Goal: Task Accomplishment & Management: Manage account settings

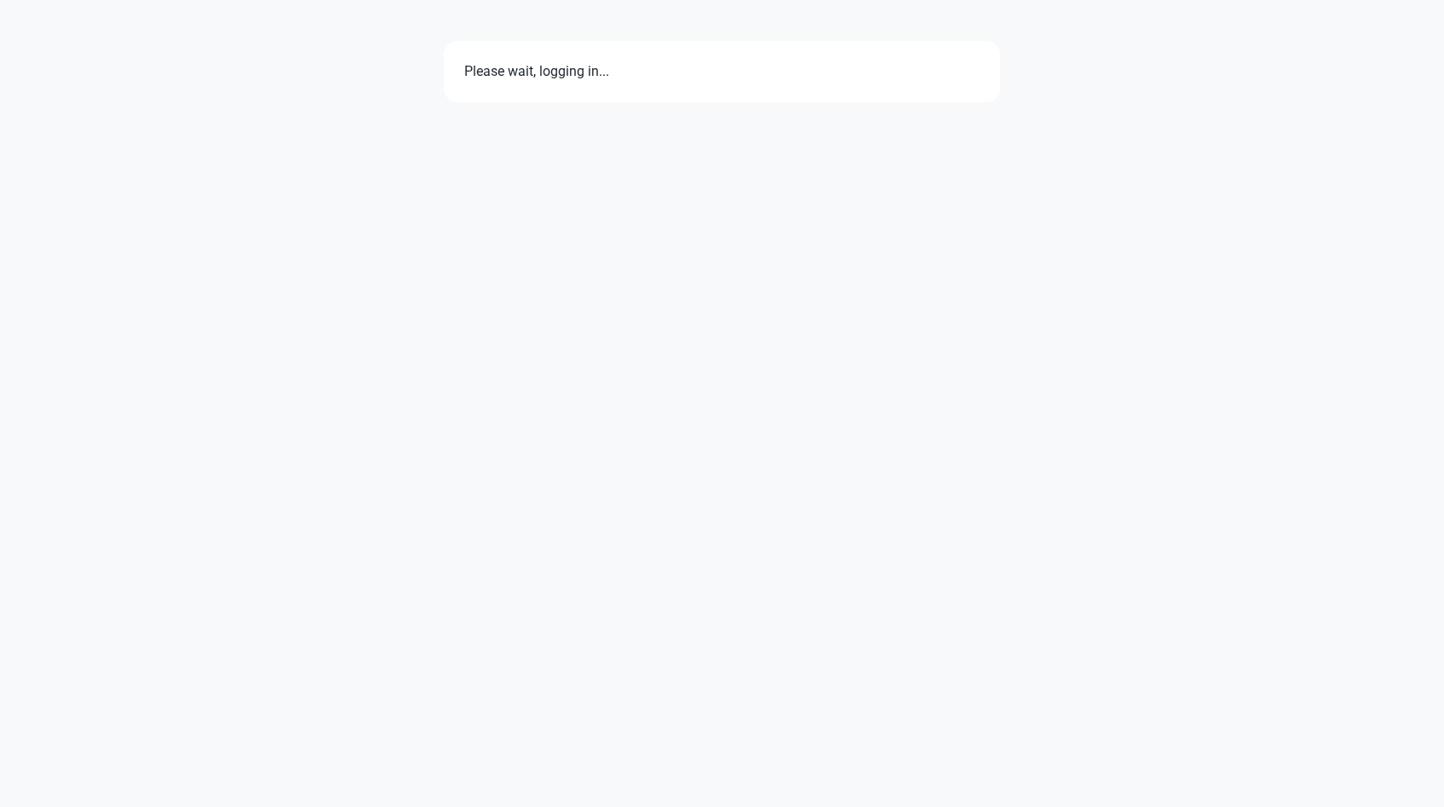
select select "7d"
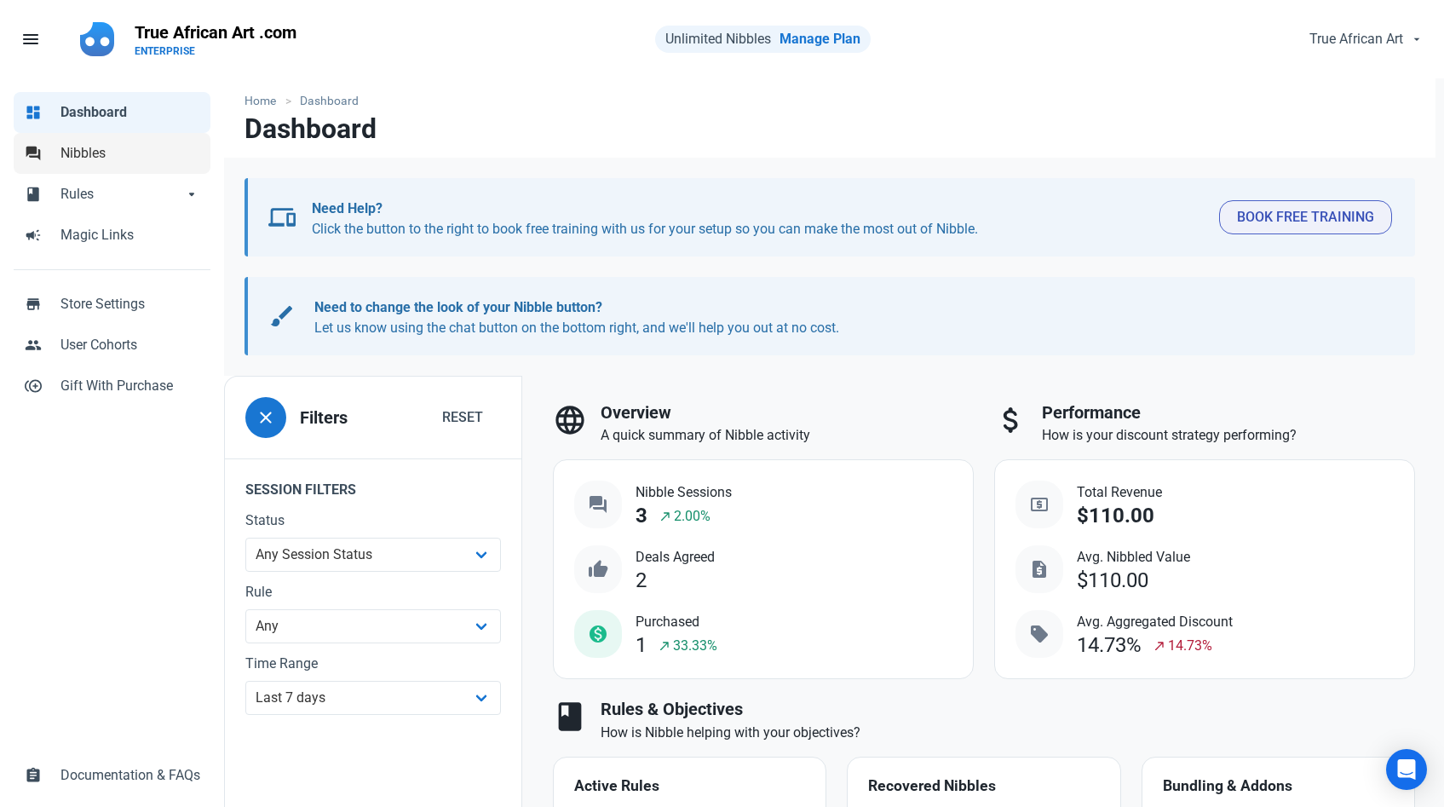
click at [94, 152] on span "Nibbles" at bounding box center [130, 153] width 140 height 20
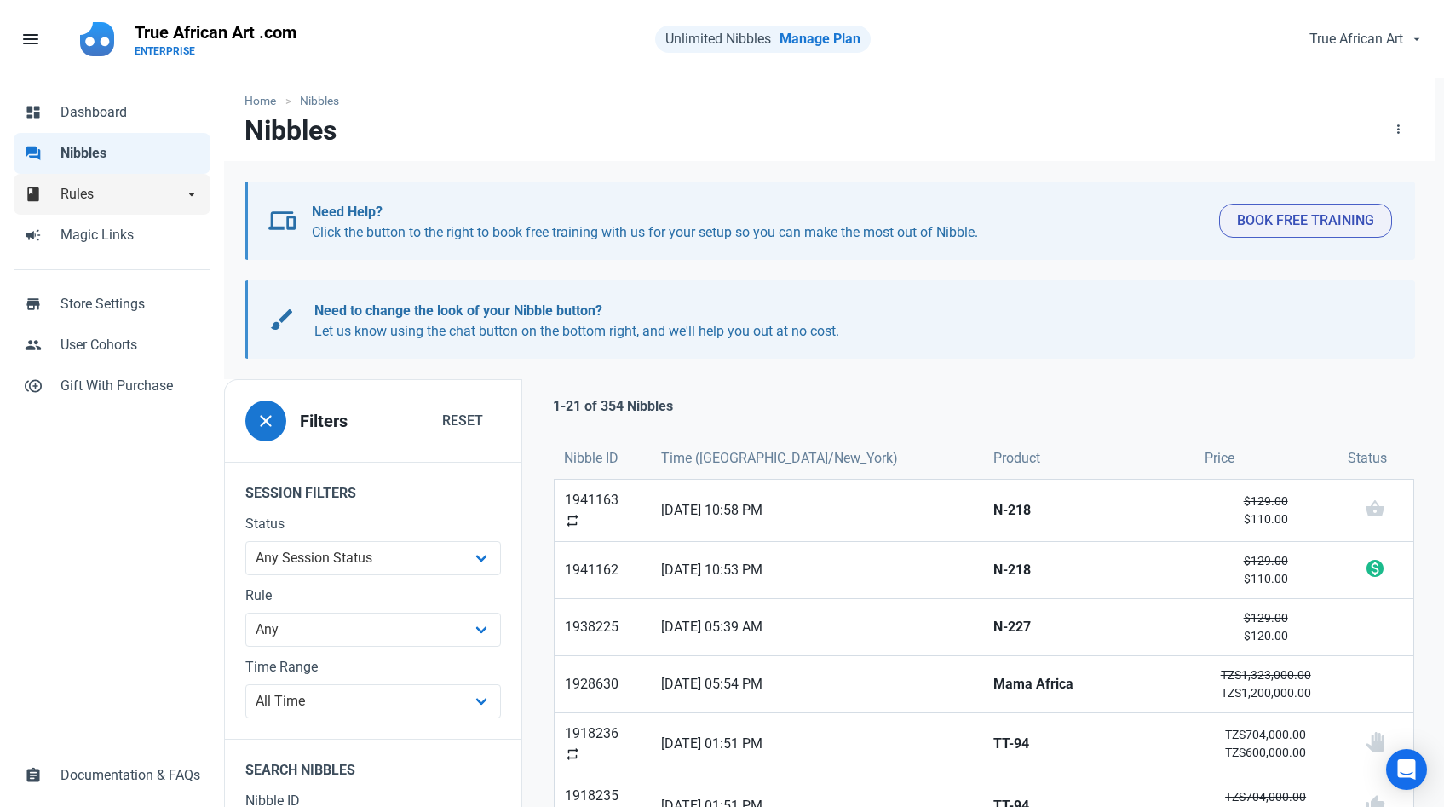
click at [140, 187] on span "Rules" at bounding box center [121, 194] width 123 height 20
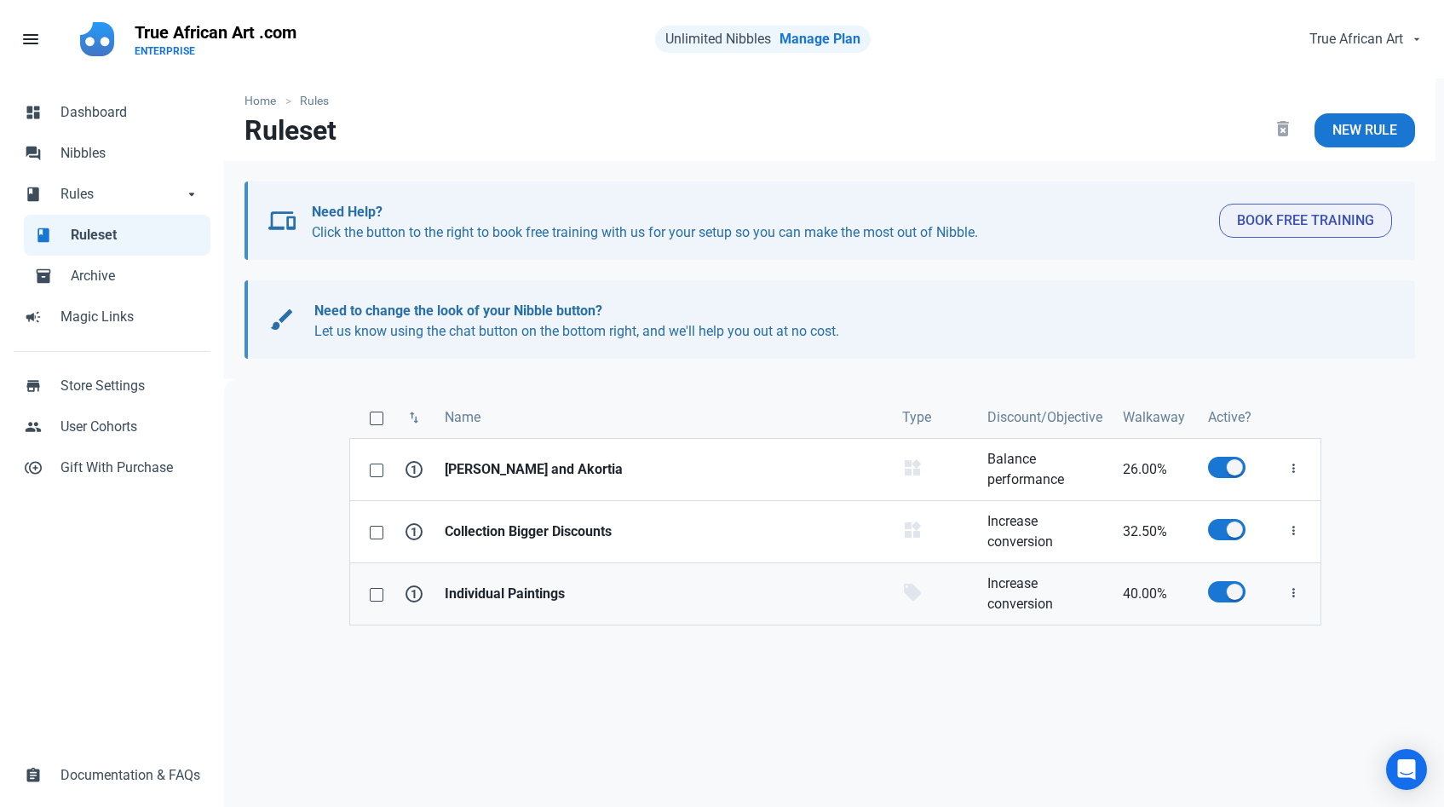
scroll to position [12, 0]
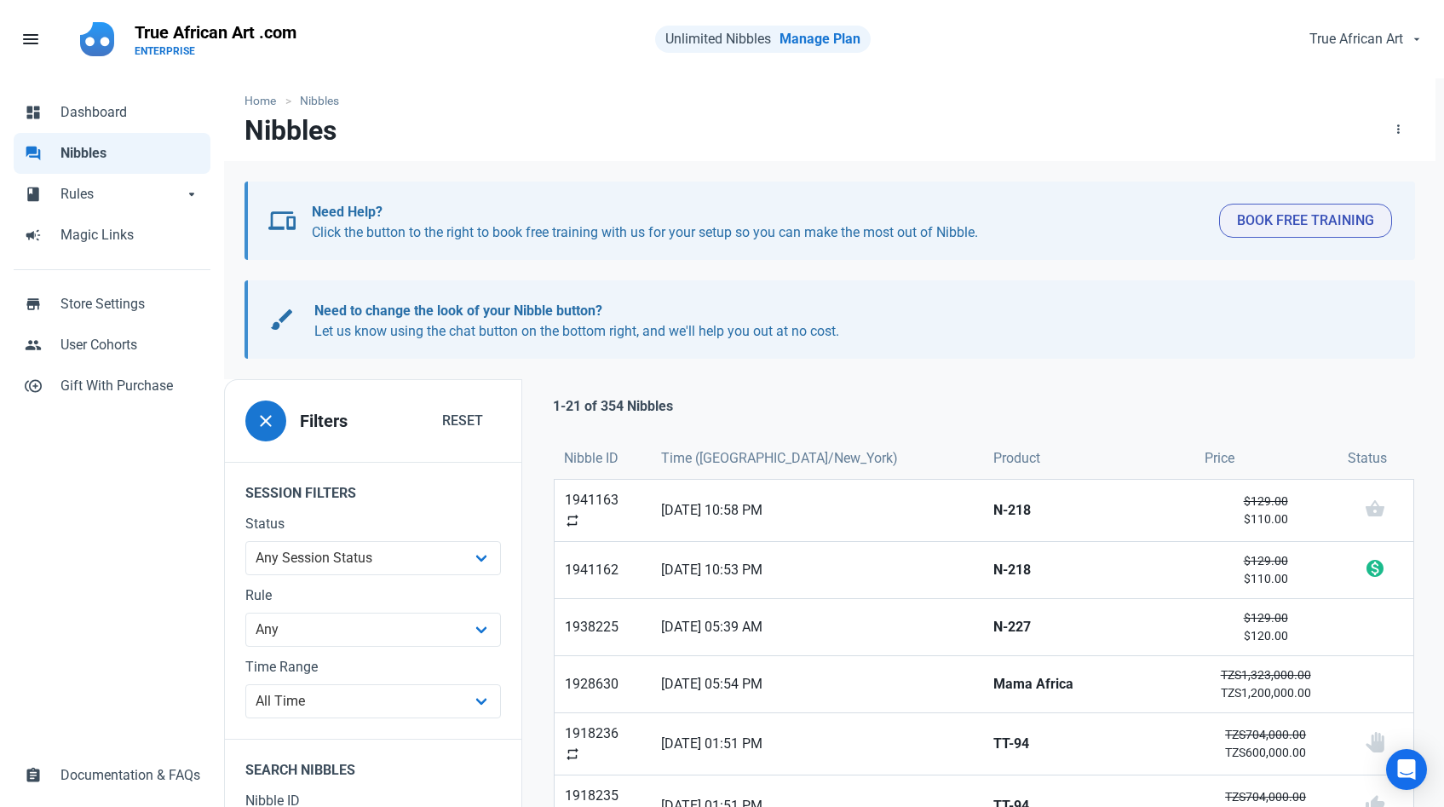
scroll to position [1, 0]
click at [112, 112] on span "Dashboard" at bounding box center [130, 111] width 140 height 20
select select "7d"
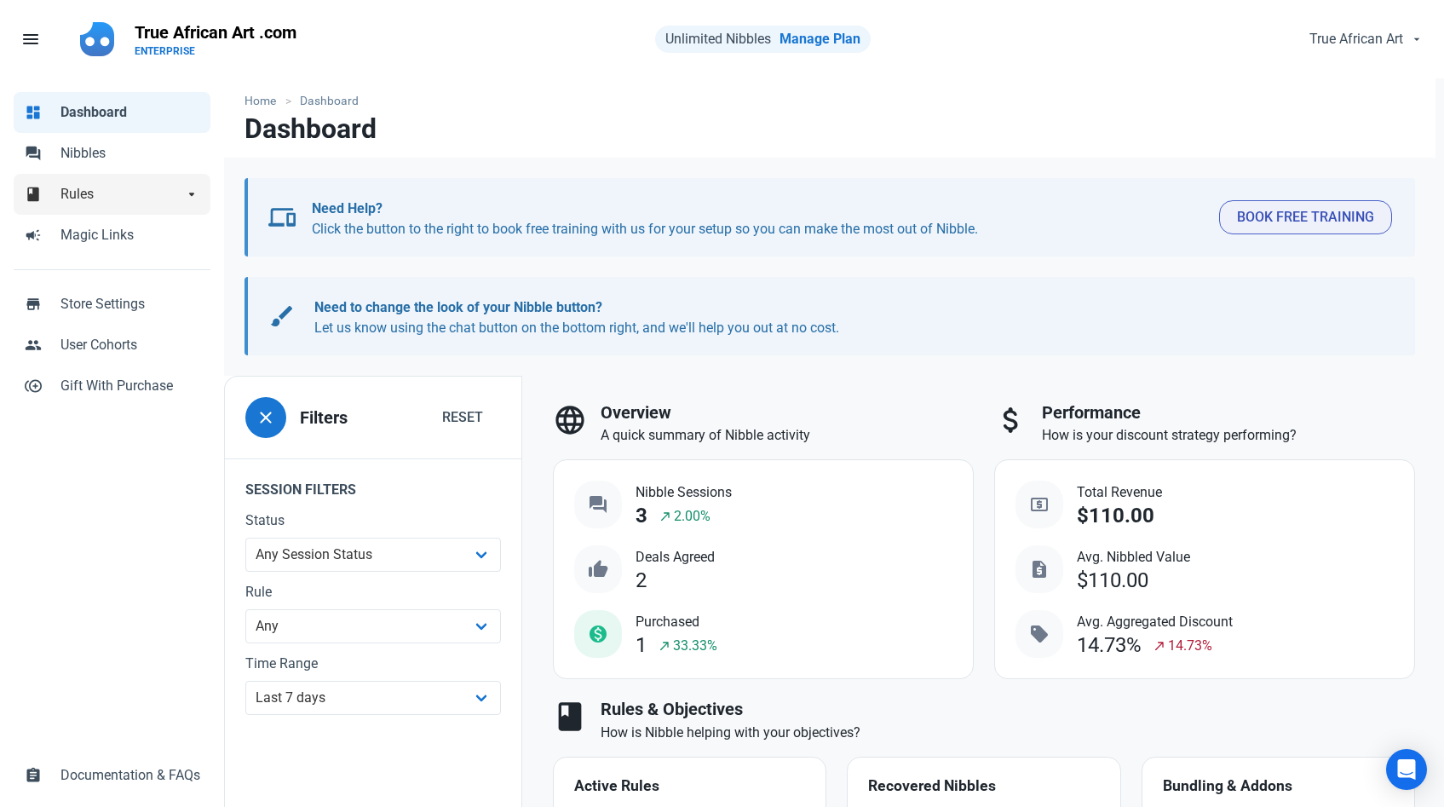
click at [86, 206] on link "book Rules arrow_drop_down" at bounding box center [112, 194] width 197 height 41
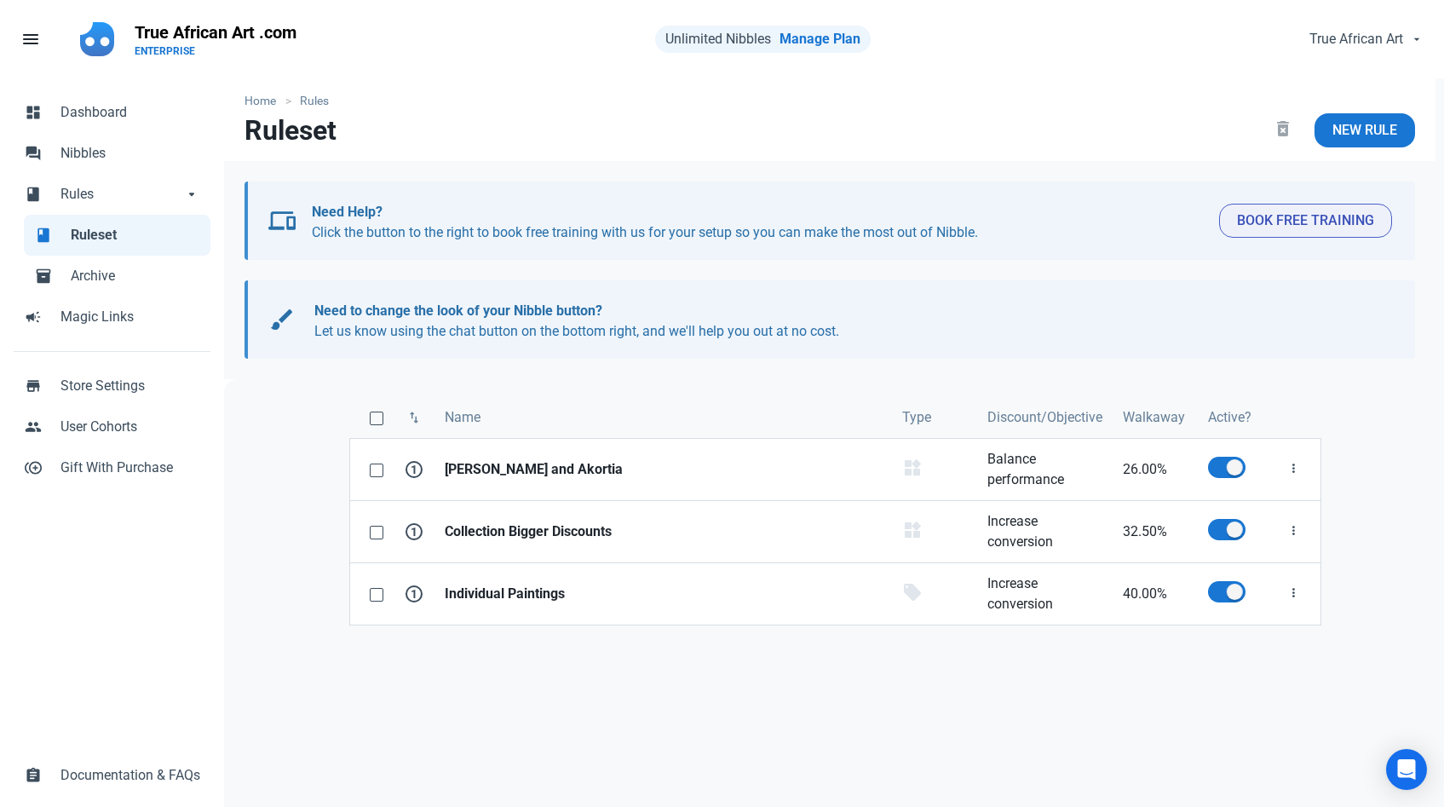
click at [93, 239] on span "Ruleset" at bounding box center [135, 235] width 129 height 20
click at [76, 114] on span "Dashboard" at bounding box center [130, 112] width 140 height 20
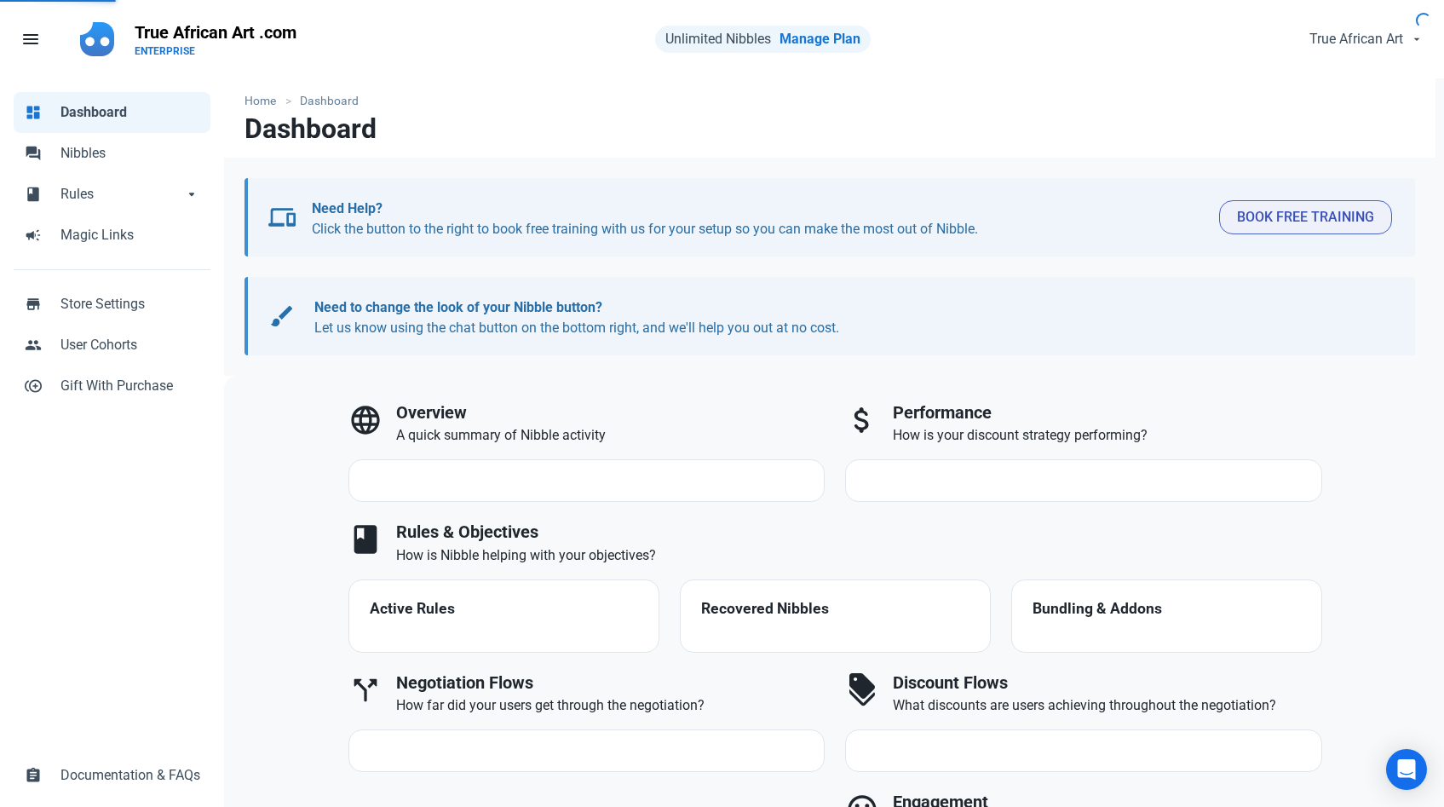
select select "7d"
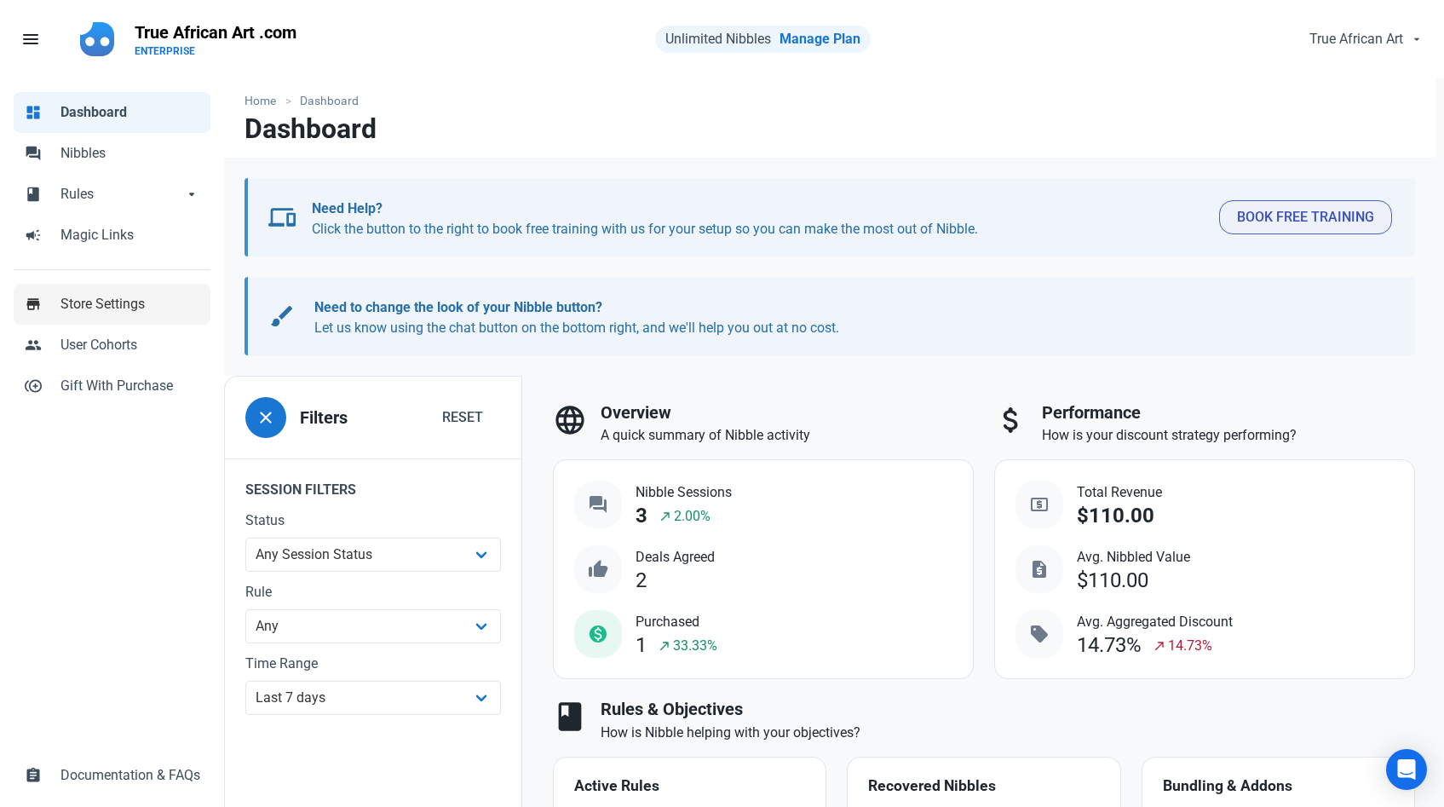
click at [147, 298] on span "Store Settings" at bounding box center [130, 304] width 140 height 20
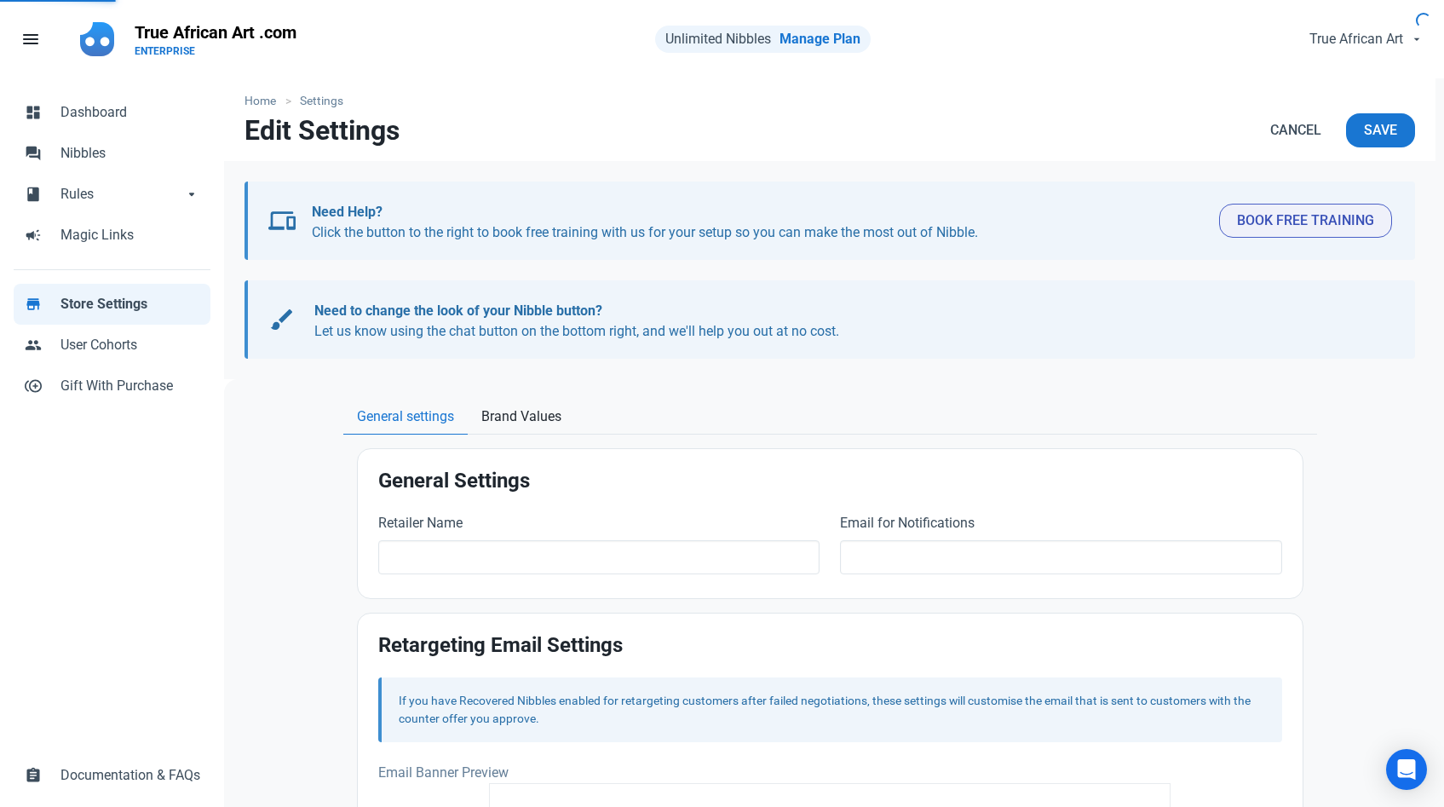
type input "True African Art .com"
type input "[EMAIL_ADDRESS][DOMAIN_NAME]"
click at [348, 402] on link "General settings" at bounding box center [405, 417] width 124 height 35
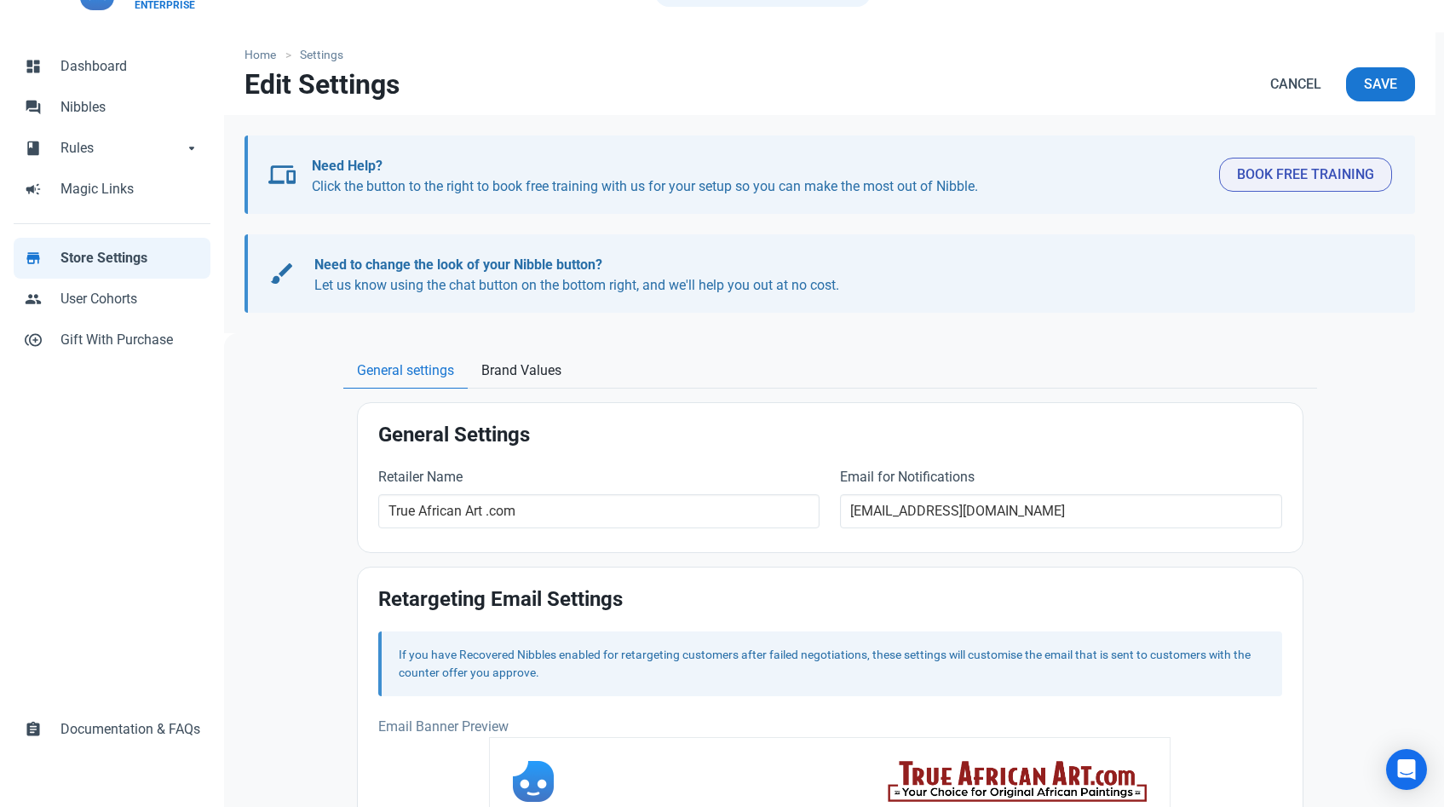
scroll to position [41, 0]
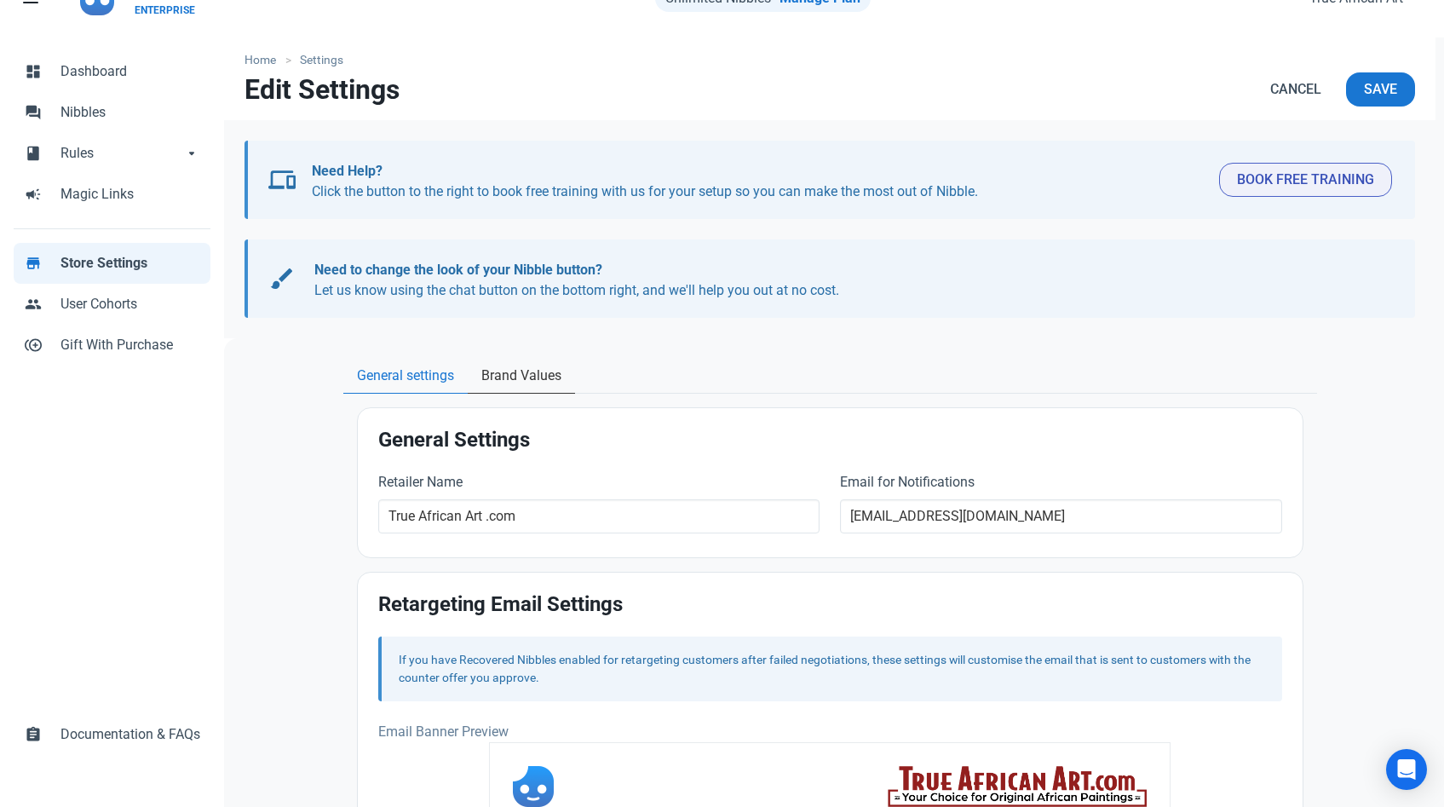
click at [493, 378] on span "Brand Values" at bounding box center [521, 375] width 80 height 20
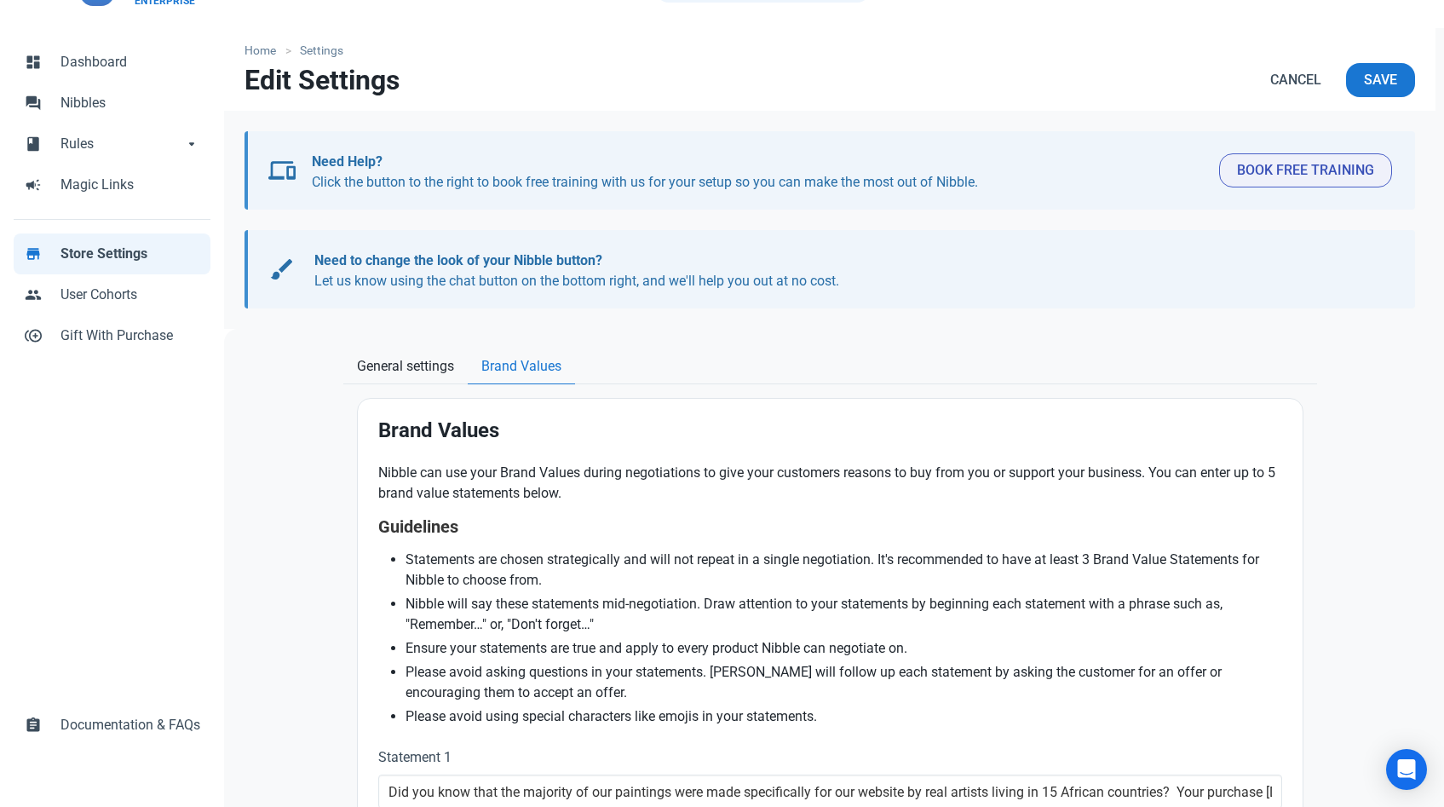
scroll to position [0, 0]
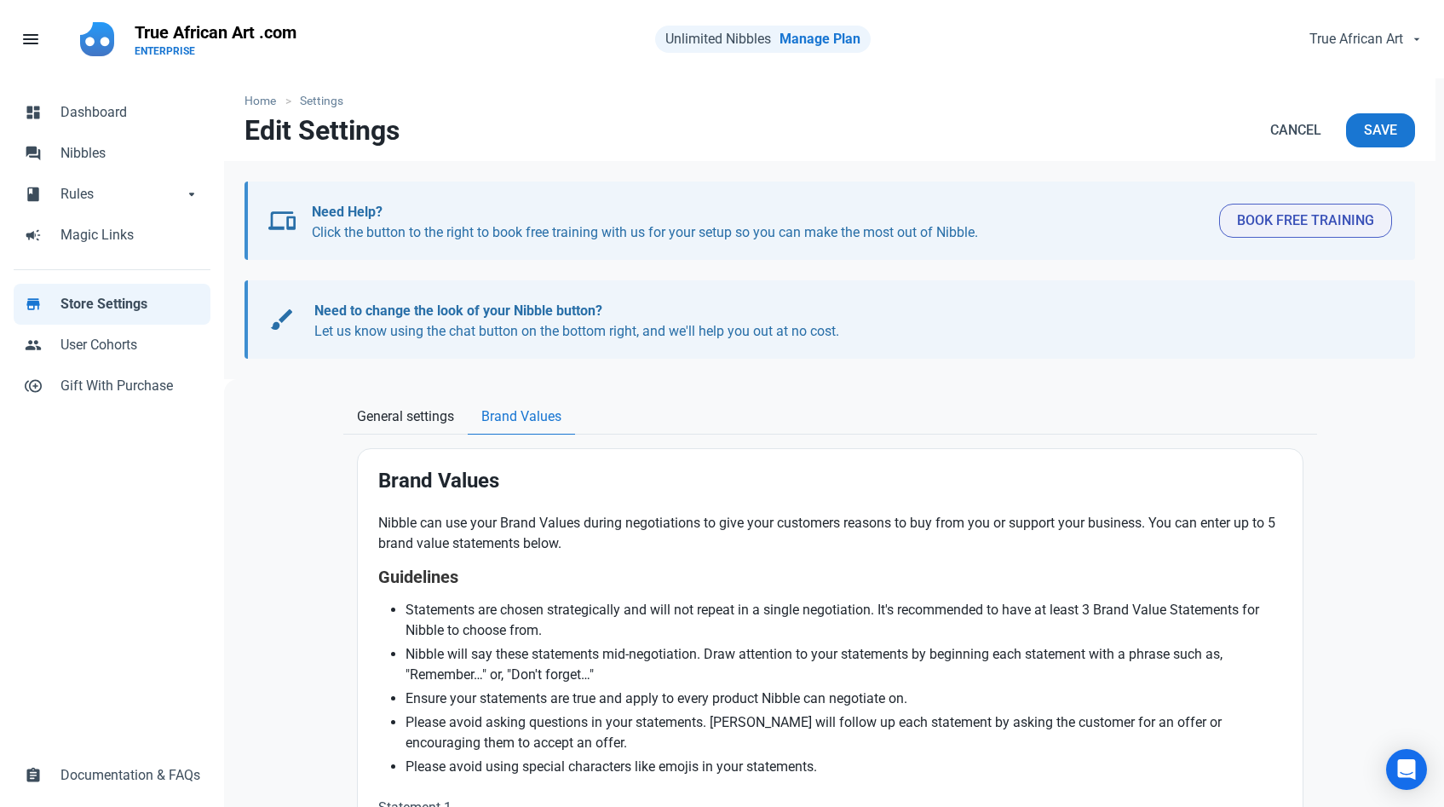
click at [495, 378] on div "Home Settings Edit Settings Cancel Save devices Need Help? Click the button to …" at bounding box center [829, 692] width 1211 height 1229
click at [180, 184] on span "Rules" at bounding box center [121, 194] width 123 height 20
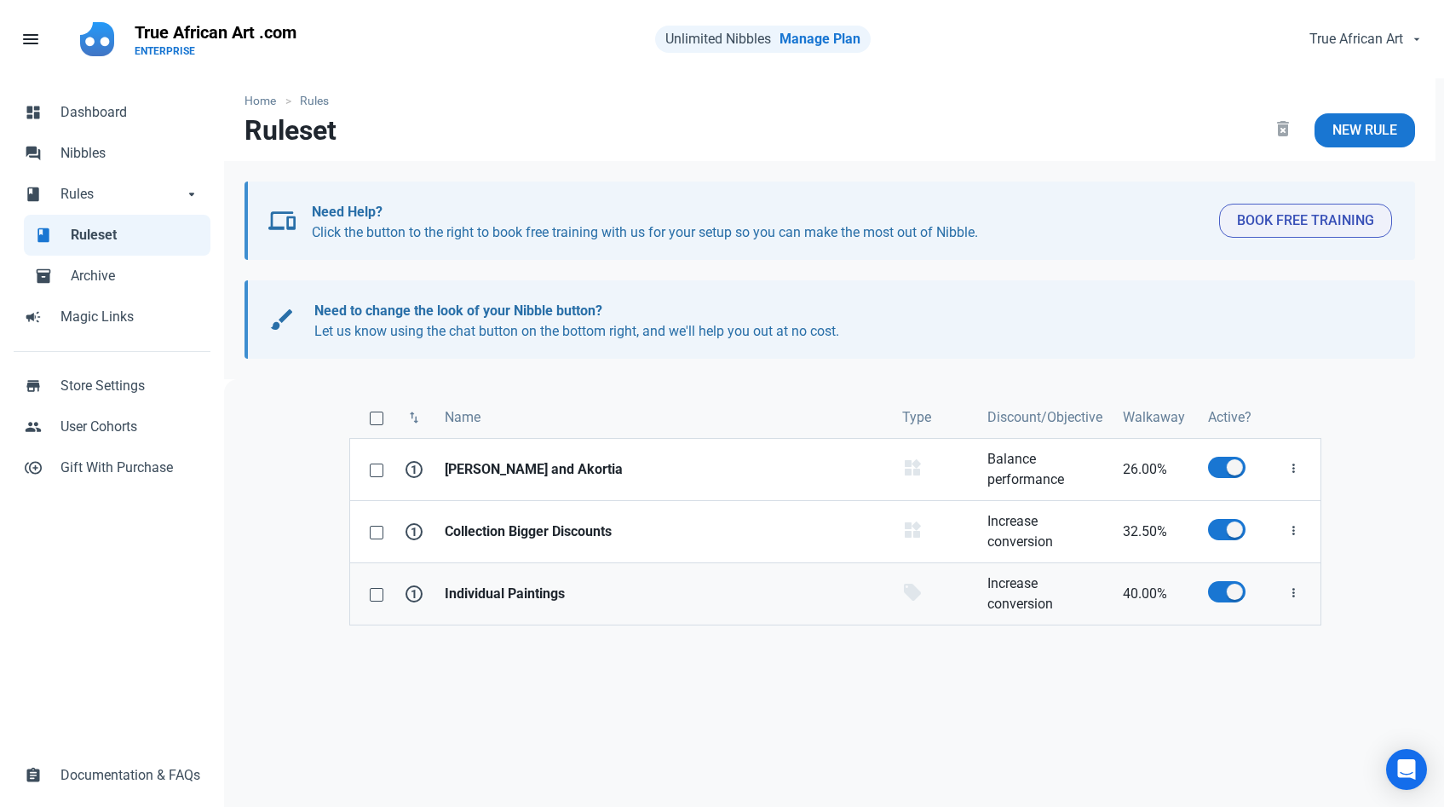
click at [475, 587] on strong "Individual Paintings" at bounding box center [663, 594] width 437 height 20
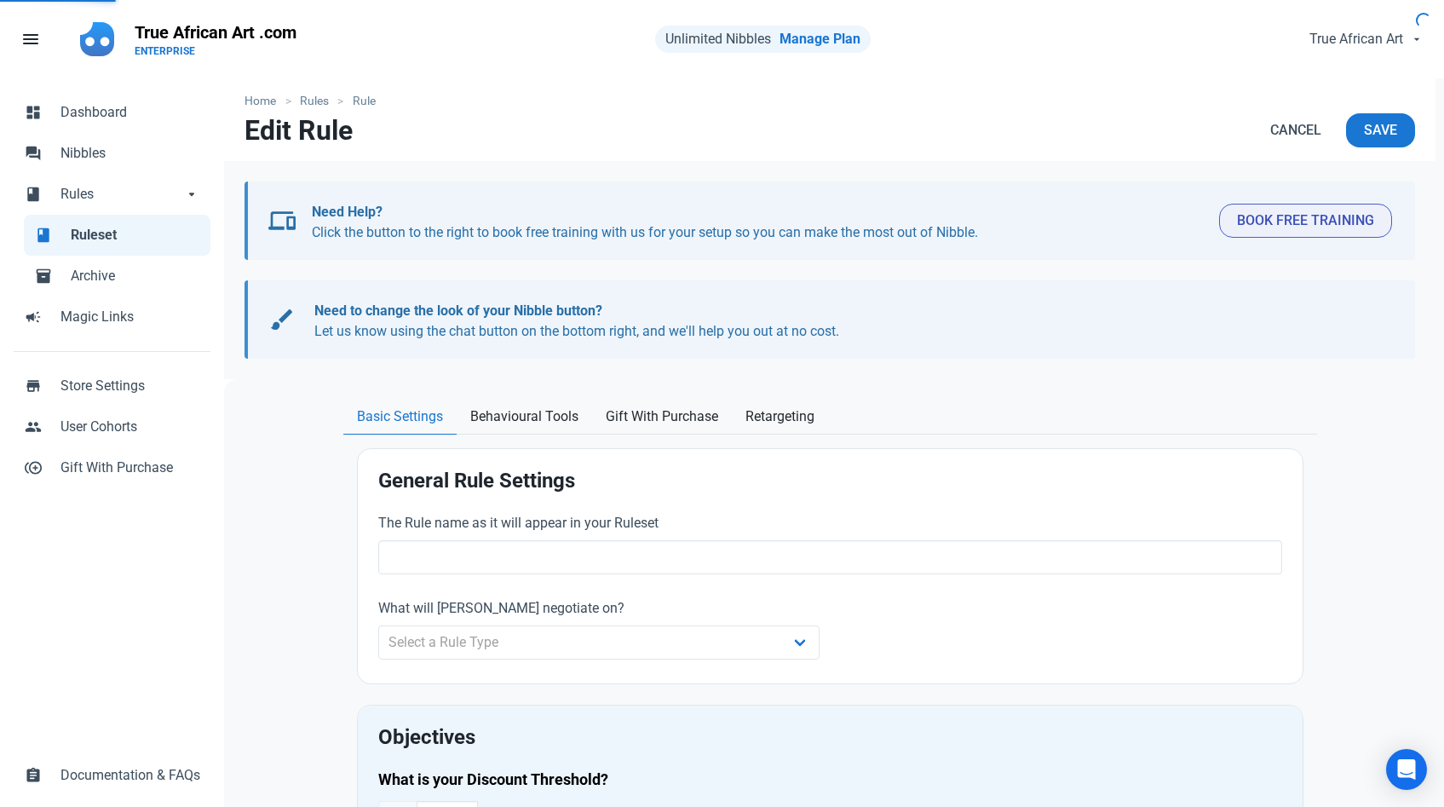
type input "Individual Paintings"
select select "product"
type input "40.00"
radio input "true"
radio input "false"
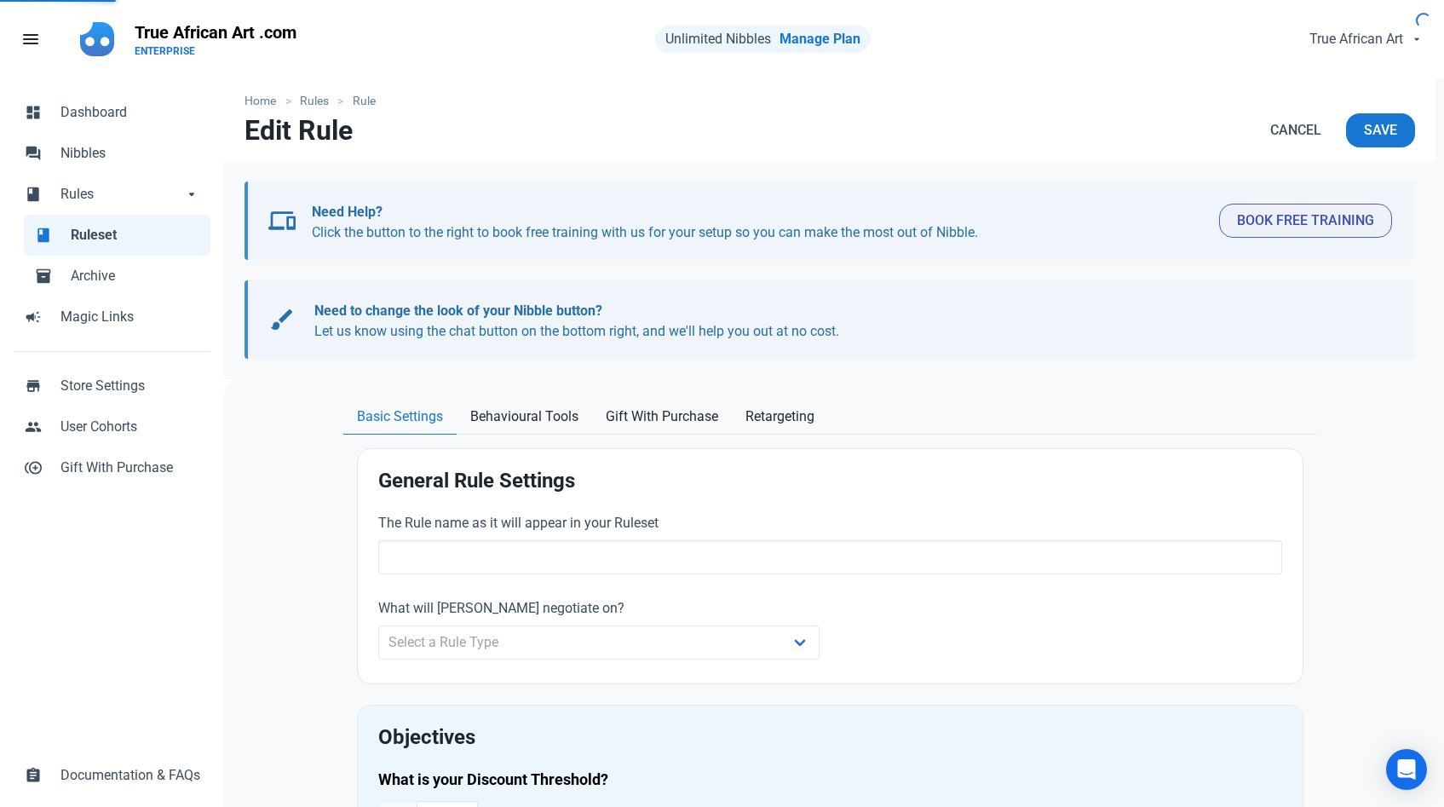
radio input "true"
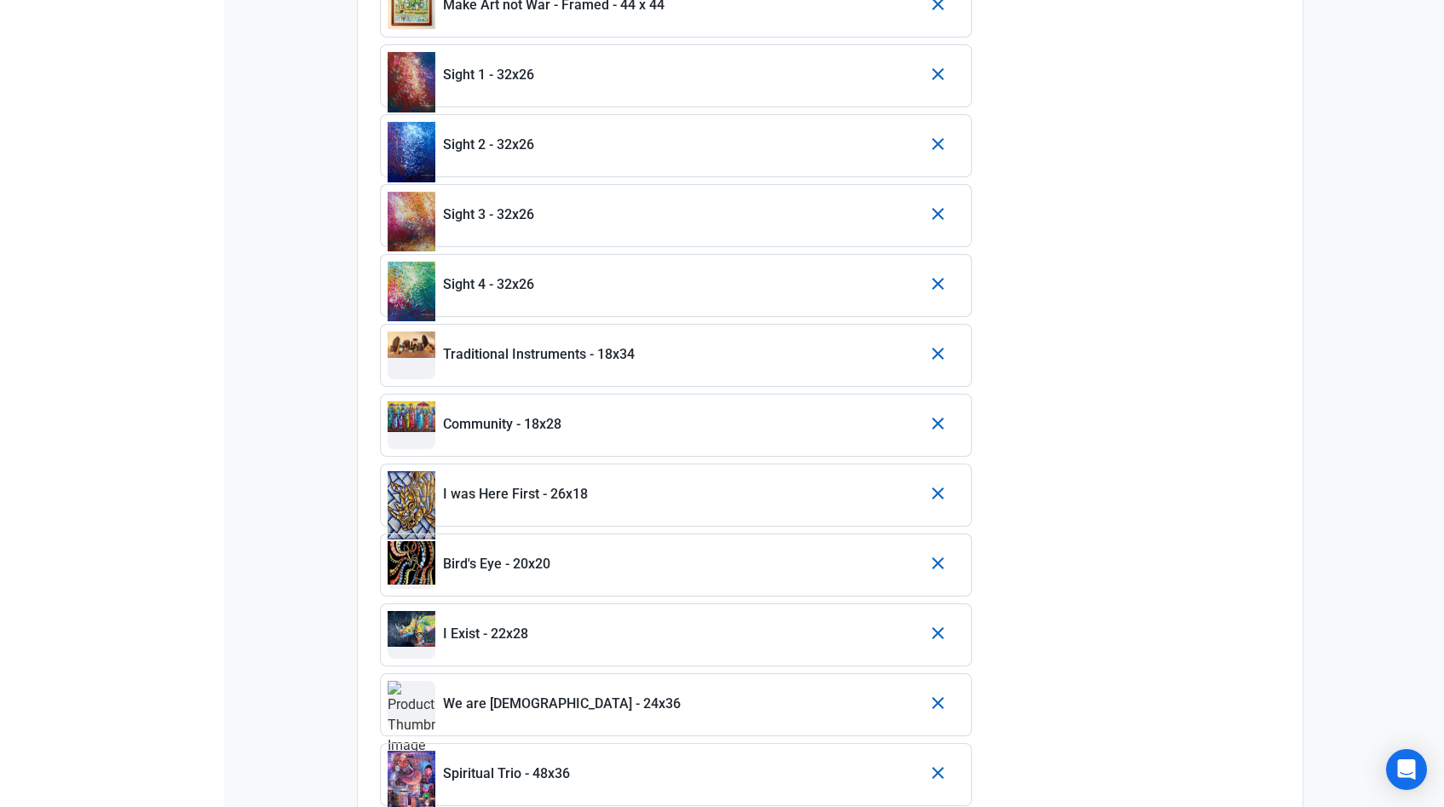
scroll to position [1044, 0]
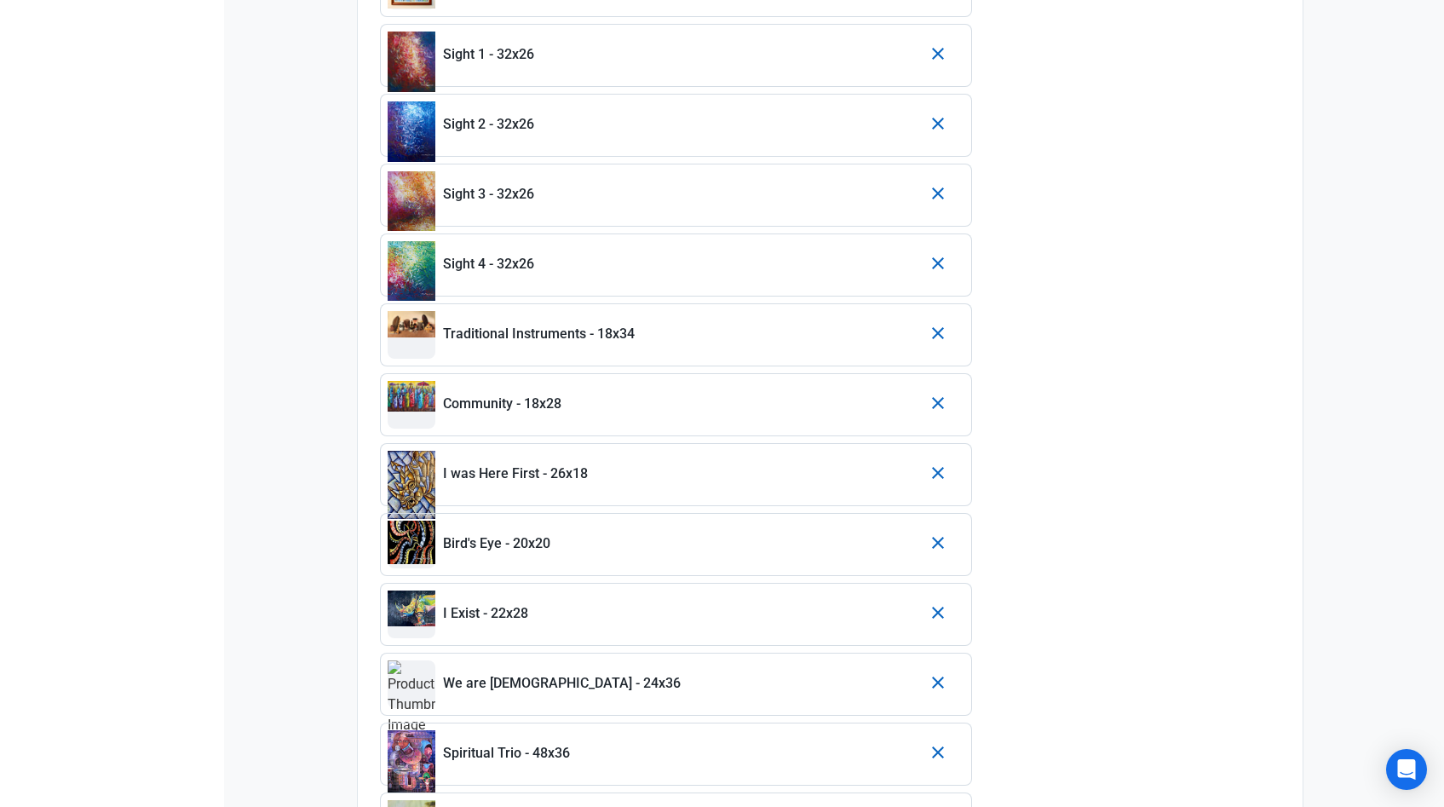
click at [932, 676] on icon "button" at bounding box center [938, 682] width 20 height 31
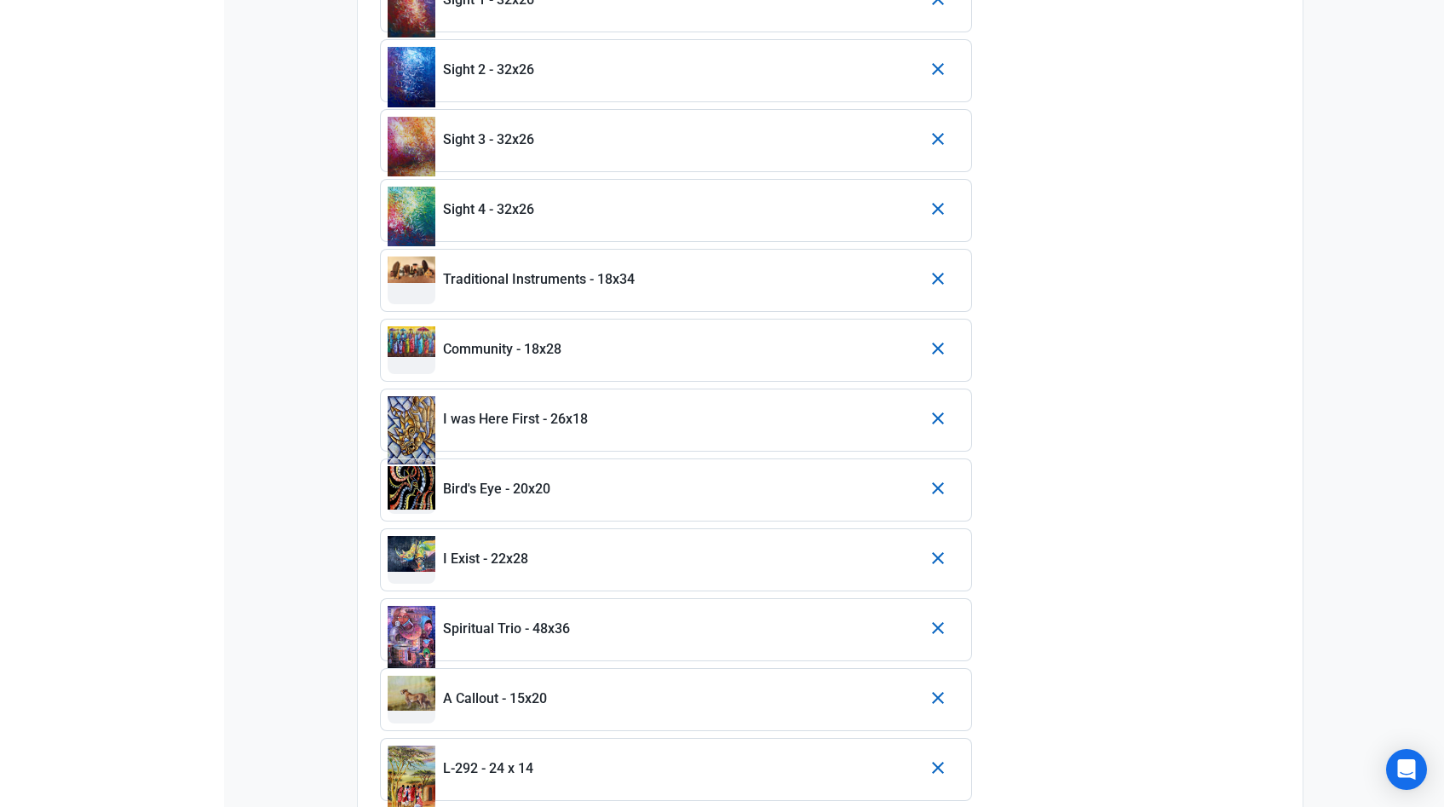
scroll to position [1102, 0]
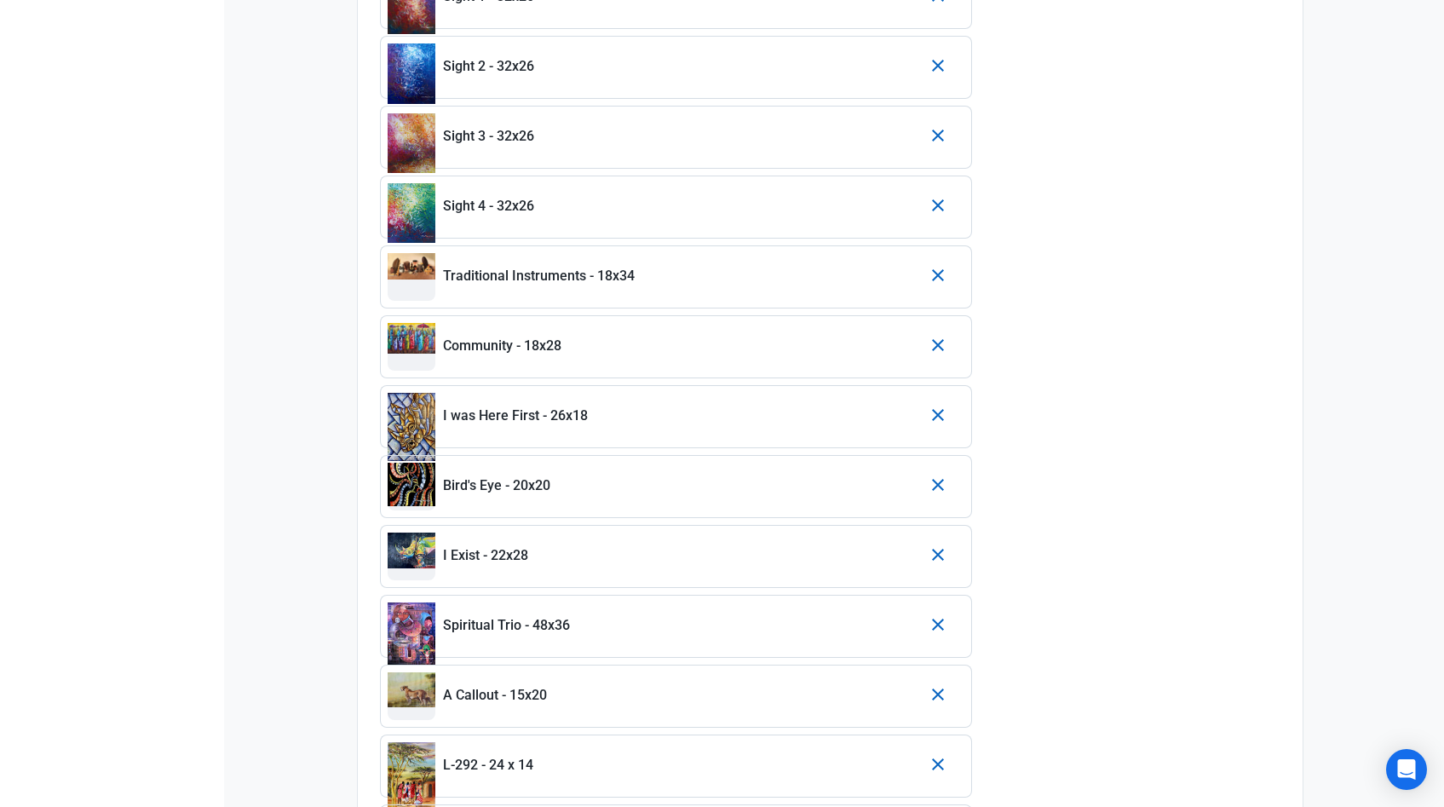
click at [939, 617] on icon "button" at bounding box center [938, 624] width 20 height 31
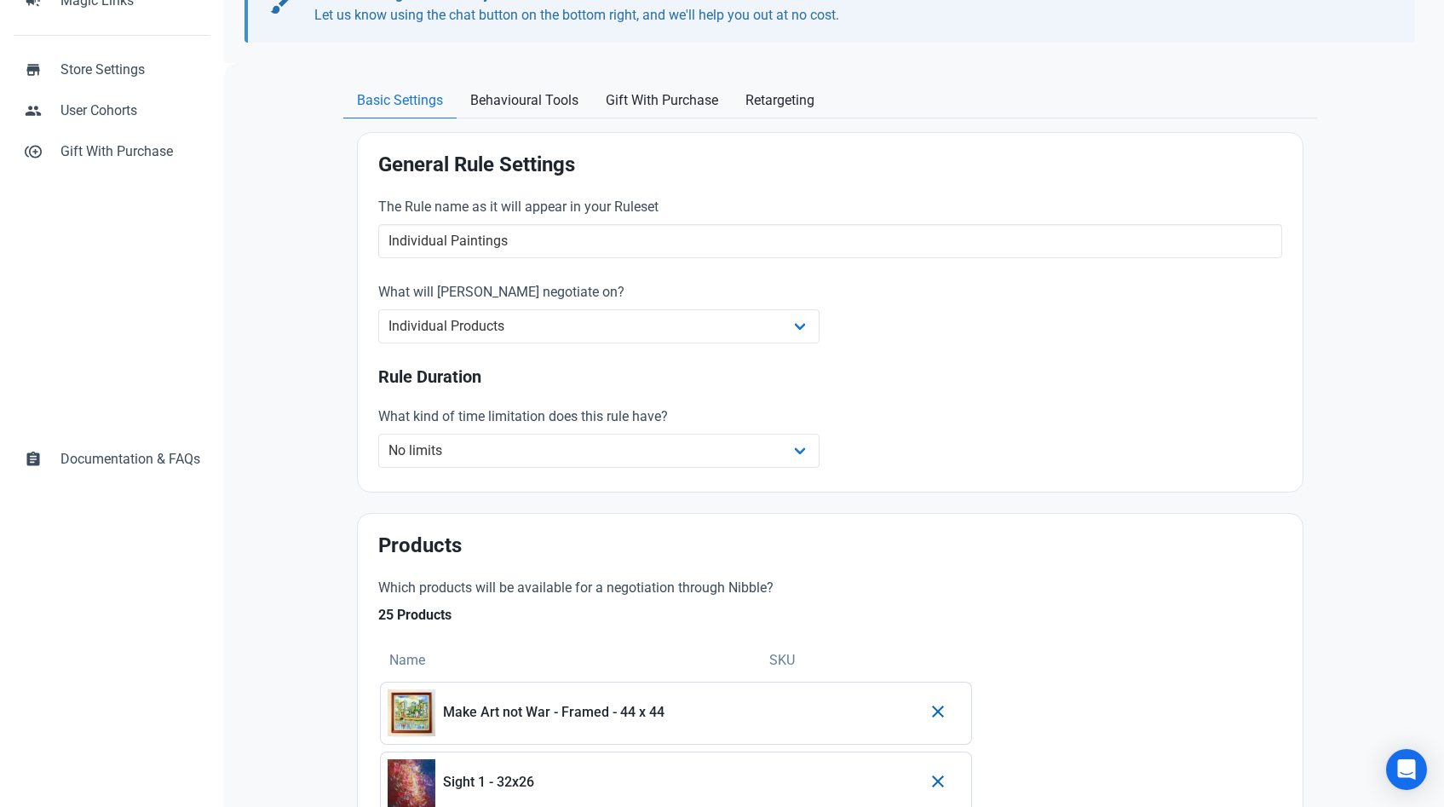
scroll to position [0, 0]
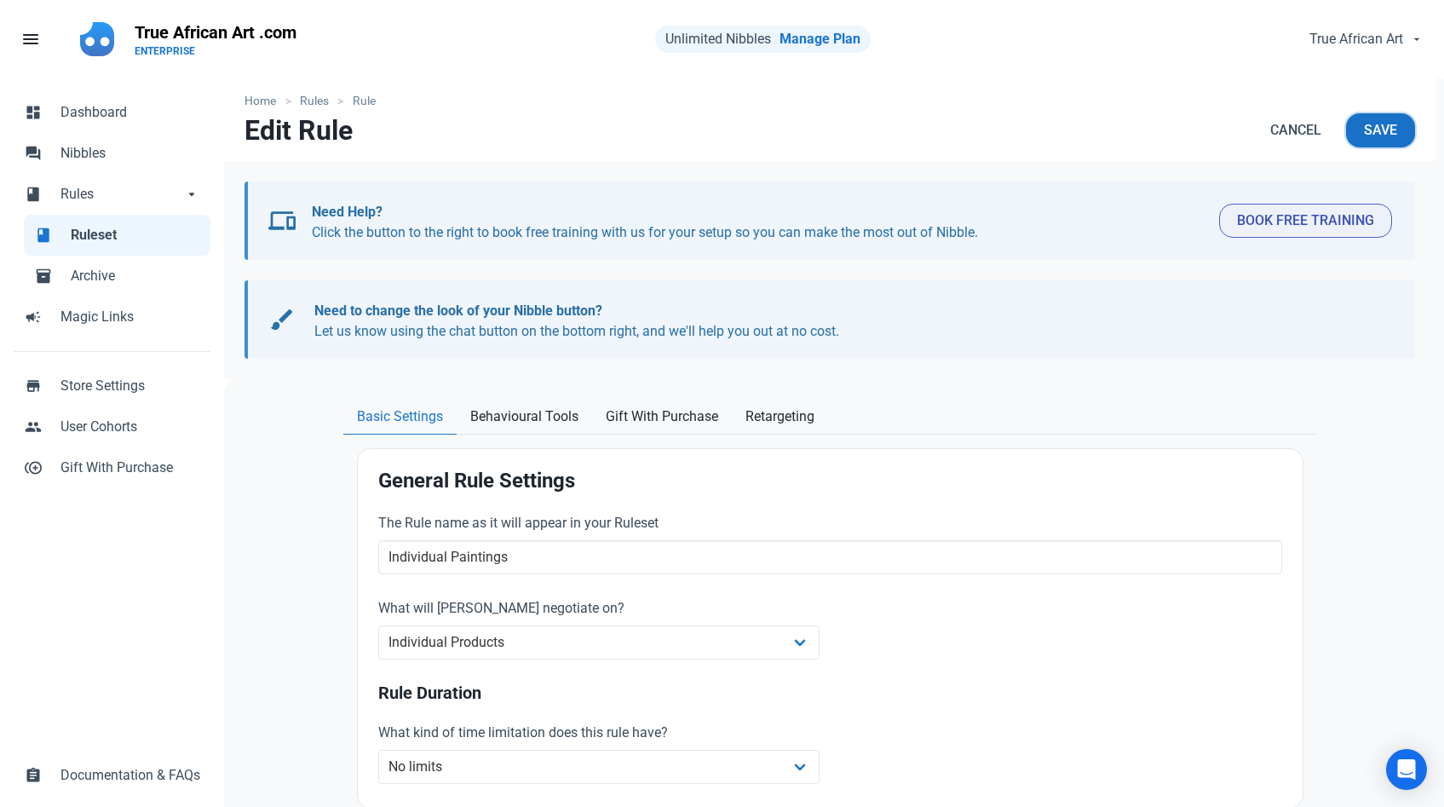
click at [1396, 137] on span "Save" at bounding box center [1380, 130] width 33 height 20
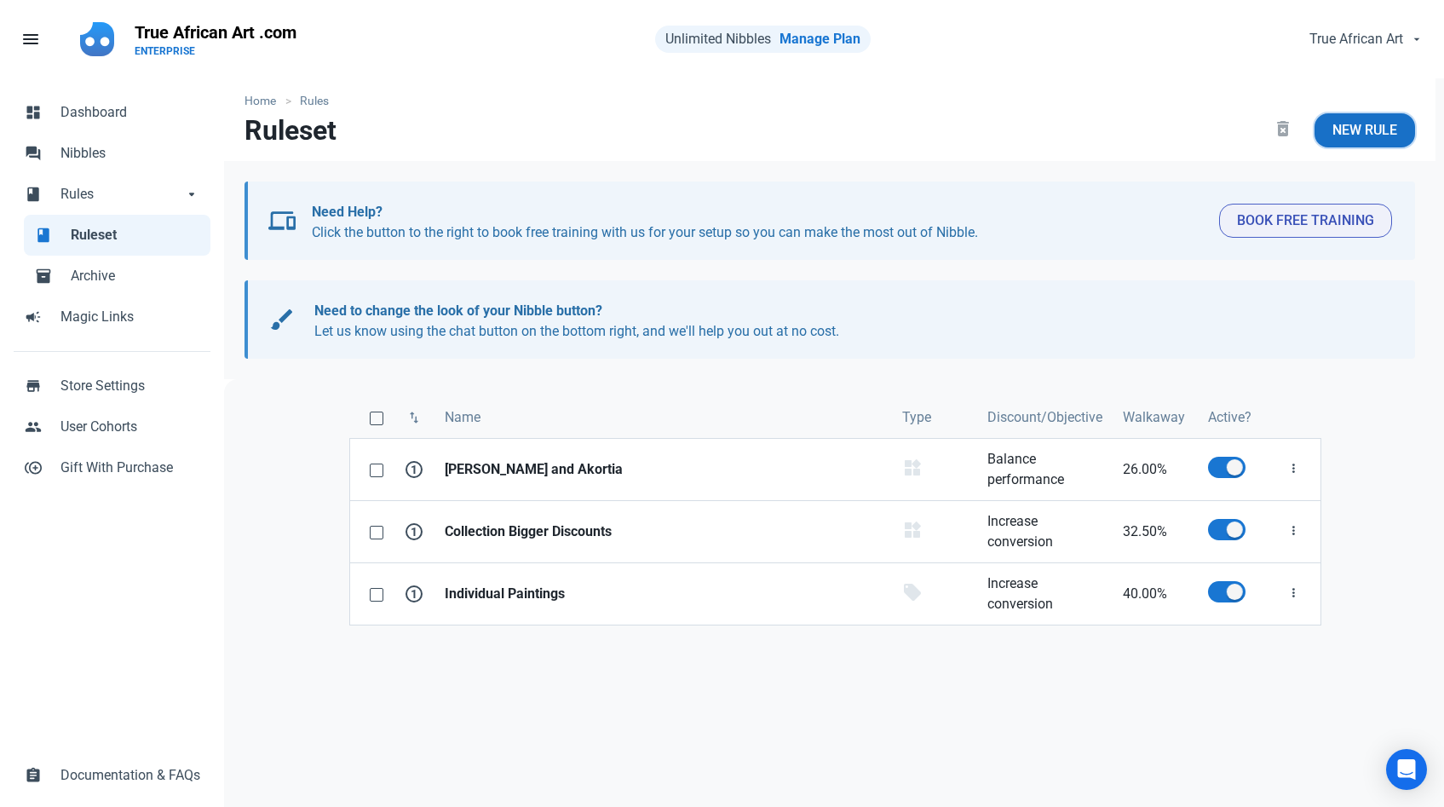
click at [1343, 132] on span "New Rule" at bounding box center [1364, 130] width 65 height 20
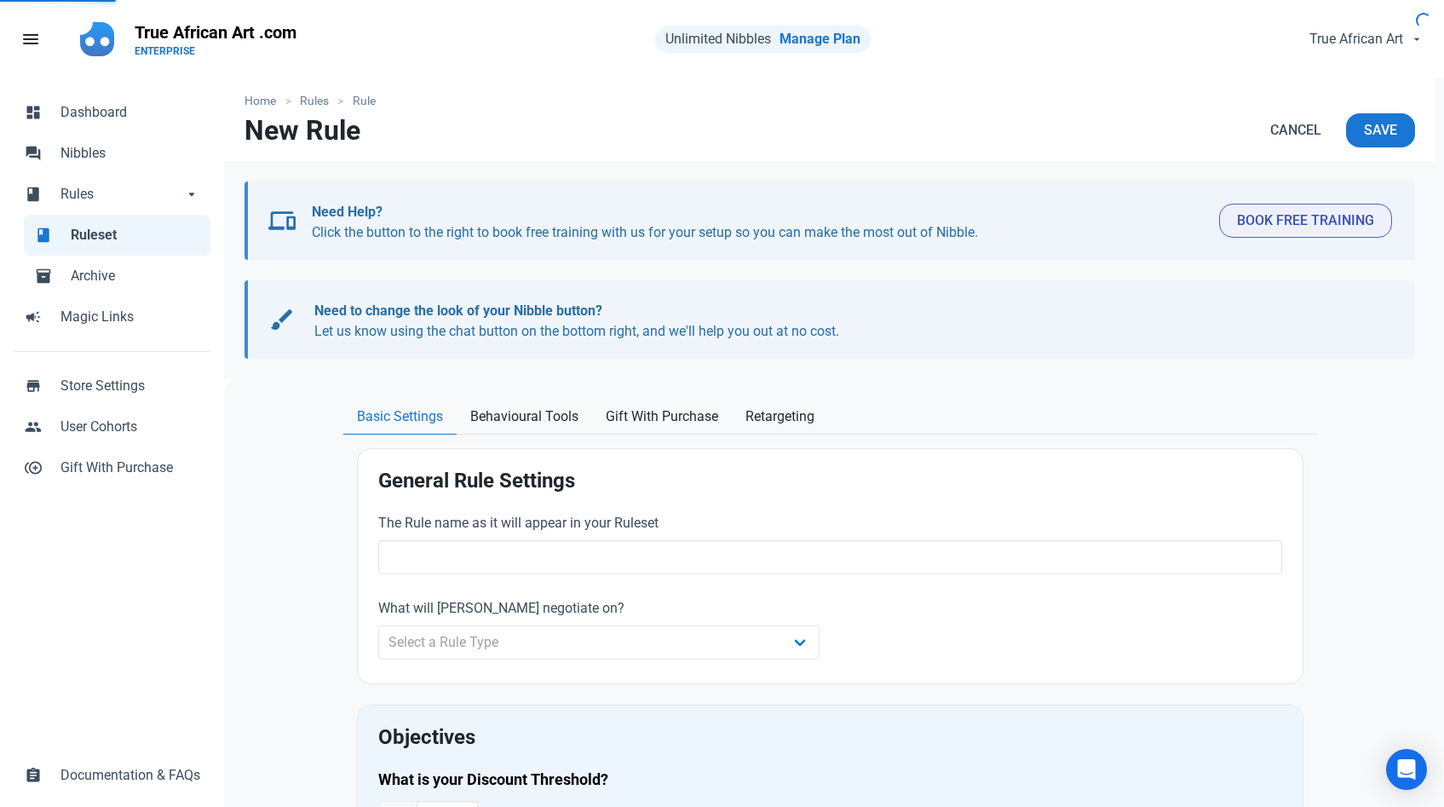
click at [1343, 132] on p "Cancel Save" at bounding box center [1333, 133] width 163 height 41
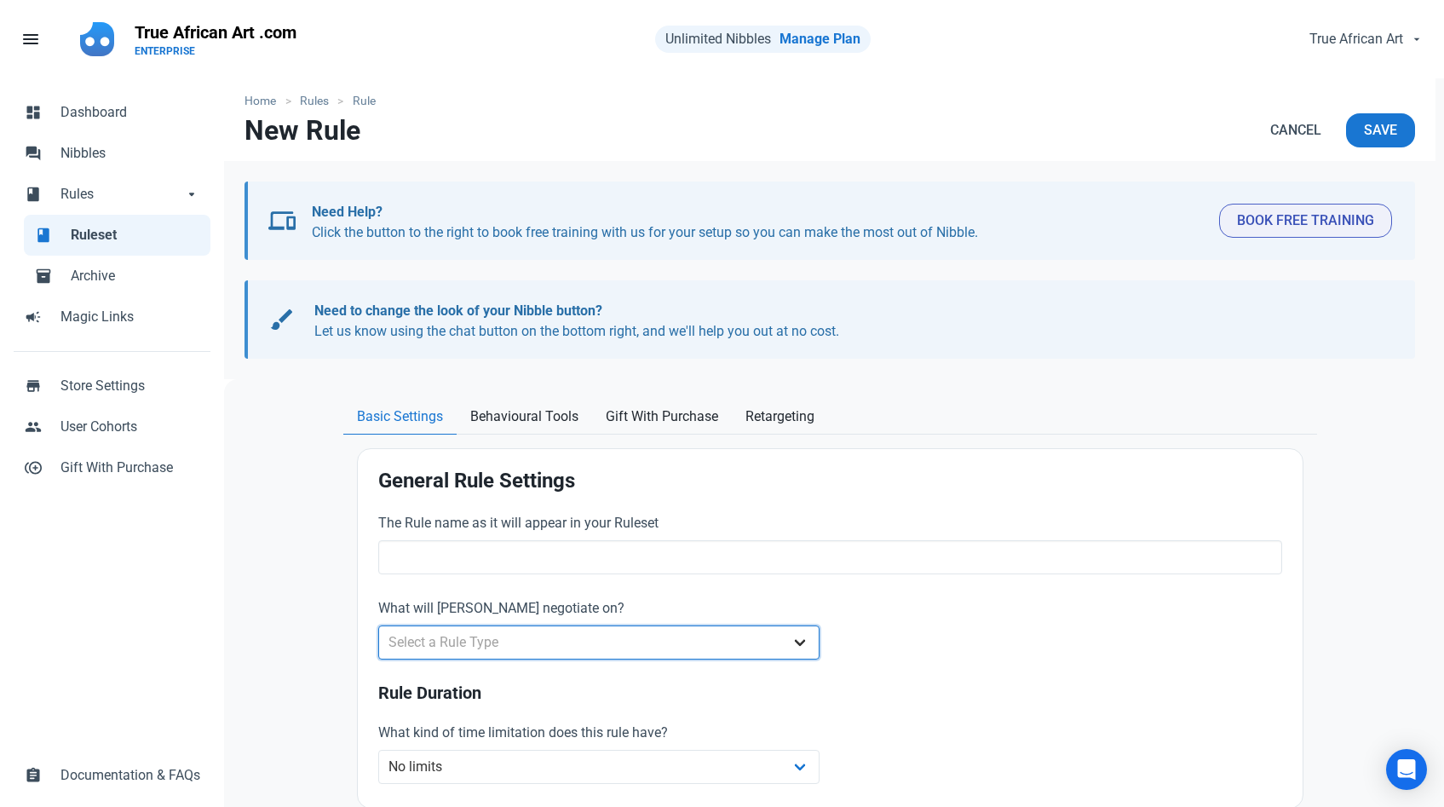
click at [808, 646] on select "Select a Rule Type Whole Store Individual Products Product Categories Cart" at bounding box center [599, 642] width 442 height 34
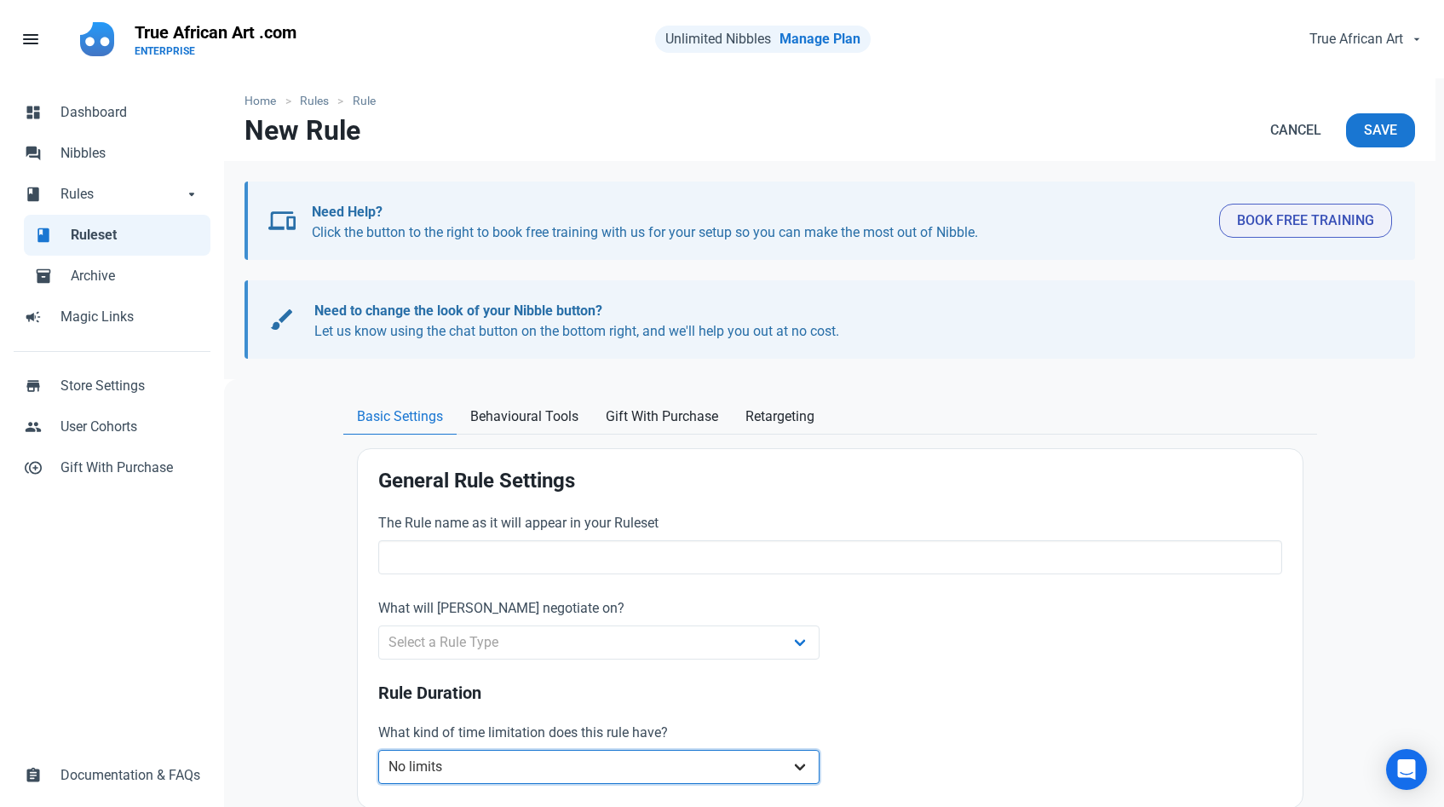
click at [800, 760] on div "What kind of time limitation does this rule have? No limits Date range Recurrin…" at bounding box center [599, 752] width 442 height 61
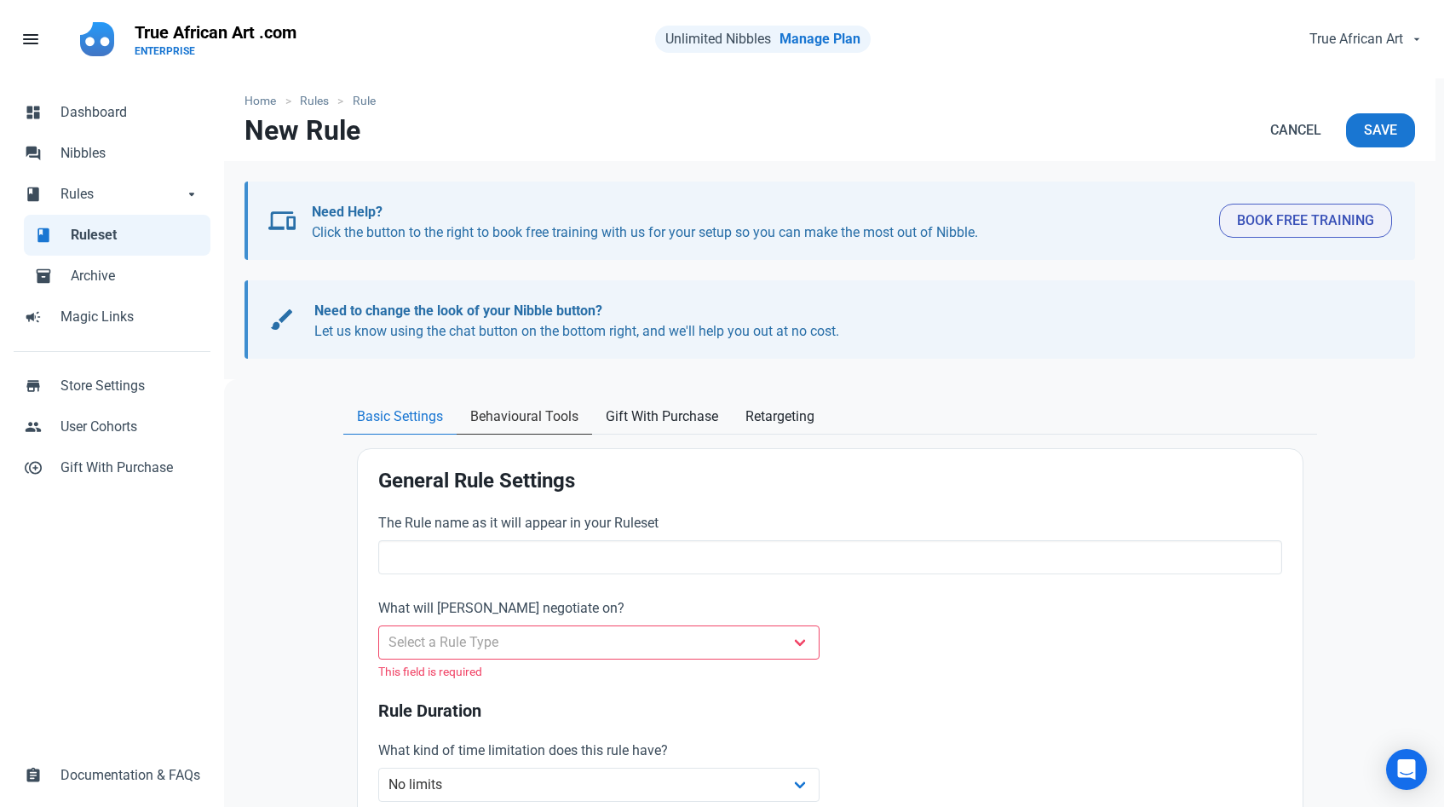
click at [561, 417] on span "Behavioural Tools" at bounding box center [524, 416] width 108 height 20
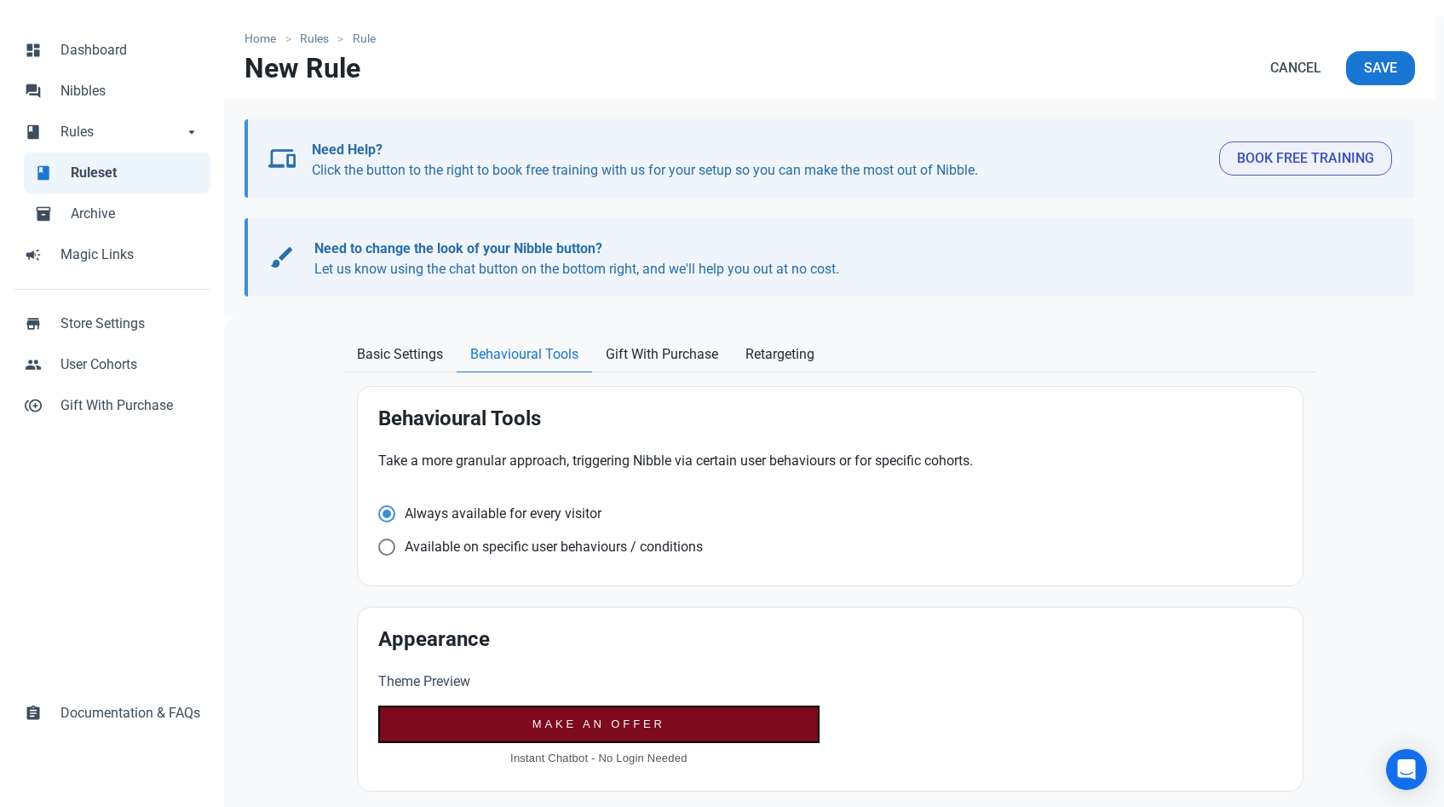
scroll to position [87, 0]
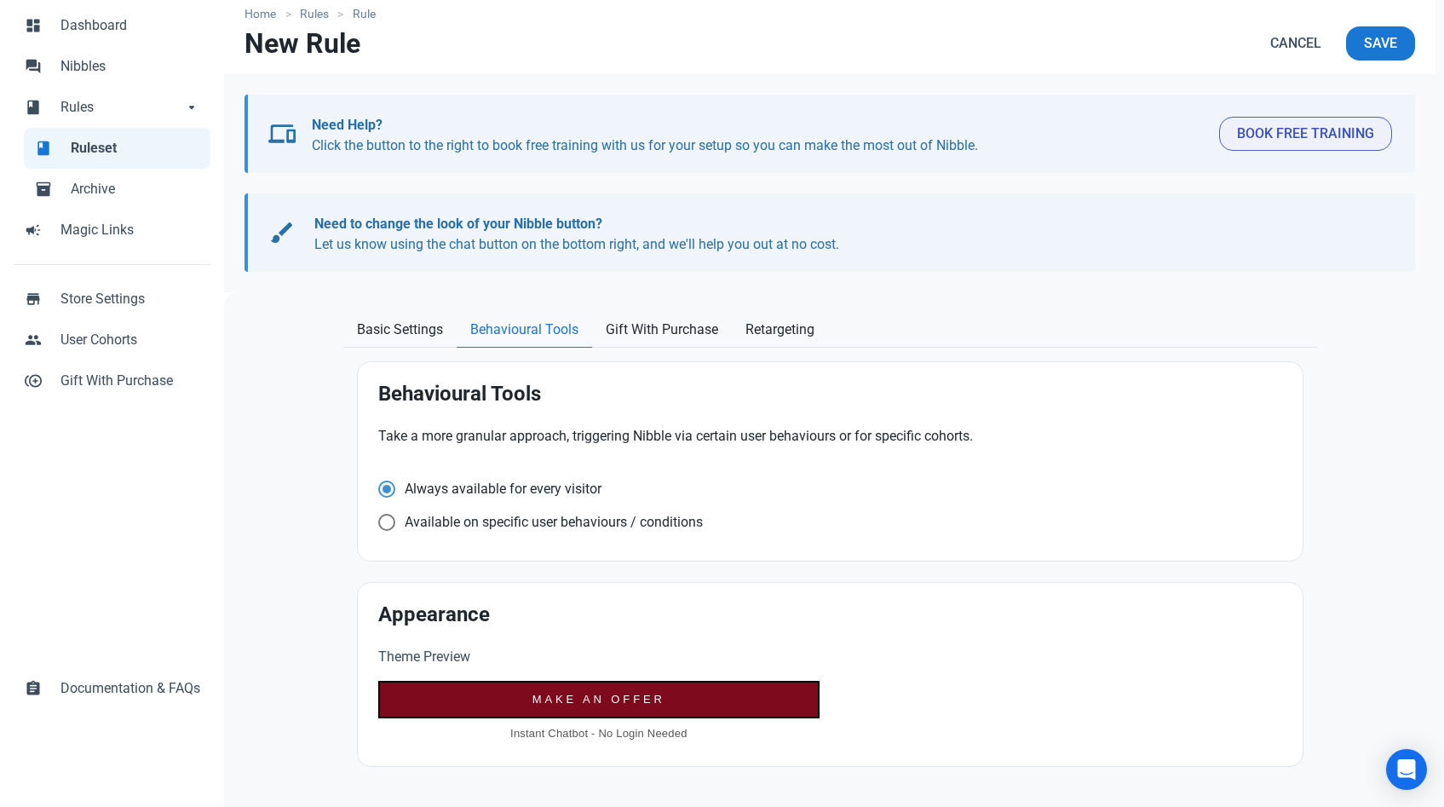
click at [584, 483] on span "Always available for every visitor" at bounding box center [498, 488] width 206 height 17
click at [389, 483] on input "Always available for every visitor" at bounding box center [383, 488] width 11 height 11
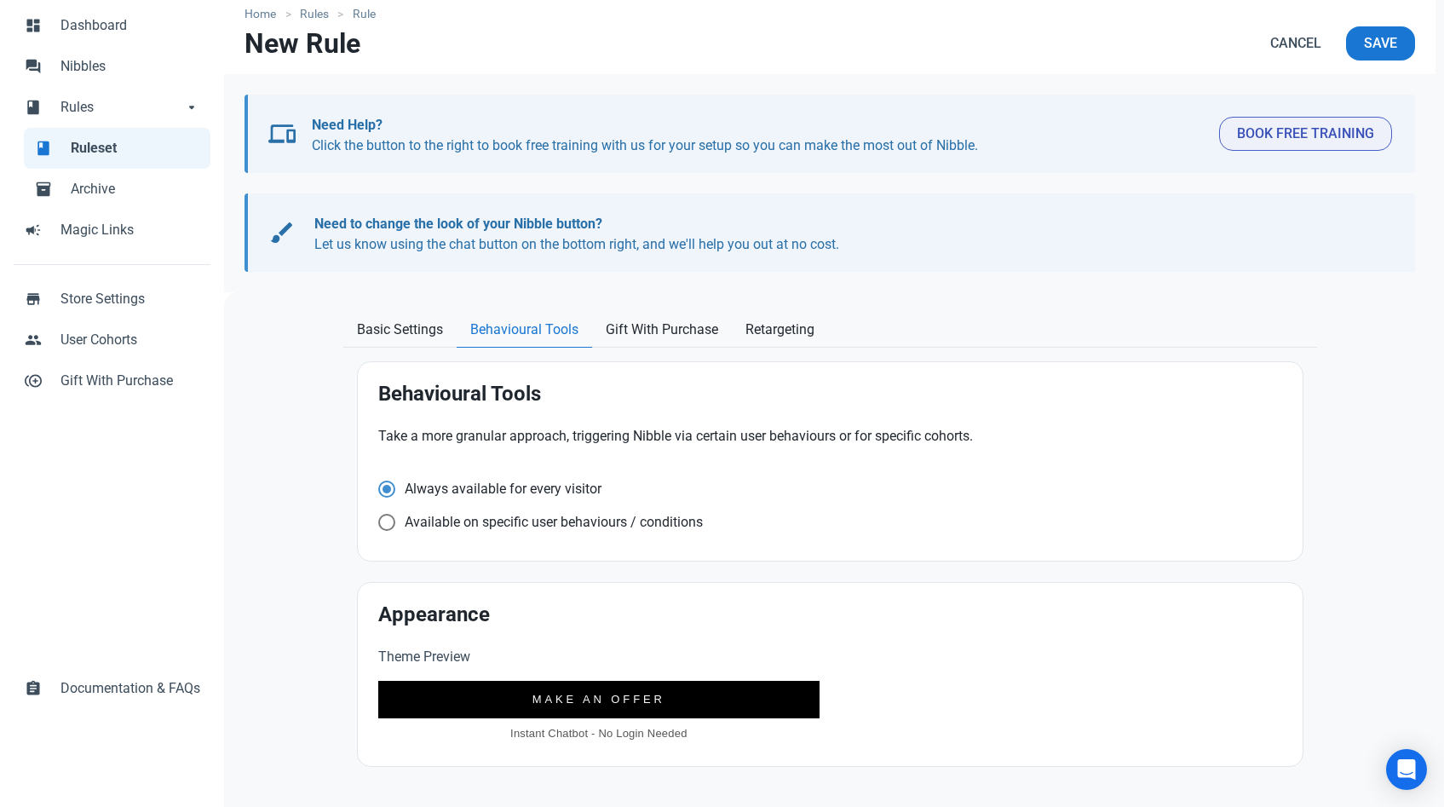
click at [544, 702] on span "MAKE AN OFFER" at bounding box center [598, 699] width 133 height 13
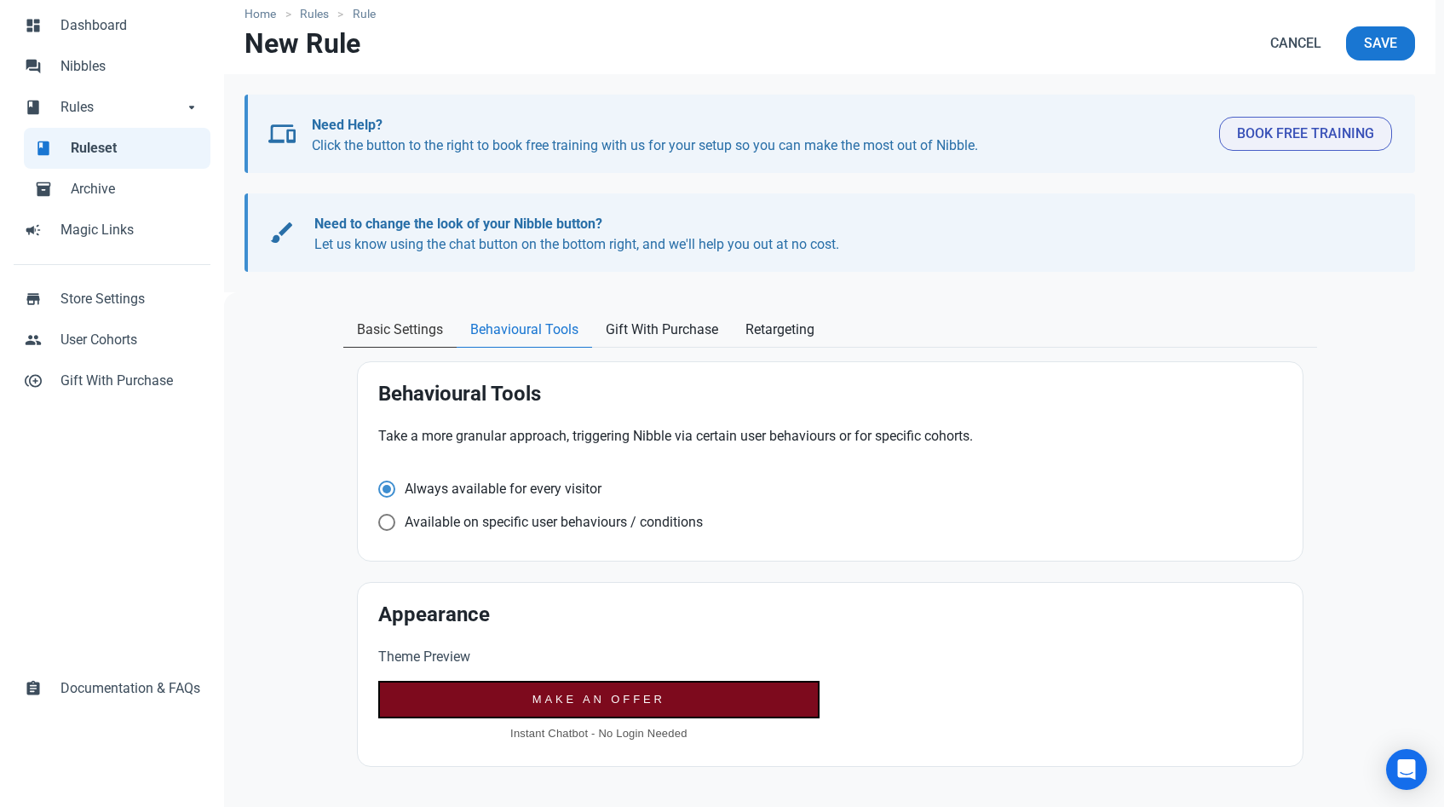
click at [406, 336] on span "Basic Settings" at bounding box center [400, 329] width 86 height 20
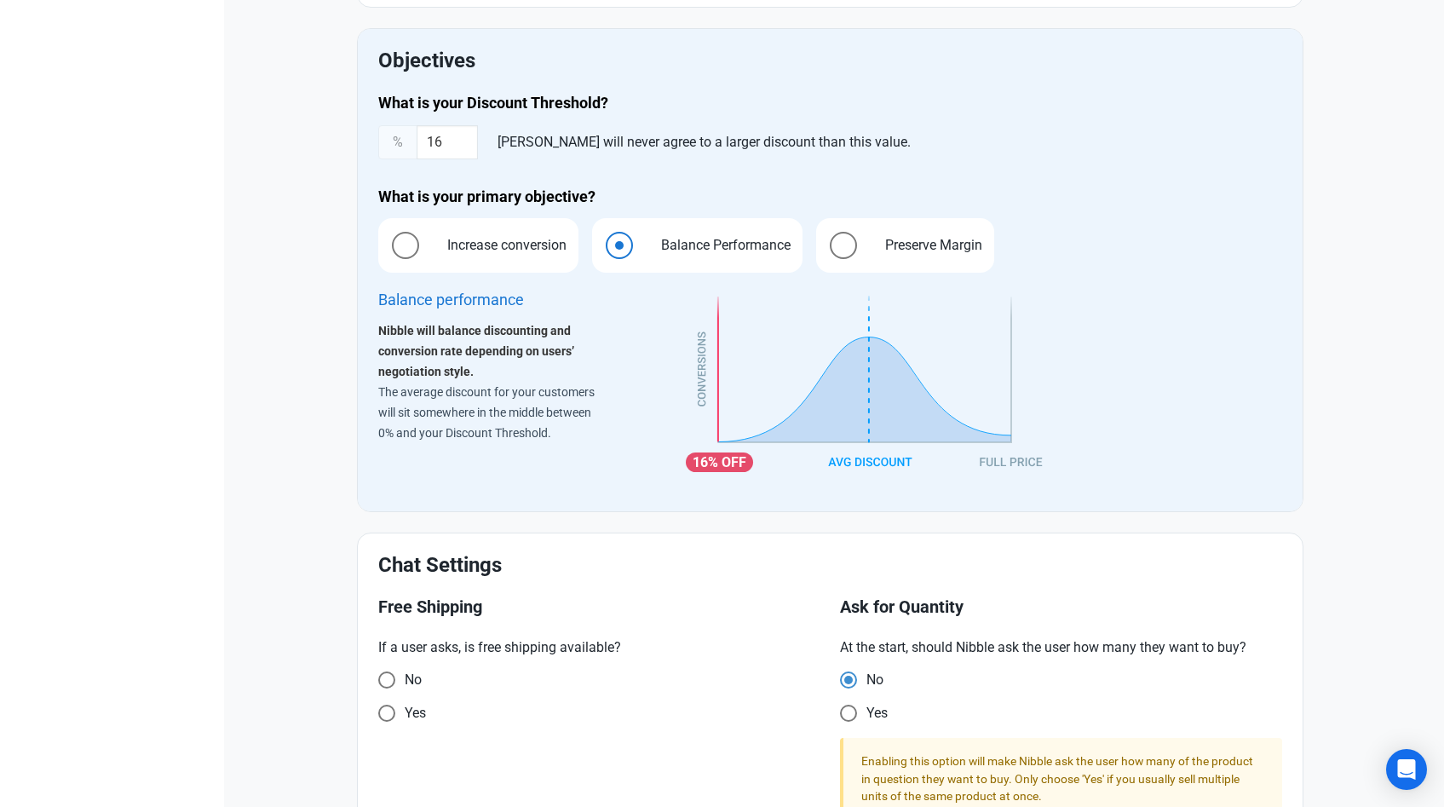
scroll to position [0, 0]
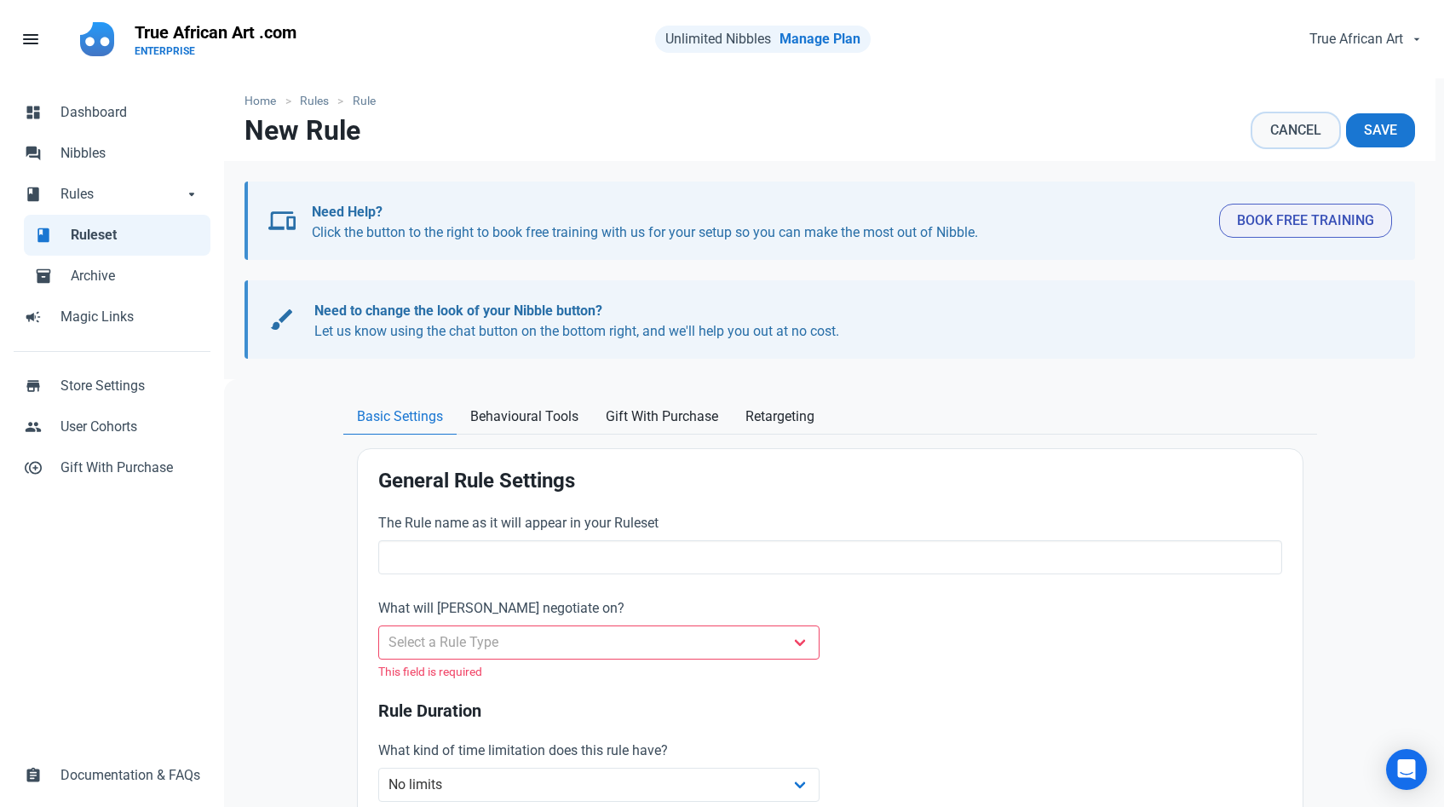
click at [1297, 125] on span "Cancel" at bounding box center [1295, 130] width 51 height 20
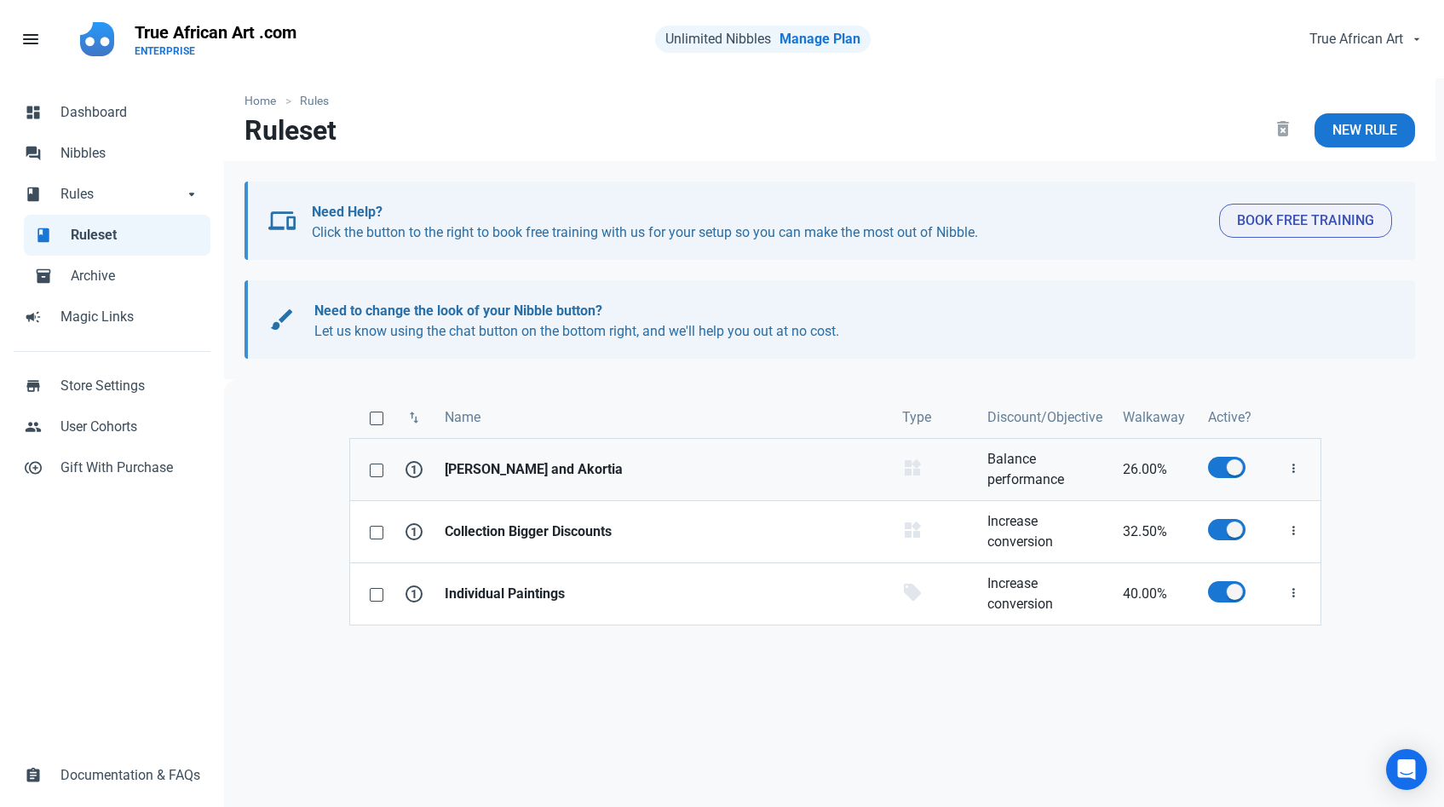
click at [600, 462] on strong "[PERSON_NAME] and Akortia" at bounding box center [663, 469] width 437 height 20
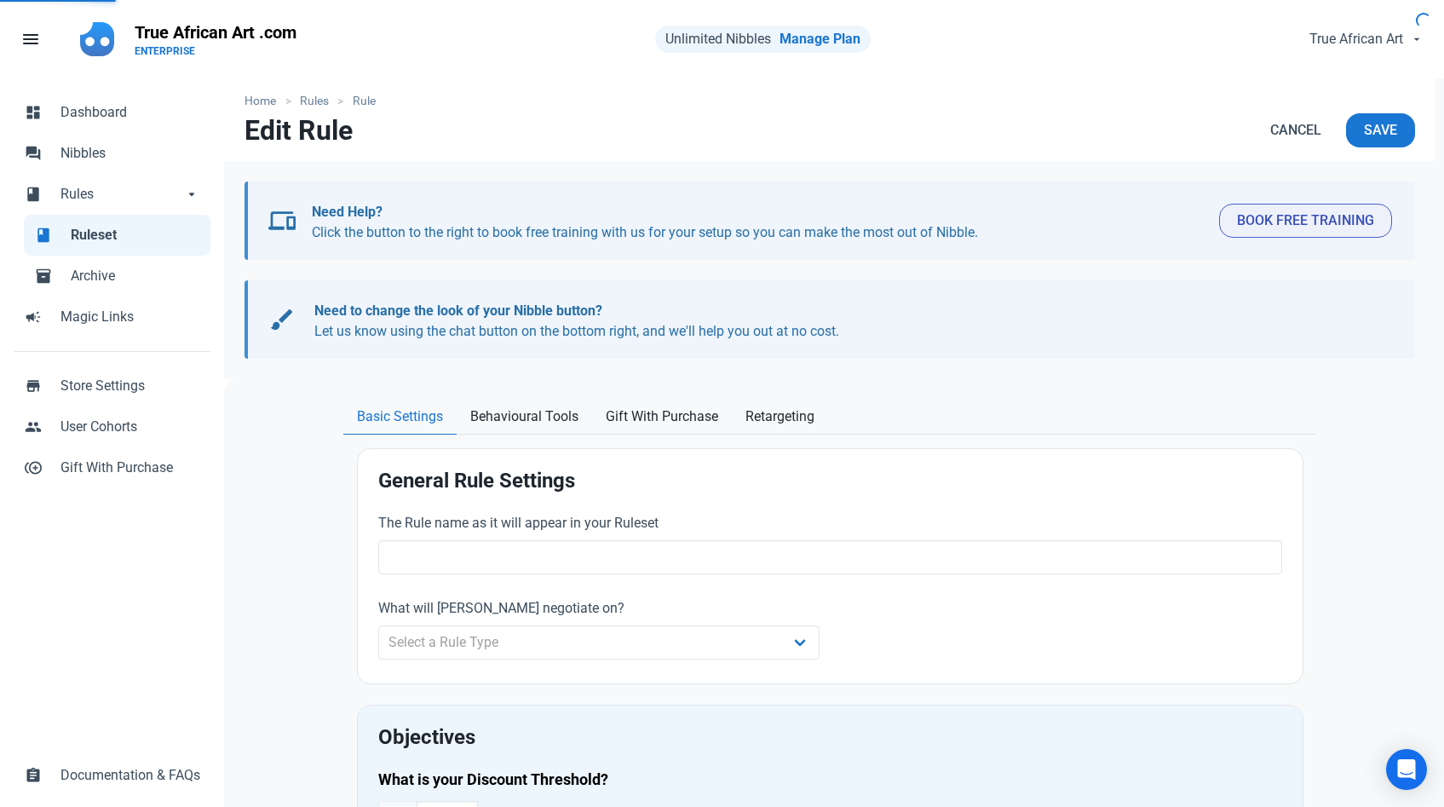
type input "[PERSON_NAME] and Akortia"
select select "product_category"
type input "26.00"
radio input "true"
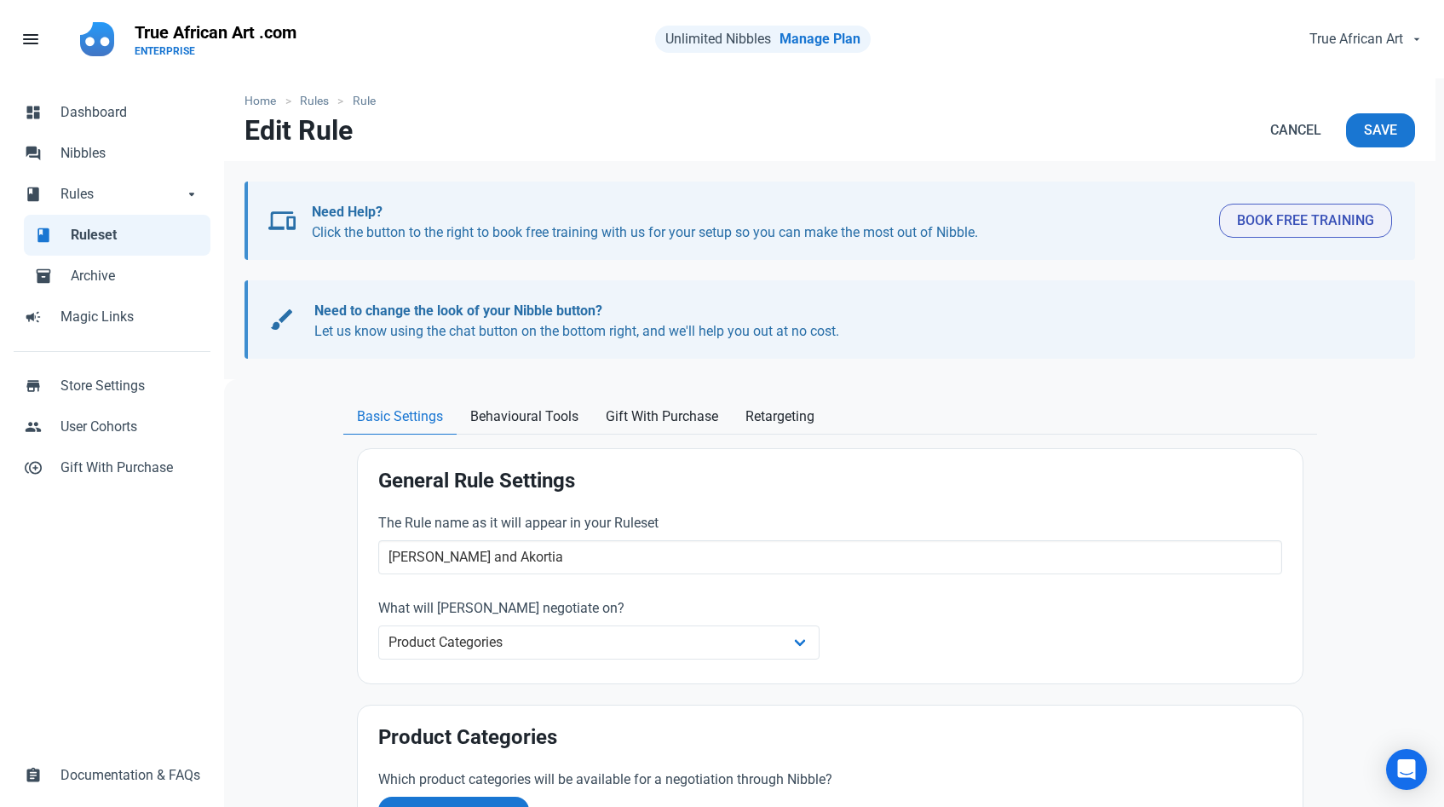
click at [604, 462] on div "General Rule Settings The Rule name as it will appear in your Ruleset [PERSON_N…" at bounding box center [830, 566] width 945 height 234
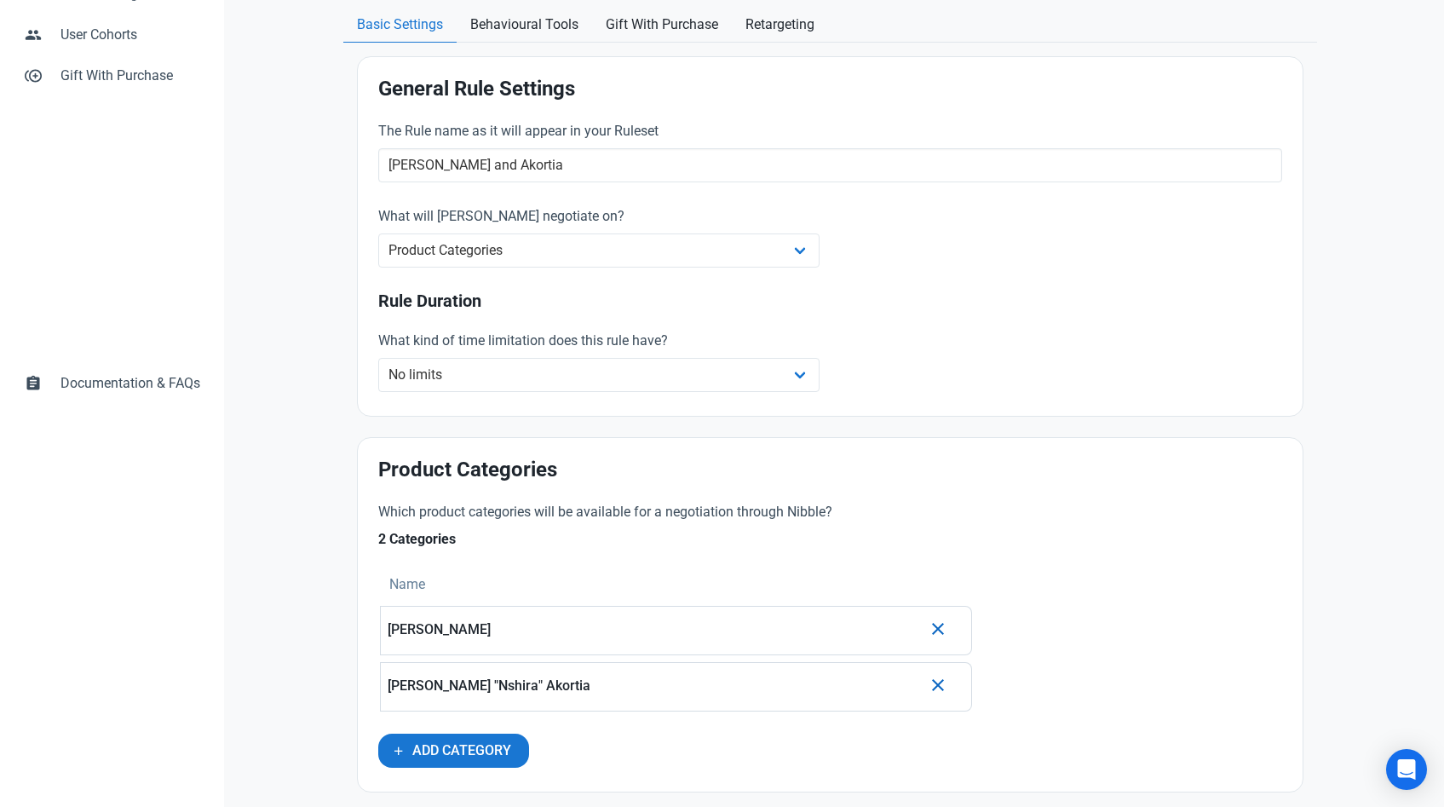
scroll to position [394, 0]
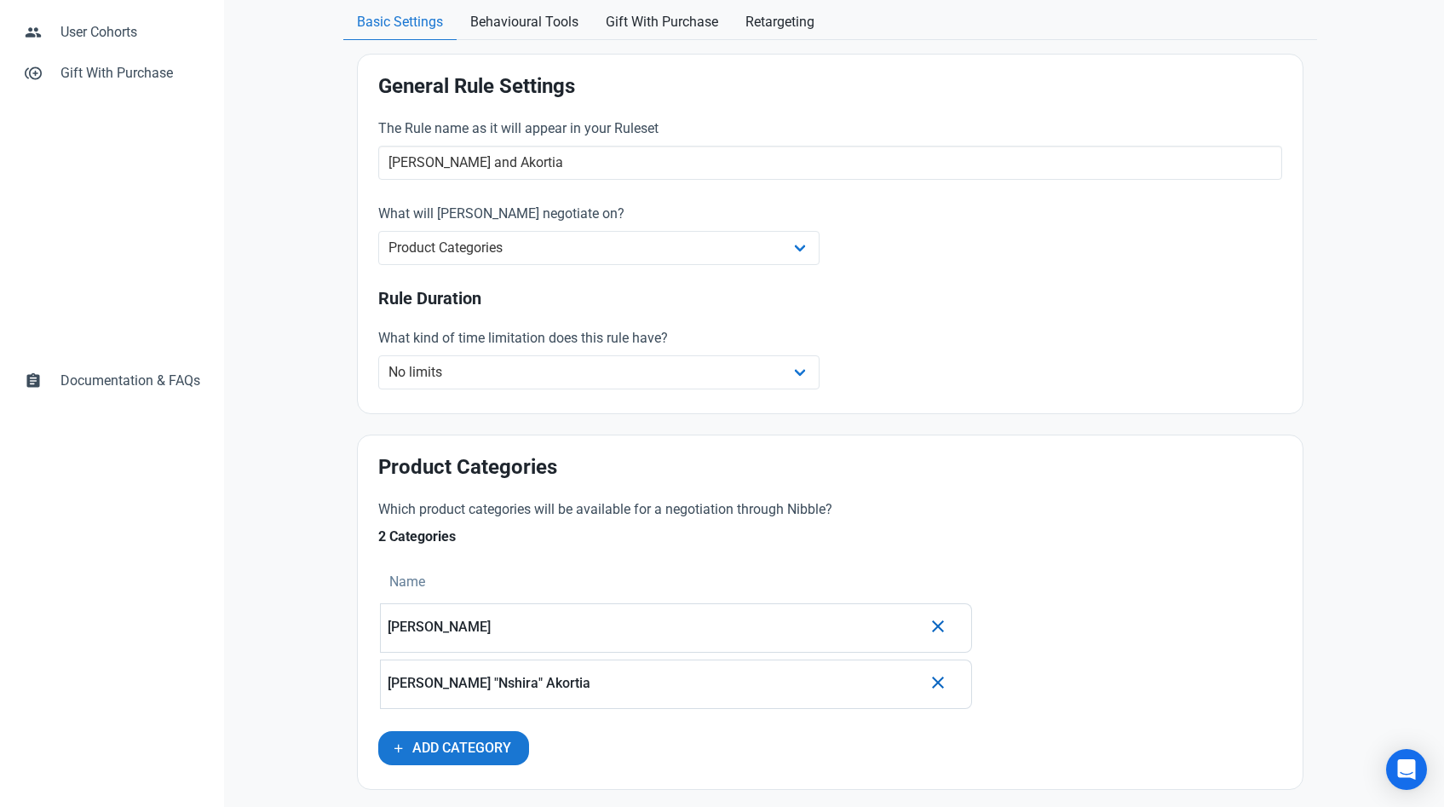
click at [444, 619] on p "[PERSON_NAME]" at bounding box center [655, 626] width 534 height 15
click at [923, 615] on td "[PERSON_NAME]" at bounding box center [654, 627] width 549 height 49
click at [931, 624] on icon "button" at bounding box center [938, 626] width 20 height 31
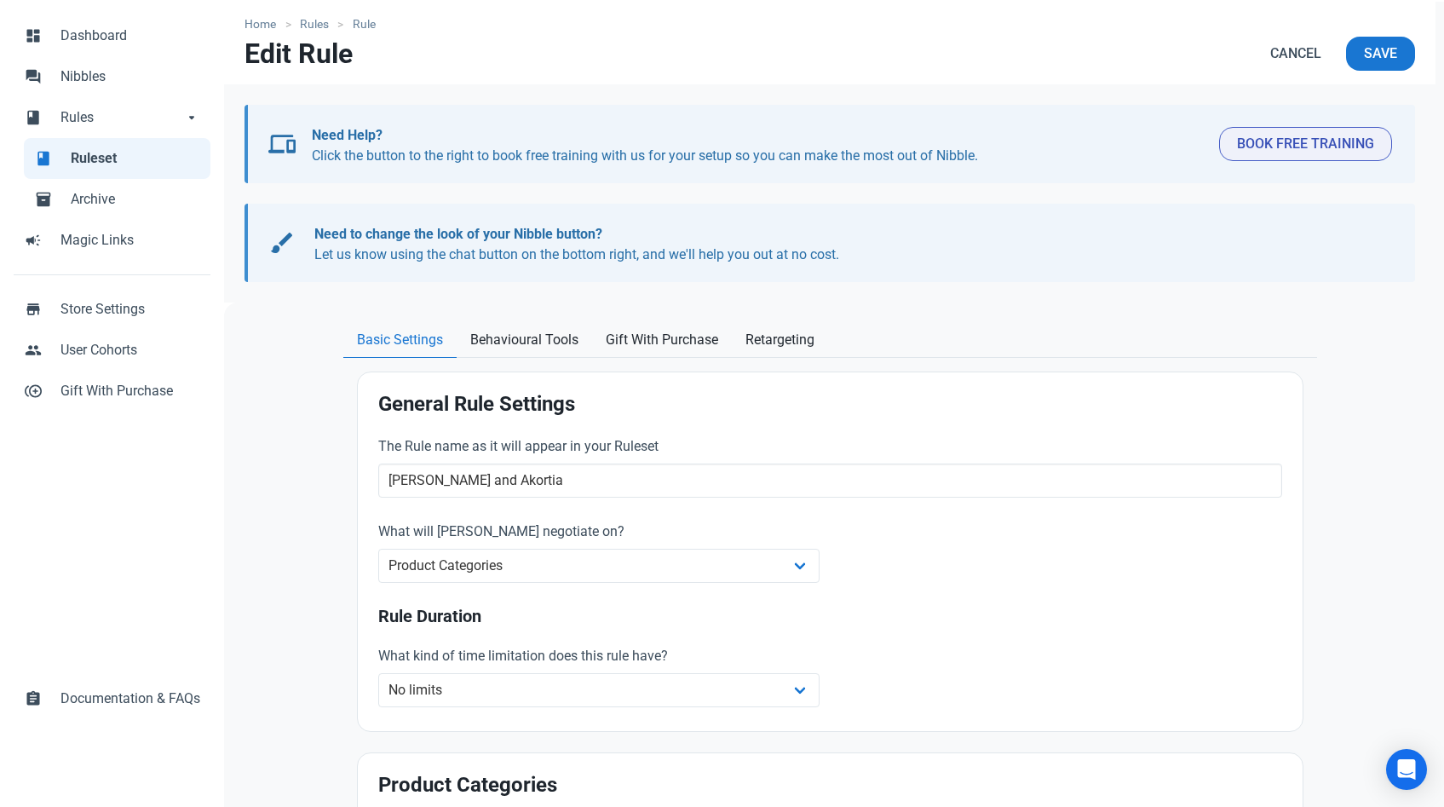
scroll to position [73, 0]
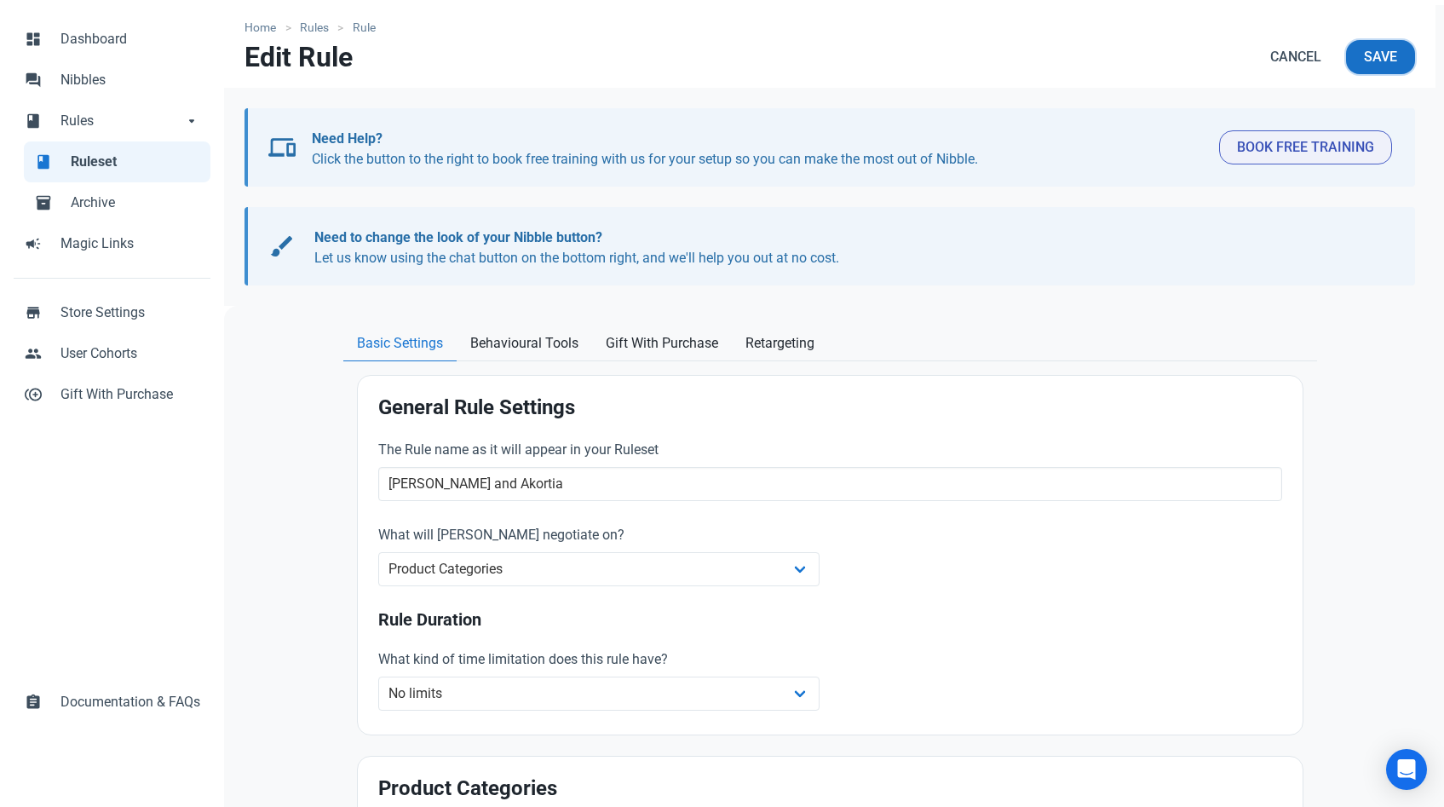
click at [1373, 61] on span "Save" at bounding box center [1380, 57] width 33 height 20
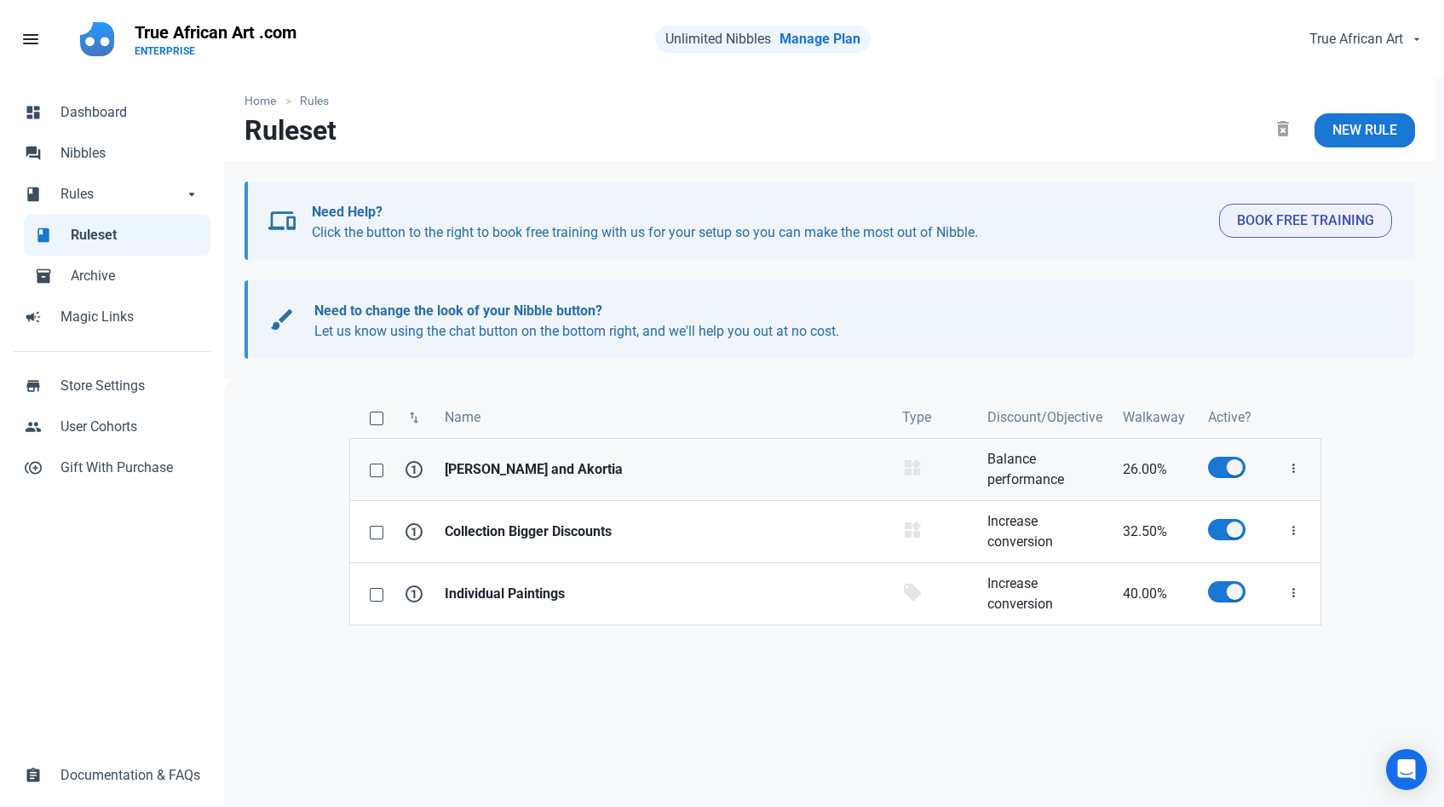
click at [557, 465] on strong "[PERSON_NAME] and Akortia" at bounding box center [663, 469] width 437 height 20
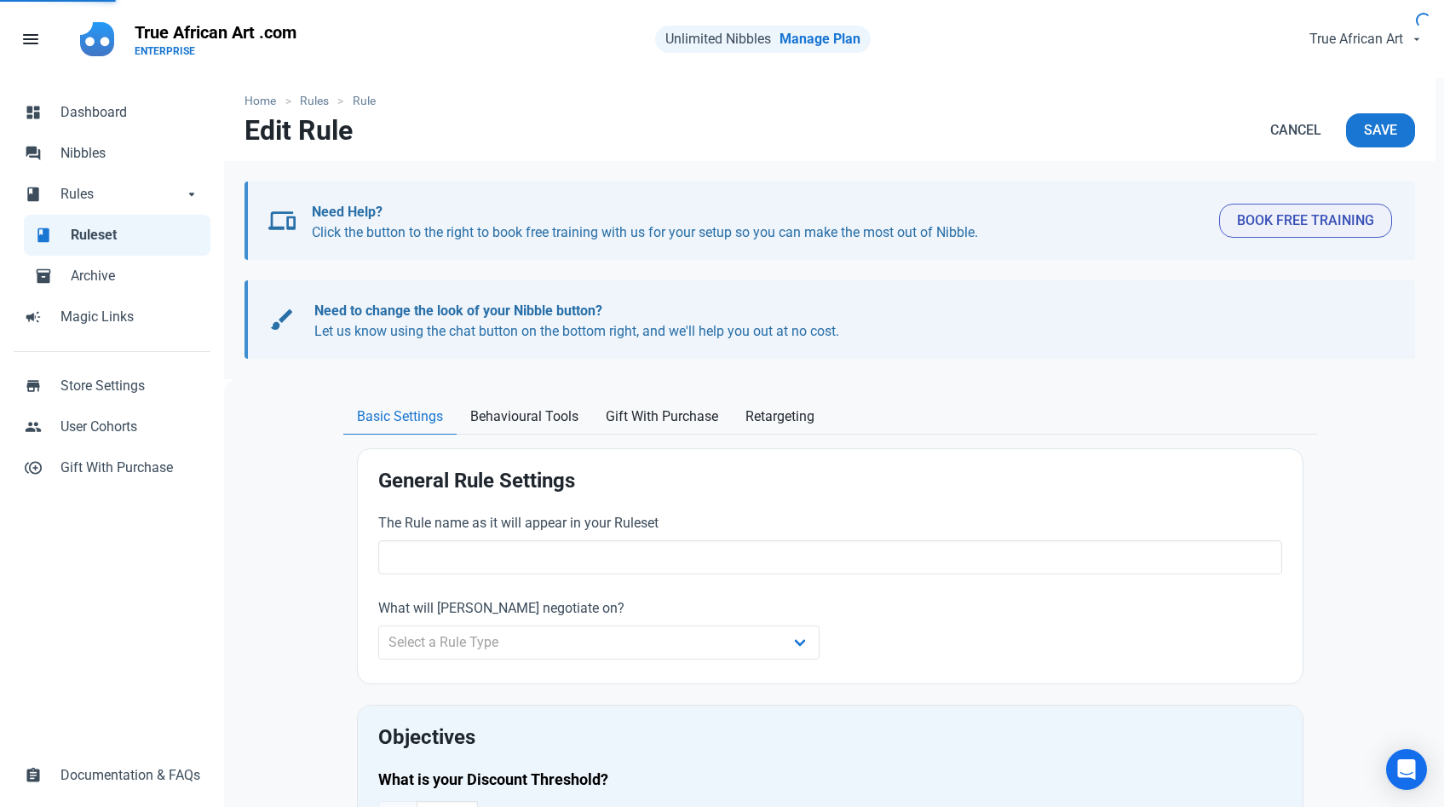
type input "[PERSON_NAME] and Akortia"
select select "product_category"
type input "26.00"
radio input "true"
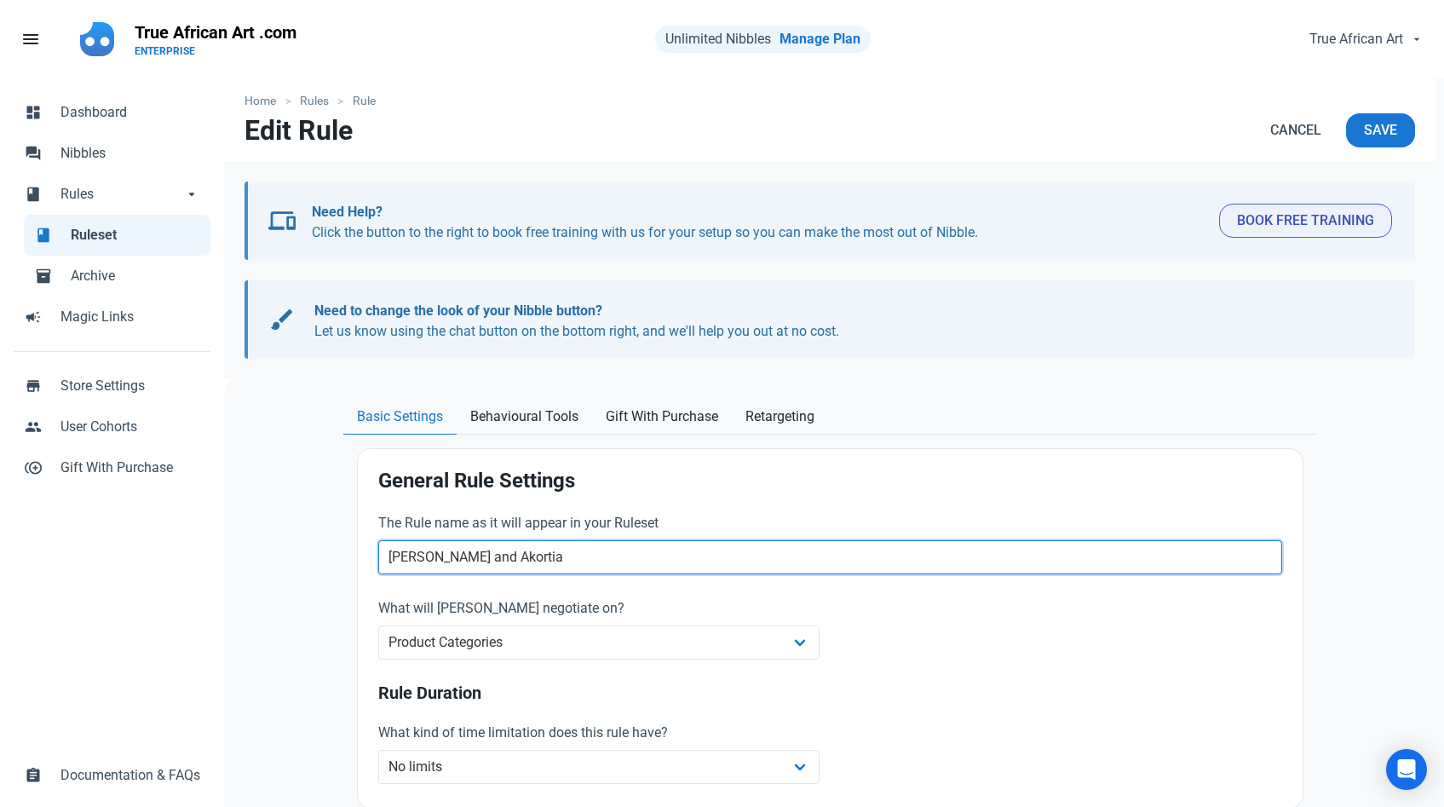
click at [498, 552] on input "[PERSON_NAME] and Akortia" at bounding box center [830, 557] width 904 height 34
click at [498, 552] on input "DaniAkortia" at bounding box center [830, 557] width 904 height 34
type input "[PERSON_NAME]"
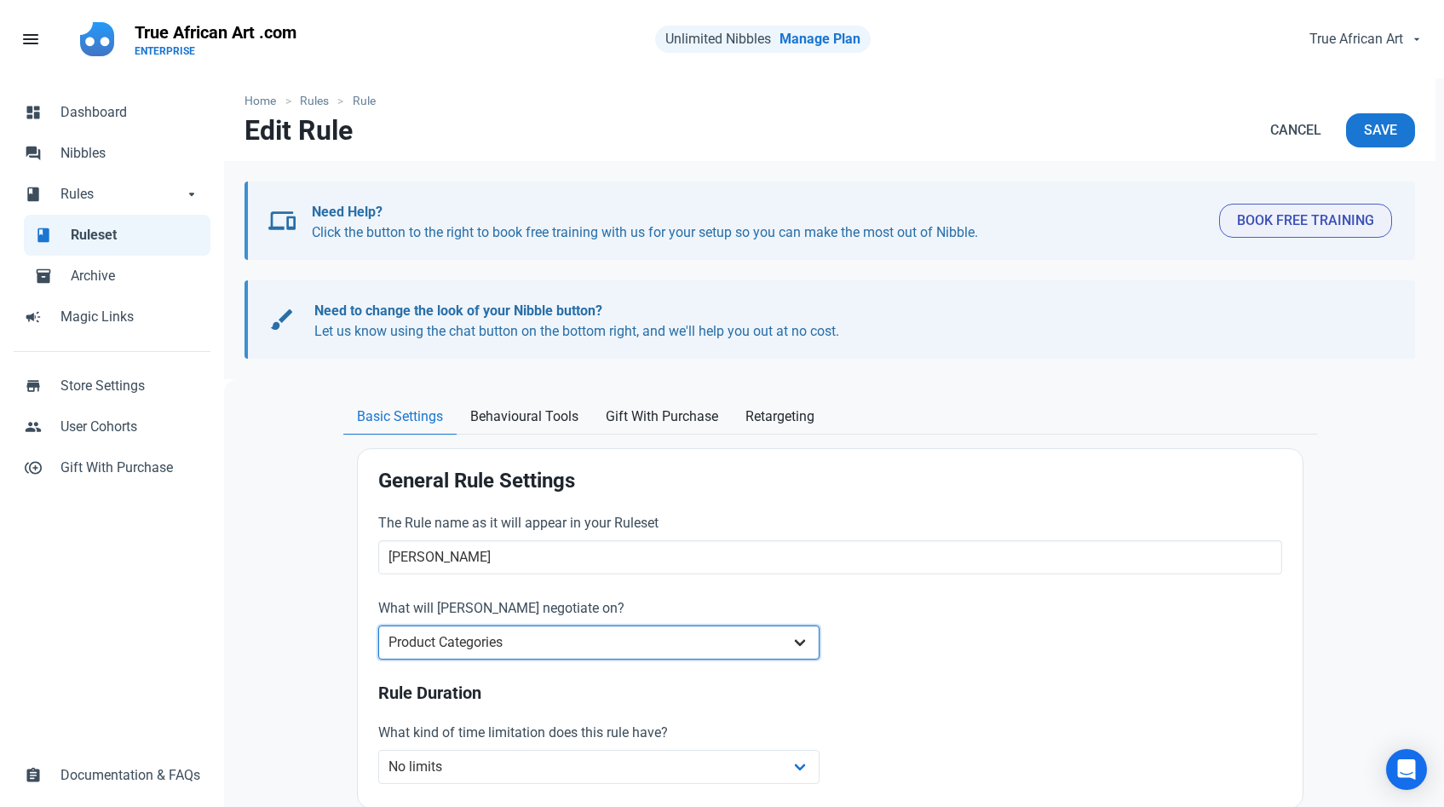
click at [791, 642] on select "Whole Store Individual Products Product Categories Cart" at bounding box center [599, 642] width 442 height 34
click at [378, 625] on select "Whole Store Individual Products Product Categories Cart" at bounding box center [599, 642] width 442 height 34
click at [1362, 139] on button "Save" at bounding box center [1380, 130] width 69 height 34
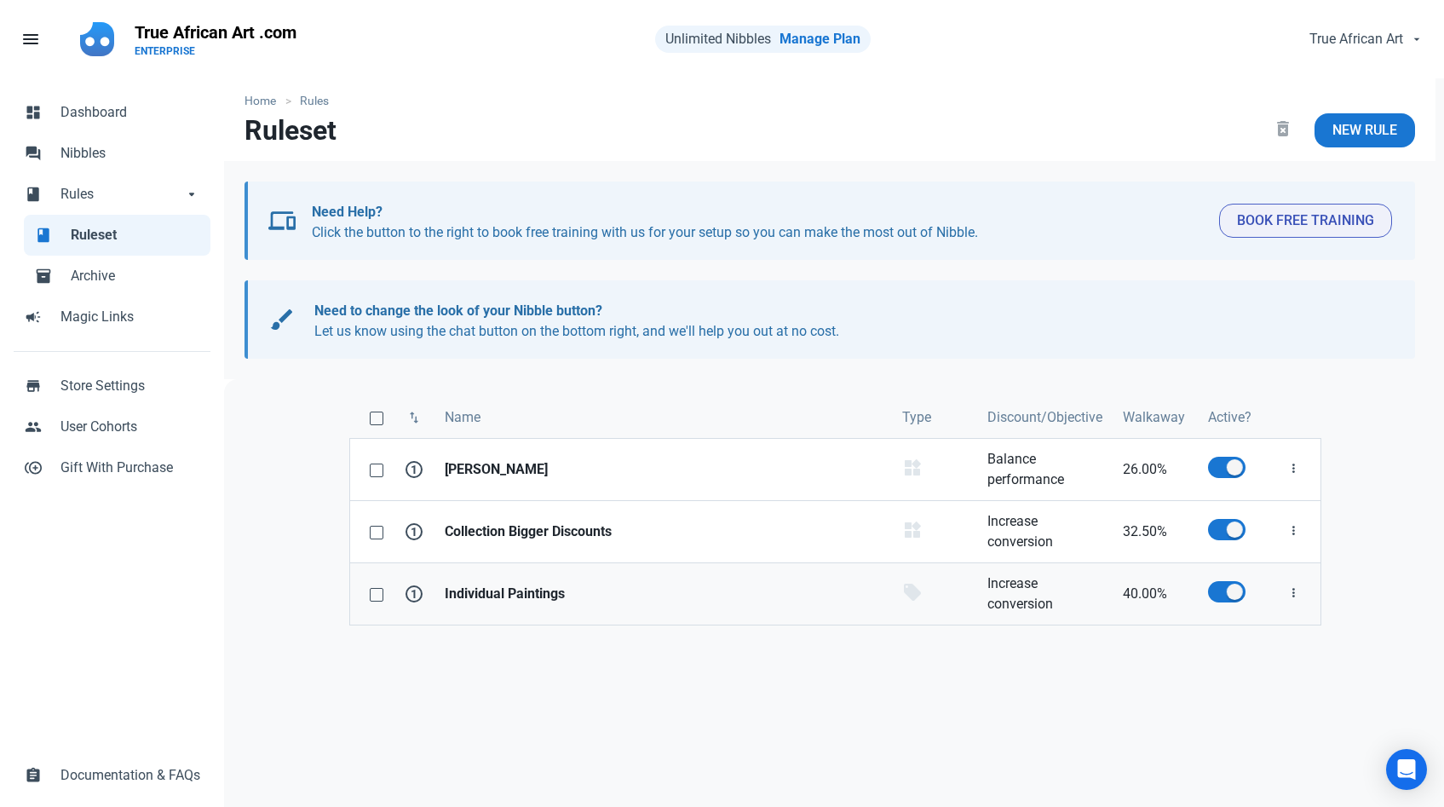
click at [556, 585] on strong "Individual Paintings" at bounding box center [663, 594] width 437 height 20
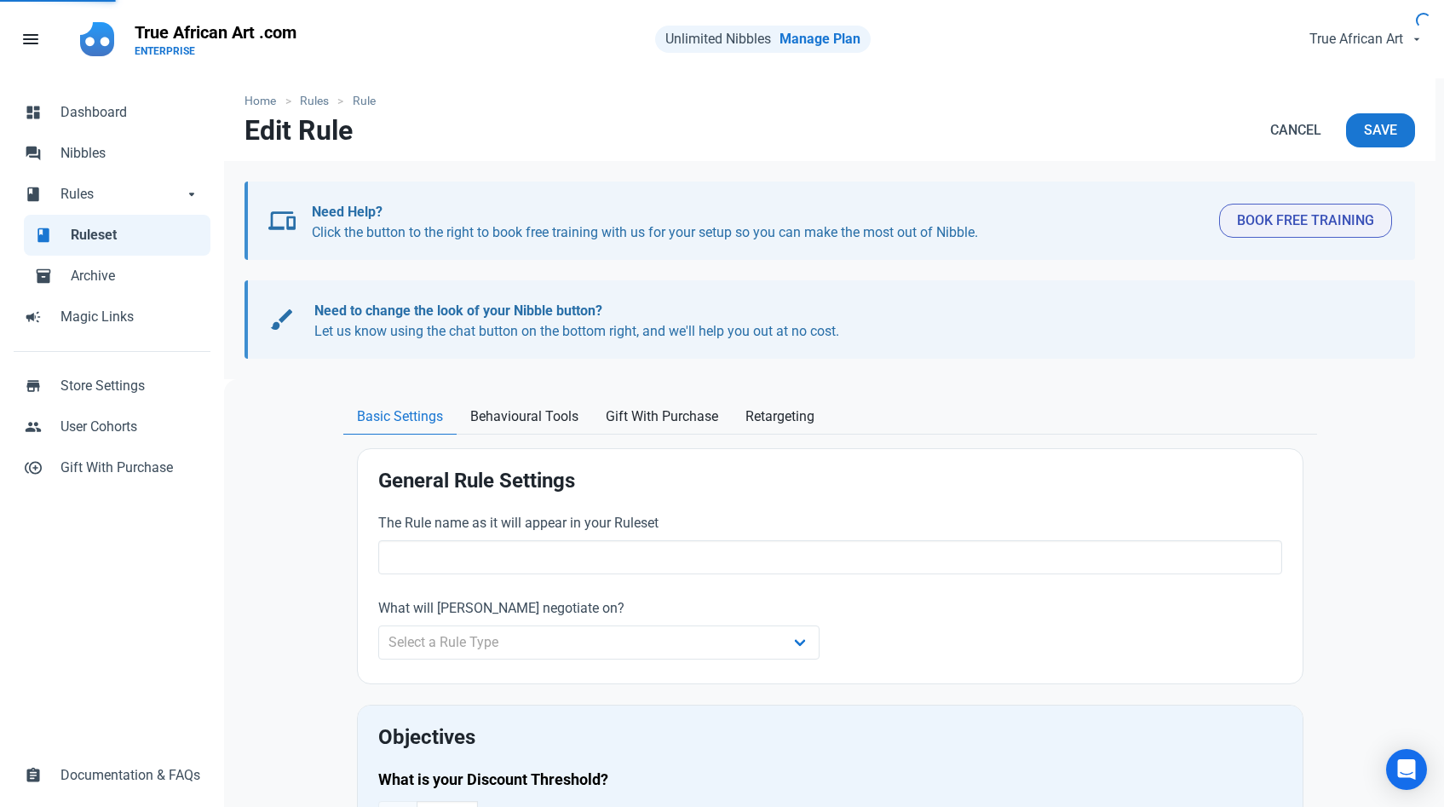
type input "Individual Paintings"
select select "product"
type input "40.00"
radio input "true"
radio input "false"
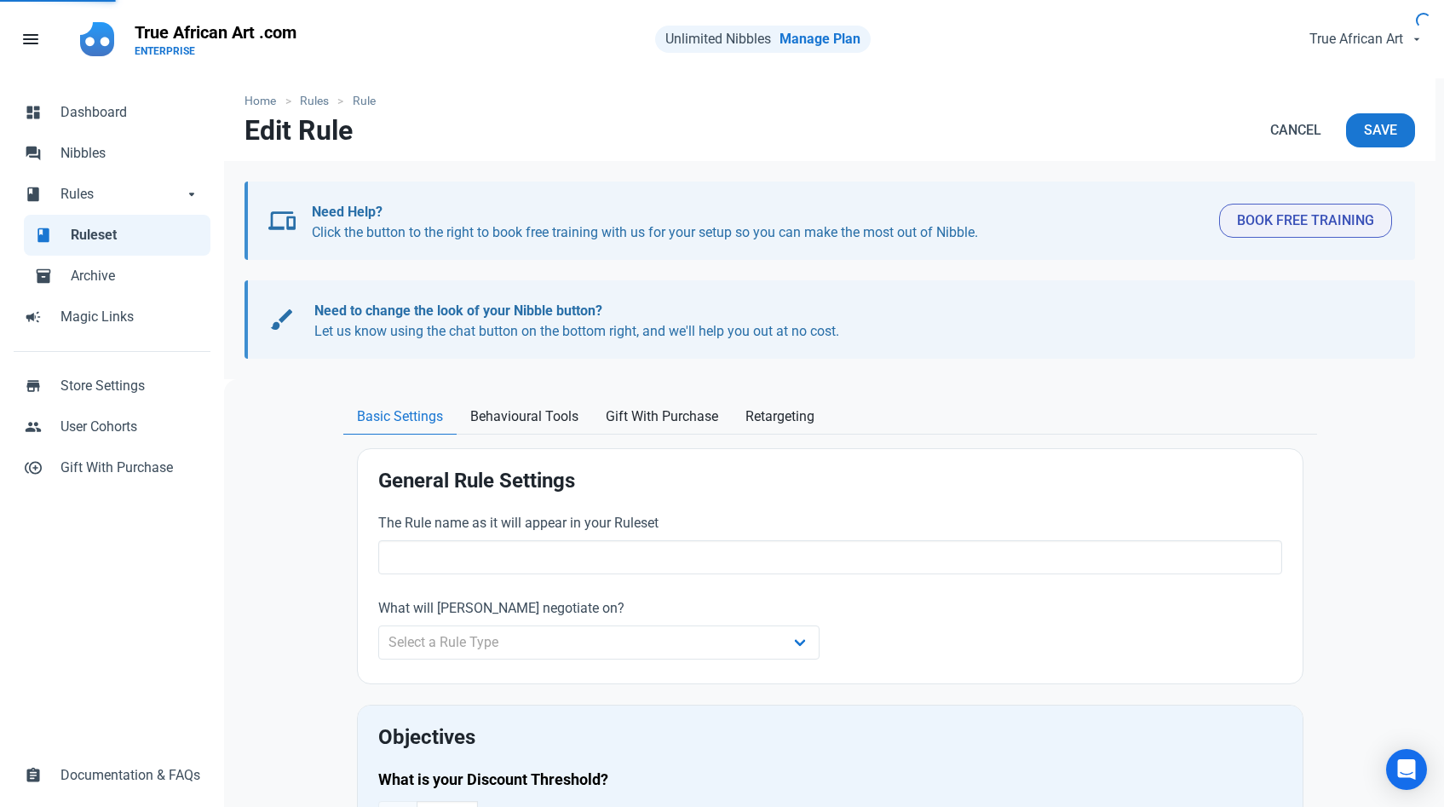
radio input "true"
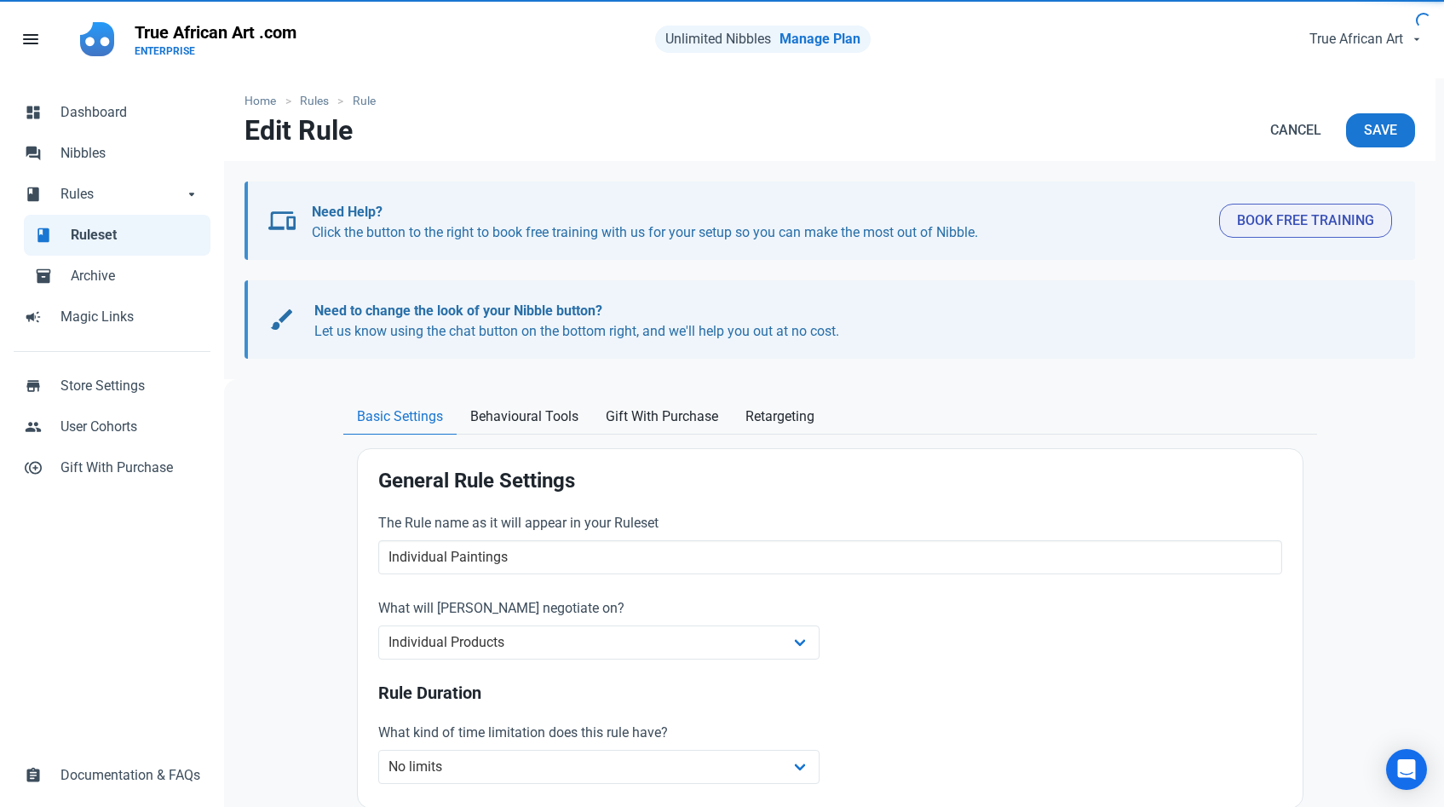
click at [556, 585] on div "The Rule name as it will appear in your Ruleset Individual Paintings" at bounding box center [830, 545] width 924 height 85
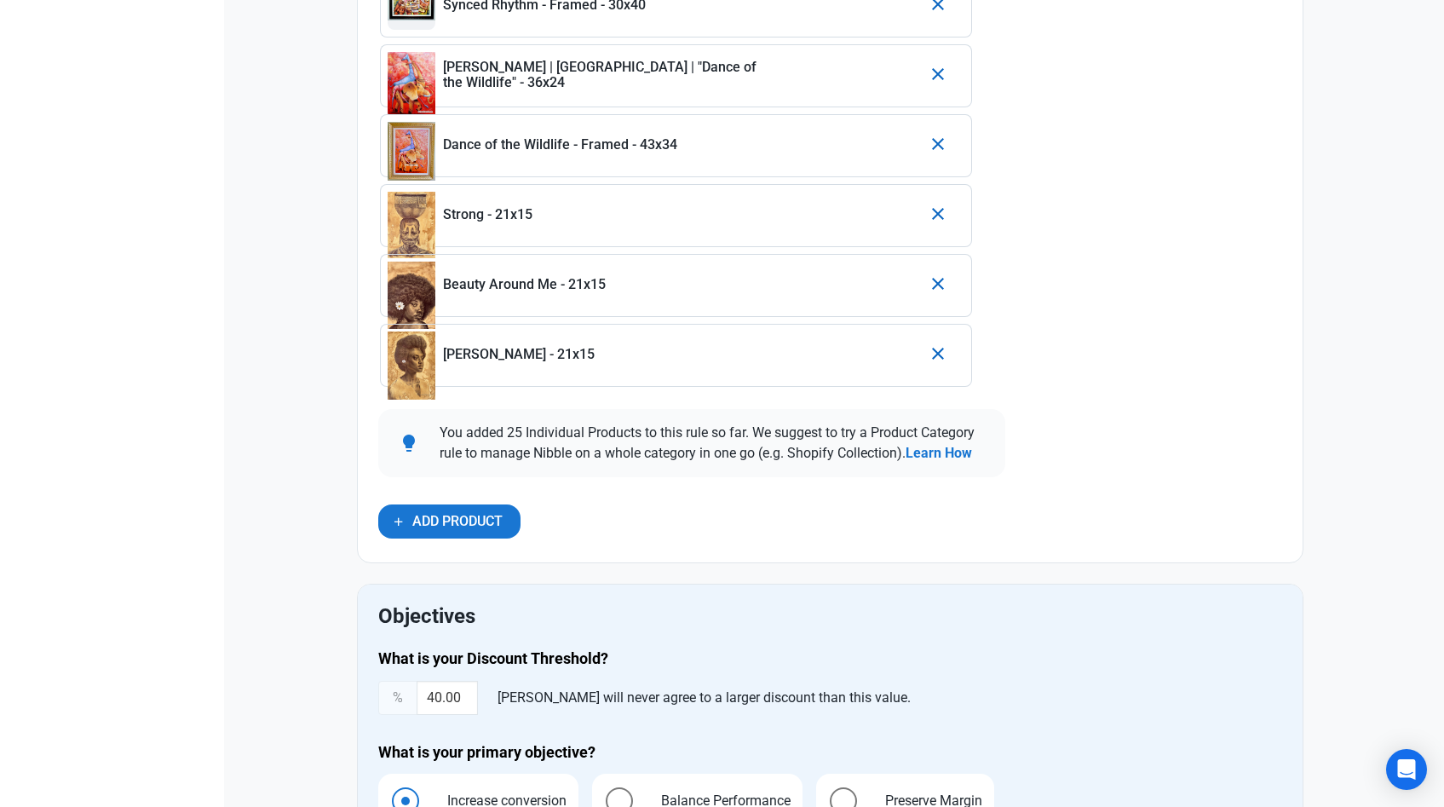
scroll to position [2395, 0]
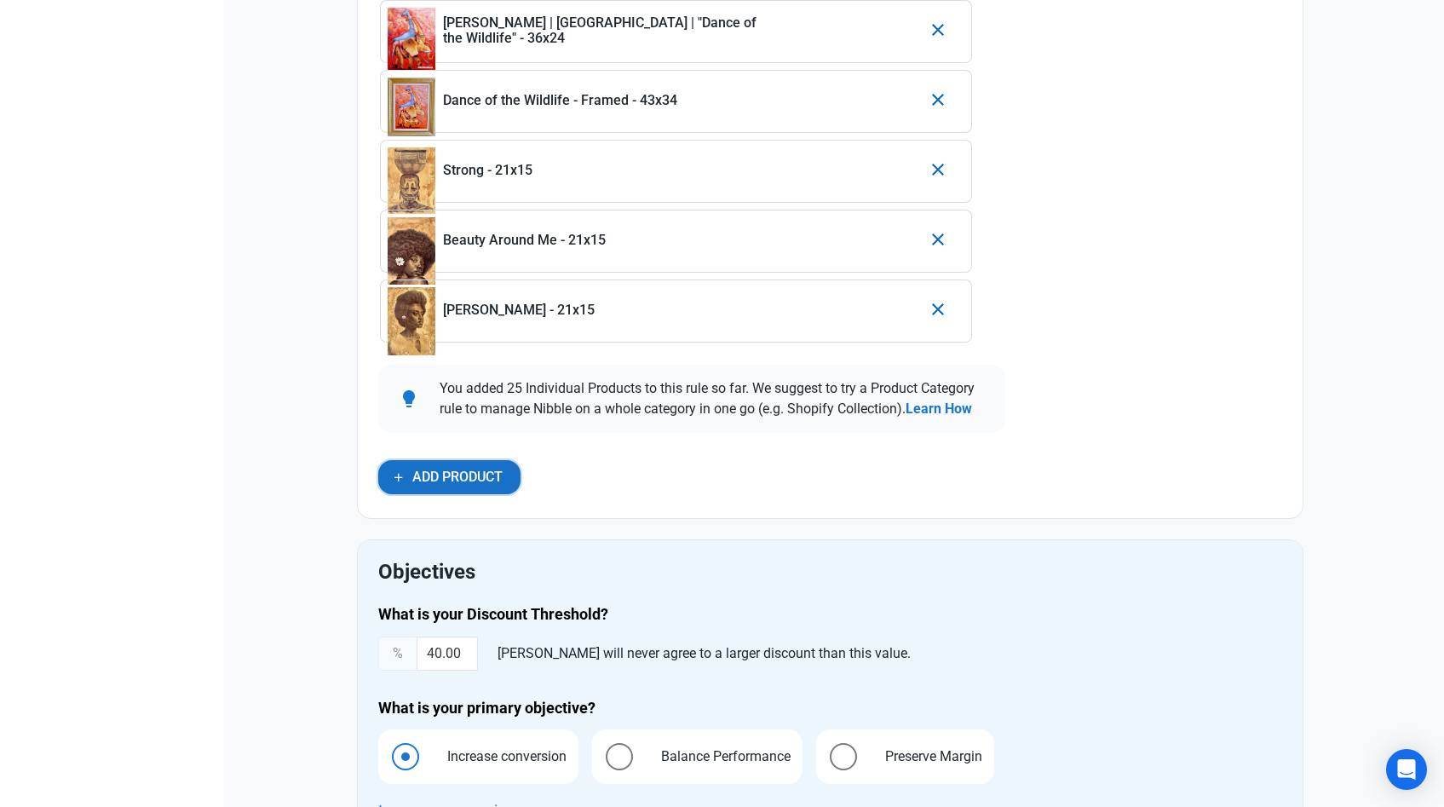
click at [465, 475] on span "Add Product" at bounding box center [457, 477] width 90 height 20
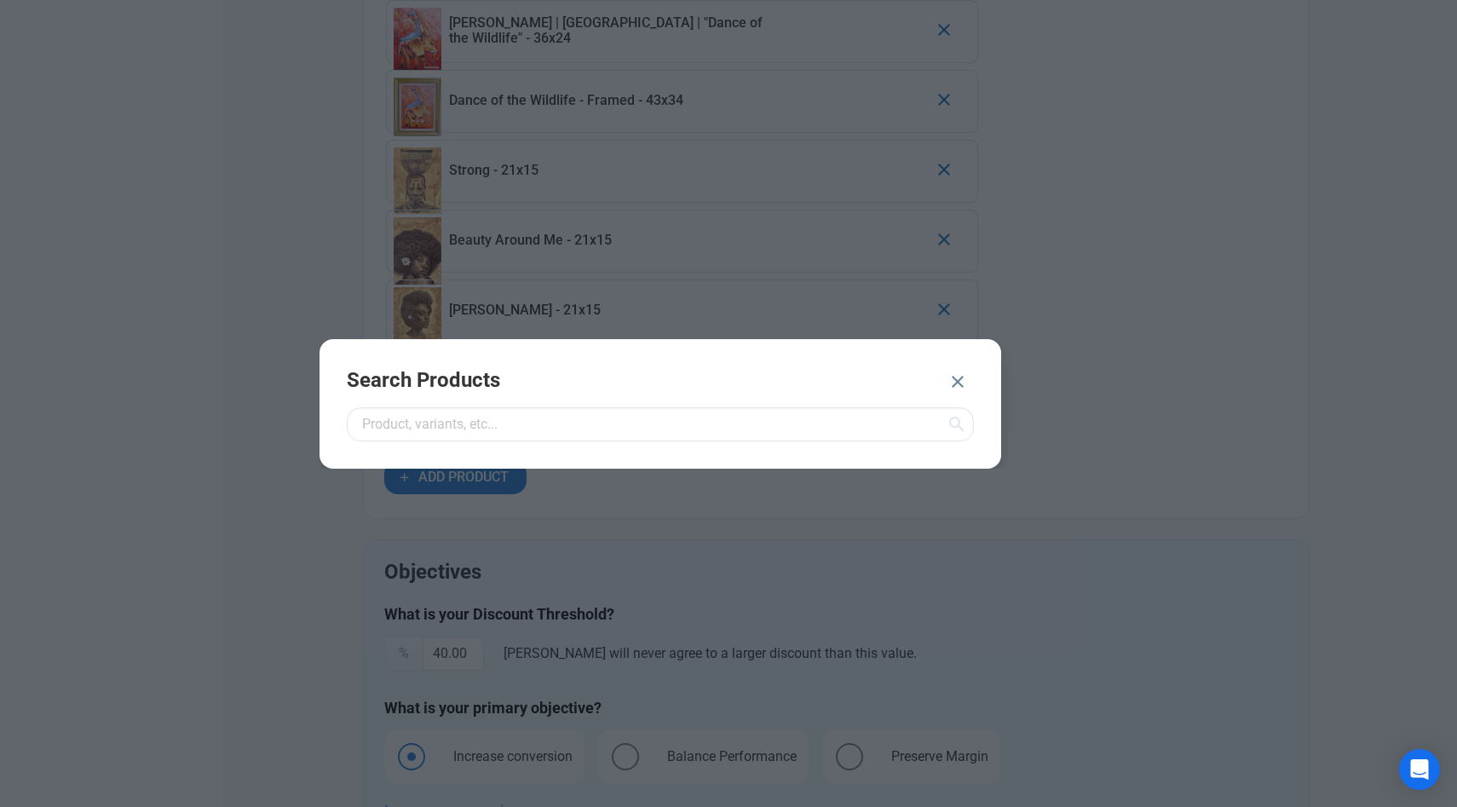
click at [449, 400] on div "Search Products" at bounding box center [660, 403] width 682 height 129
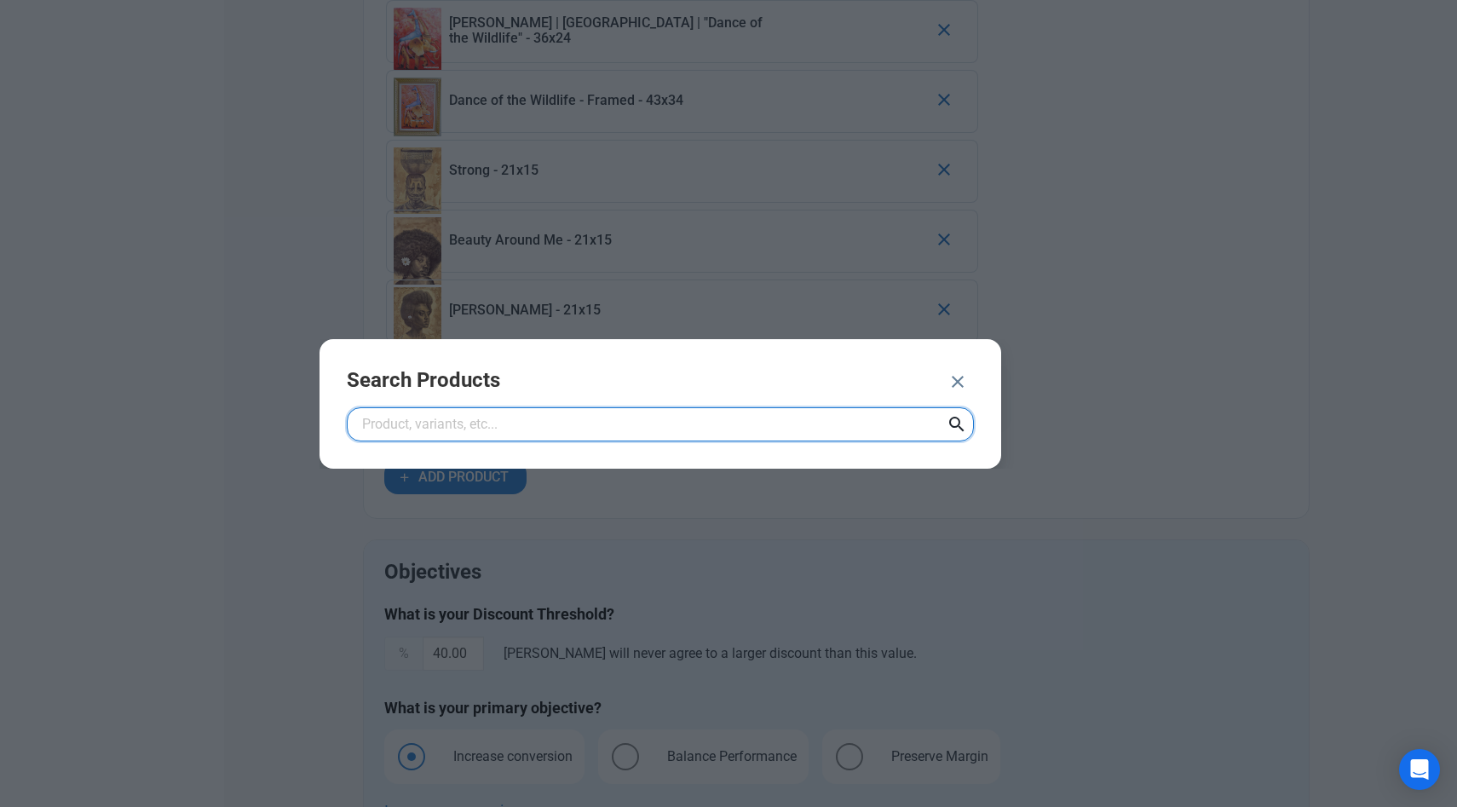
click at [449, 414] on input "text" at bounding box center [660, 424] width 627 height 34
type input "prayer"
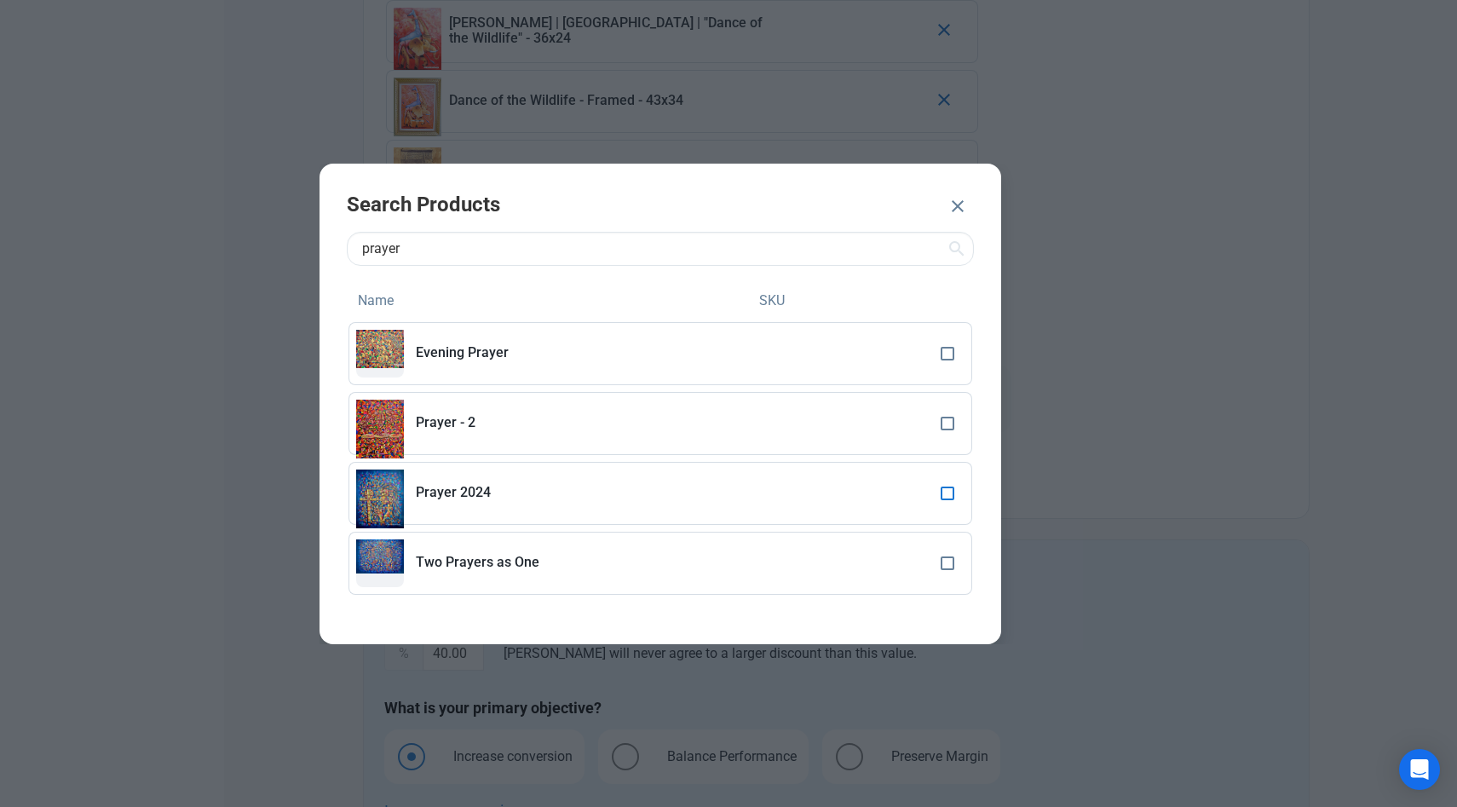
click at [945, 491] on span at bounding box center [947, 493] width 14 height 14
checkbox input "true"
click at [884, 218] on button "ADD 1 PRODUCT" at bounding box center [865, 208] width 137 height 34
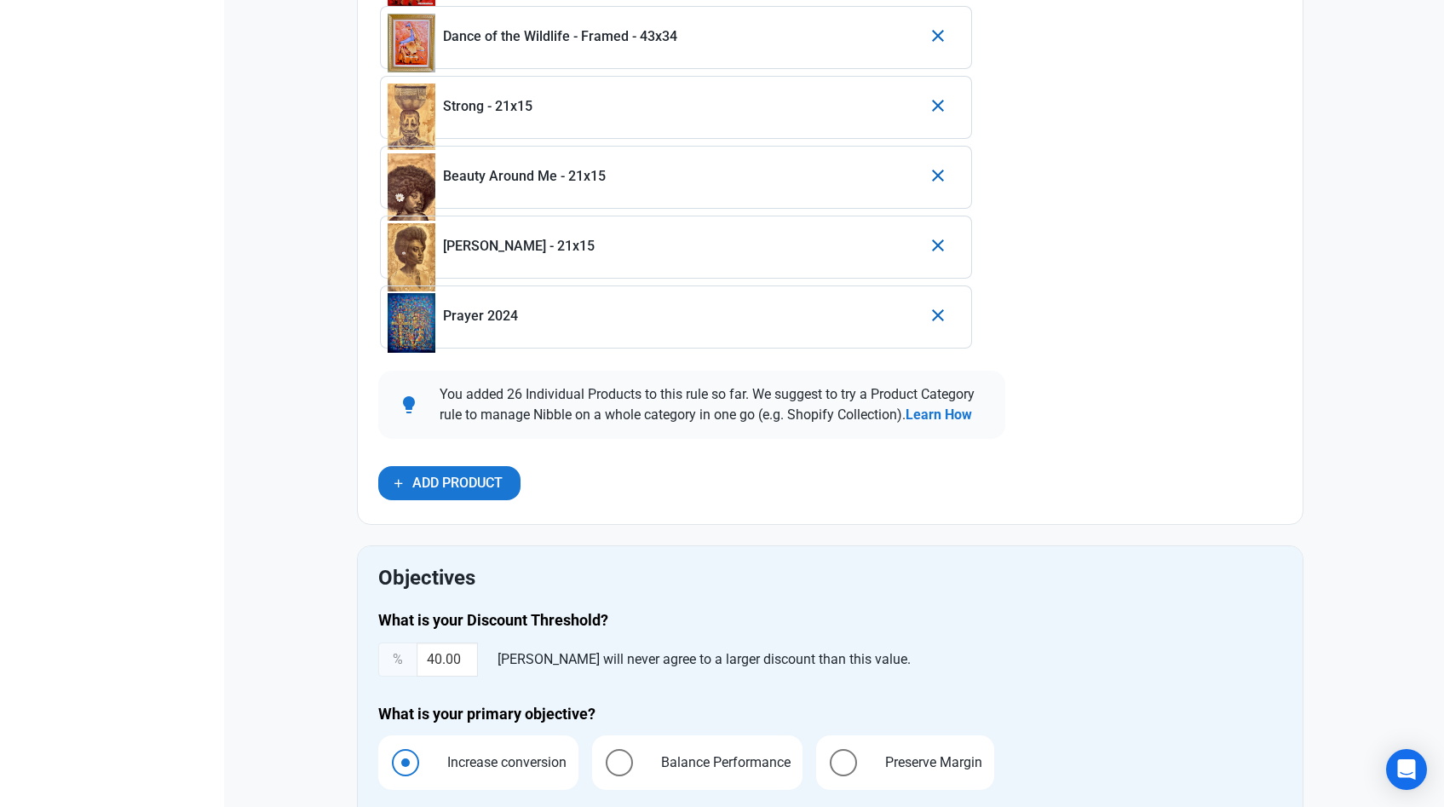
scroll to position [2460, 0]
click at [445, 656] on input "40.00" at bounding box center [447, 658] width 61 height 34
type input "3"
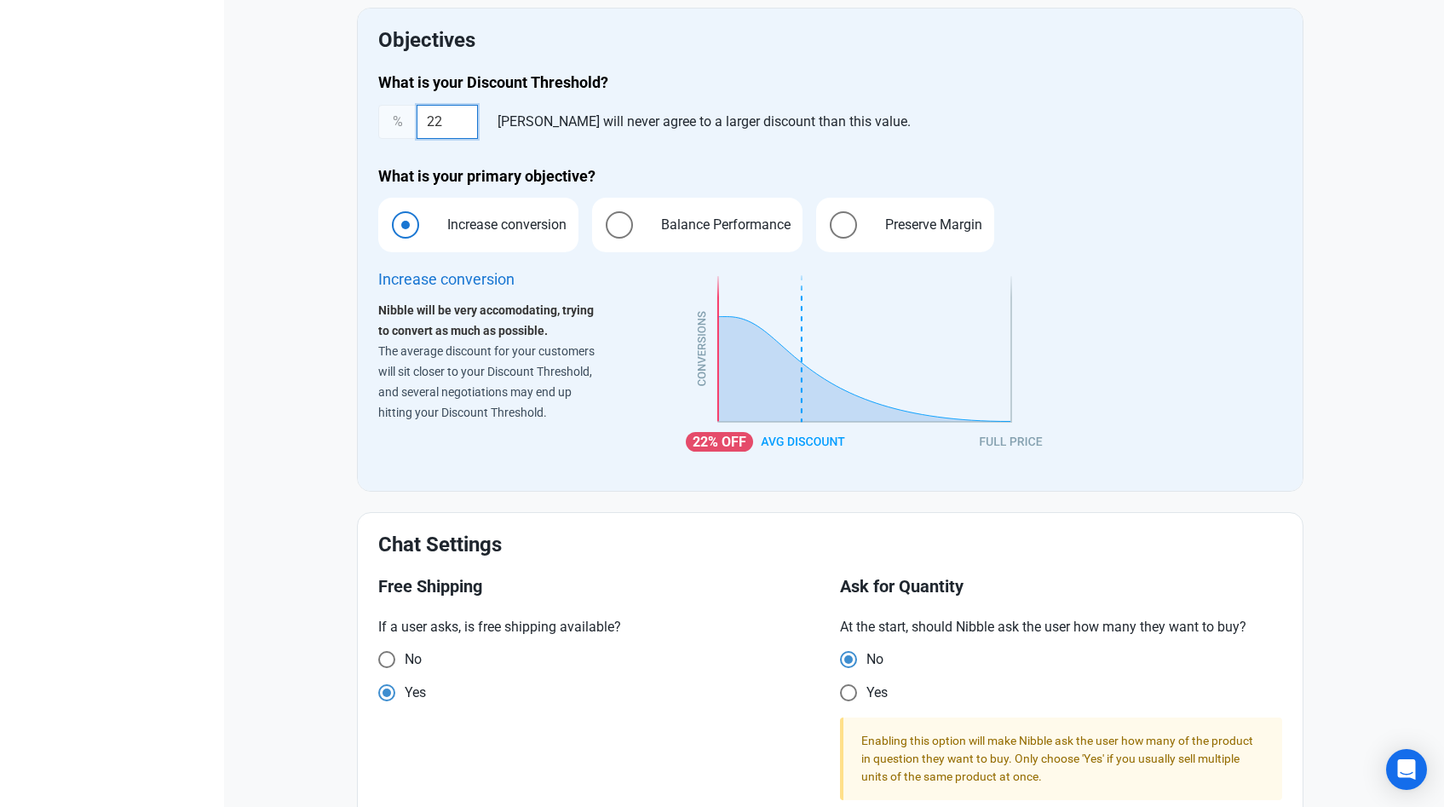
scroll to position [3040, 0]
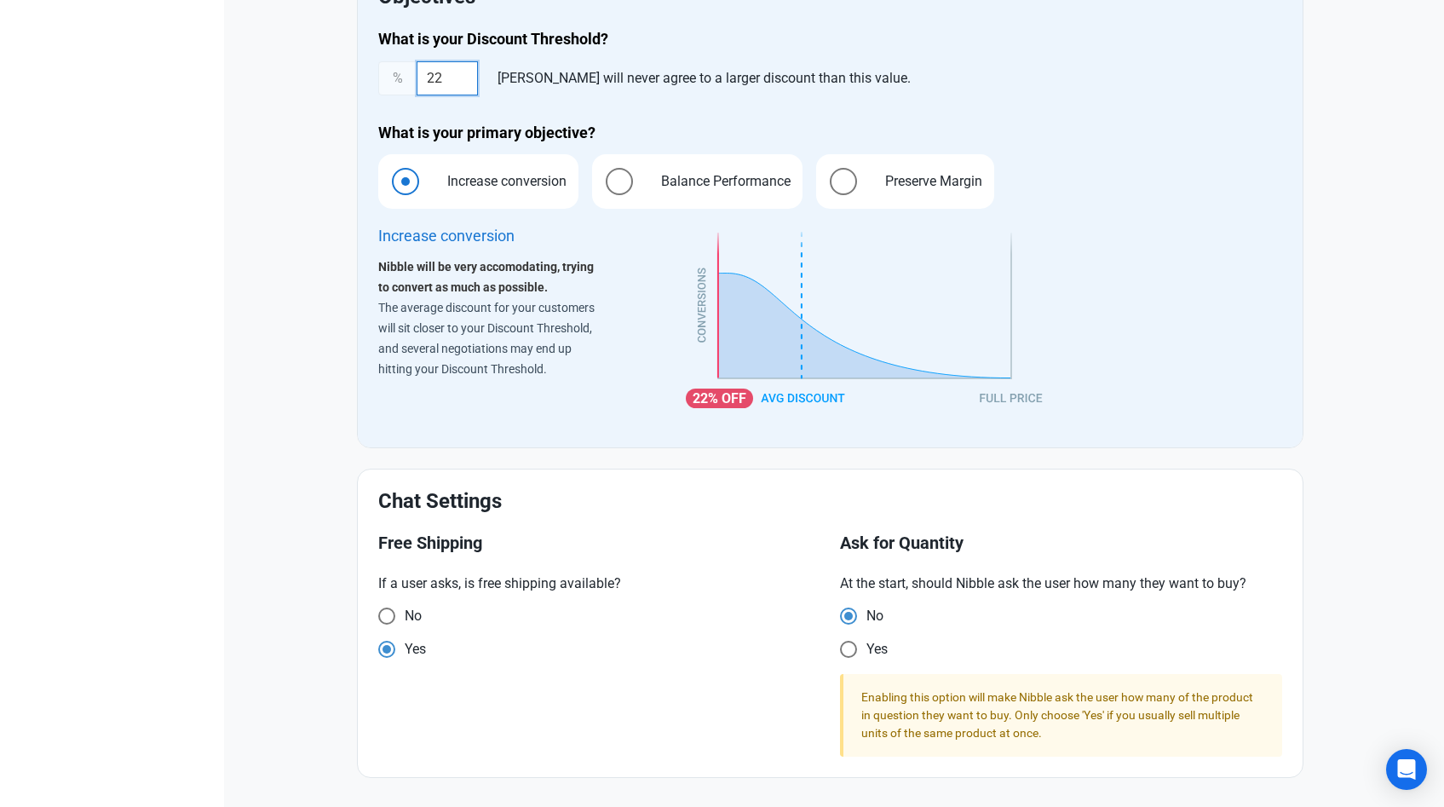
type input "22"
click at [440, 659] on div "Yes" at bounding box center [599, 652] width 442 height 23
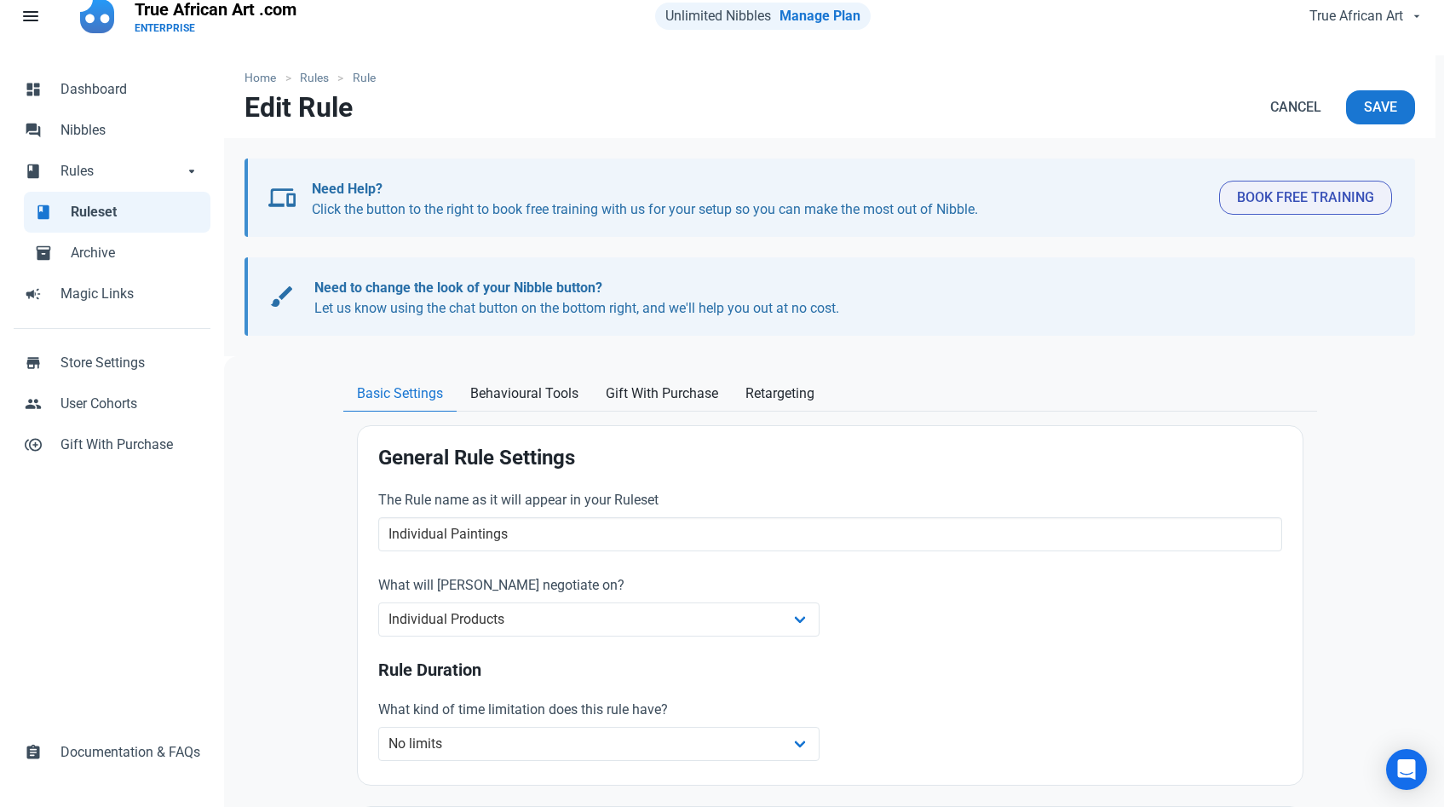
scroll to position [0, 0]
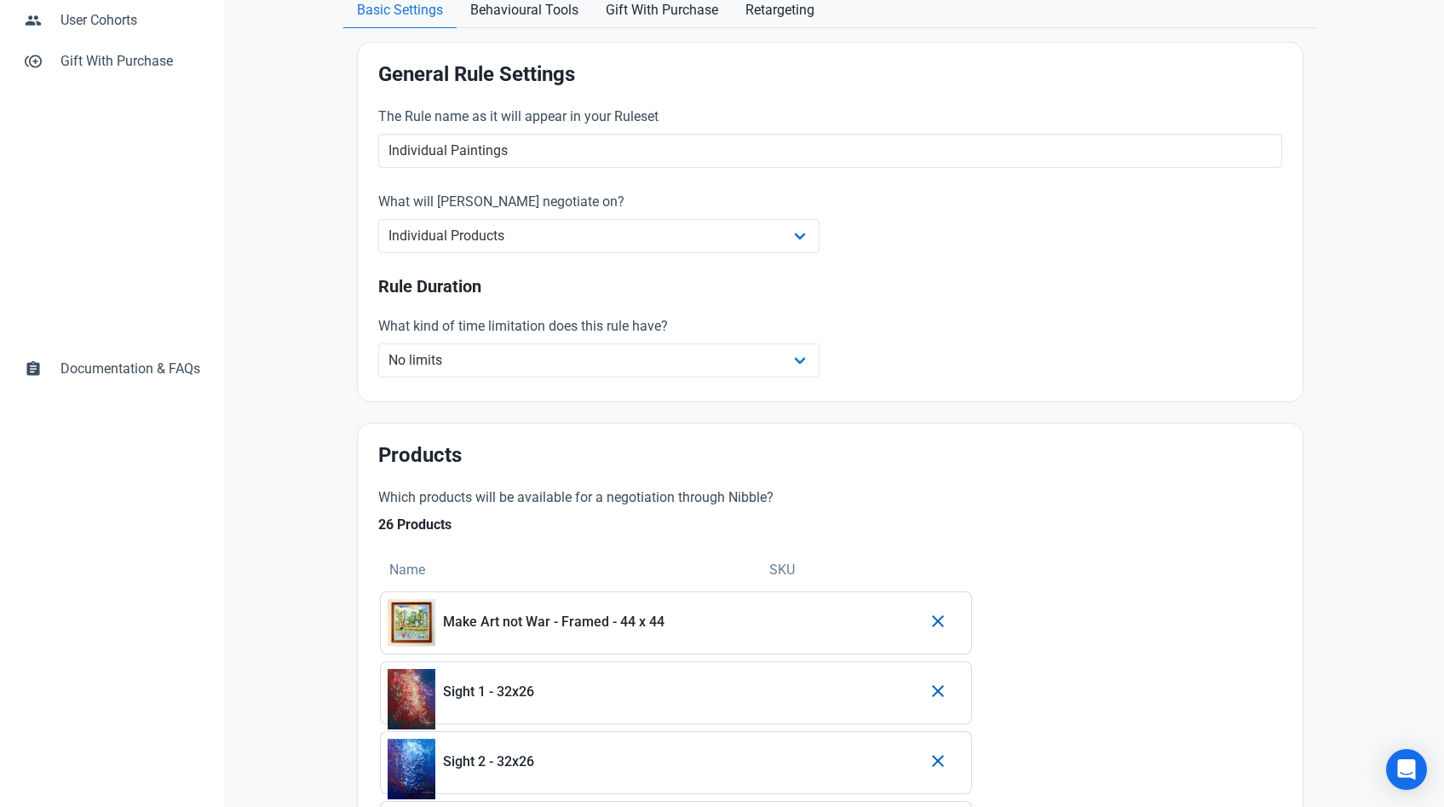
click at [440, 665] on div at bounding box center [415, 693] width 55 height 68
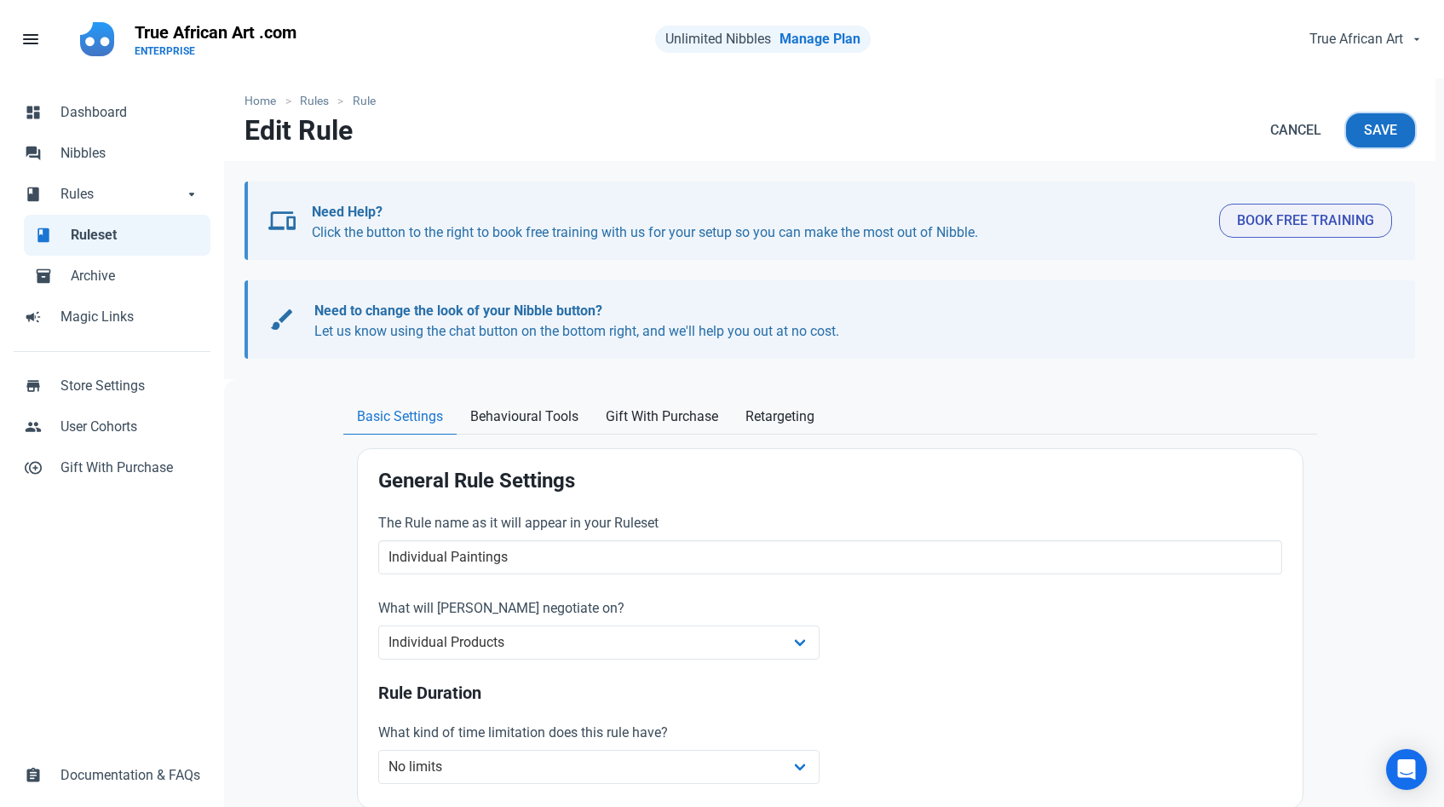
click at [1367, 136] on span "Save" at bounding box center [1380, 130] width 33 height 20
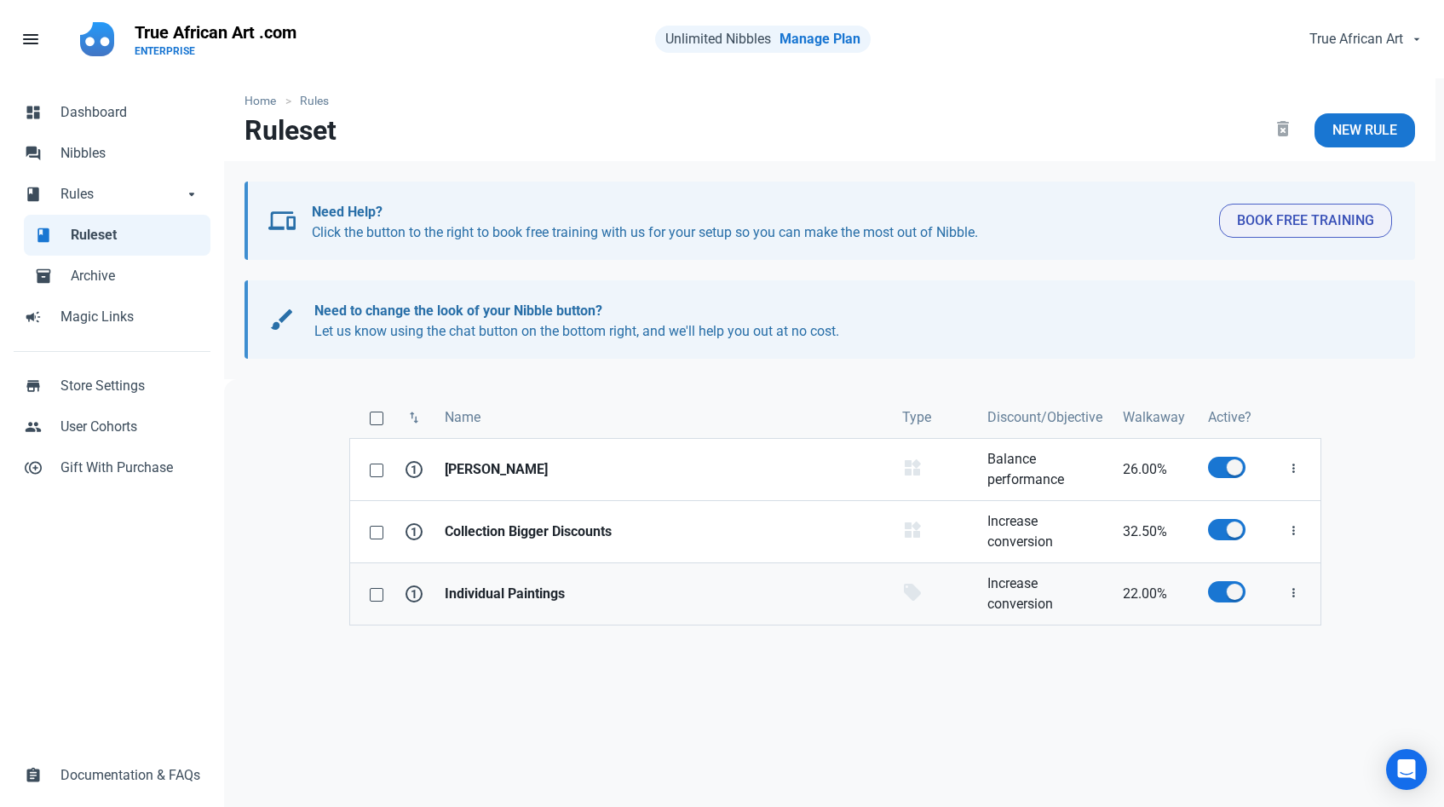
click at [532, 598] on strong "Individual Paintings" at bounding box center [663, 594] width 437 height 20
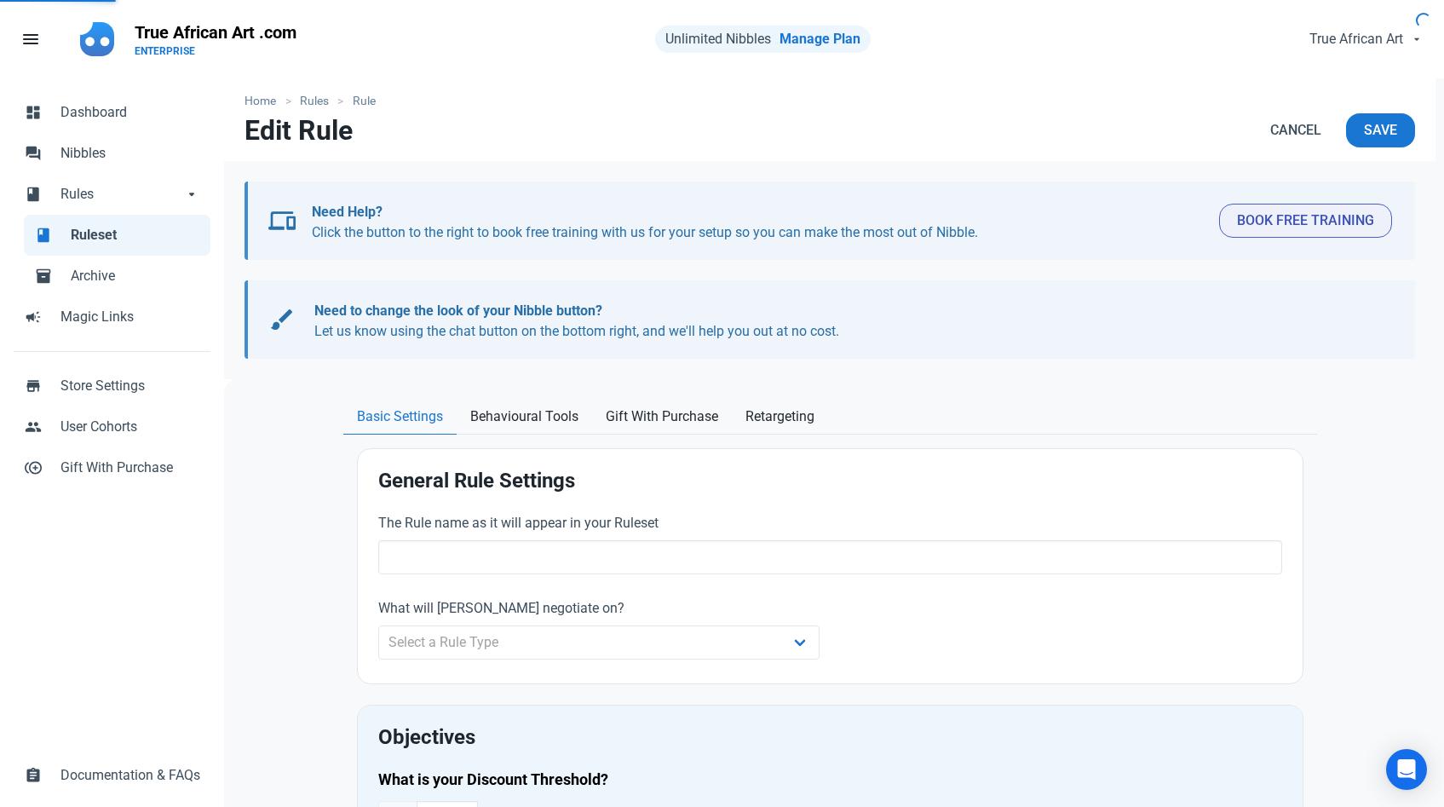
type input "Individual Paintings"
select select "product"
type input "22.00"
radio input "true"
radio input "false"
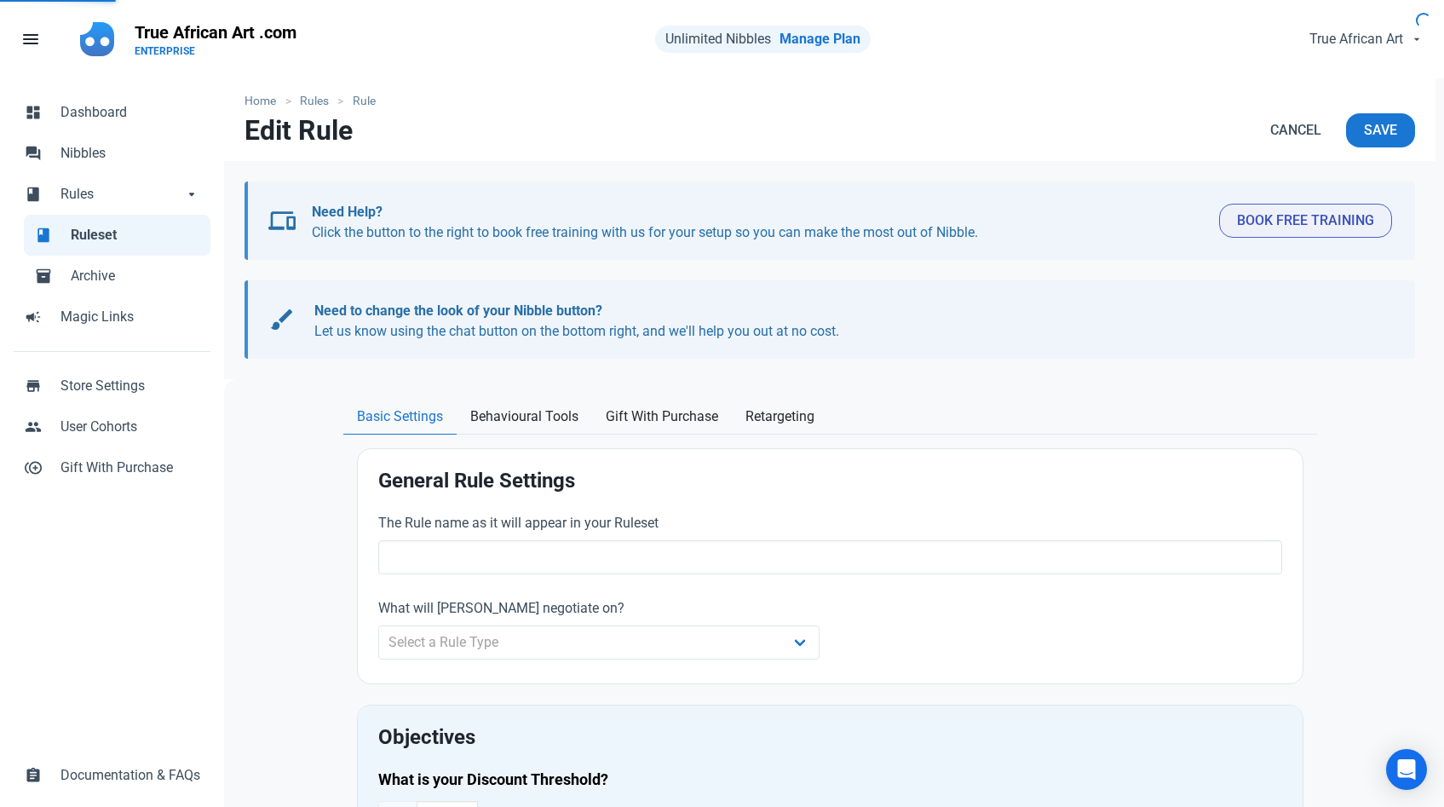
radio input "true"
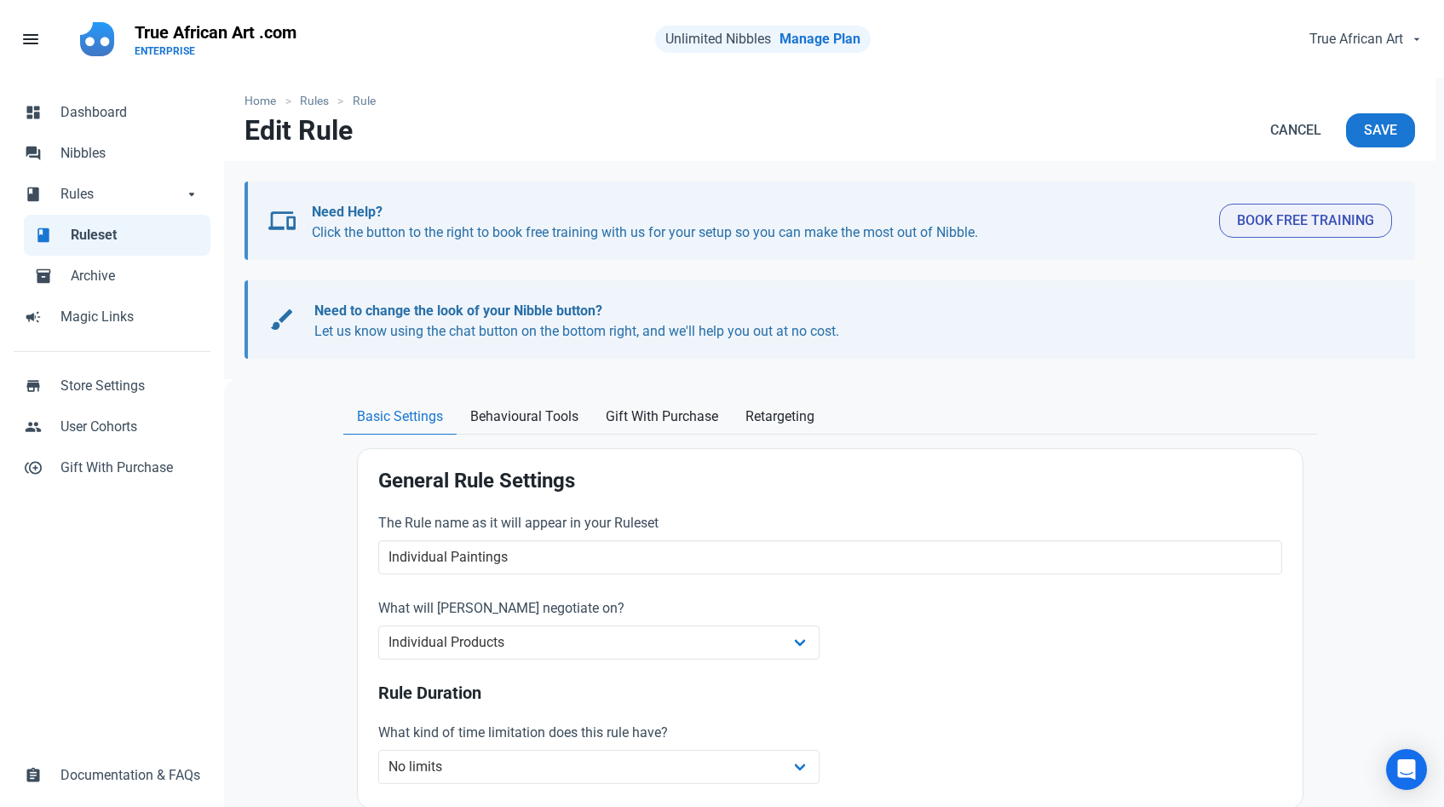
click at [532, 600] on label "What will [PERSON_NAME] negotiate on?" at bounding box center [599, 608] width 442 height 20
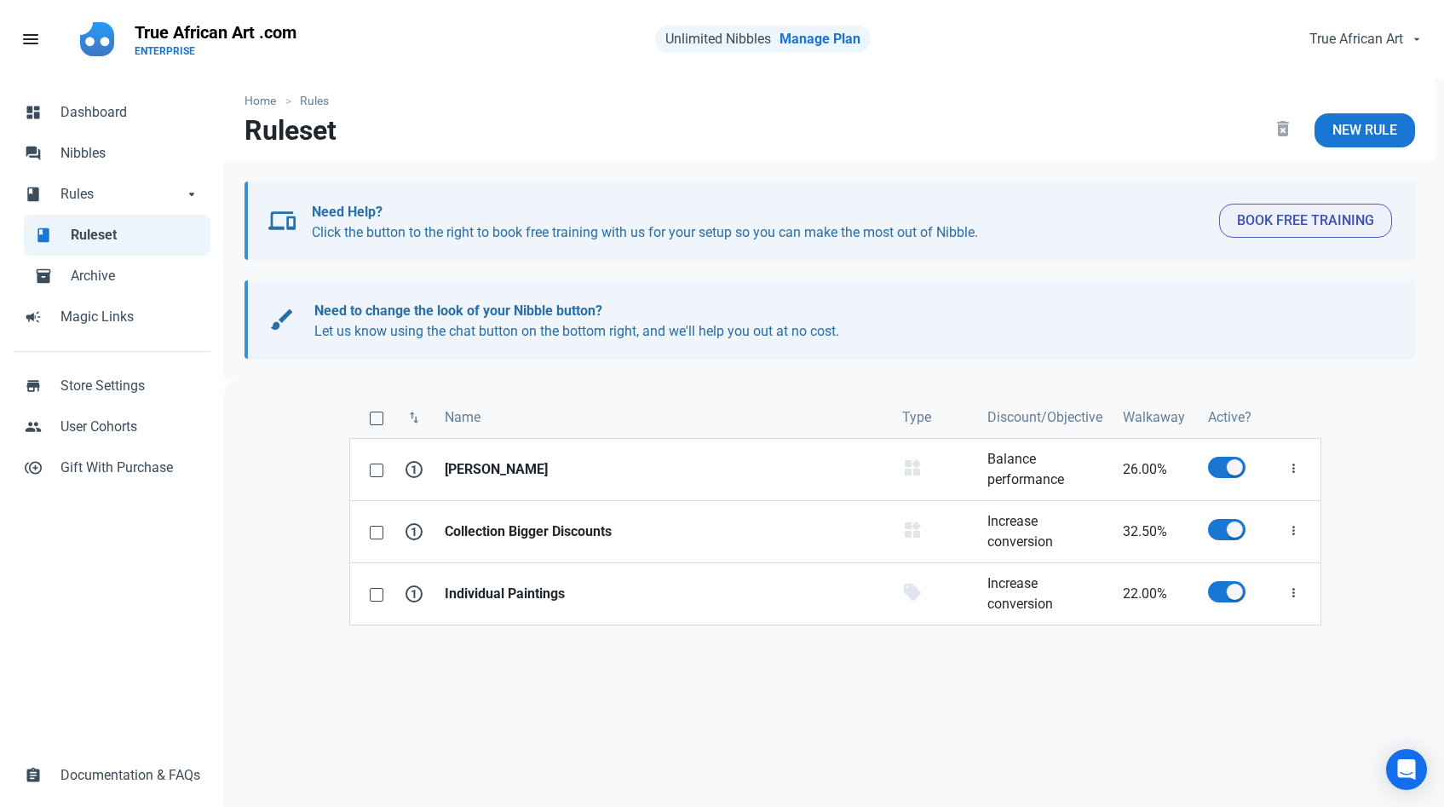
click at [532, 600] on strong "Individual Paintings" at bounding box center [663, 594] width 437 height 20
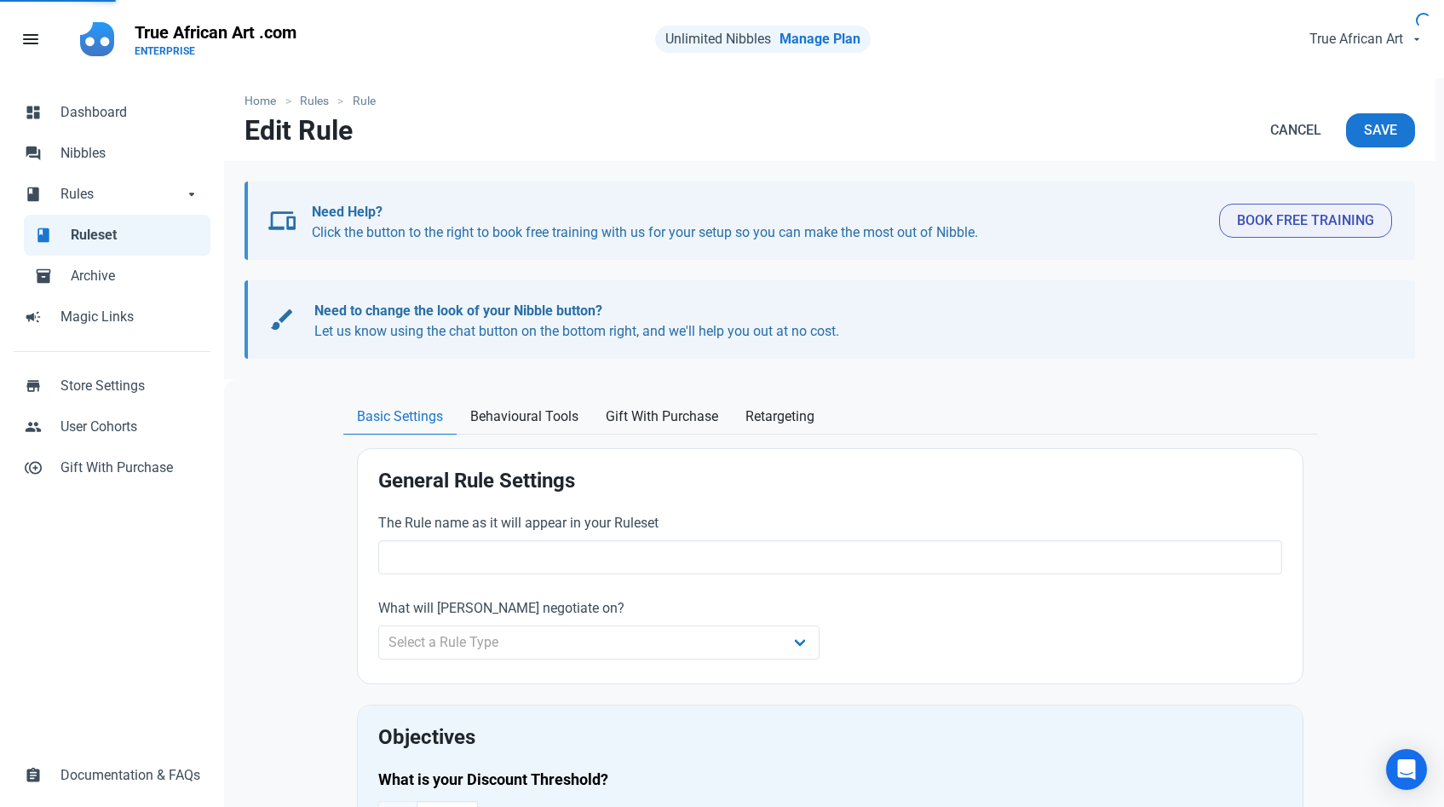
type input "Individual Paintings"
select select "product"
type input "22.00"
radio input "true"
radio input "false"
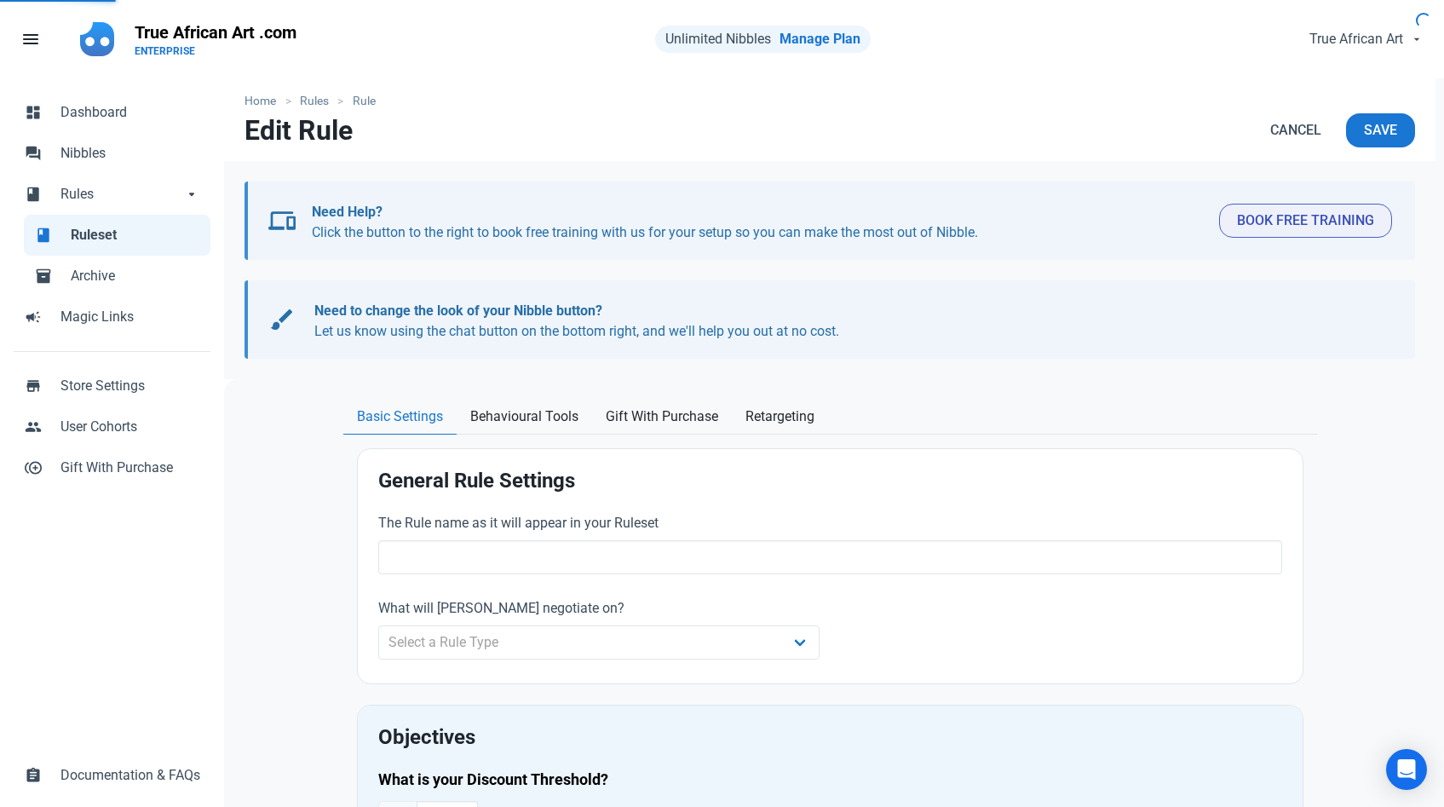
radio input "true"
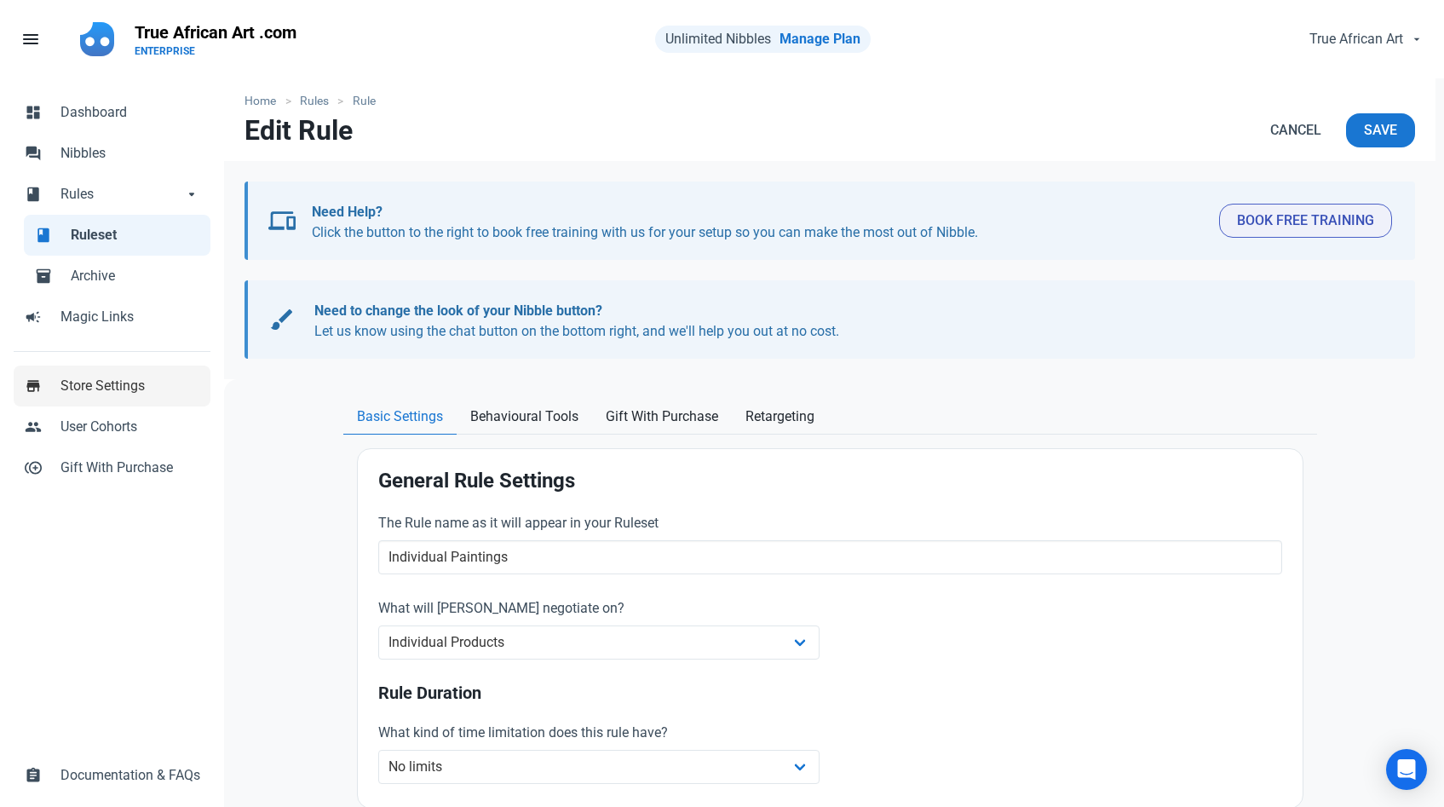
click at [151, 394] on span "Store Settings" at bounding box center [130, 386] width 140 height 20
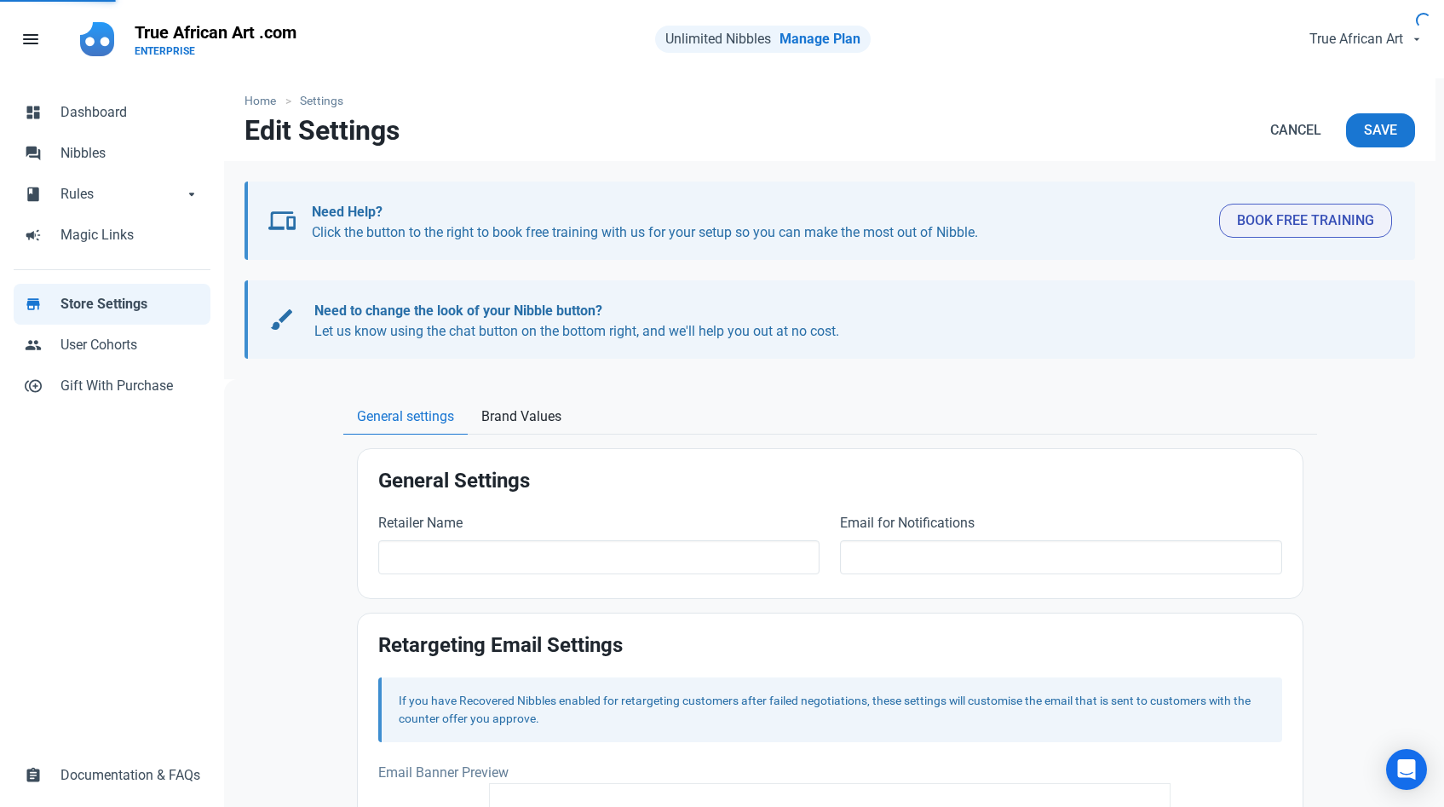
type input "True African Art .com"
type input "[EMAIL_ADDRESS][DOMAIN_NAME]"
click at [151, 394] on span "Gift With Purchase" at bounding box center [130, 386] width 140 height 20
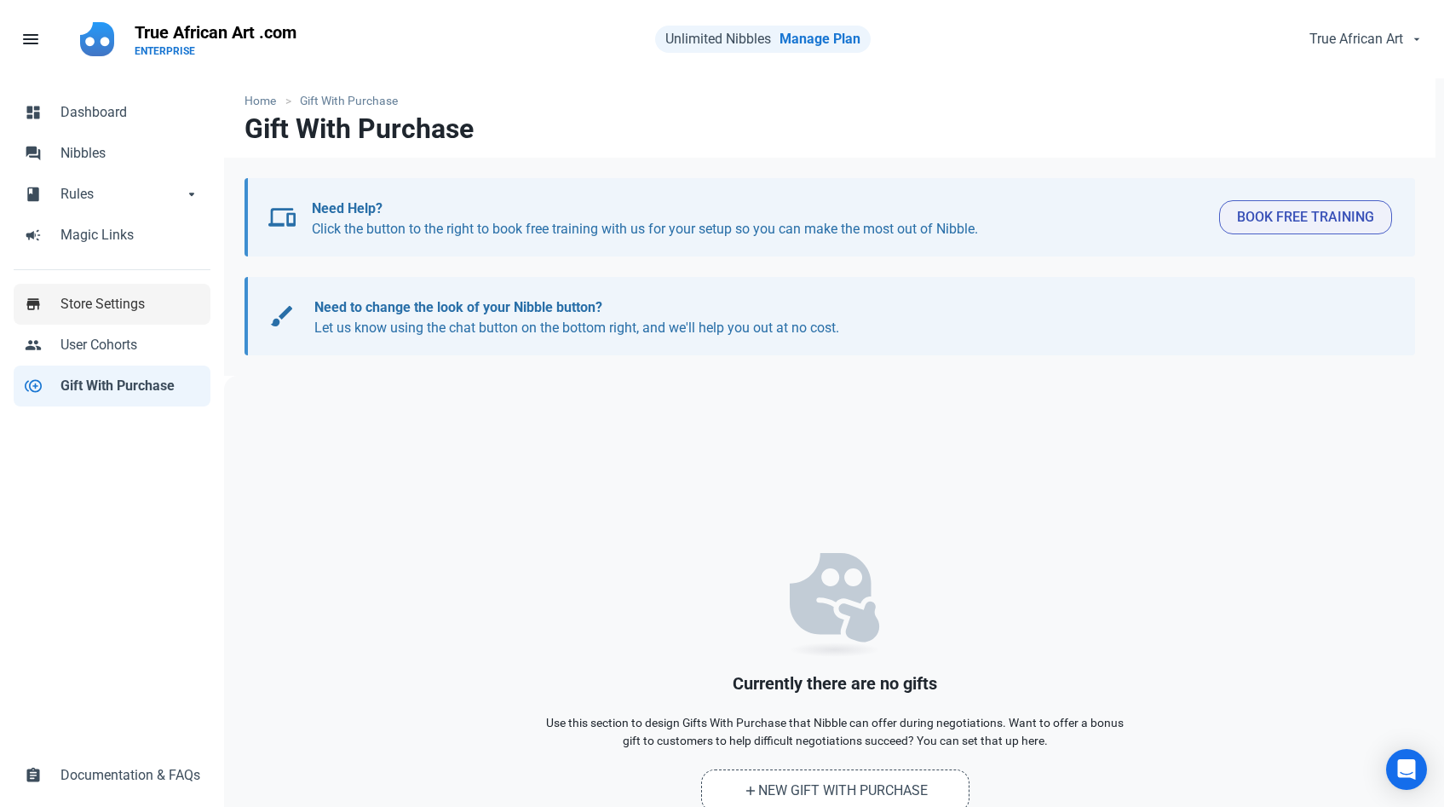
click at [123, 299] on span "Store Settings" at bounding box center [130, 304] width 140 height 20
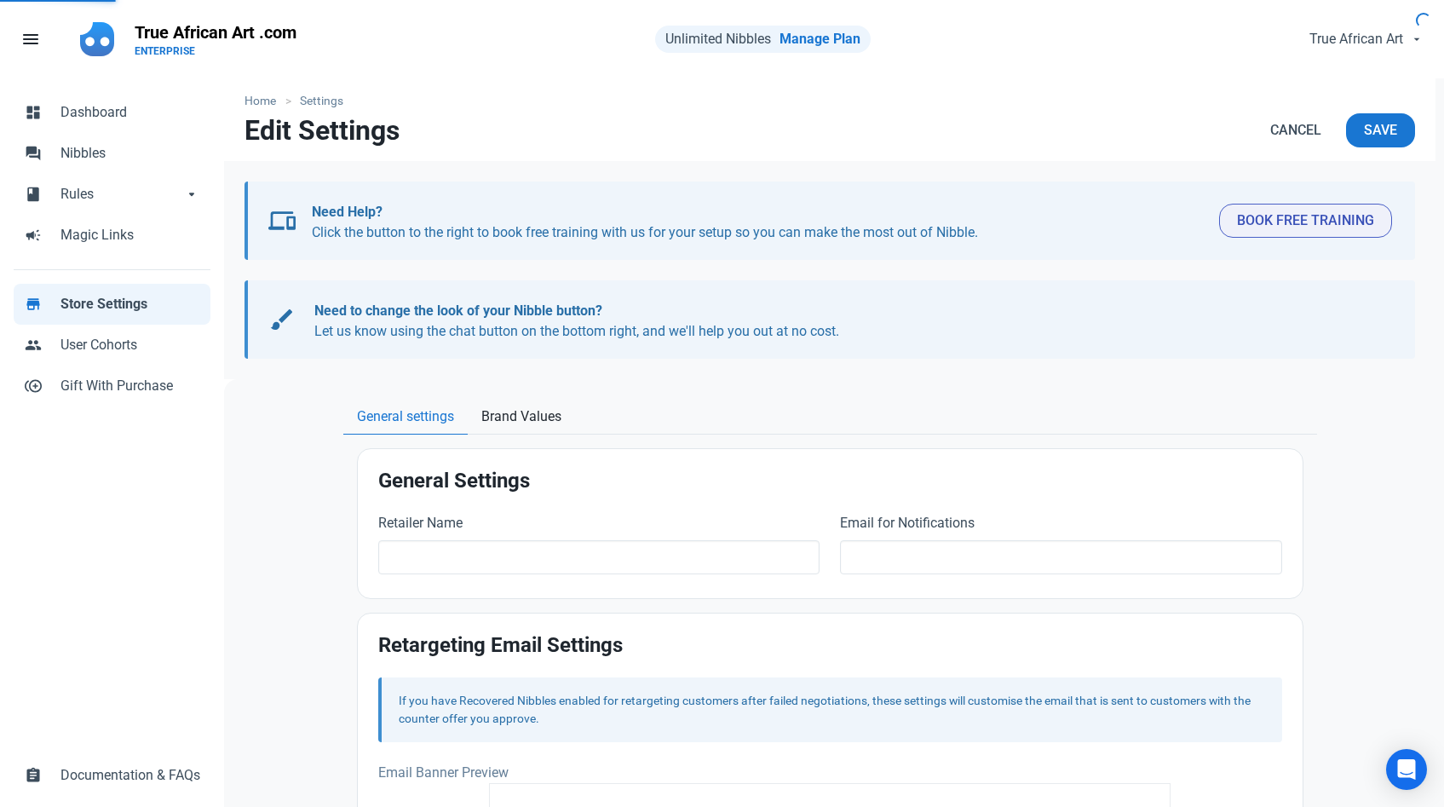
type input "True African Art .com"
type input "[EMAIL_ADDRESS][DOMAIN_NAME]"
click at [509, 408] on span "Brand Values" at bounding box center [521, 416] width 80 height 20
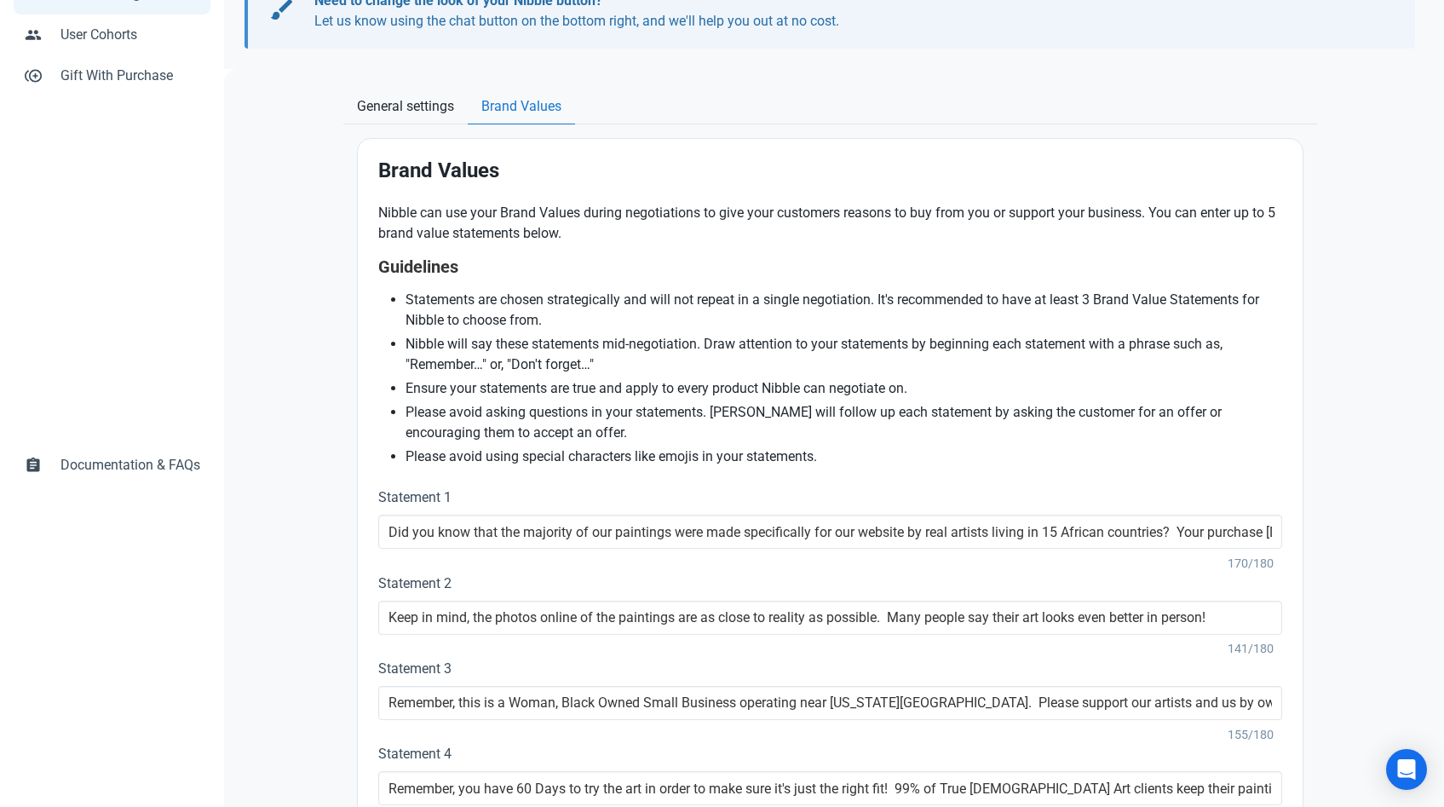
scroll to position [314, 0]
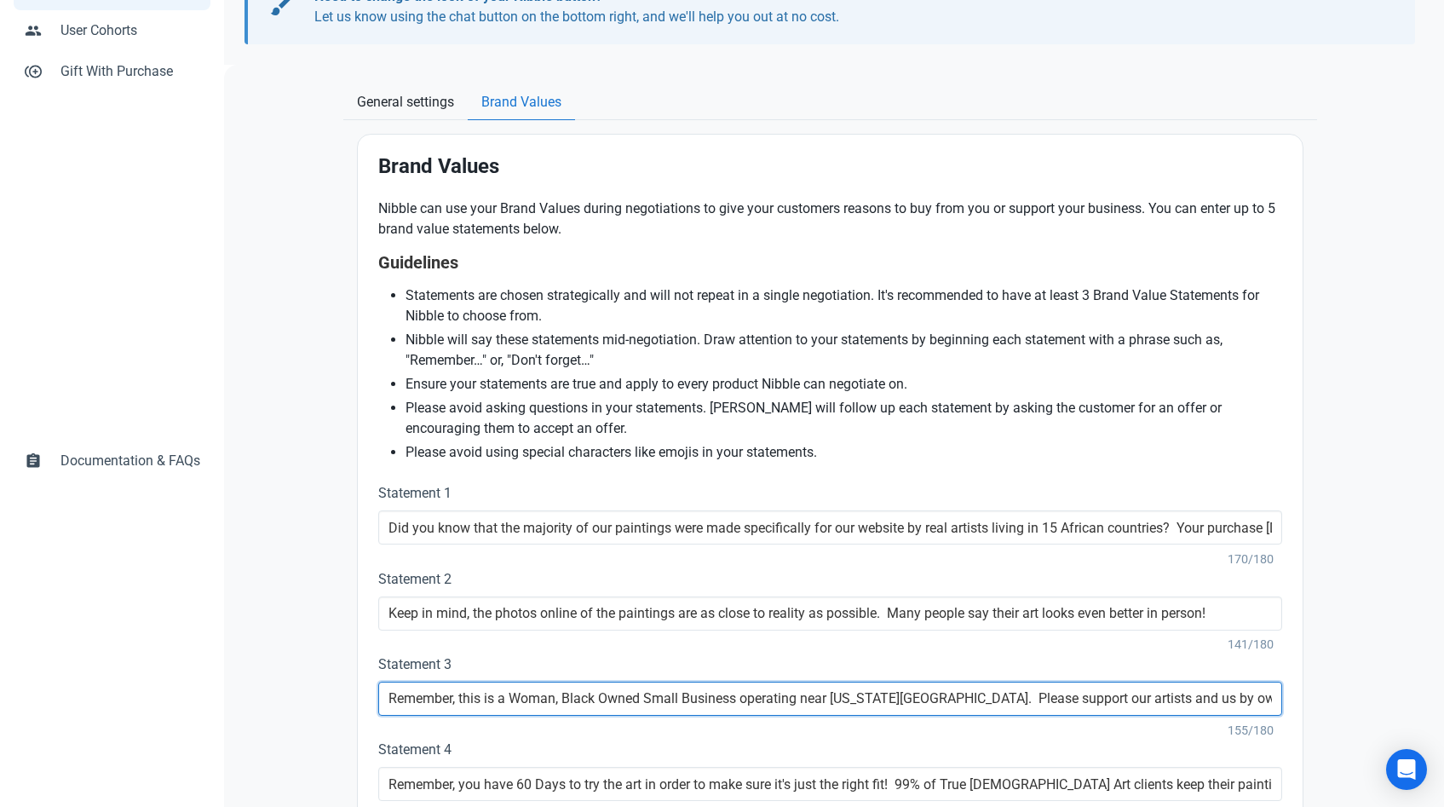
click at [646, 701] on input "Remember, this is a Woman, Black Owned Small Business operating near [US_STATE]…" at bounding box center [830, 699] width 904 height 34
click at [645, 701] on input "Remember, this is a Woman, Black Owned Small Business operating near [US_STATE]…" at bounding box center [830, 699] width 904 height 34
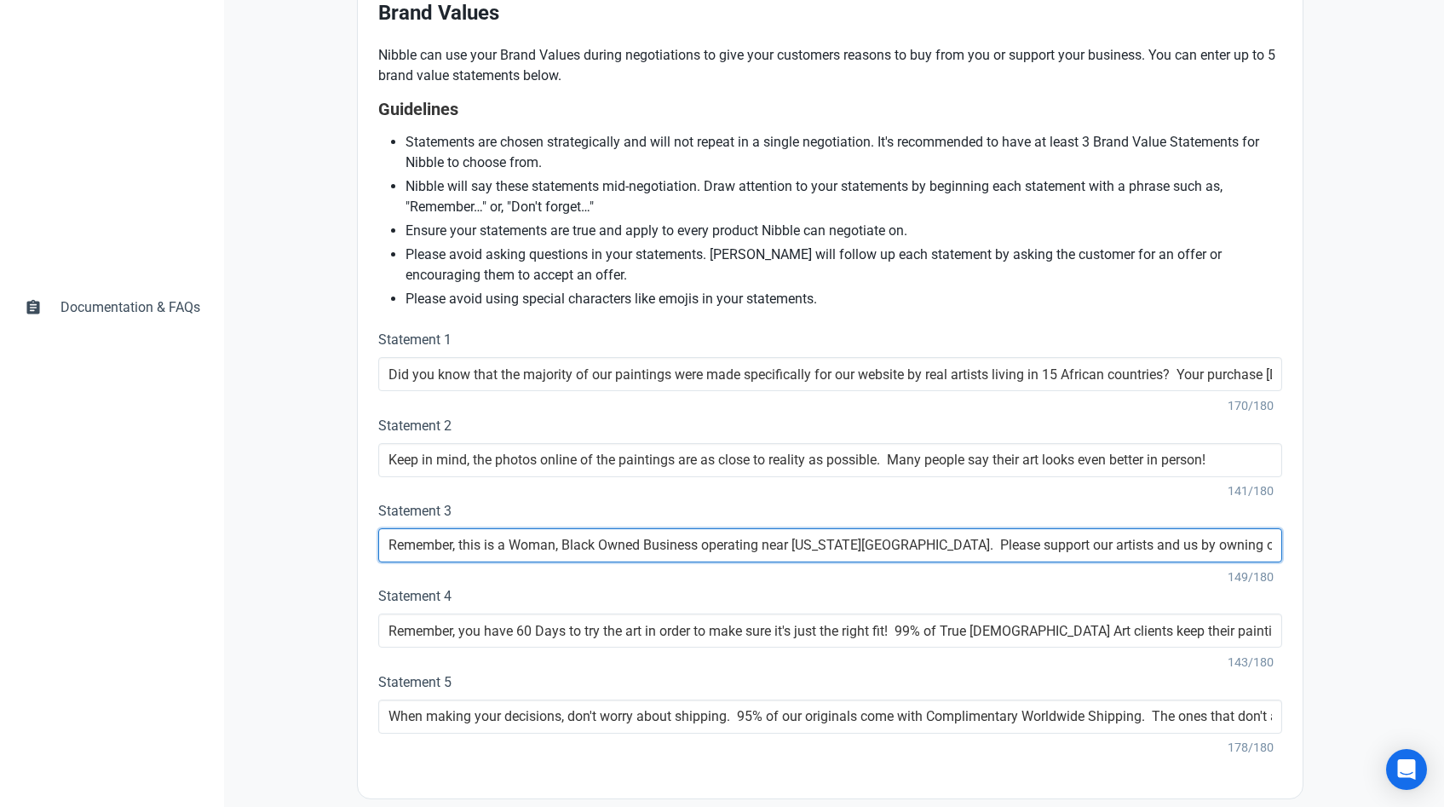
scroll to position [491, 0]
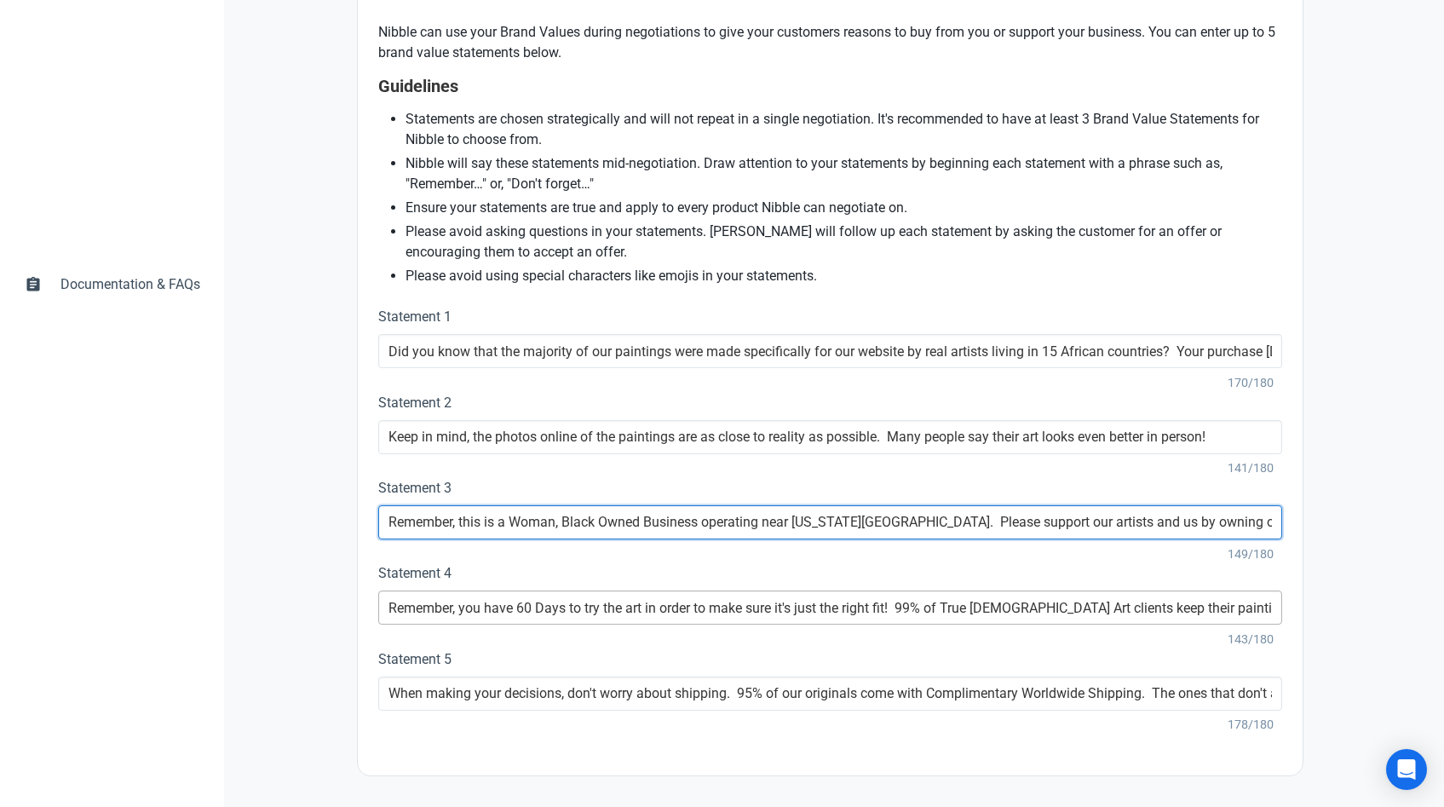
type input "Remember, this is a Woman, Black Owned Business operating near [US_STATE][GEOGR…"
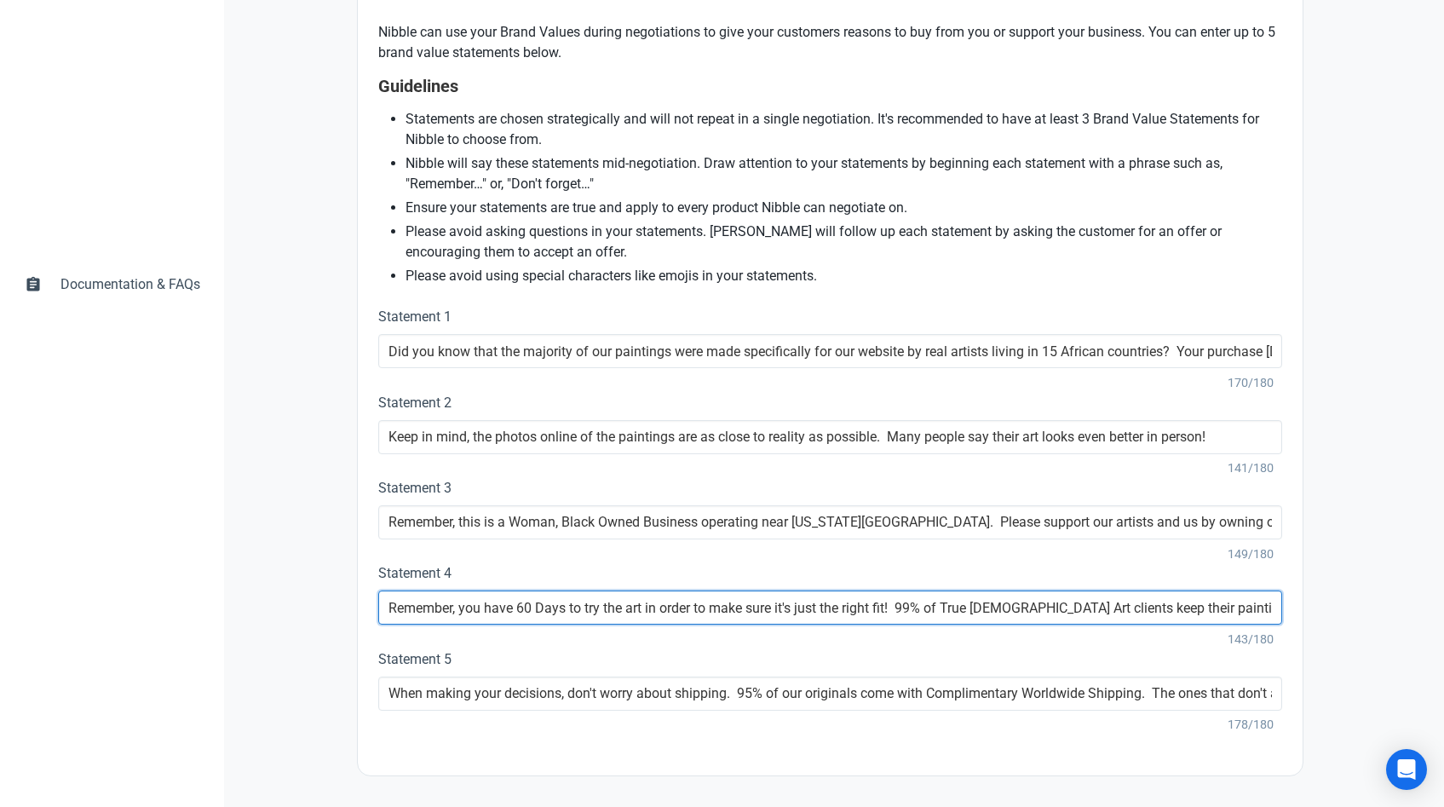
click at [915, 610] on input "Remember, you have 60 Days to try the art in order to make sure it's just the r…" at bounding box center [830, 607] width 904 height 34
type input "Remember, you have 60 Days to try the art in order to make sure it's just the r…"
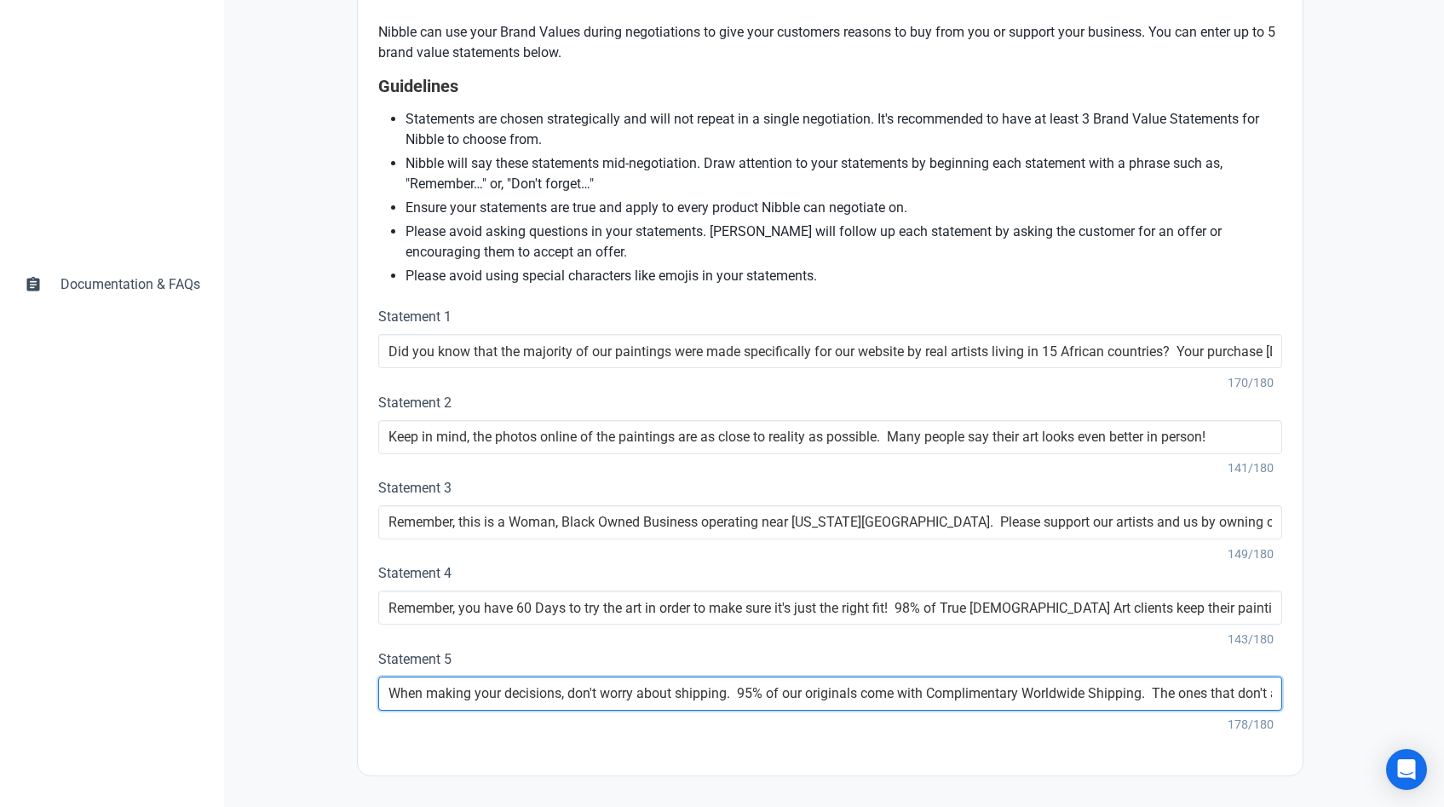
click at [768, 693] on input "When making your decisions, don't worry about shipping. 95% of our originals co…" at bounding box center [830, 693] width 904 height 34
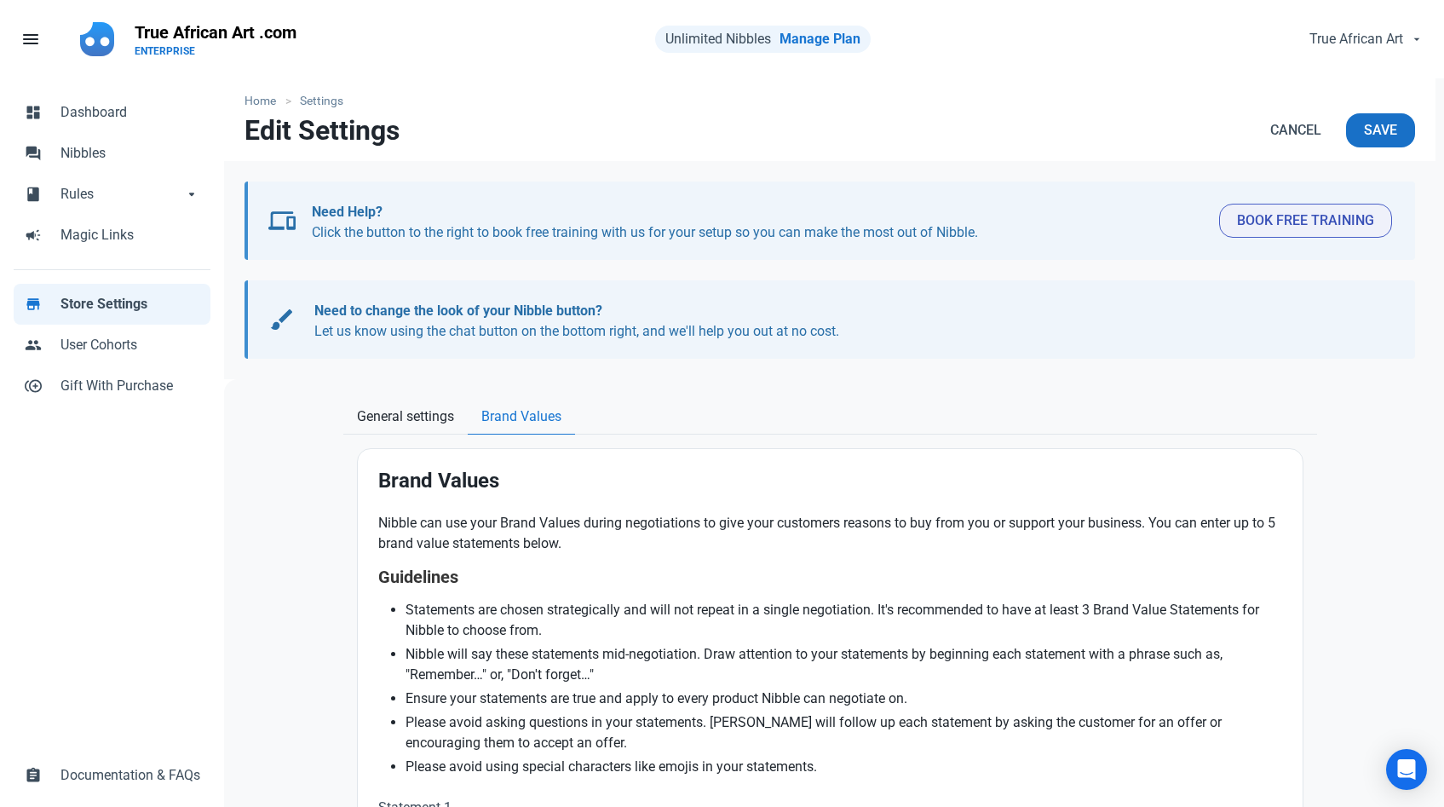
type input "When making your decisions, don't worry about shipping. All of our originals co…"
click at [1373, 138] on span "Save" at bounding box center [1380, 130] width 33 height 20
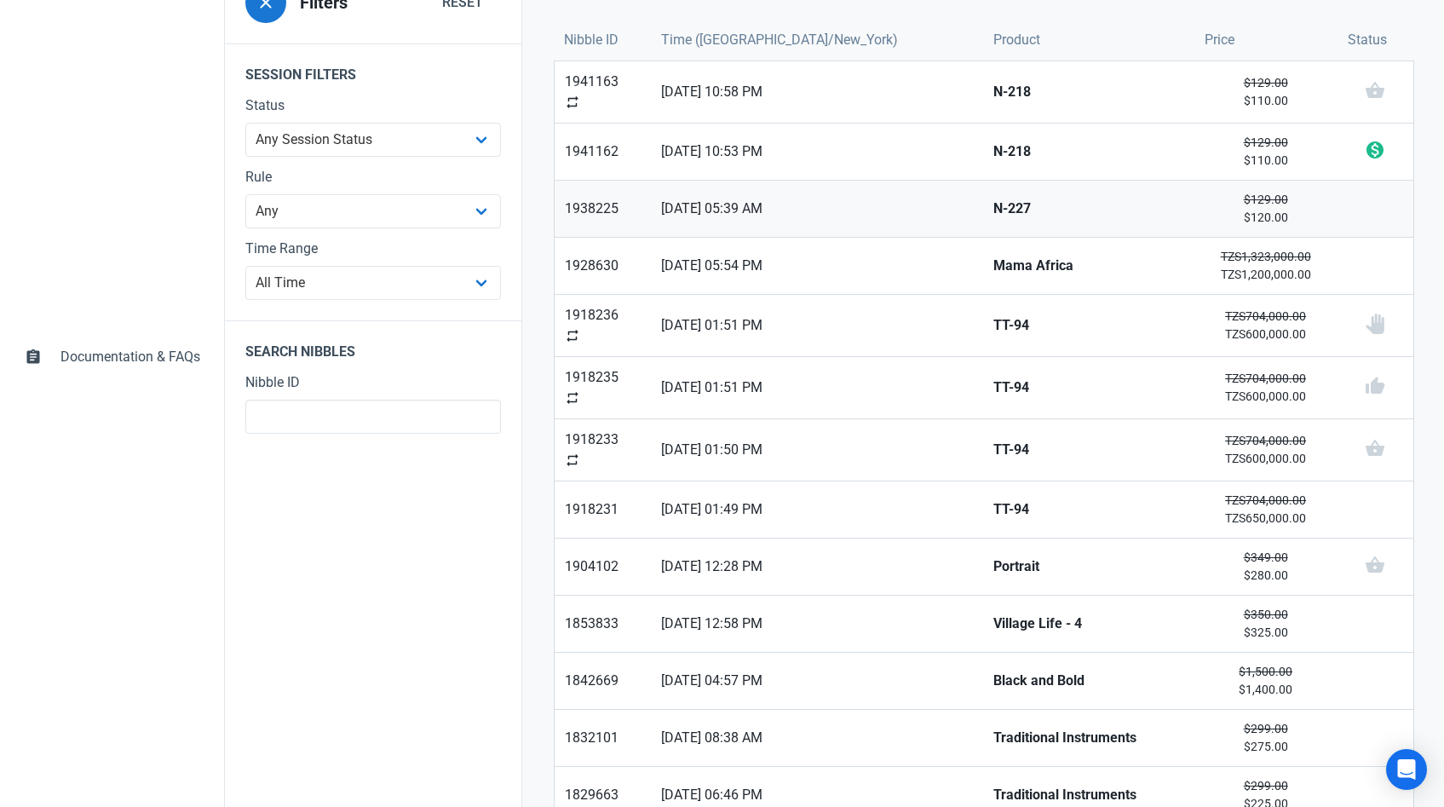
scroll to position [422, 0]
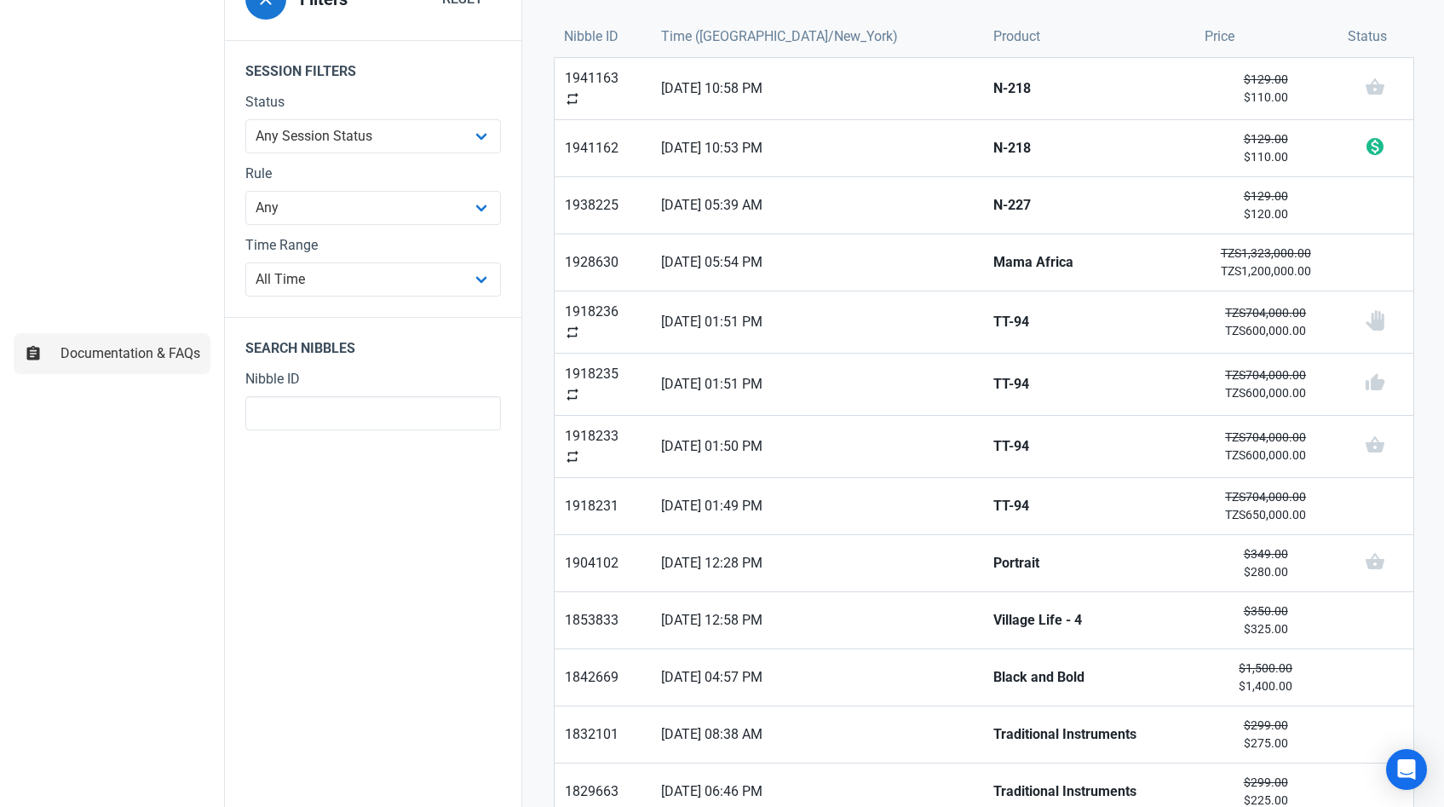
click at [124, 347] on span "Documentation & FAQs" at bounding box center [130, 353] width 140 height 20
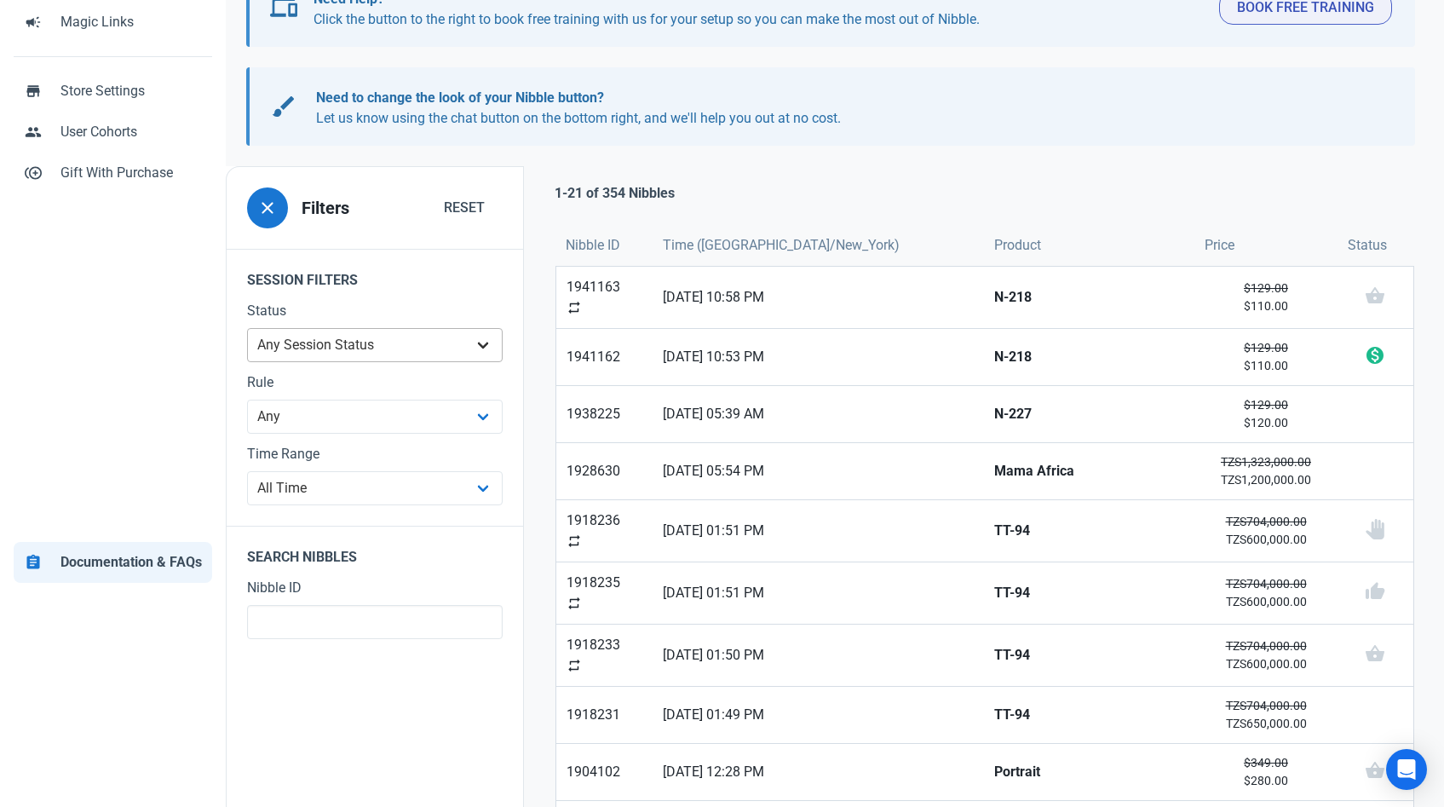
scroll to position [0, 0]
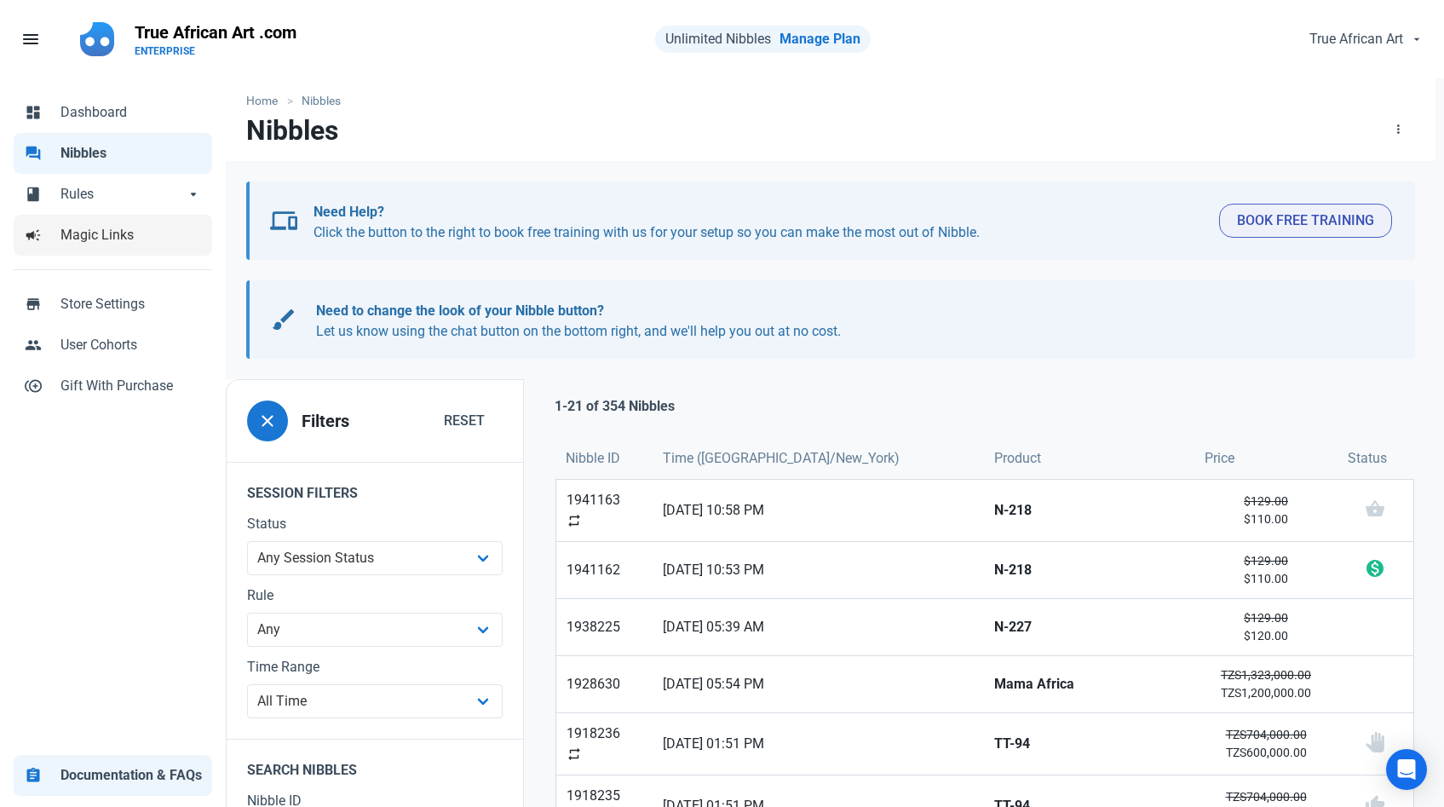
click at [130, 239] on span "Magic Links" at bounding box center [130, 235] width 141 height 20
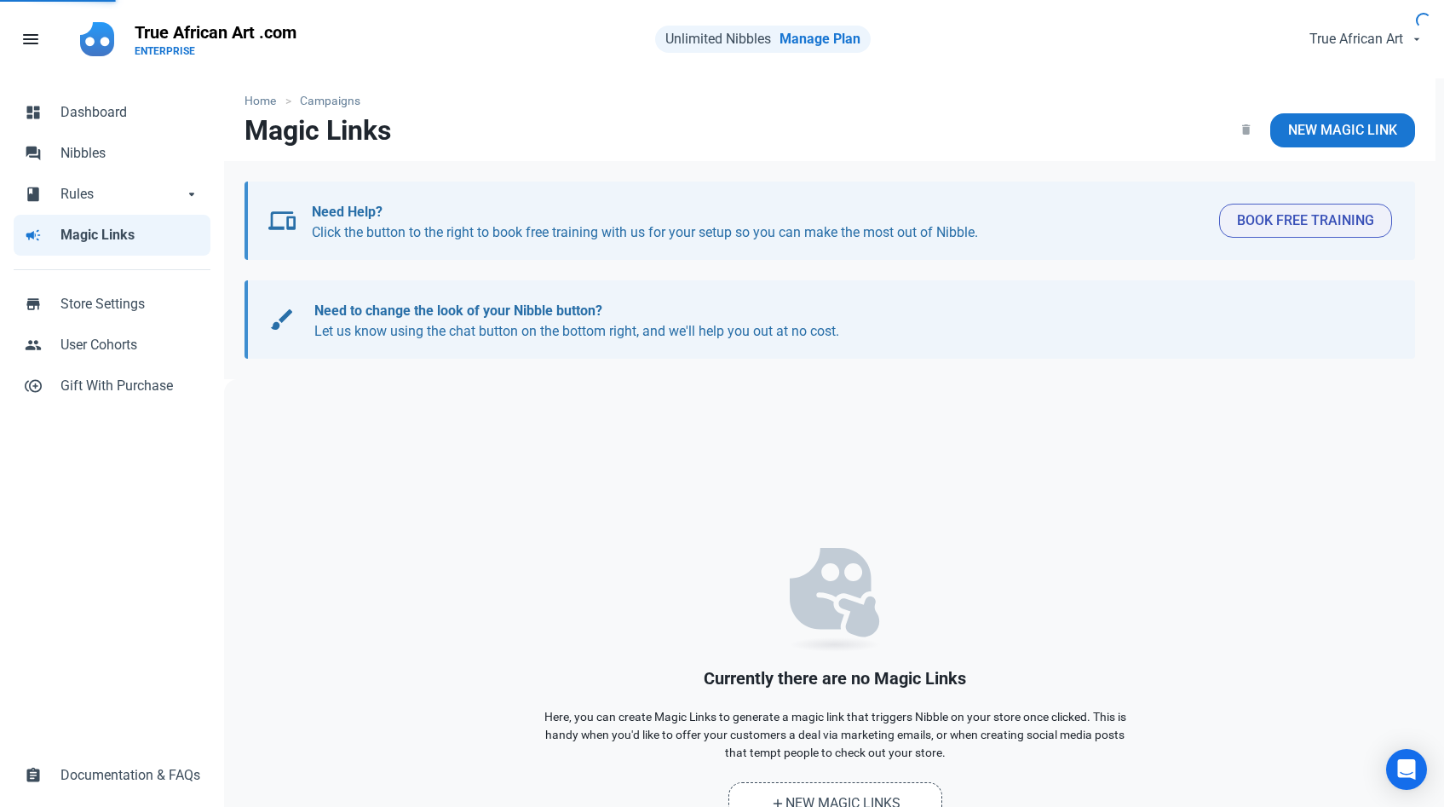
click at [130, 239] on span "Magic Links" at bounding box center [130, 235] width 140 height 20
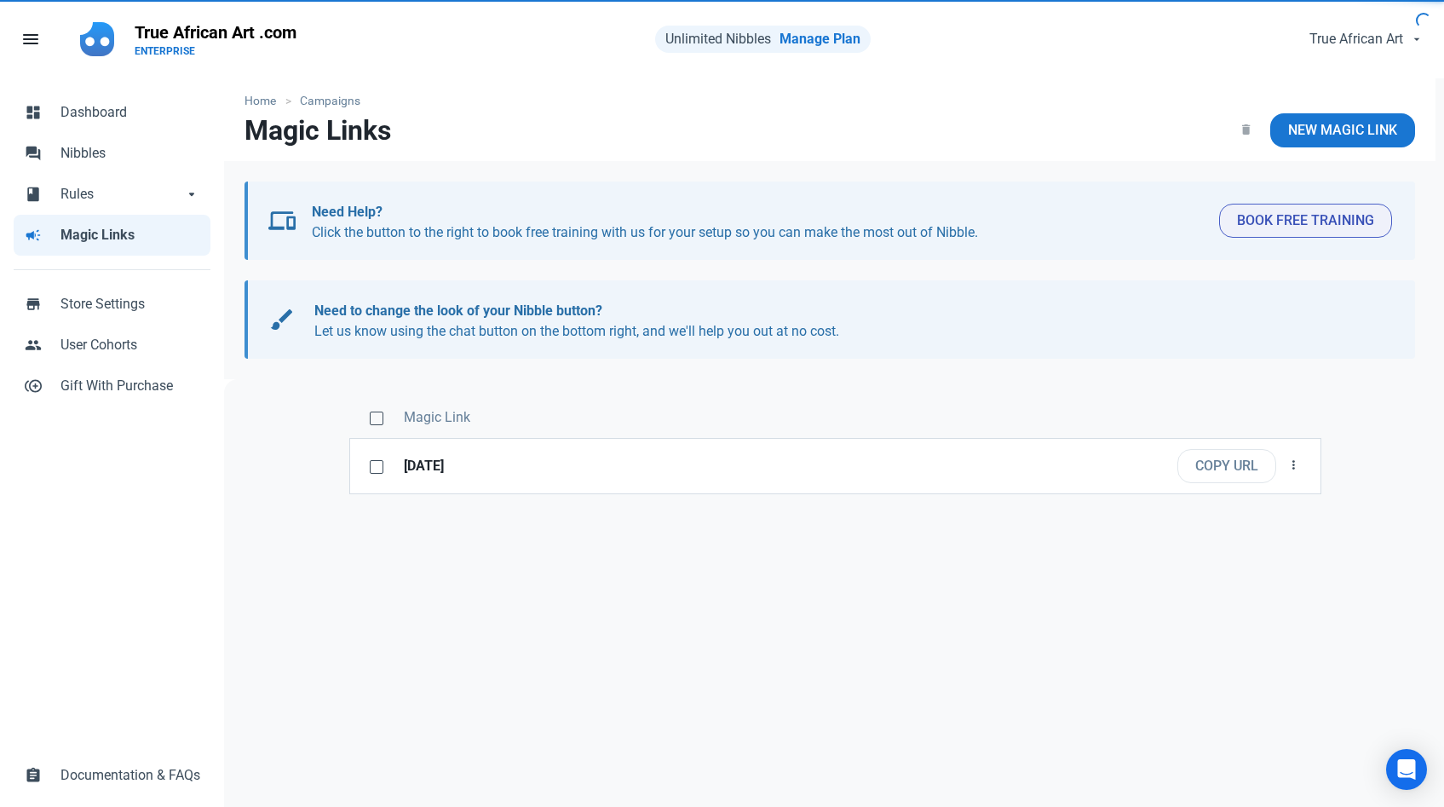
click at [130, 239] on span "Magic Links" at bounding box center [130, 235] width 140 height 20
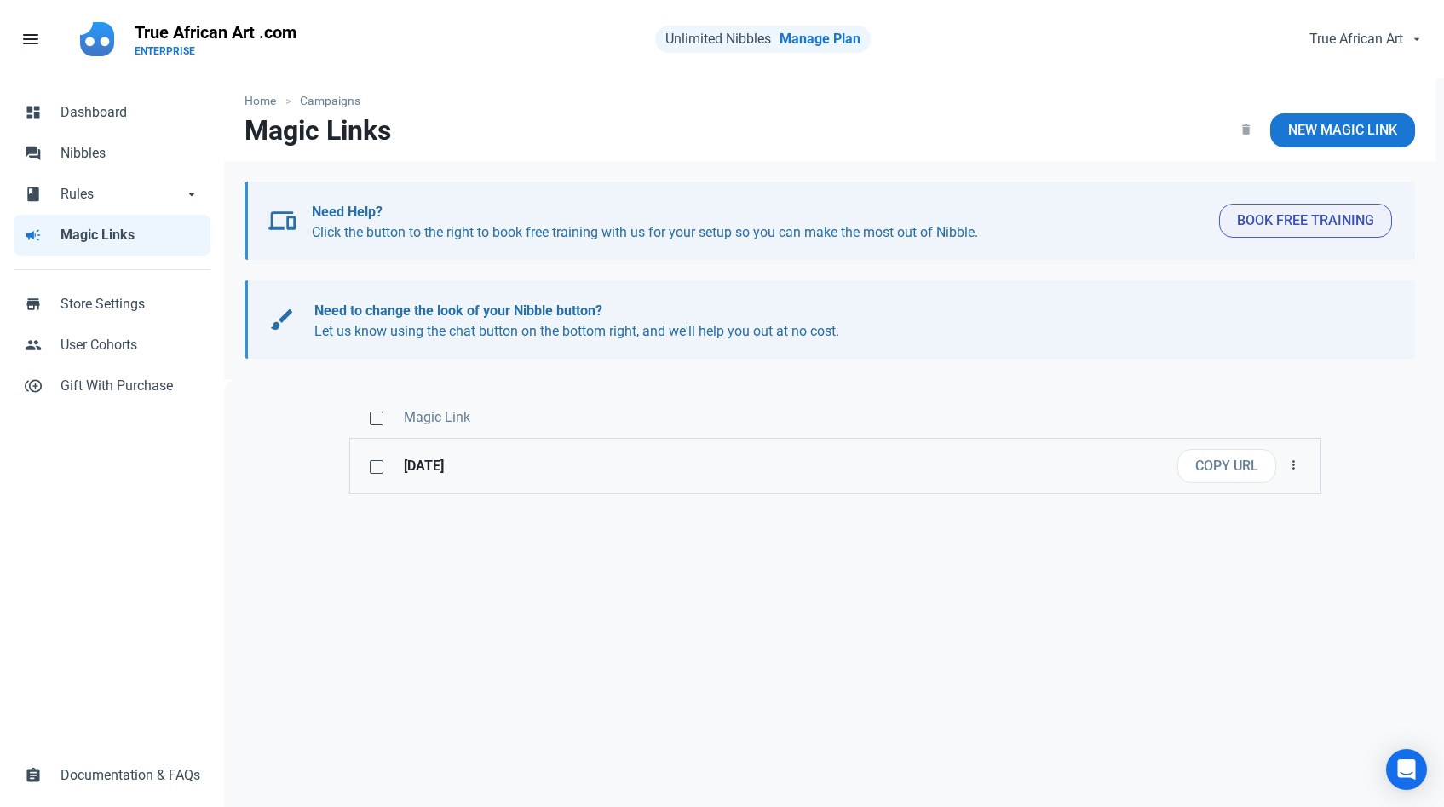
click at [420, 465] on strong "[DATE]" at bounding box center [755, 466] width 703 height 20
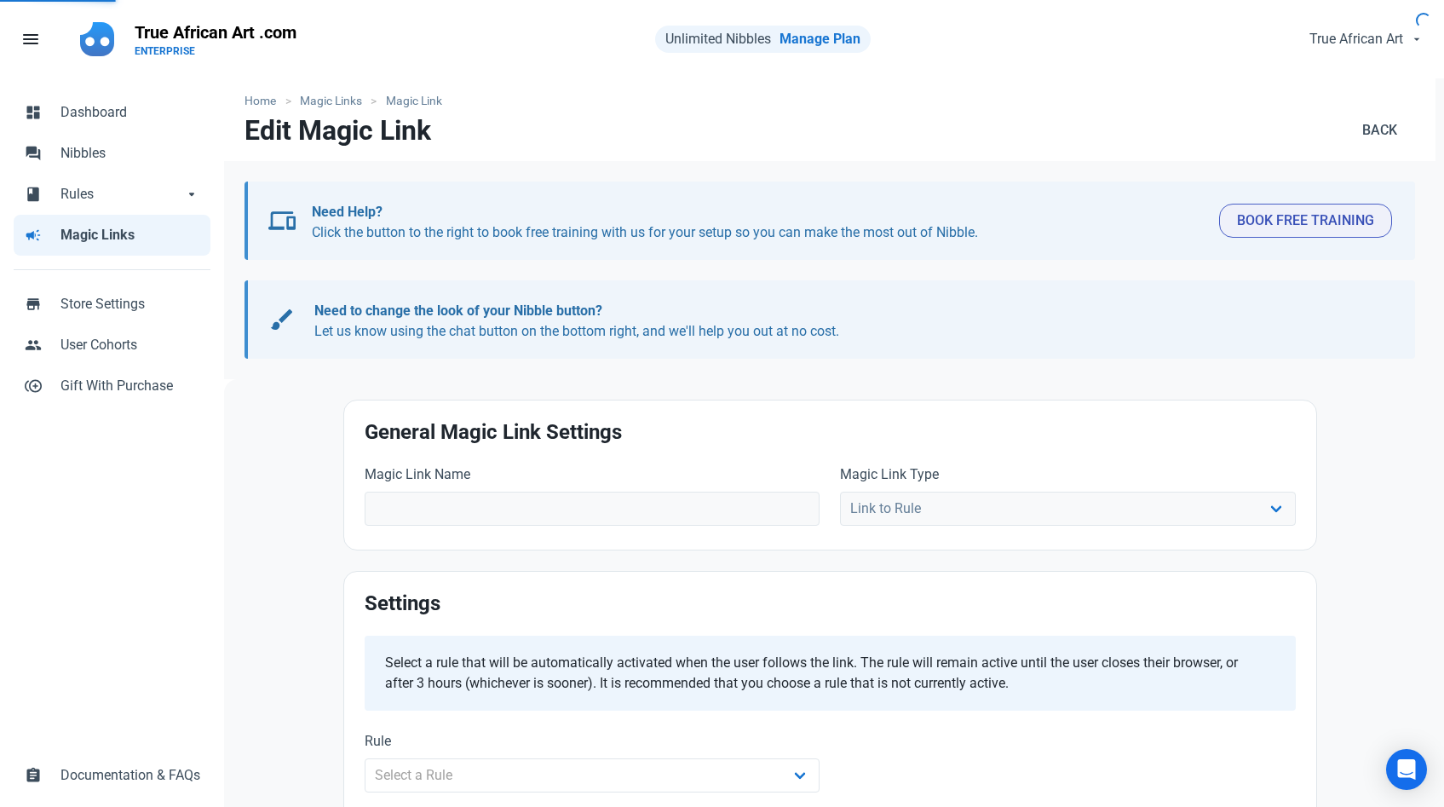
type input "[DATE]"
select select
type input "[URL][DOMAIN_NAME]"
click at [420, 465] on label "Magic Link Name" at bounding box center [593, 474] width 456 height 20
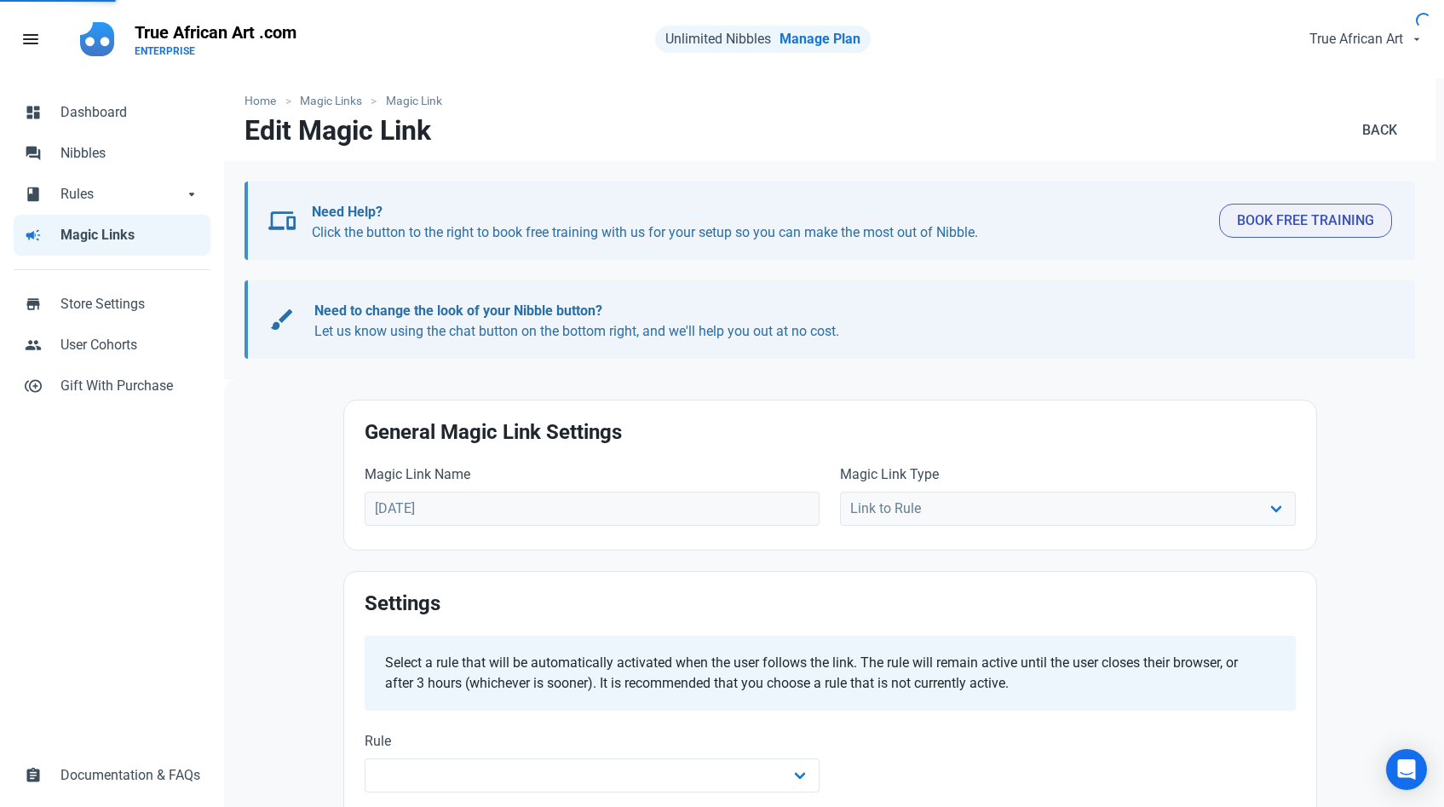
select select "4335"
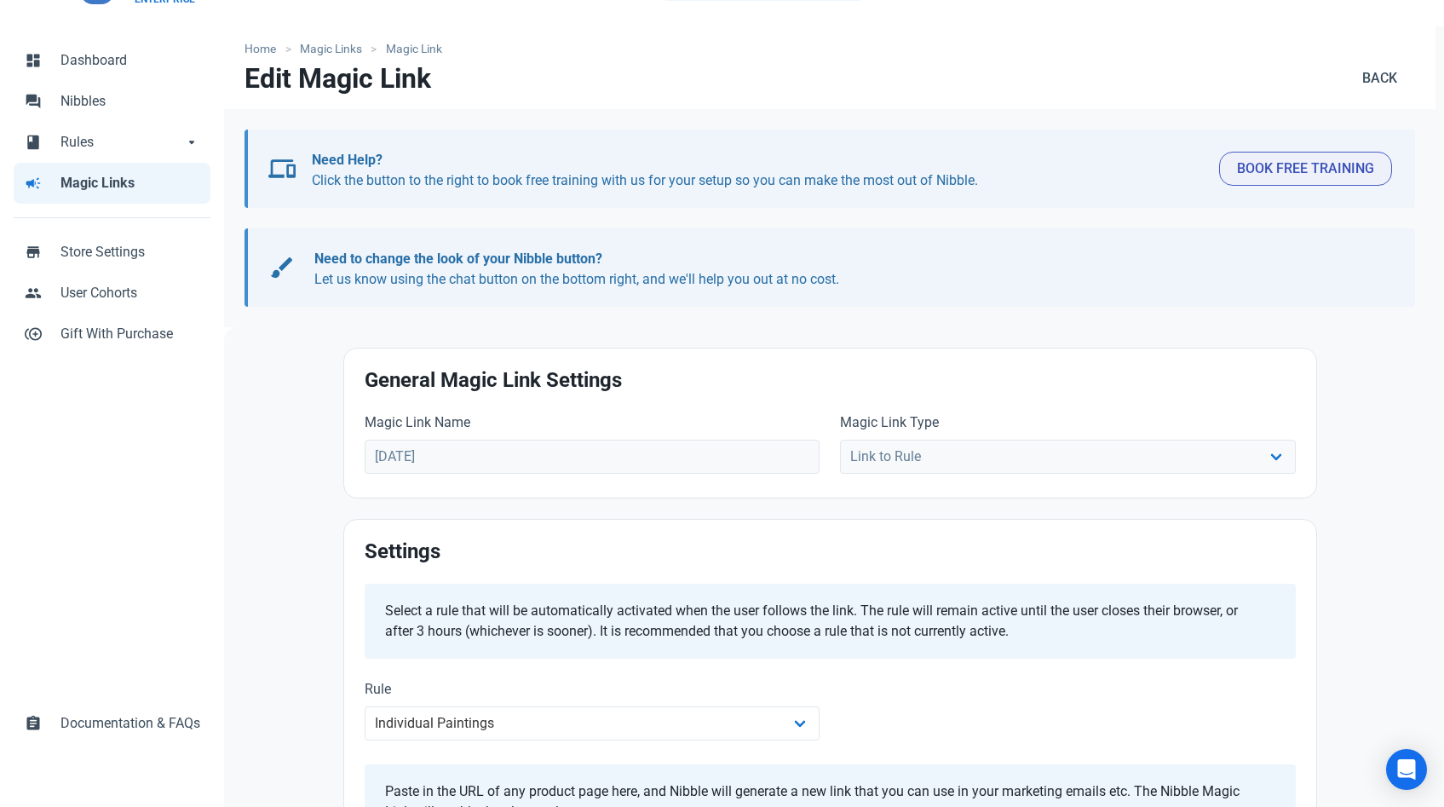
scroll to position [54, 0]
click at [382, 598] on div "Select a rule that will be automatically activated when the user follows the li…" at bounding box center [830, 619] width 931 height 75
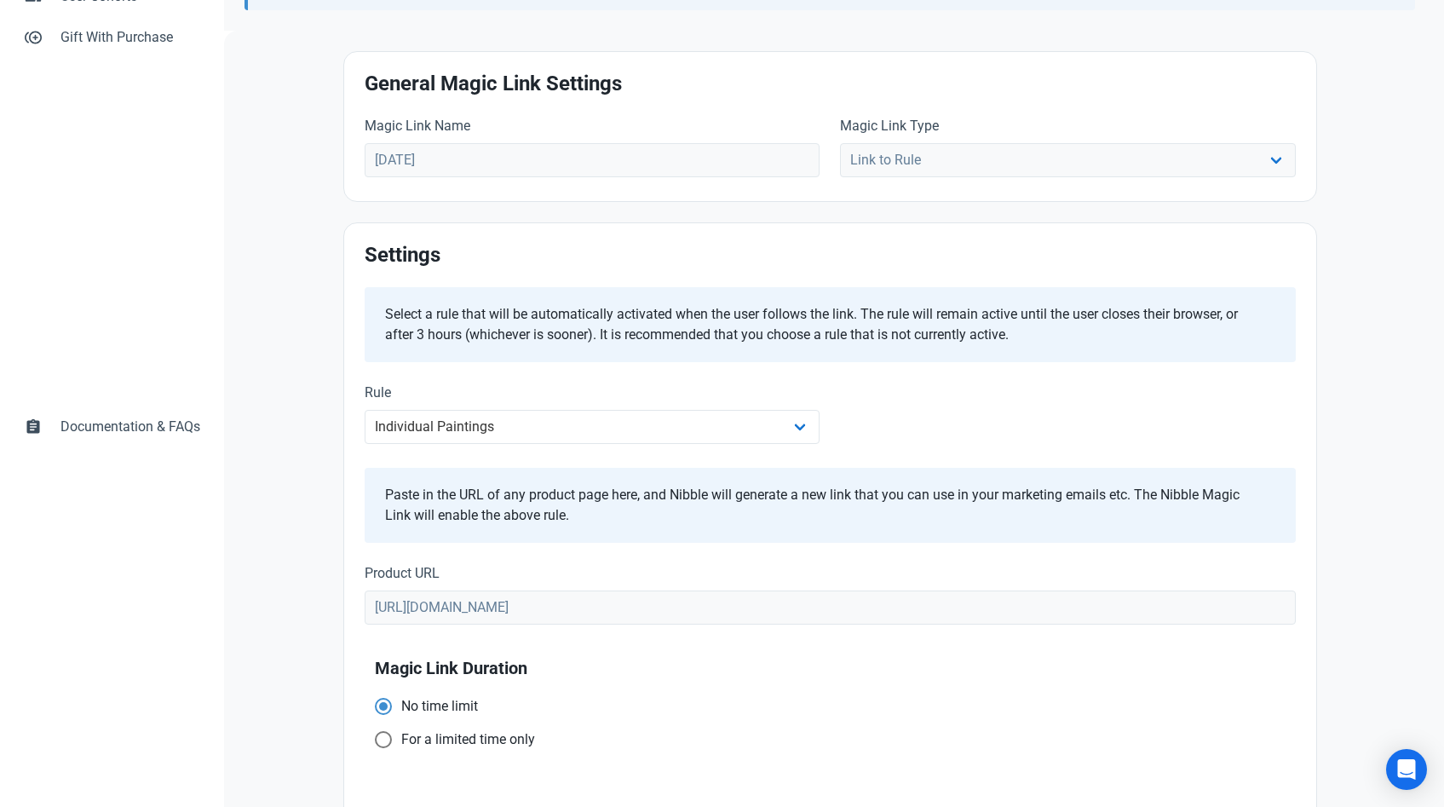
scroll to position [0, 0]
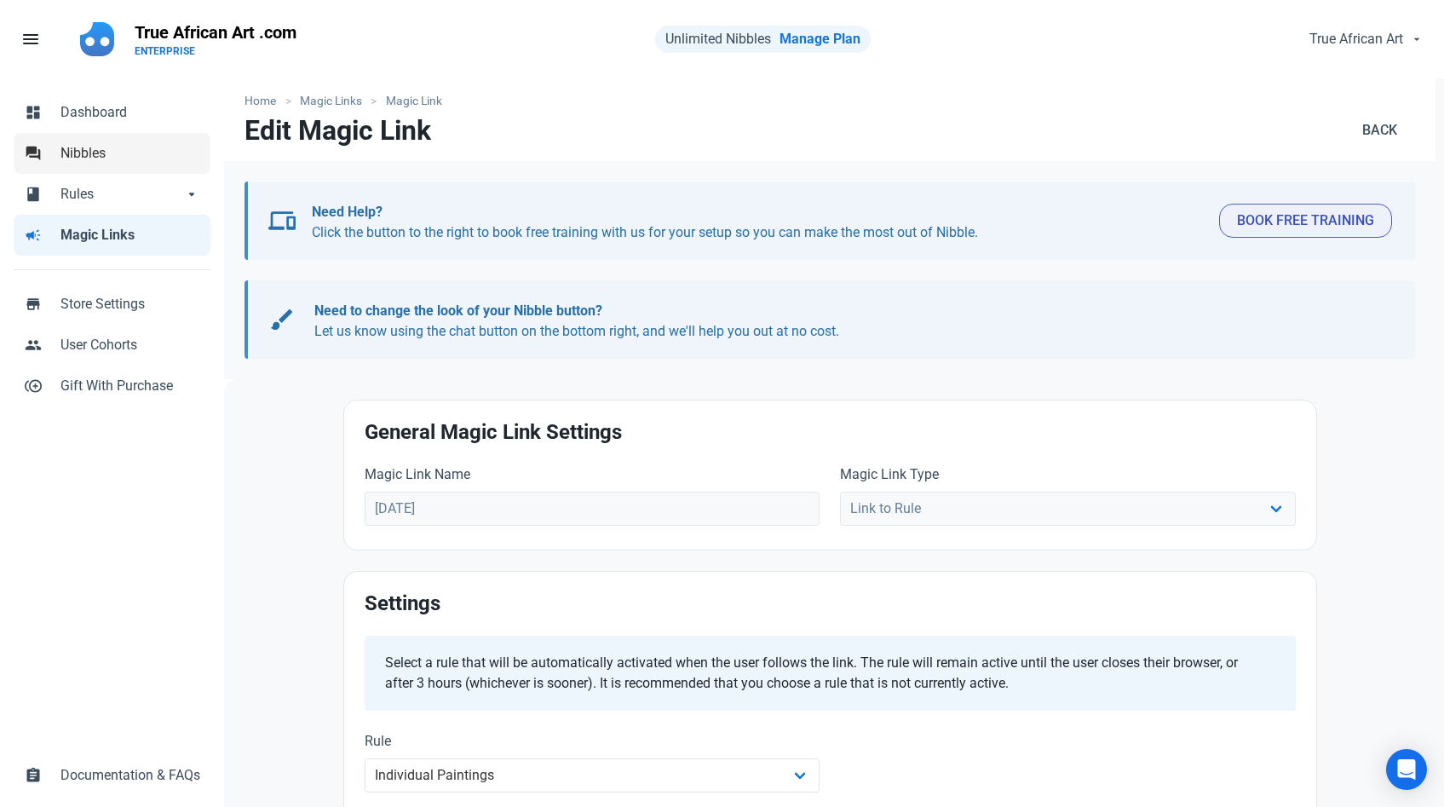
click at [61, 153] on span "Nibbles" at bounding box center [130, 153] width 140 height 20
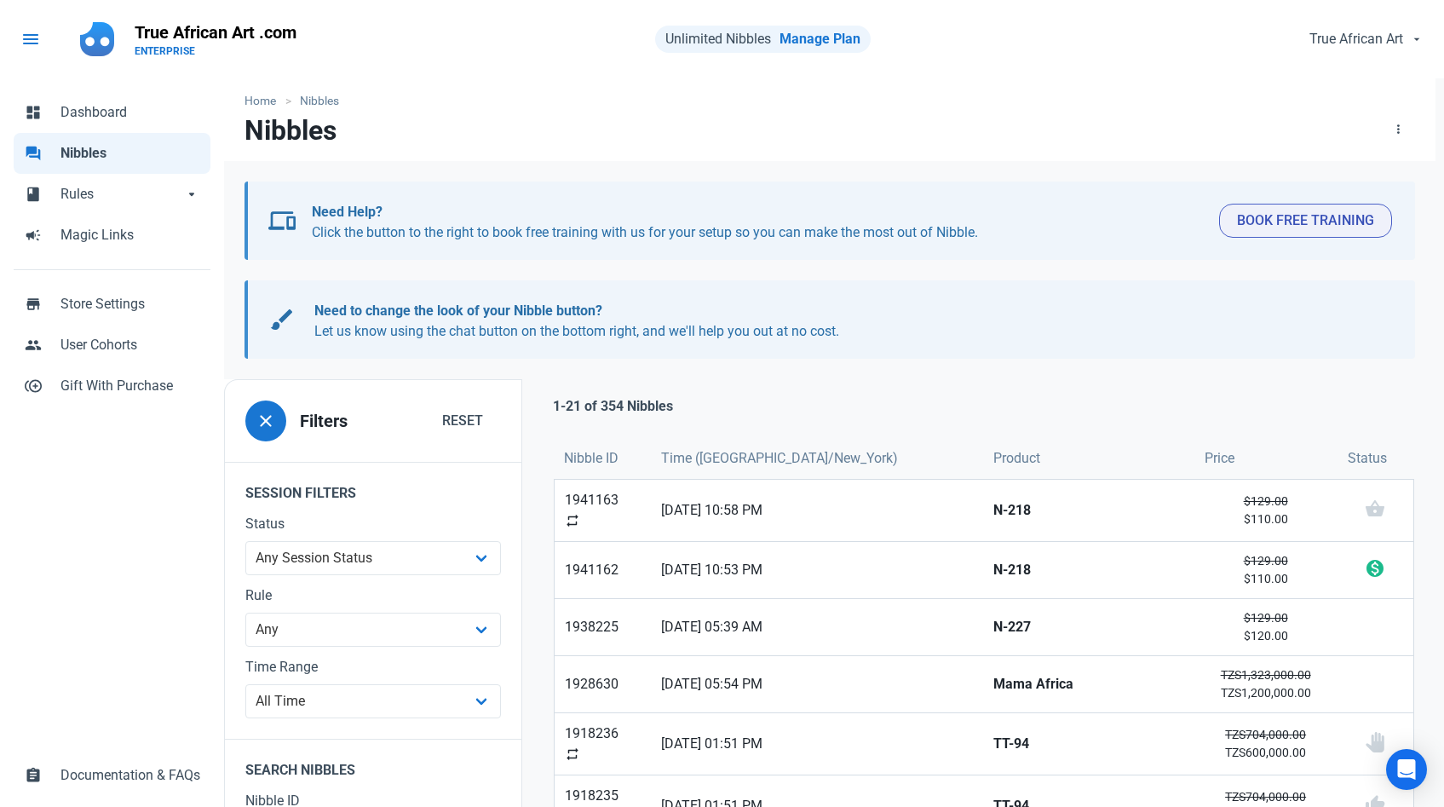
click at [24, 44] on span "menu" at bounding box center [30, 39] width 20 height 20
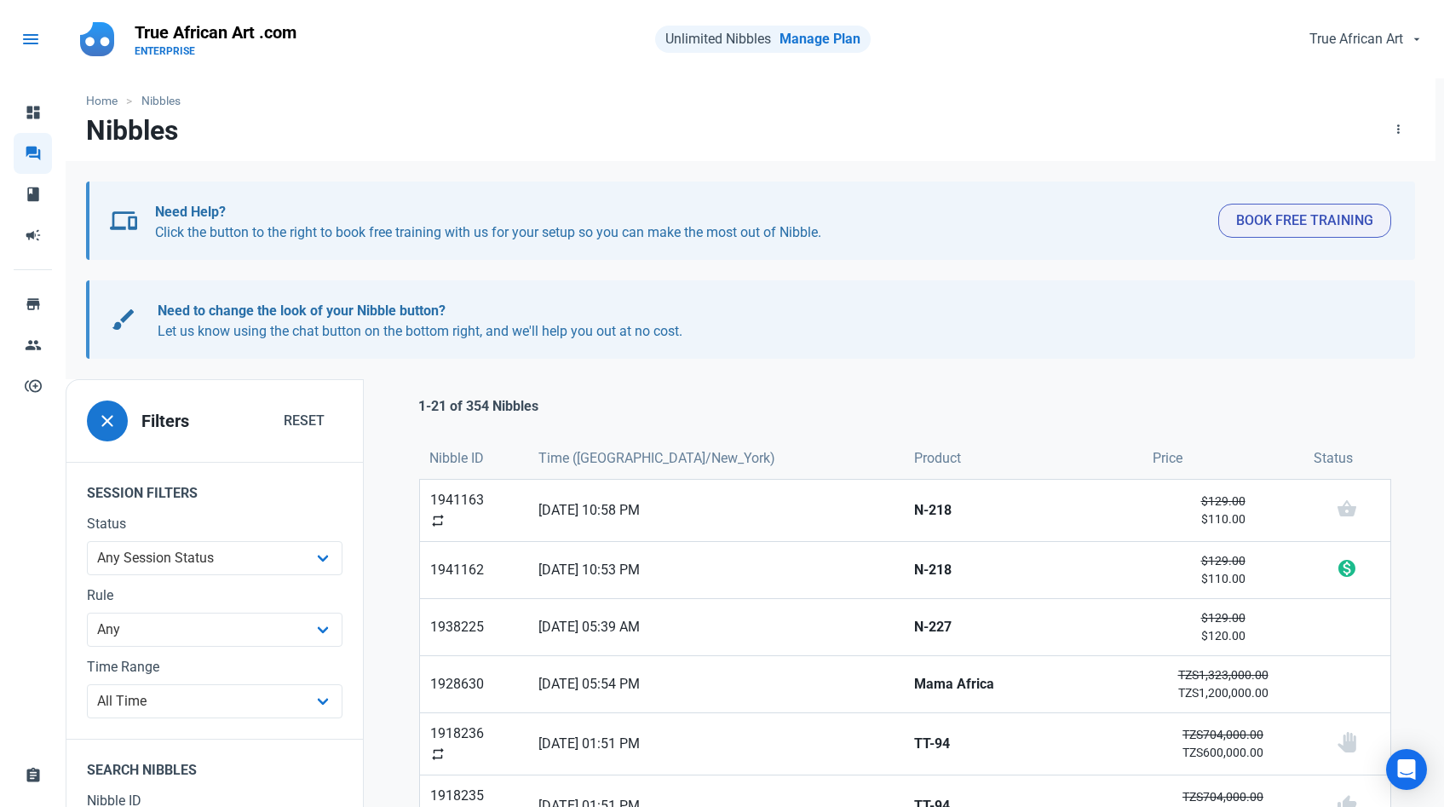
click at [24, 44] on span "menu" at bounding box center [30, 39] width 20 height 20
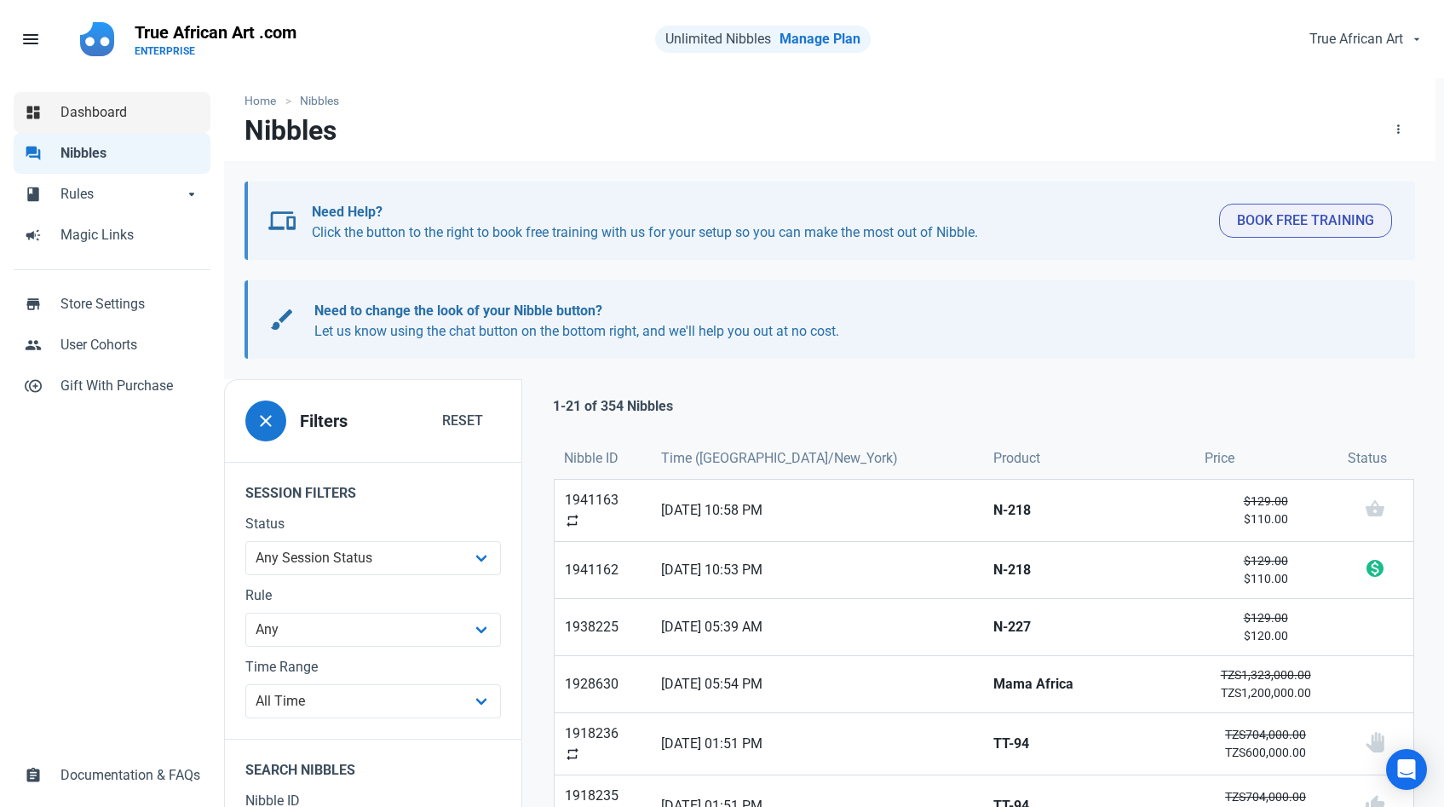
click at [81, 123] on link "dashboard Dashboard" at bounding box center [112, 112] width 197 height 41
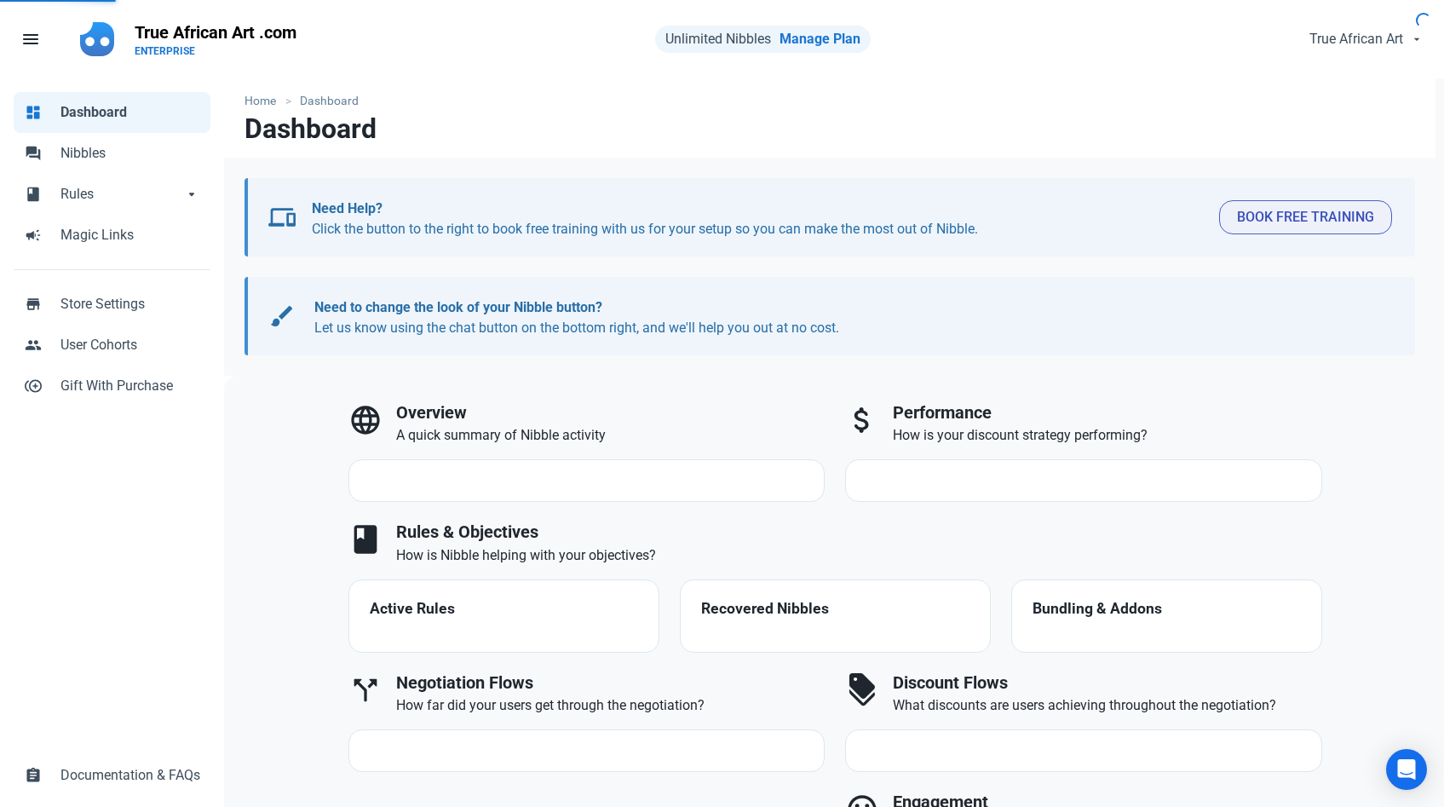
select select "7d"
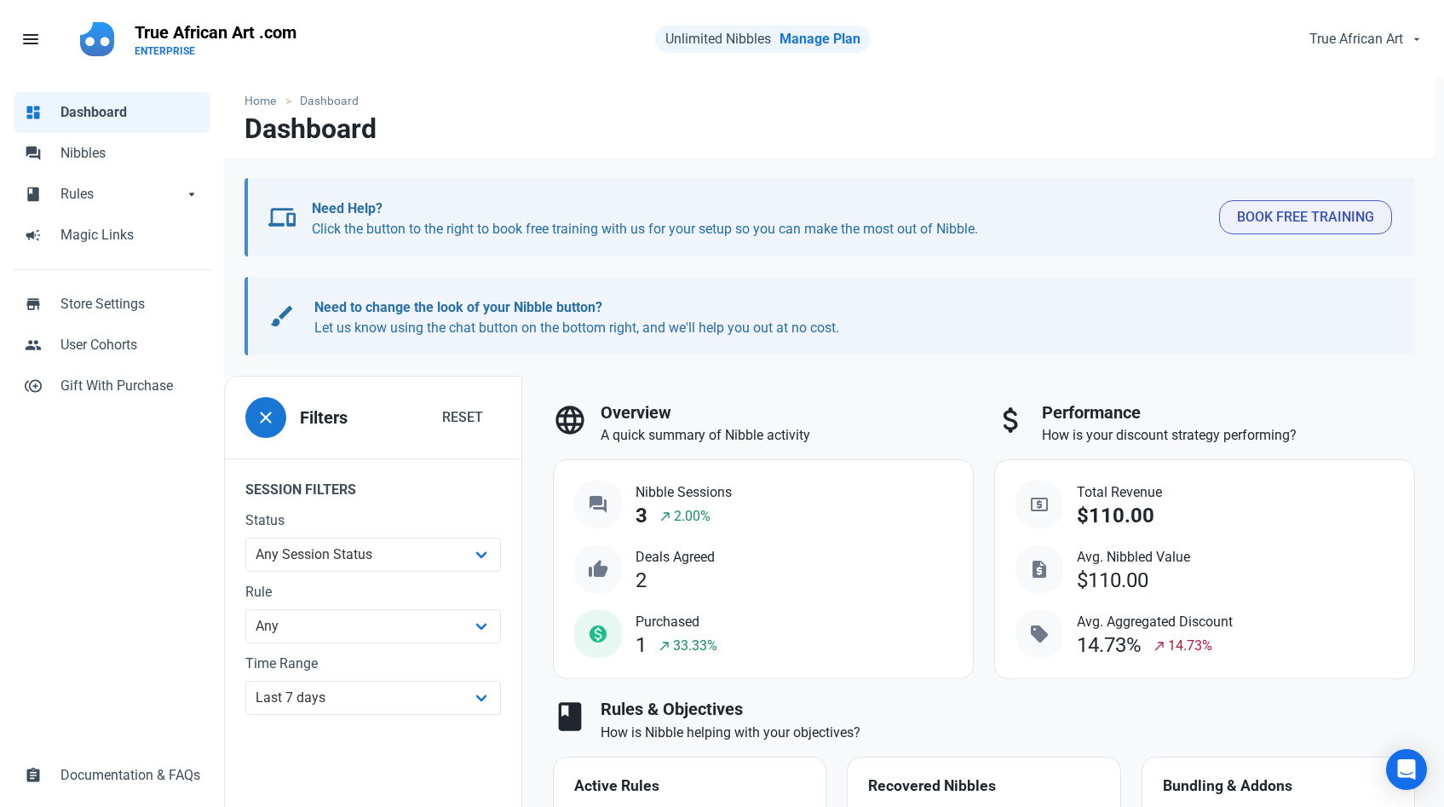
click at [81, 123] on link "dashboard Dashboard" at bounding box center [112, 112] width 197 height 41
click at [99, 167] on link "forum Nibbles" at bounding box center [112, 153] width 197 height 41
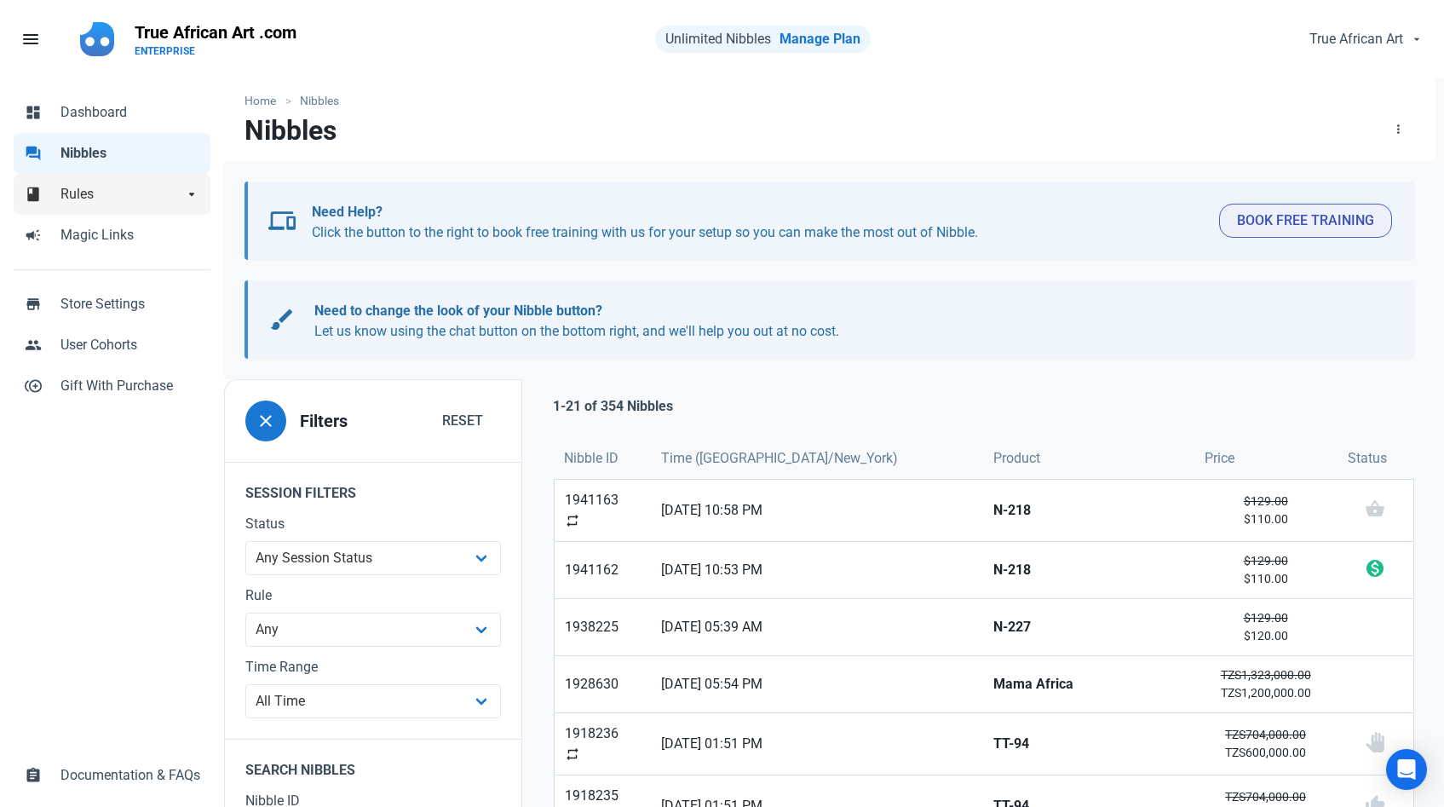
click at [104, 190] on span "Rules" at bounding box center [121, 194] width 123 height 20
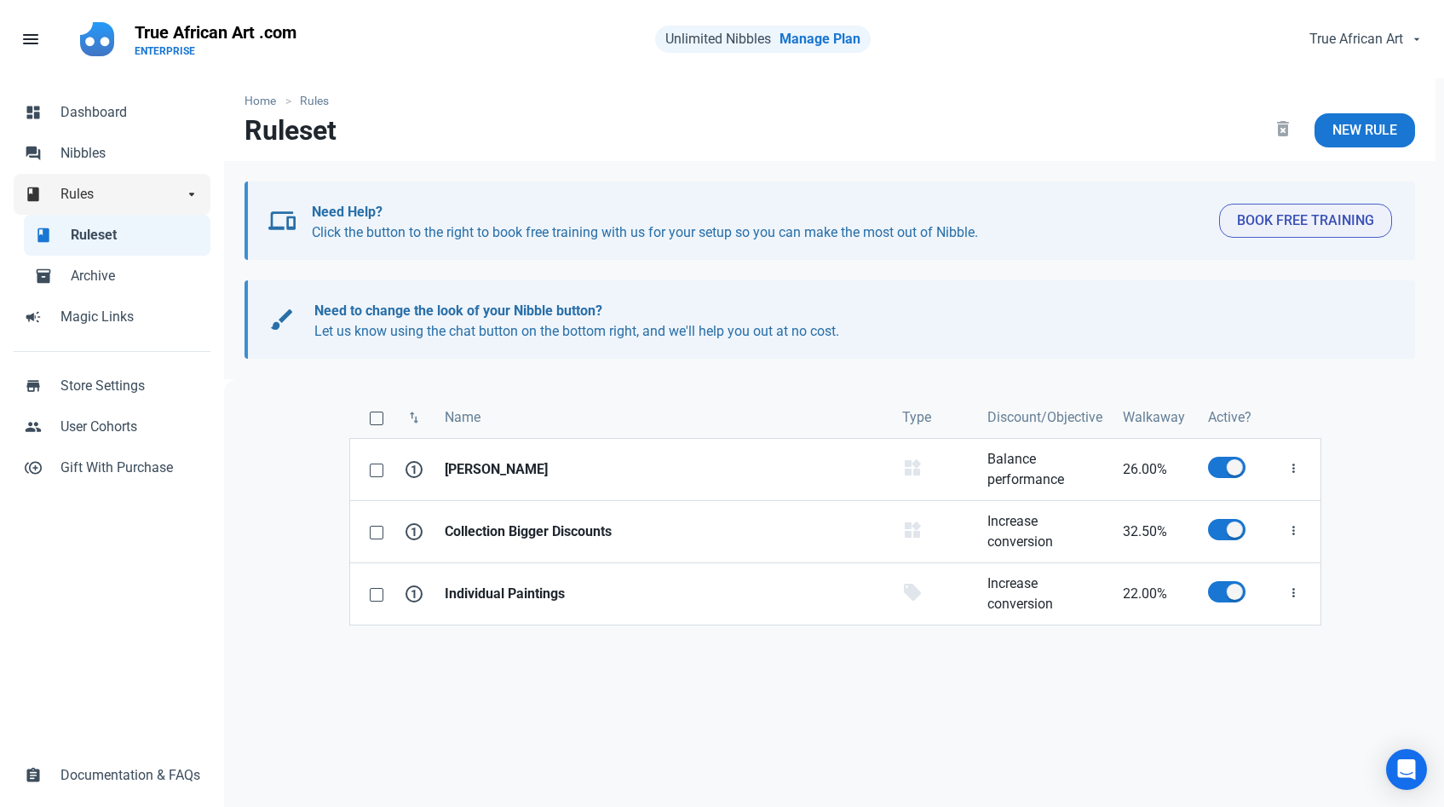
click at [191, 198] on span "arrow_drop_down" at bounding box center [191, 192] width 17 height 17
click at [117, 266] on span "Archive" at bounding box center [135, 276] width 129 height 20
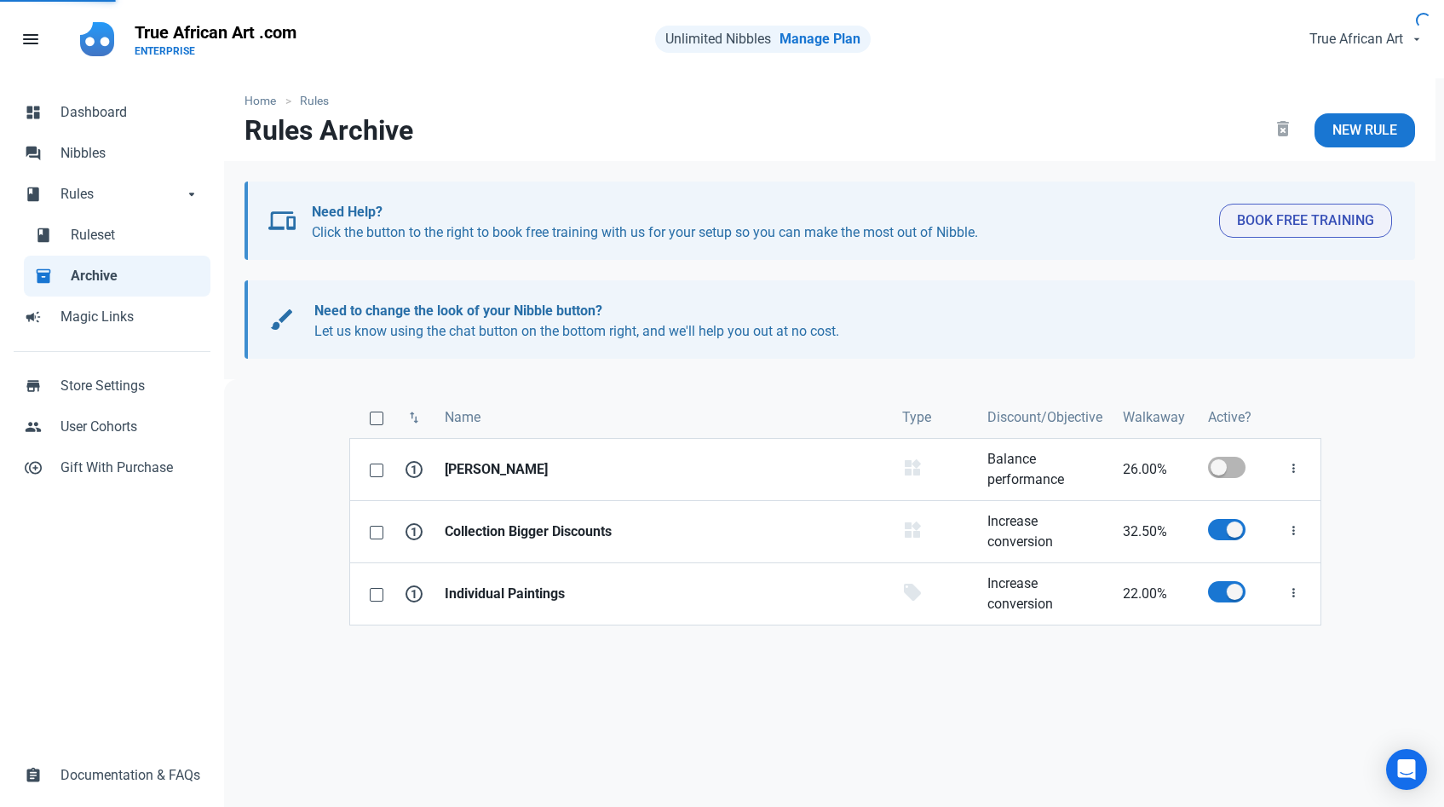
checkbox input "false"
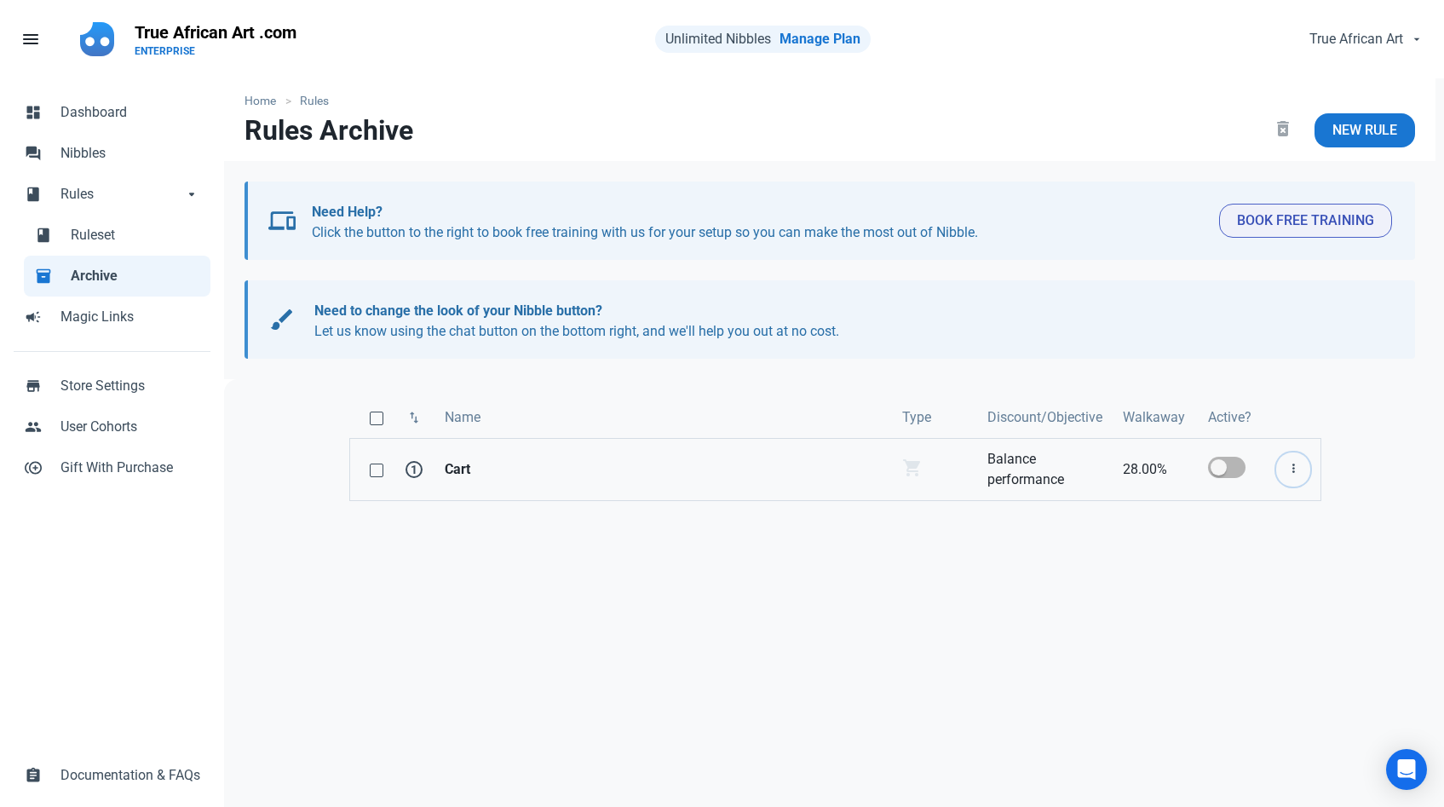
click at [1288, 470] on icon "button" at bounding box center [1293, 468] width 14 height 21
click at [1235, 558] on link "Delete" at bounding box center [1240, 567] width 139 height 28
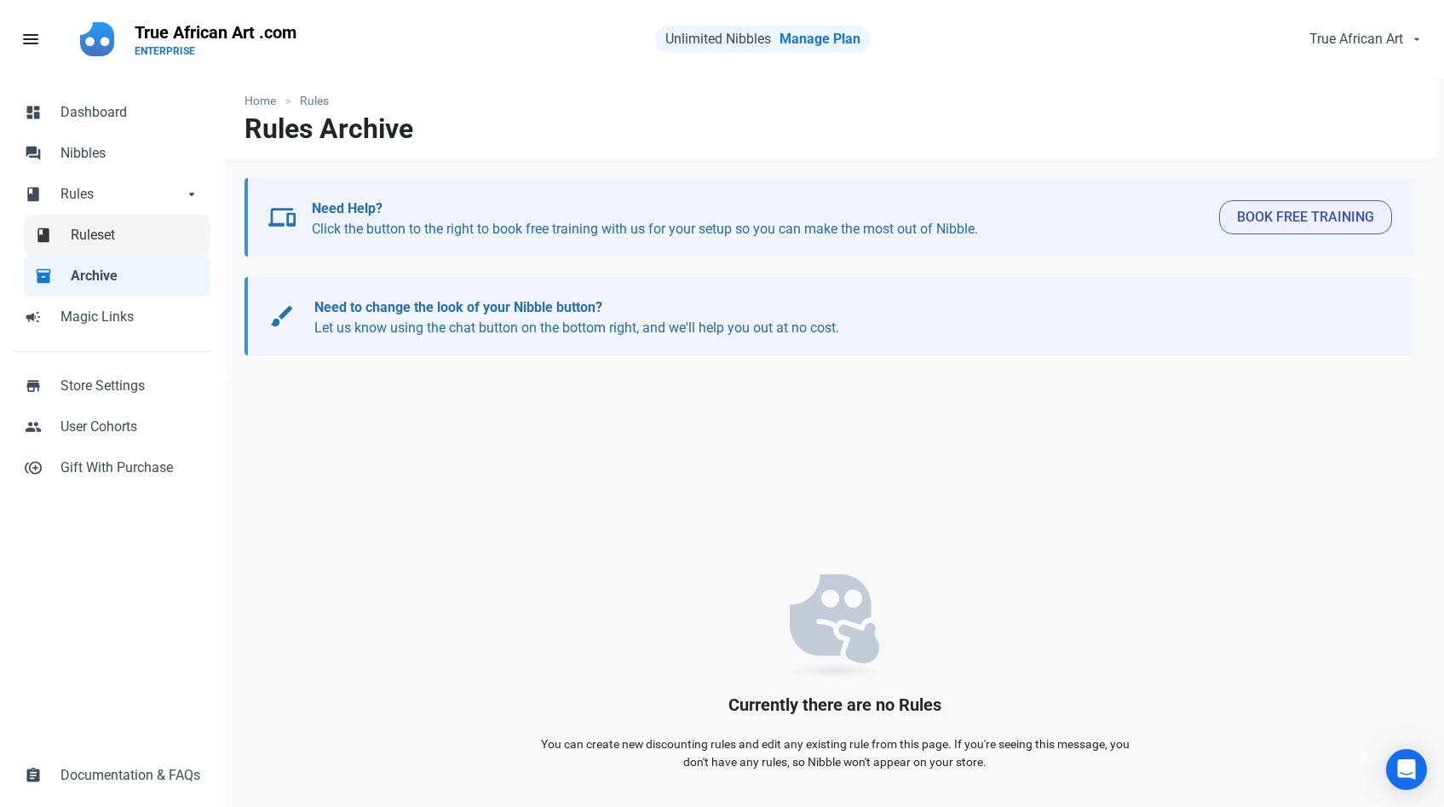
click at [108, 239] on span "Ruleset" at bounding box center [135, 235] width 129 height 20
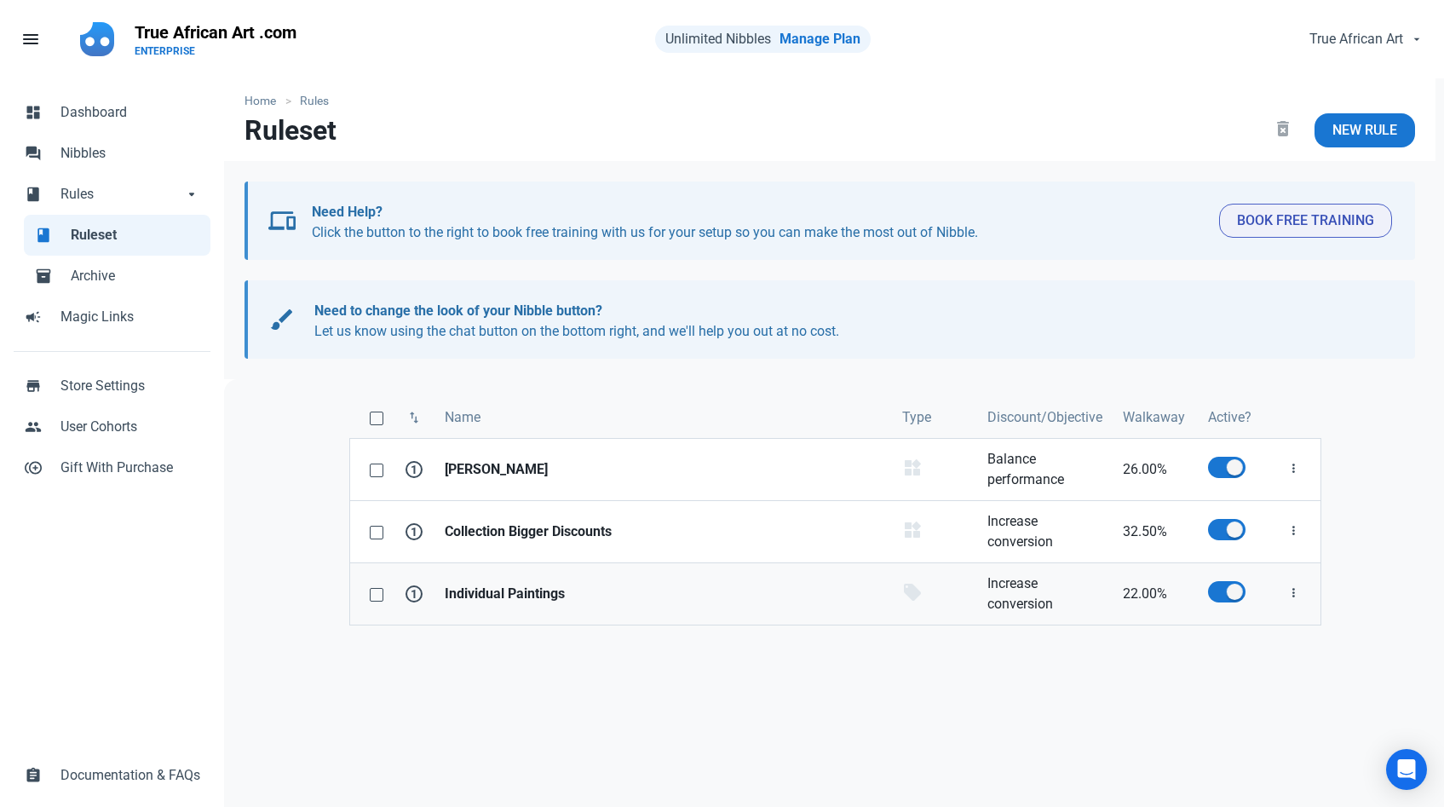
click at [455, 590] on strong "Individual Paintings" at bounding box center [663, 594] width 437 height 20
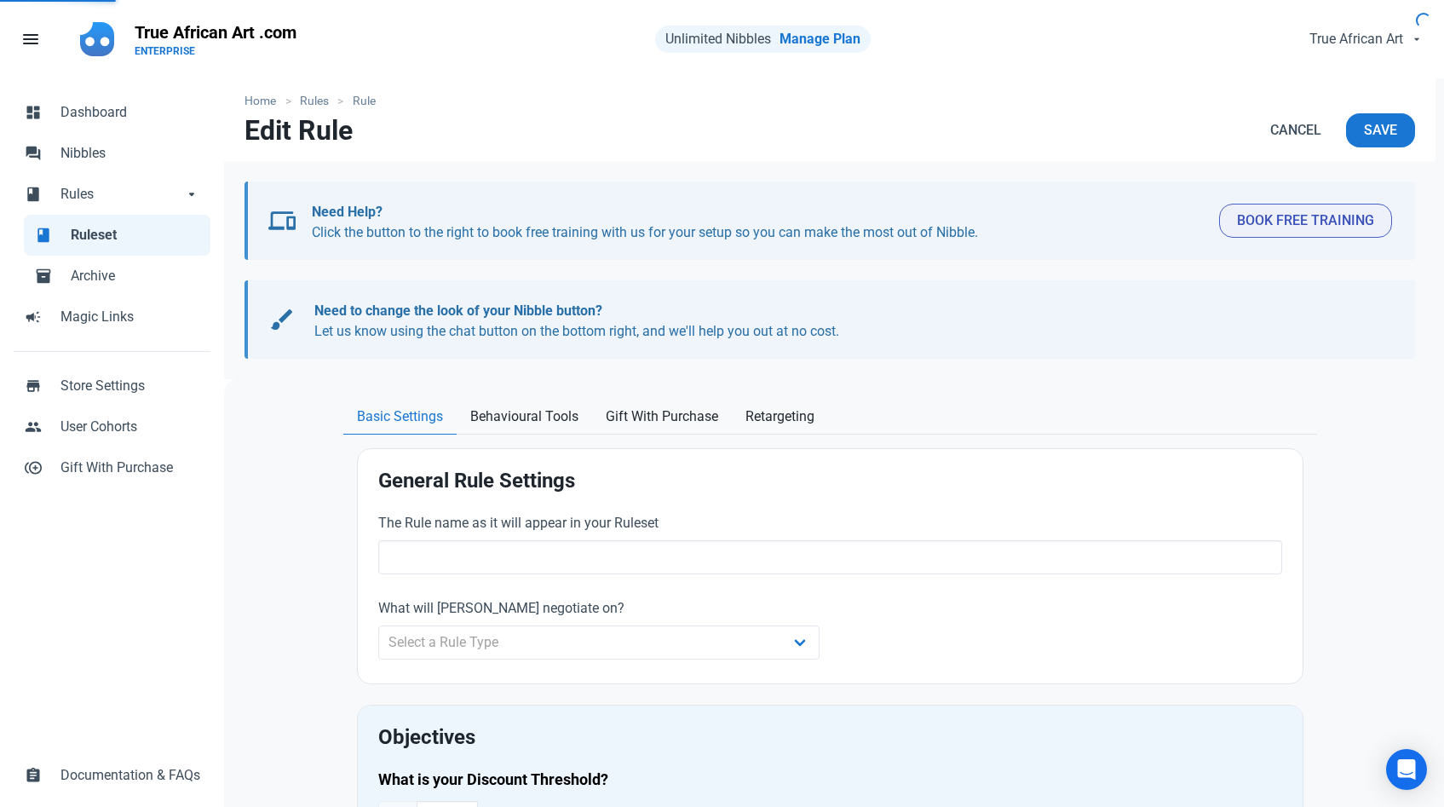
type input "Individual Paintings"
select select "product"
type input "22.00"
radio input "true"
radio input "false"
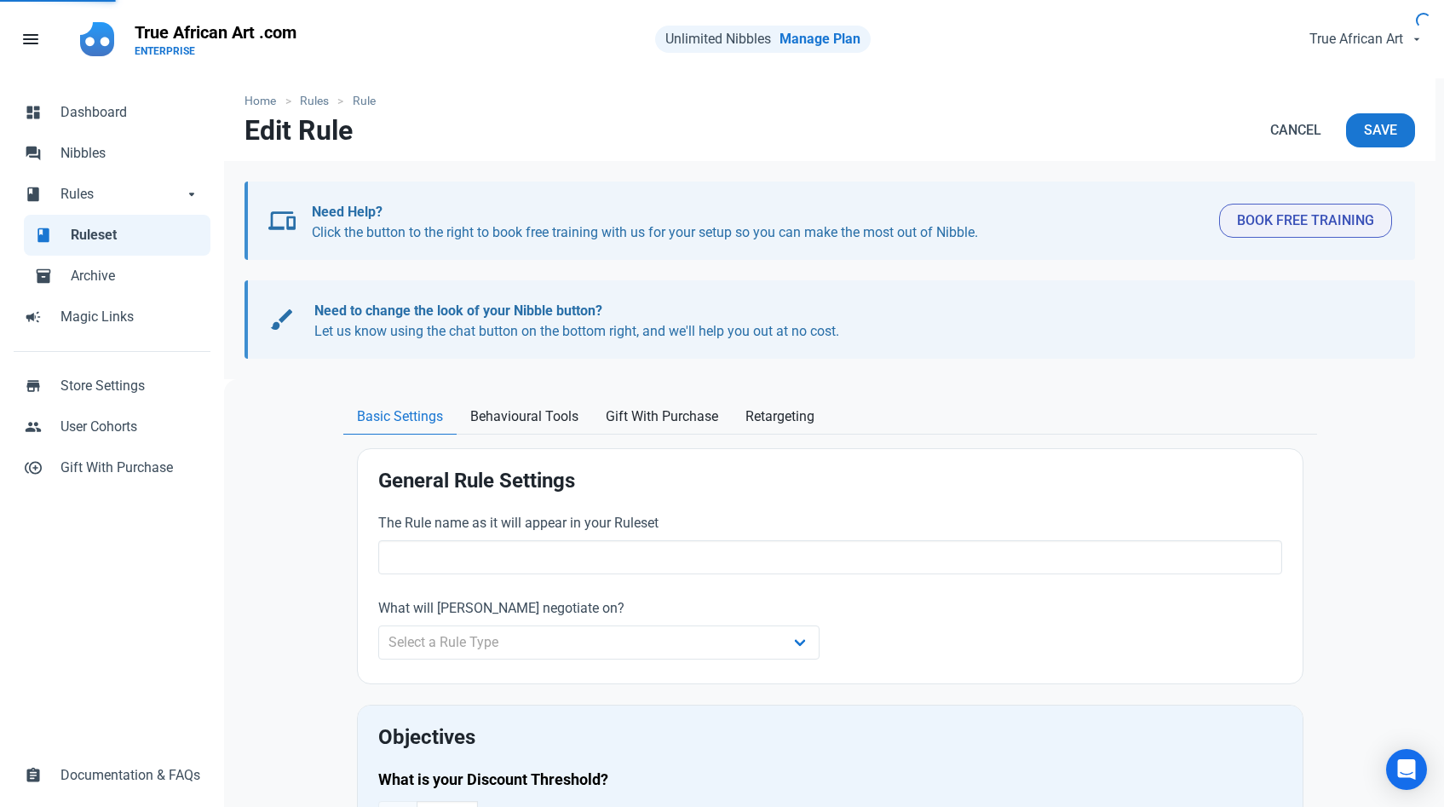
radio input "true"
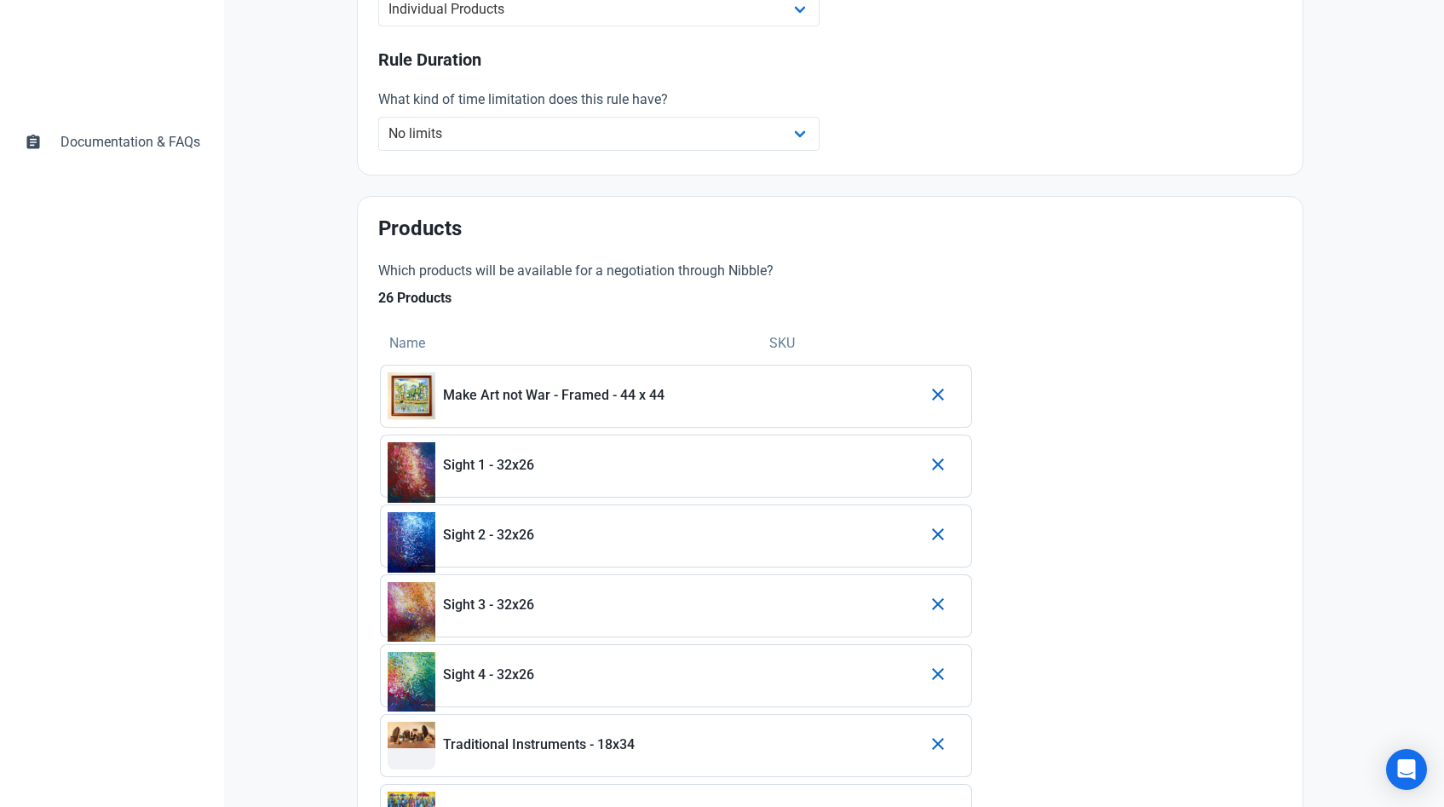
scroll to position [640, 0]
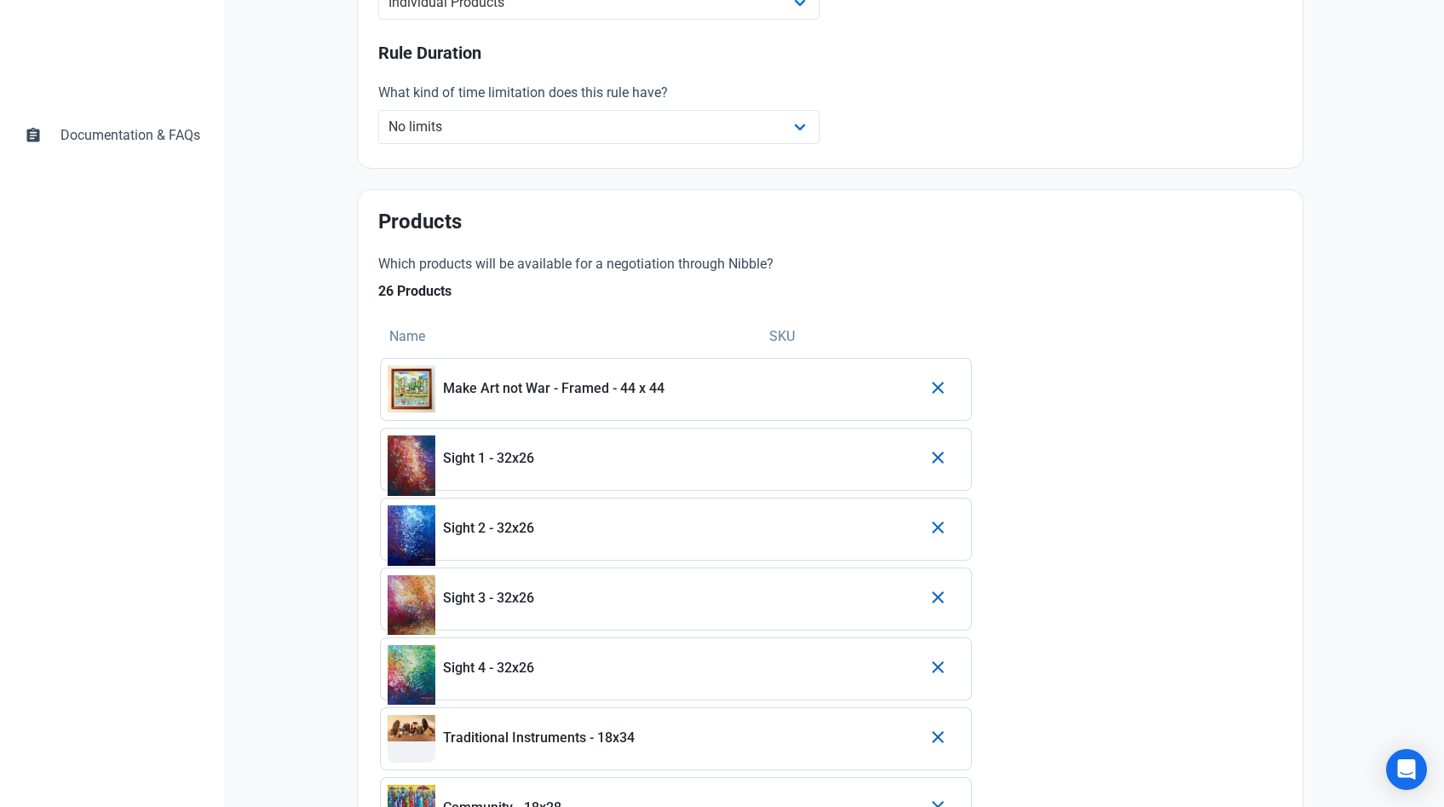
click at [933, 537] on icon "button" at bounding box center [938, 527] width 20 height 31
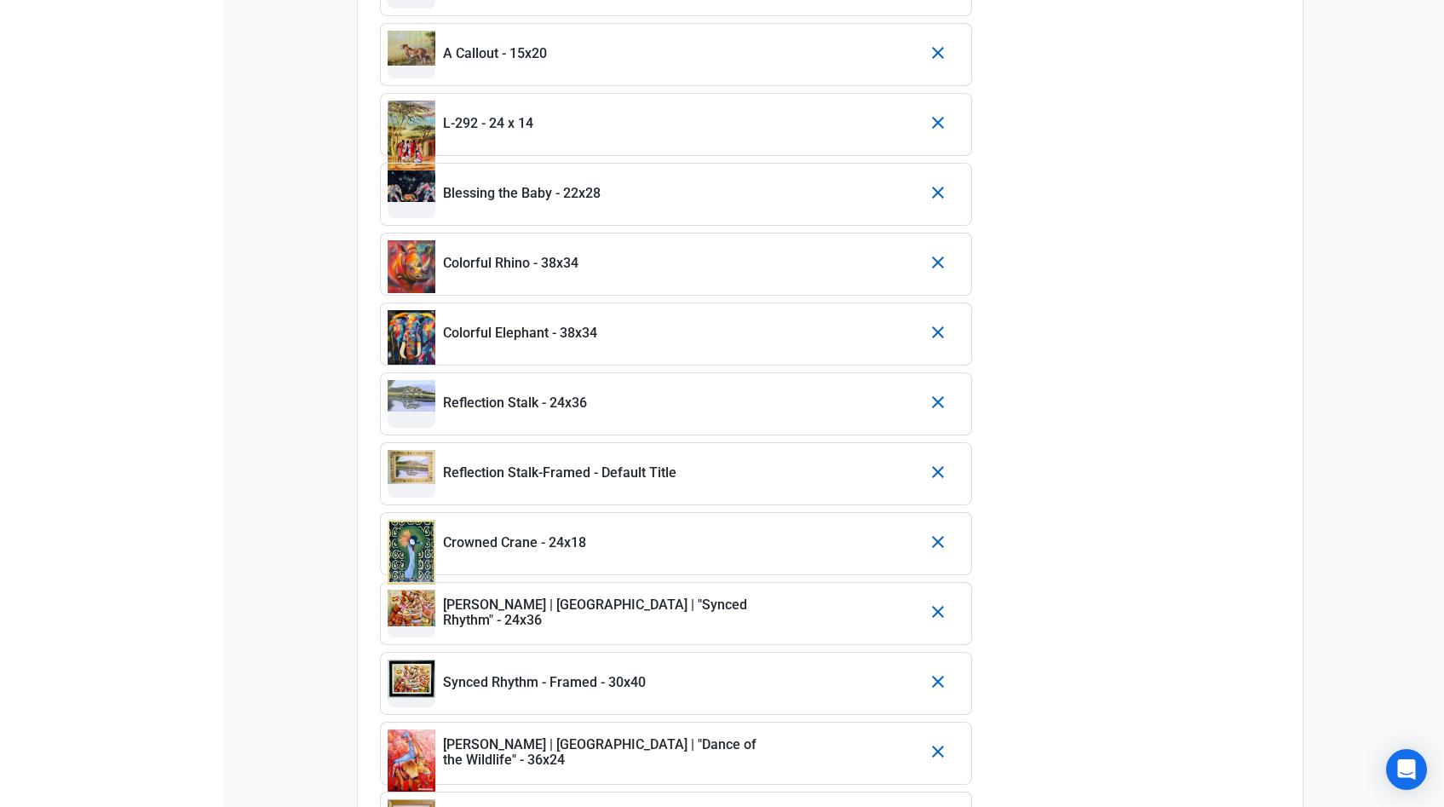
scroll to position [1607, 0]
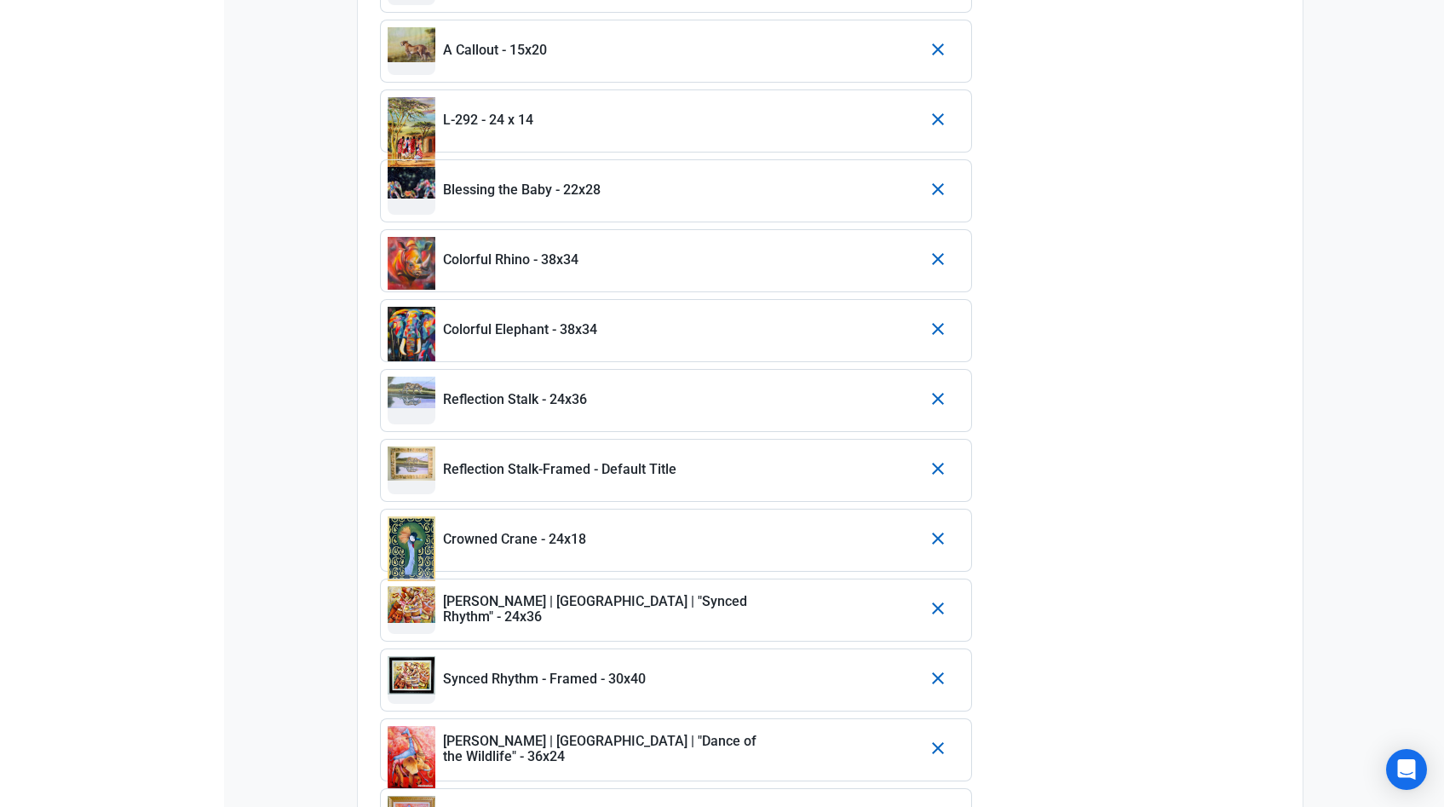
click at [938, 611] on icon "button" at bounding box center [938, 608] width 20 height 31
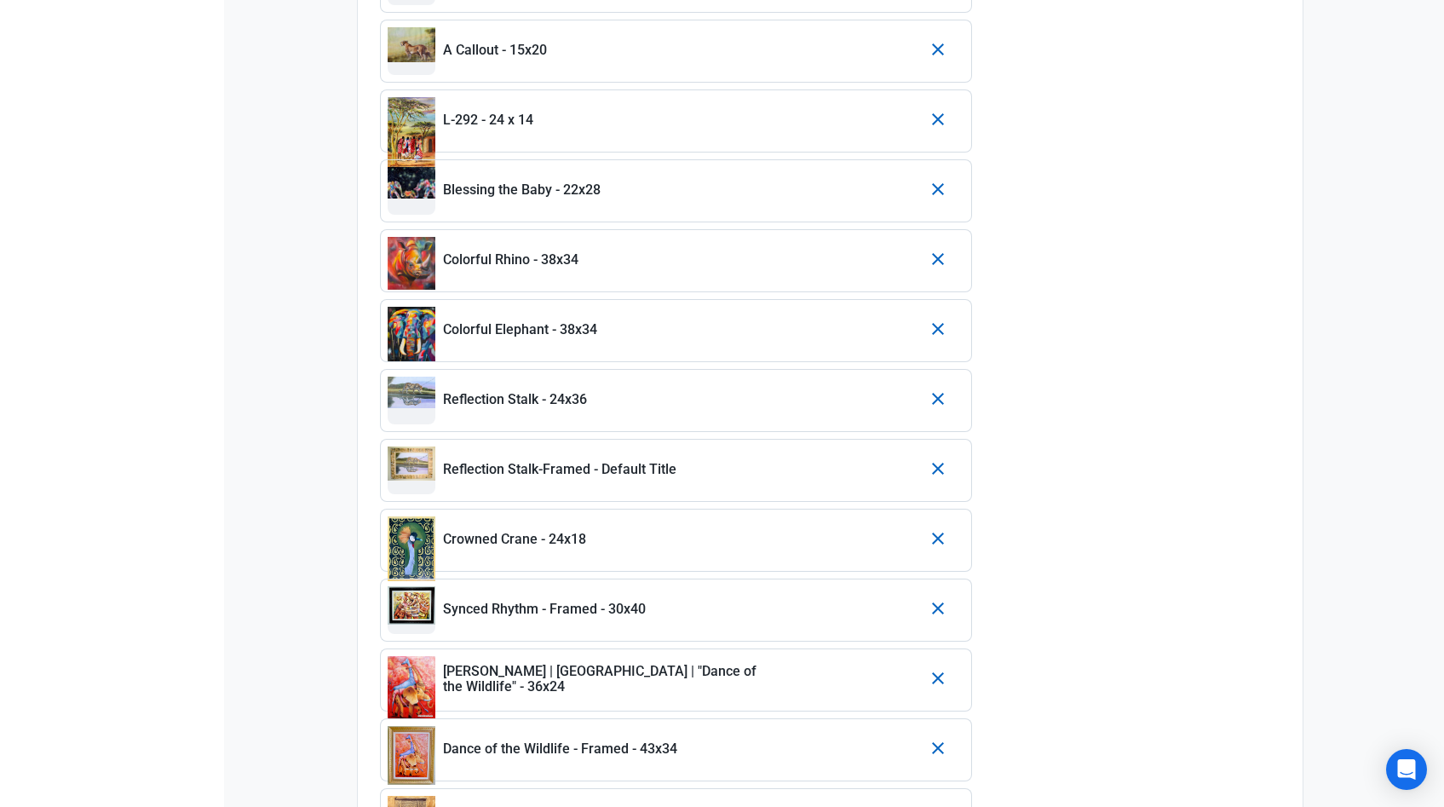
click at [937, 609] on icon "button" at bounding box center [938, 608] width 20 height 31
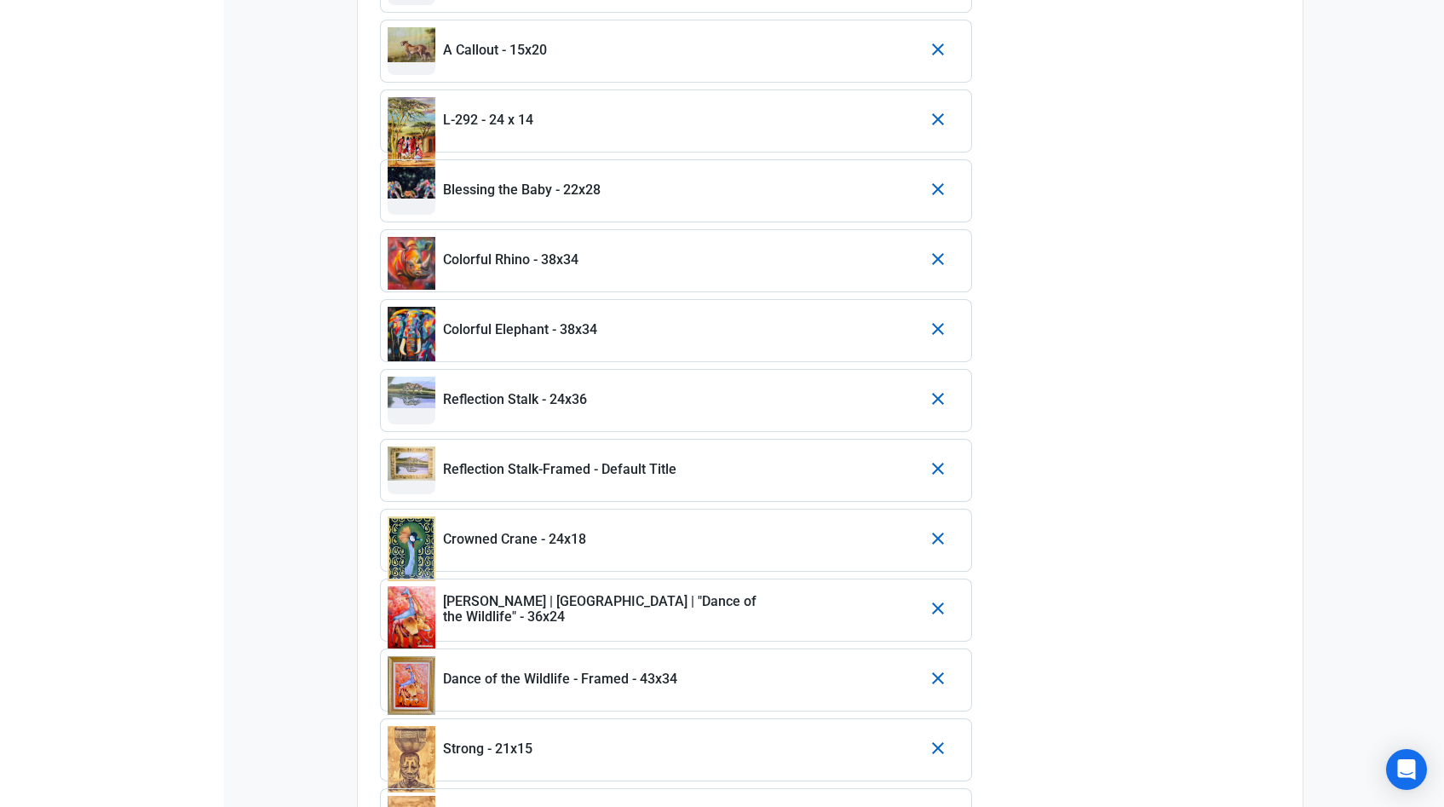
click at [936, 609] on icon "button" at bounding box center [938, 608] width 20 height 31
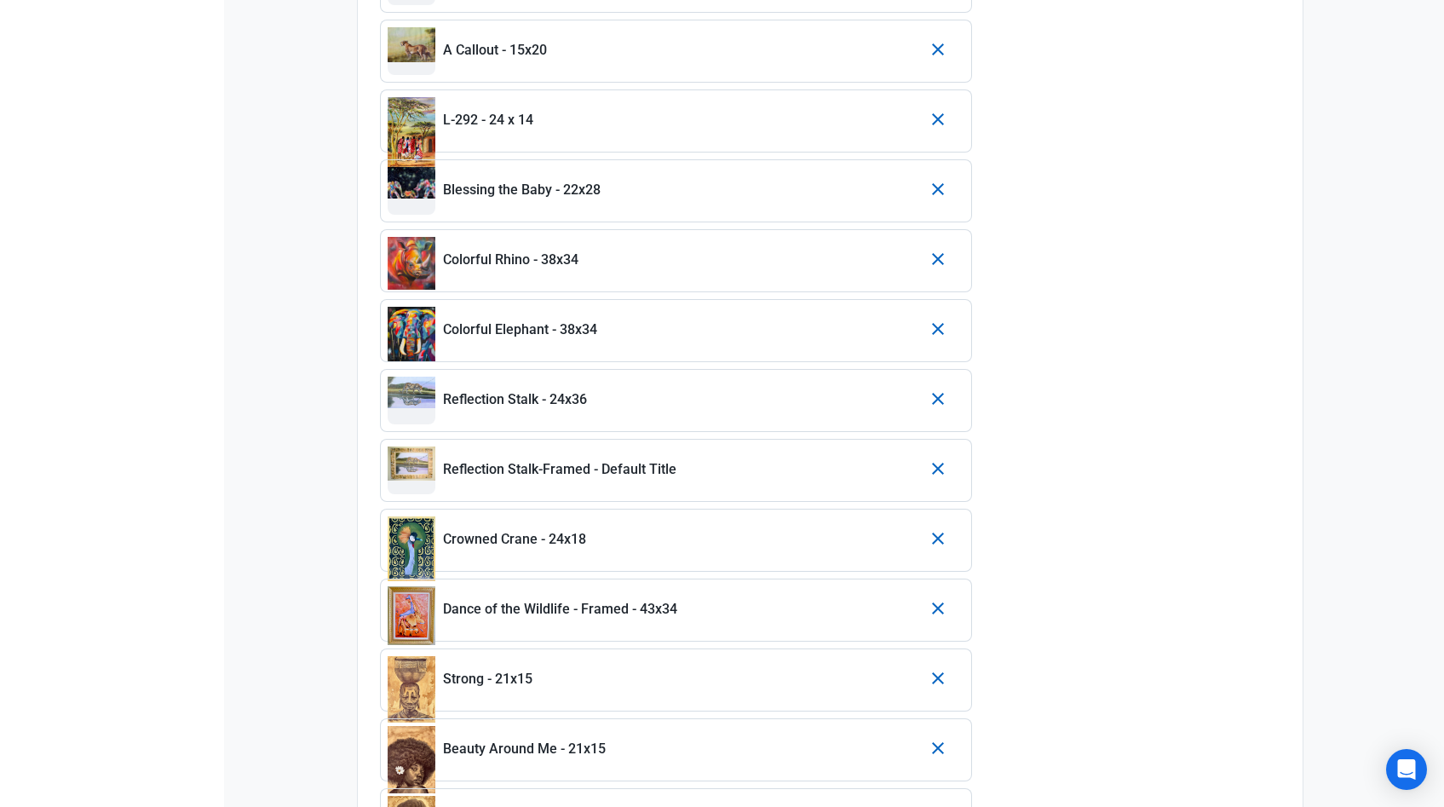
click at [936, 609] on icon "button" at bounding box center [938, 608] width 20 height 31
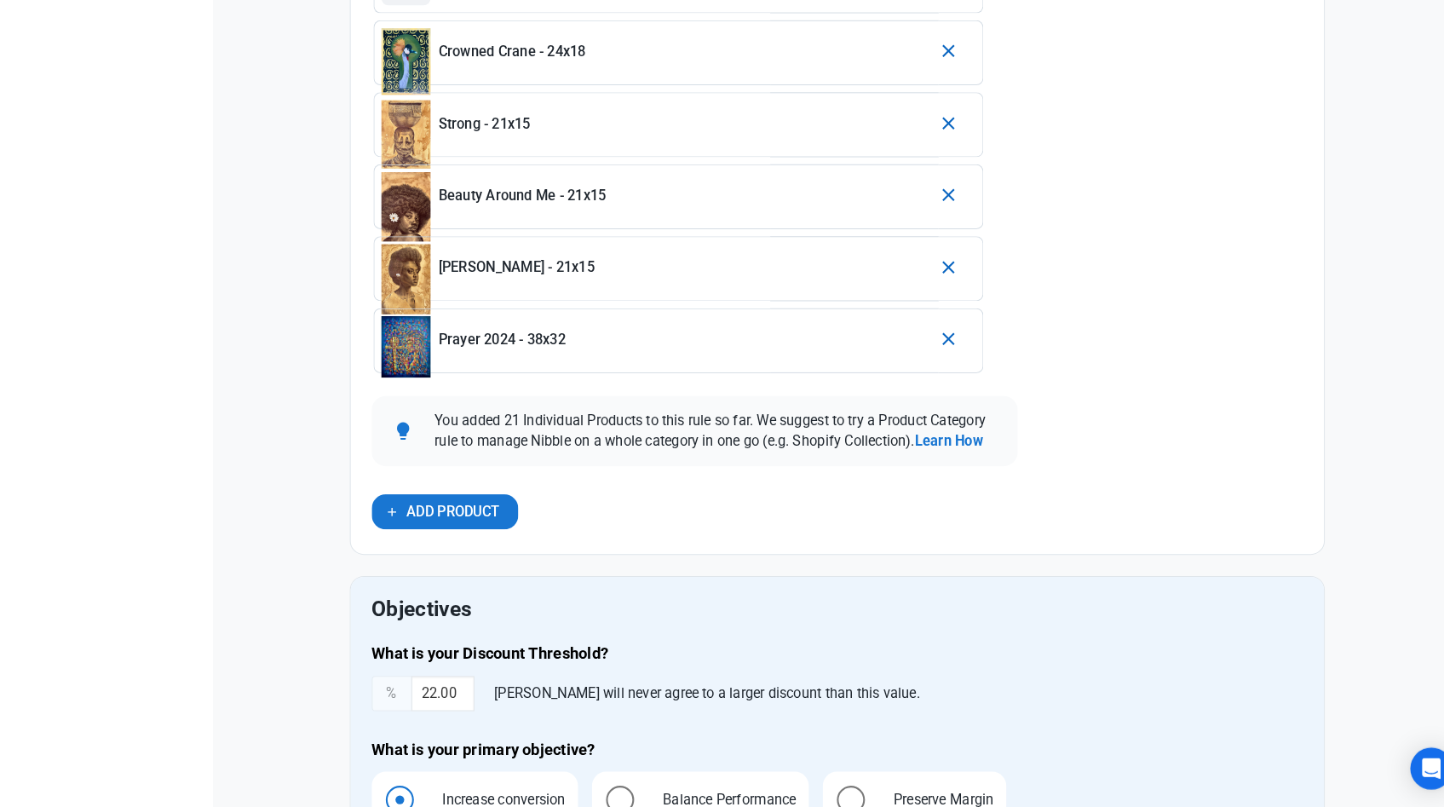
scroll to position [2078, 0]
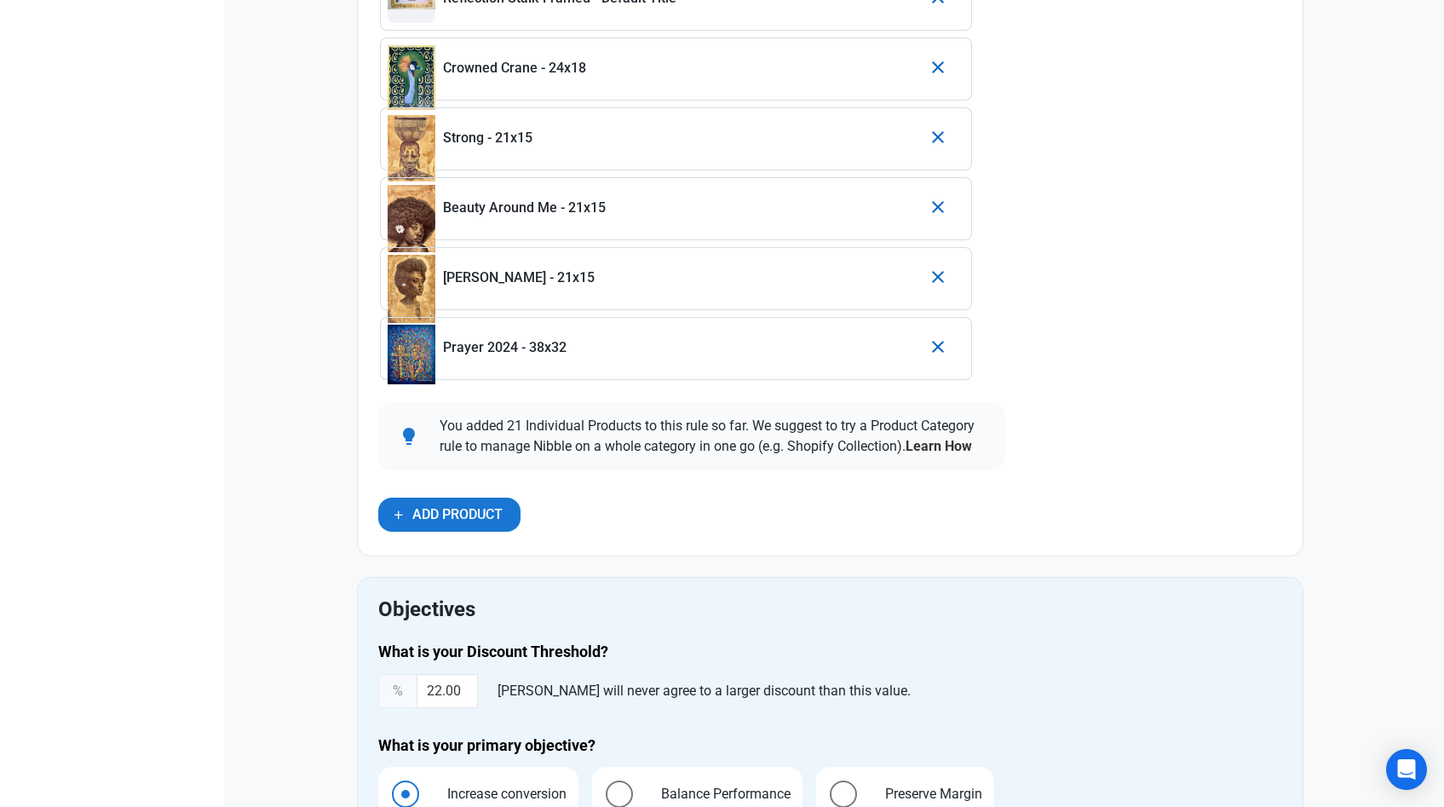
click at [927, 446] on b "Learn How" at bounding box center [939, 446] width 66 height 16
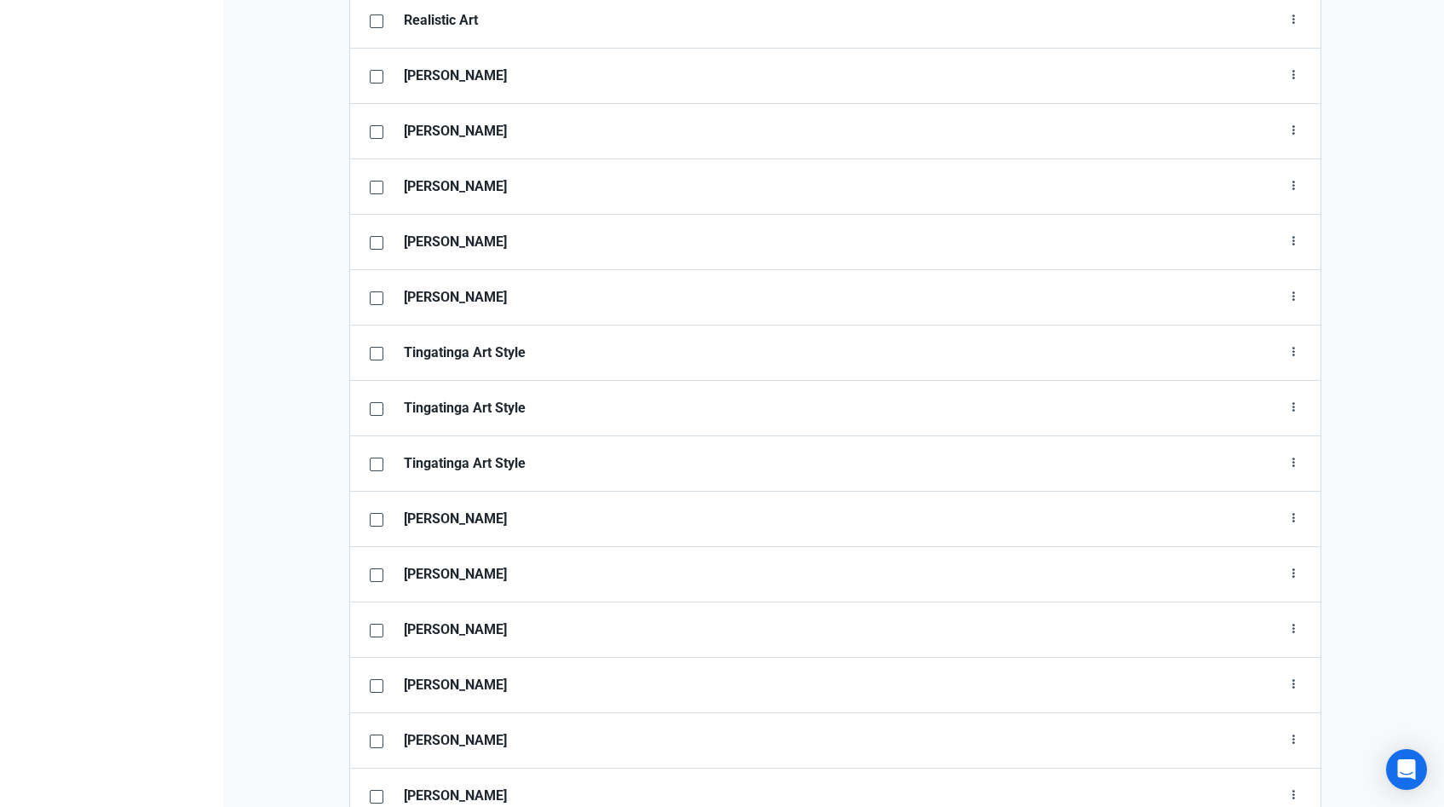
scroll to position [3858, 0]
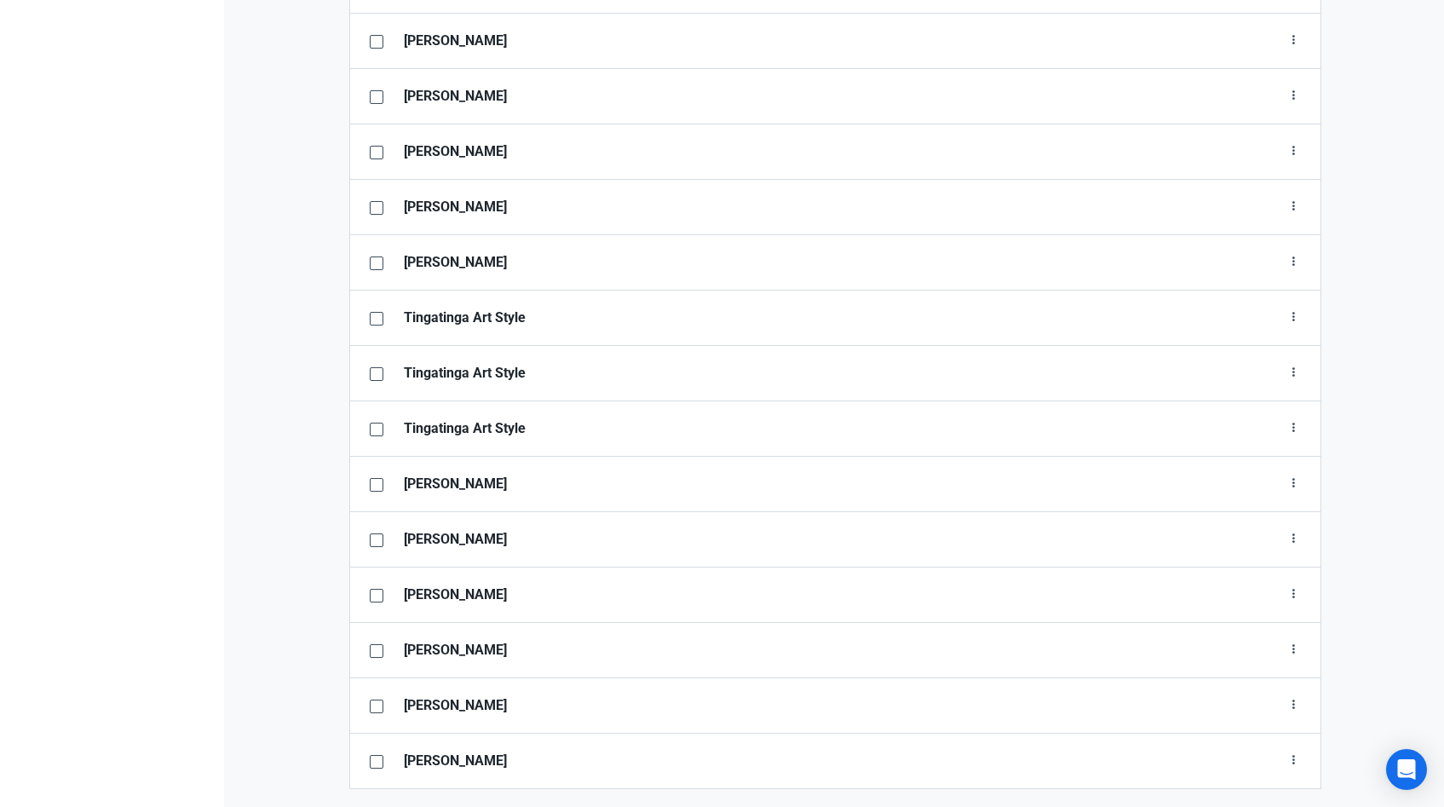
click at [626, 368] on strong "Tingatinga Art Style" at bounding box center [790, 373] width 773 height 20
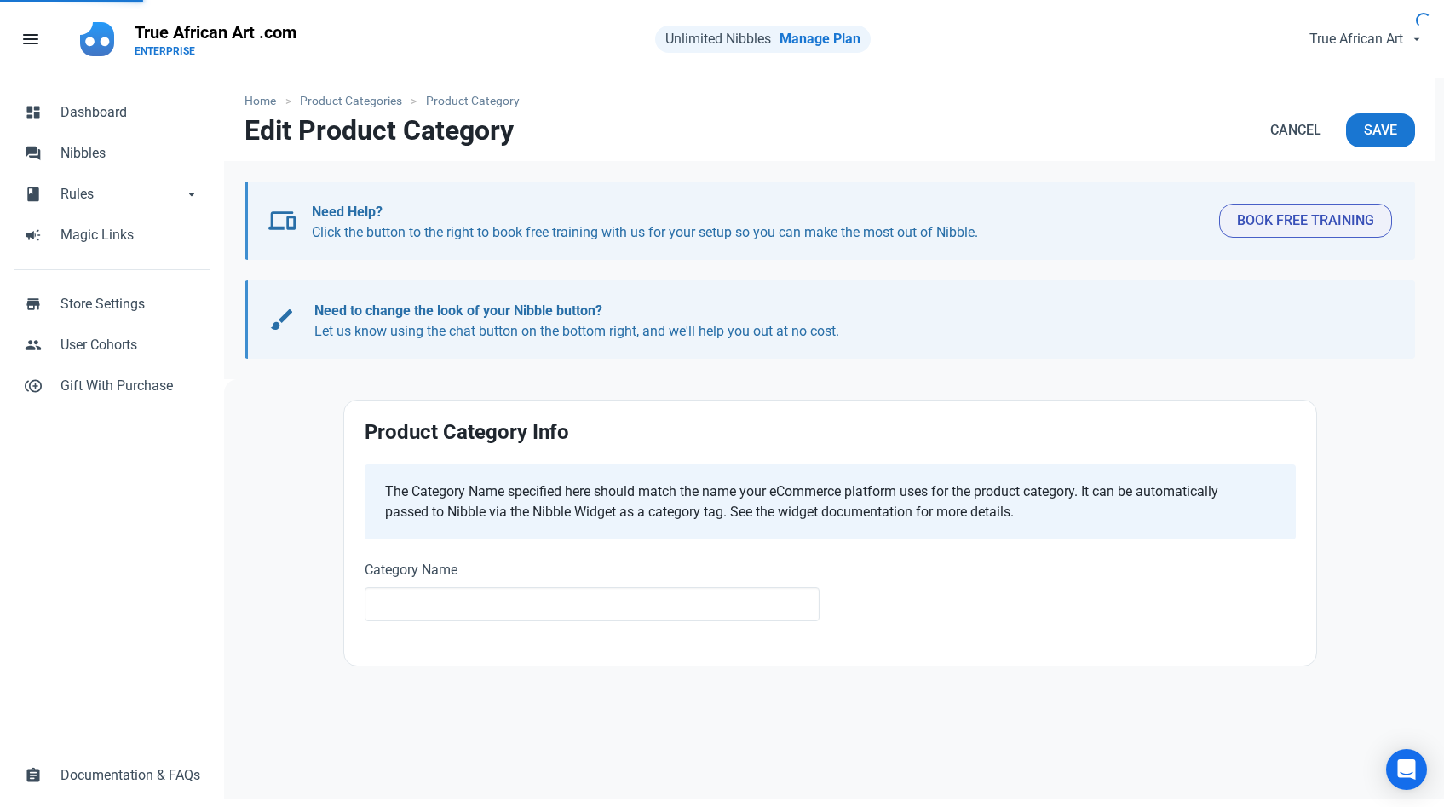
click at [626, 367] on div "Home Product Categories Product Category Edit Product Category Cancel Save devi…" at bounding box center [829, 443] width 1211 height 731
type input "Tingatinga Art Style"
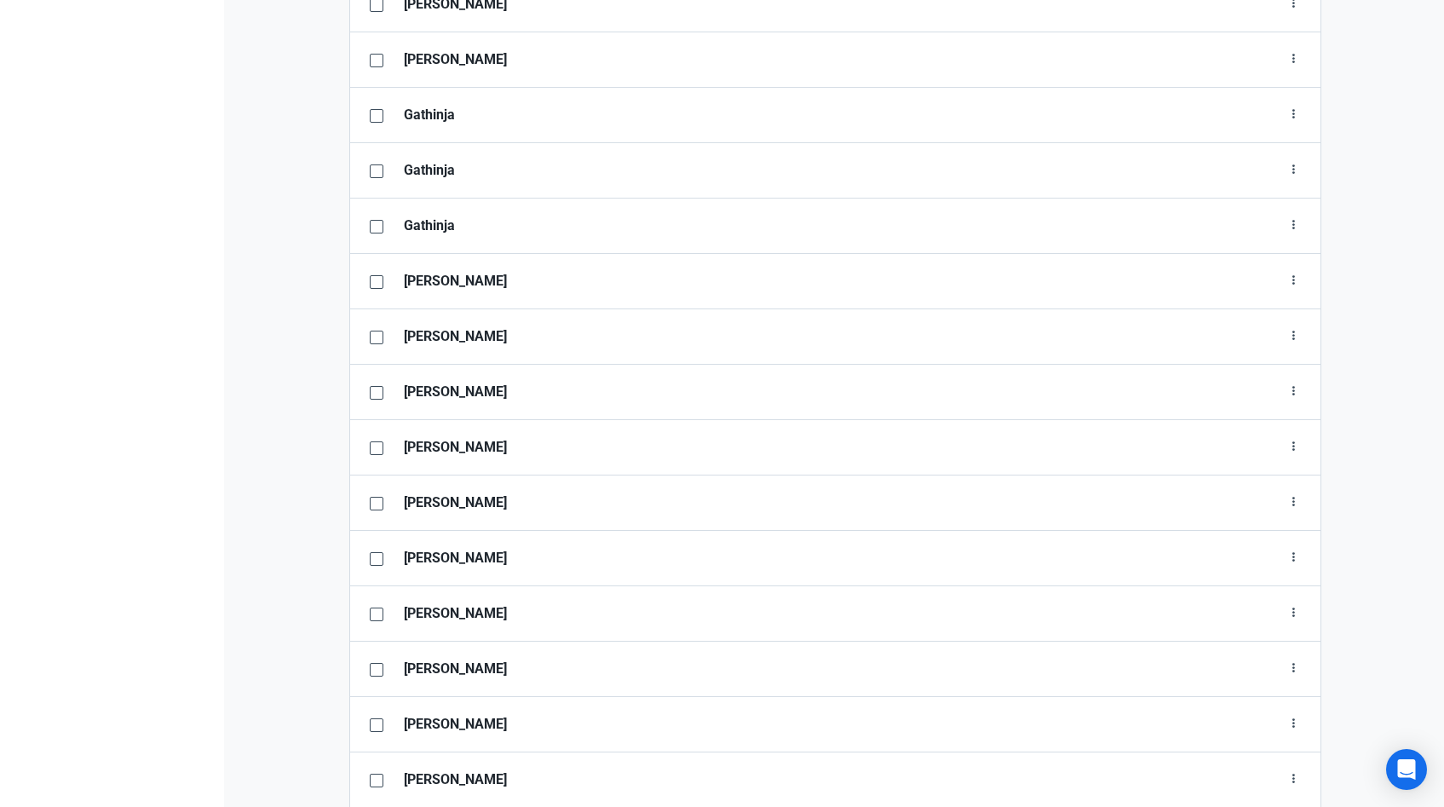
scroll to position [1795, 0]
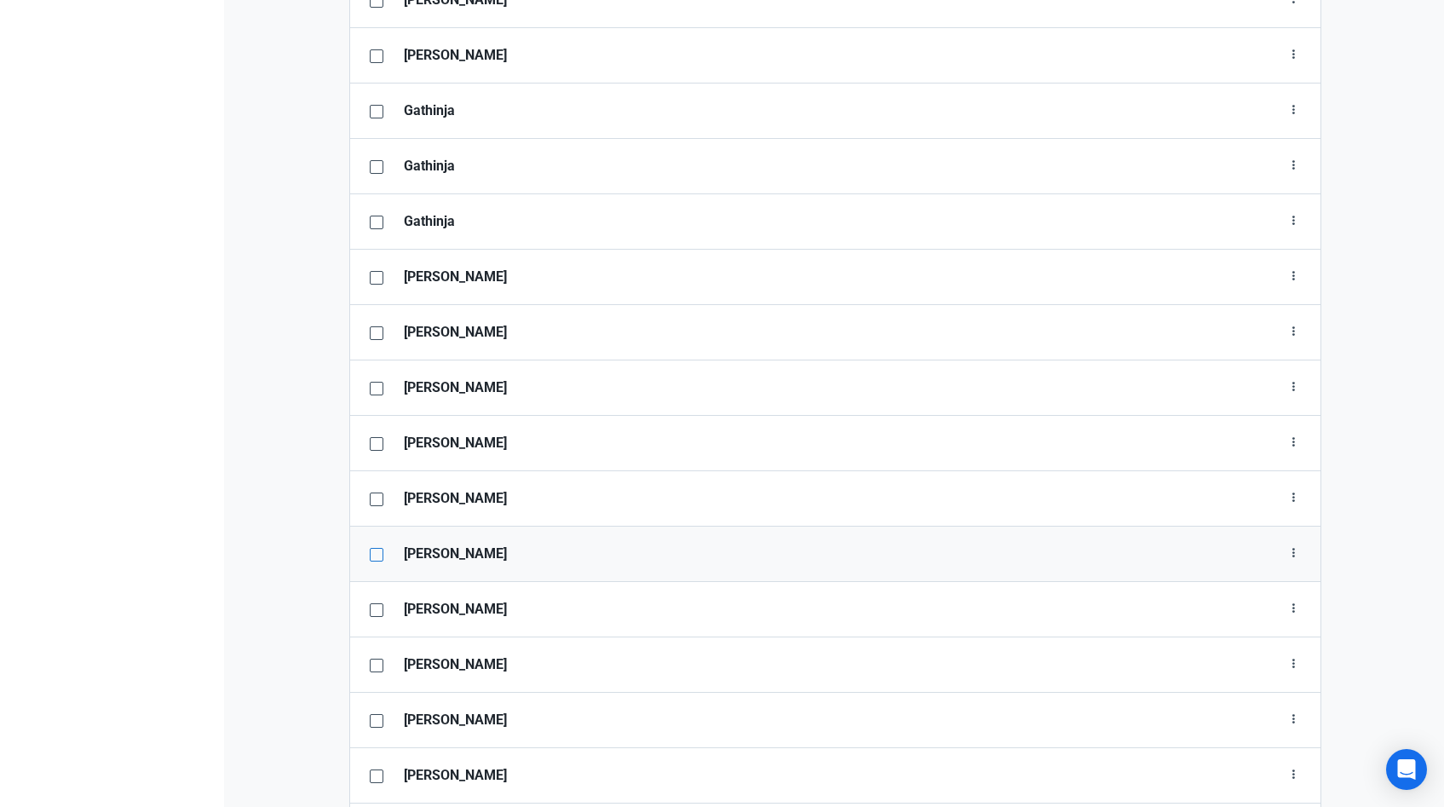
click at [376, 552] on span at bounding box center [377, 555] width 14 height 14
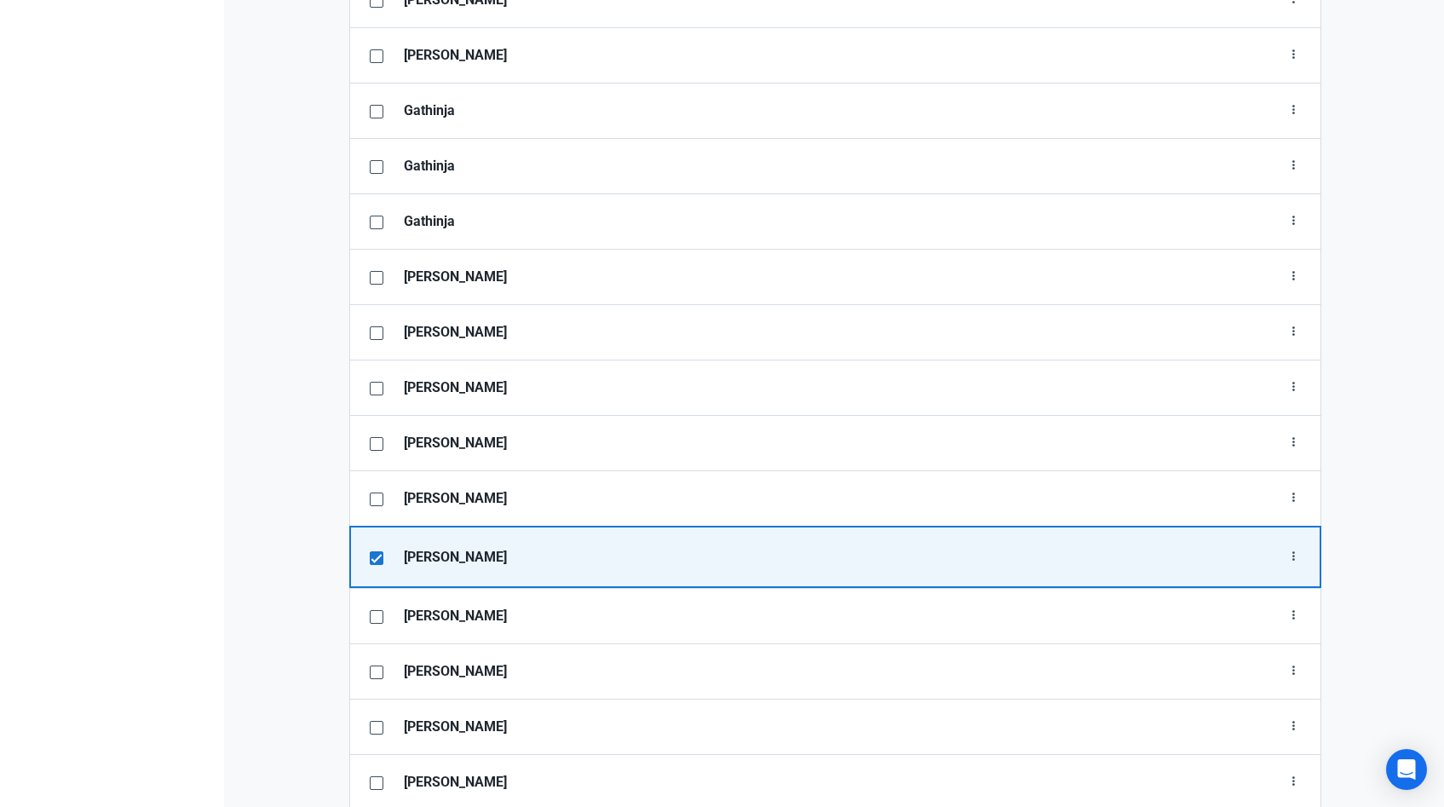
click at [376, 551] on span at bounding box center [377, 558] width 14 height 14
checkbox input "false"
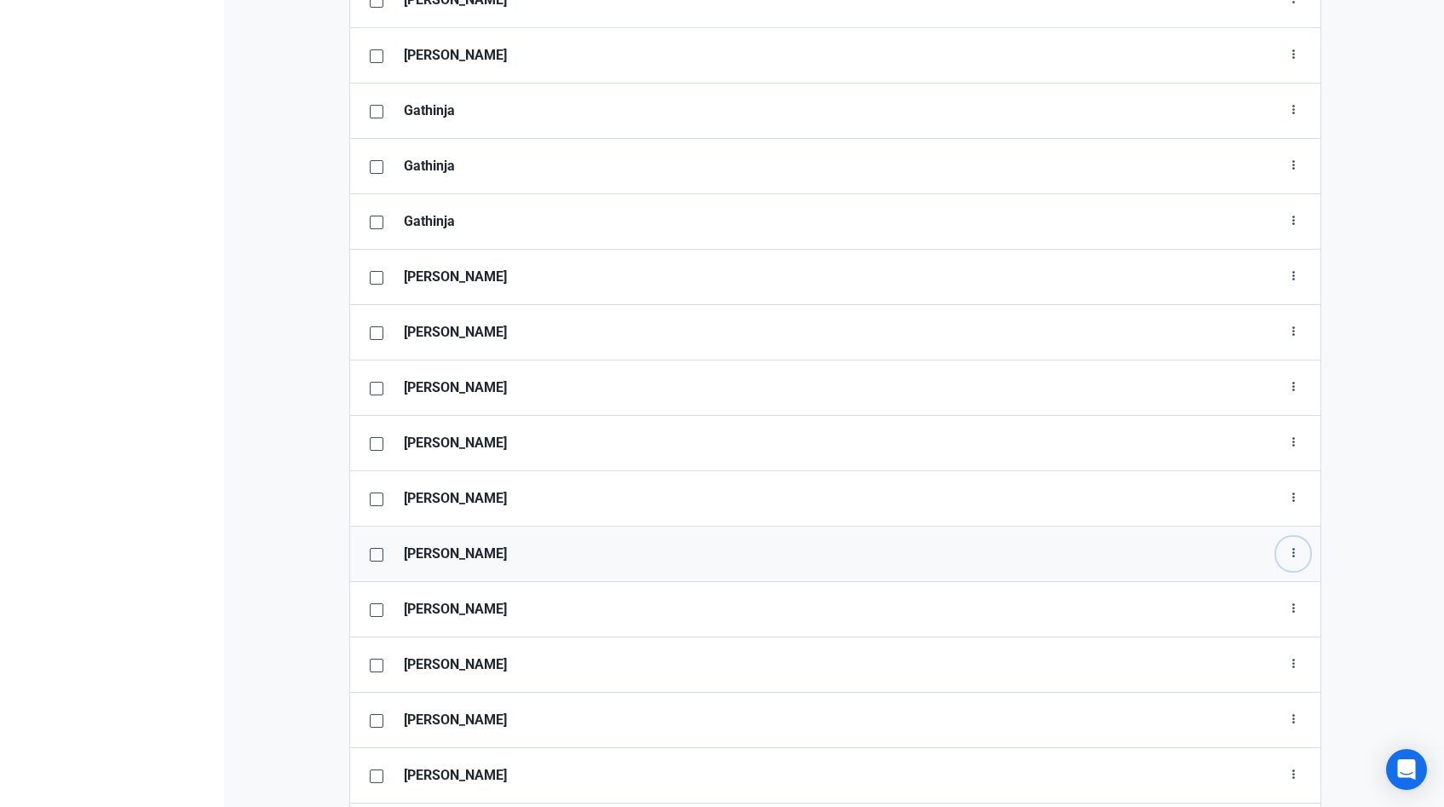
click at [1289, 555] on icon "button" at bounding box center [1293, 553] width 14 height 21
click at [1253, 587] on link "Edit" at bounding box center [1266, 595] width 87 height 28
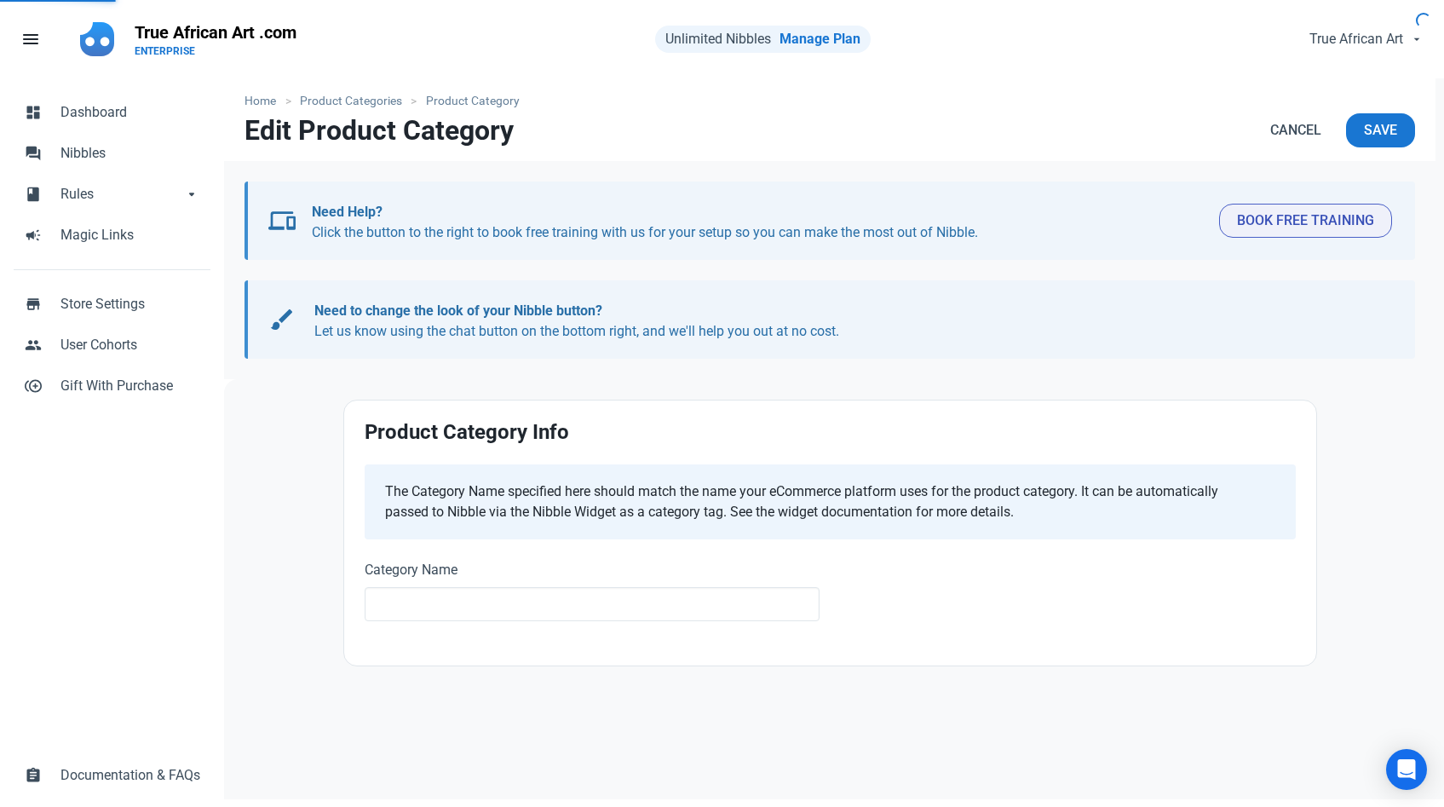
type input "[PERSON_NAME]"
click at [1252, 587] on div at bounding box center [1068, 591] width 476 height 85
click at [1181, 597] on div at bounding box center [1068, 591] width 476 height 85
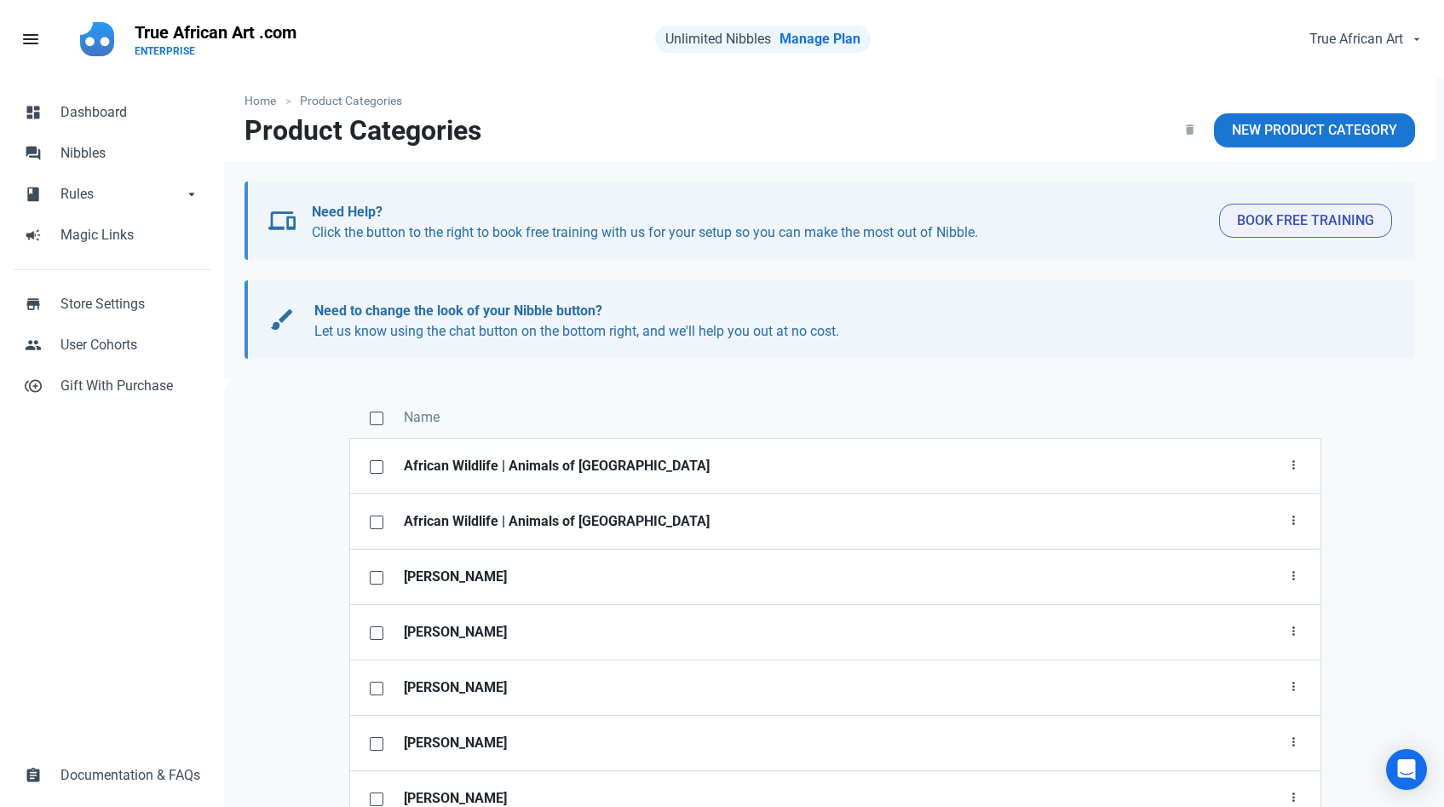
click at [1187, 597] on td "Edit Delete" at bounding box center [1254, 576] width 135 height 55
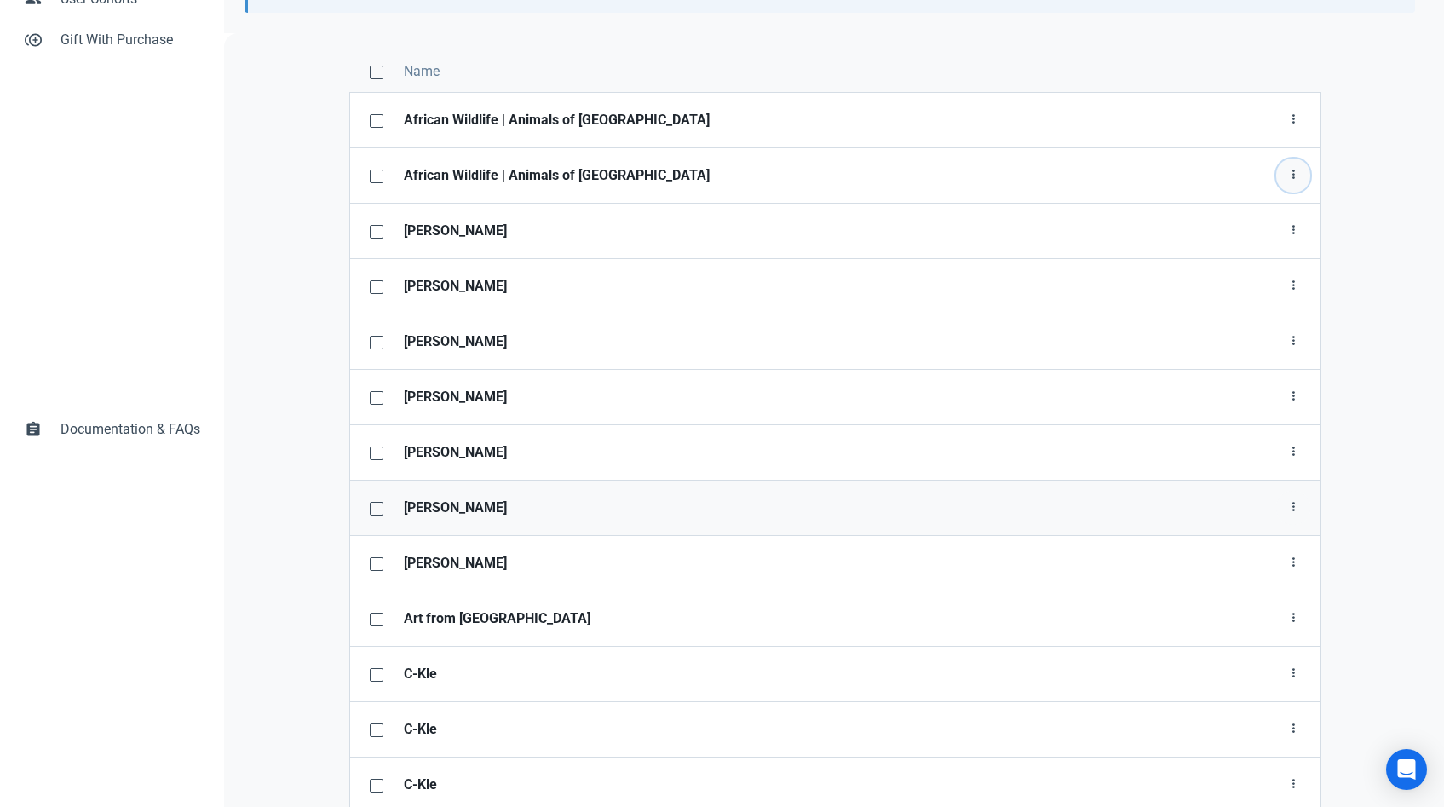
scroll to position [347, 0]
click at [379, 562] on span at bounding box center [377, 563] width 14 height 14
checkbox input "true"
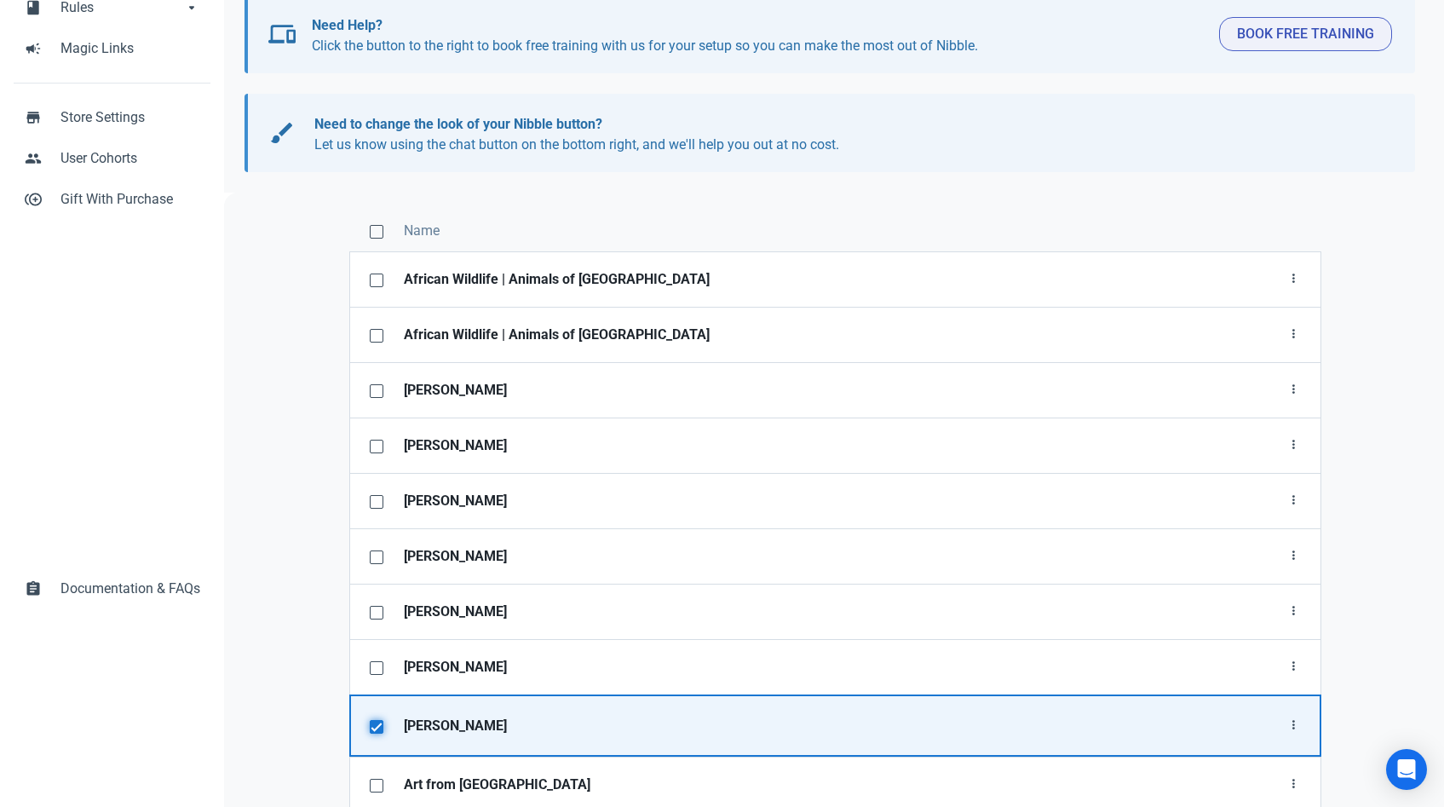
scroll to position [223, 0]
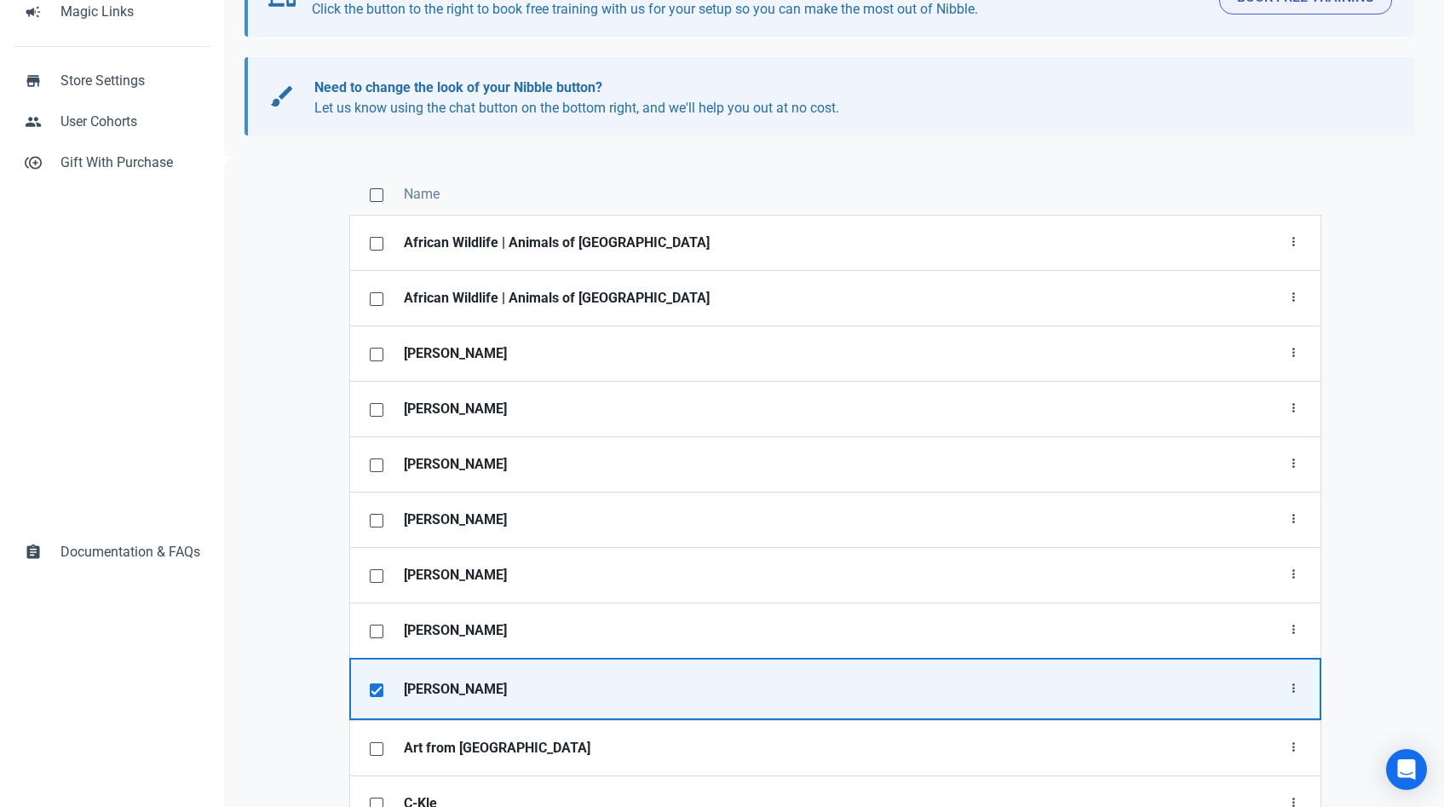
click at [434, 693] on strong "[PERSON_NAME]" at bounding box center [790, 689] width 773 height 20
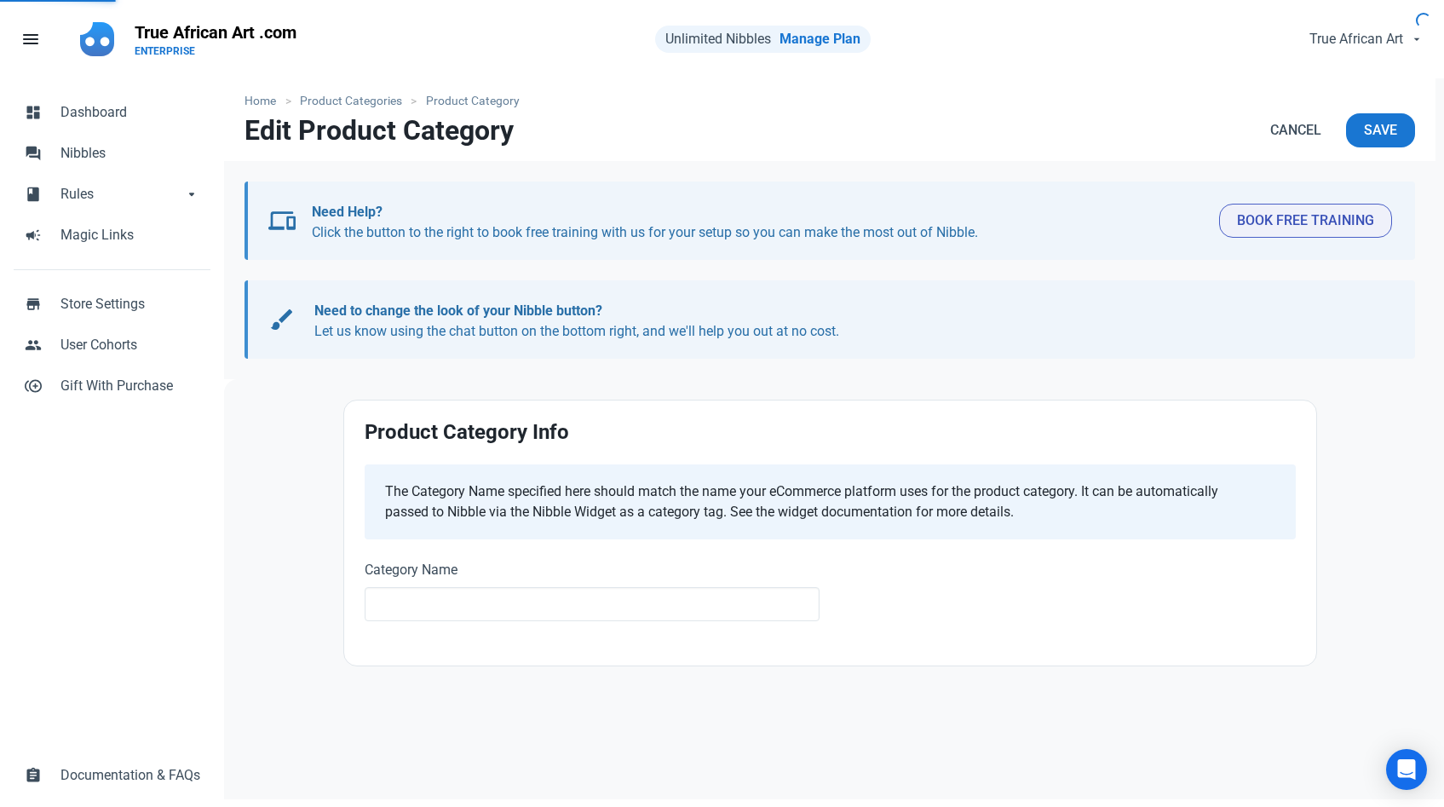
type input "[PERSON_NAME]"
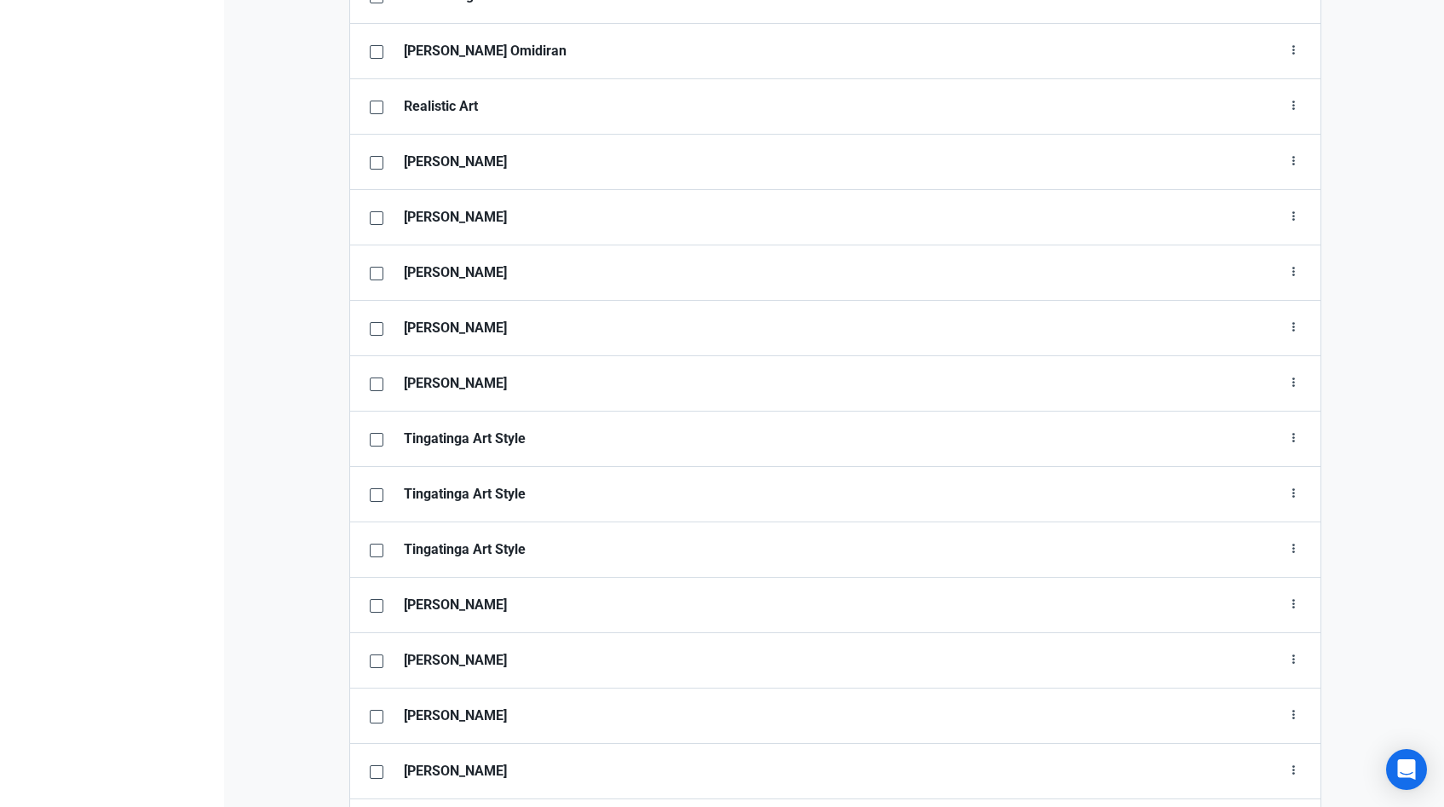
scroll to position [3858, 0]
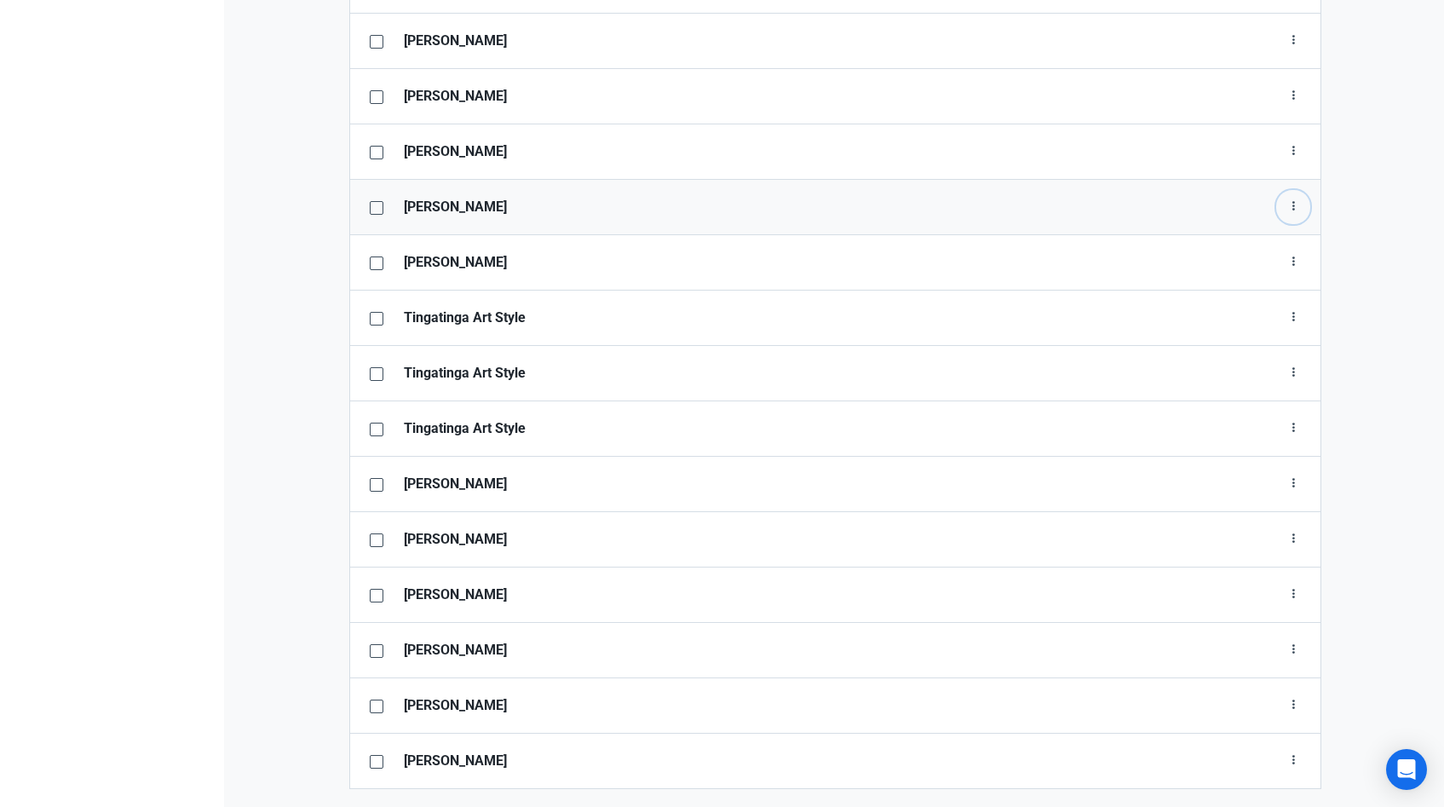
click at [1289, 222] on button "button" at bounding box center [1293, 207] width 34 height 34
click at [1290, 193] on button "button" at bounding box center [1293, 207] width 34 height 34
click at [1257, 271] on link "Delete" at bounding box center [1266, 276] width 87 height 28
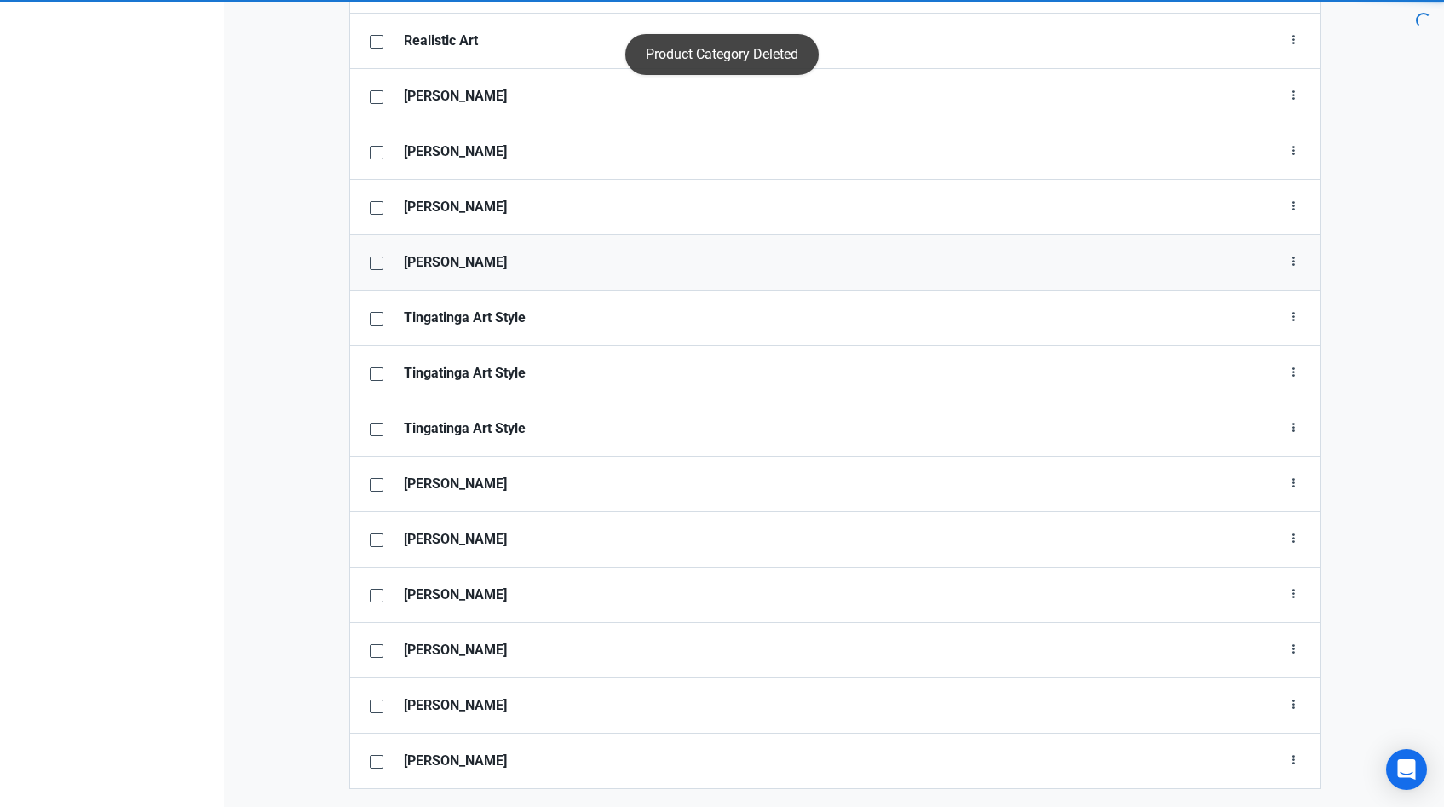
scroll to position [3803, 0]
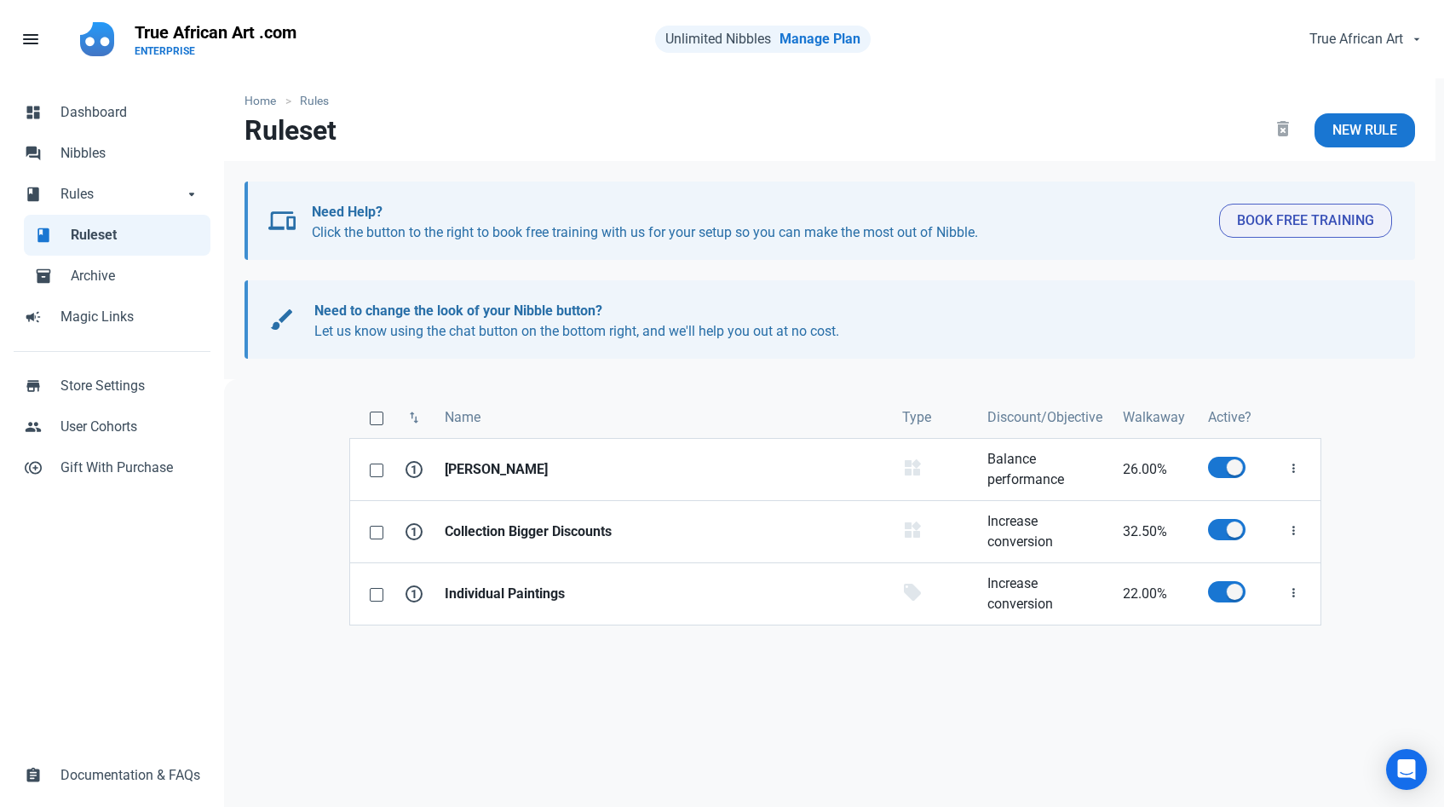
scroll to position [3, 0]
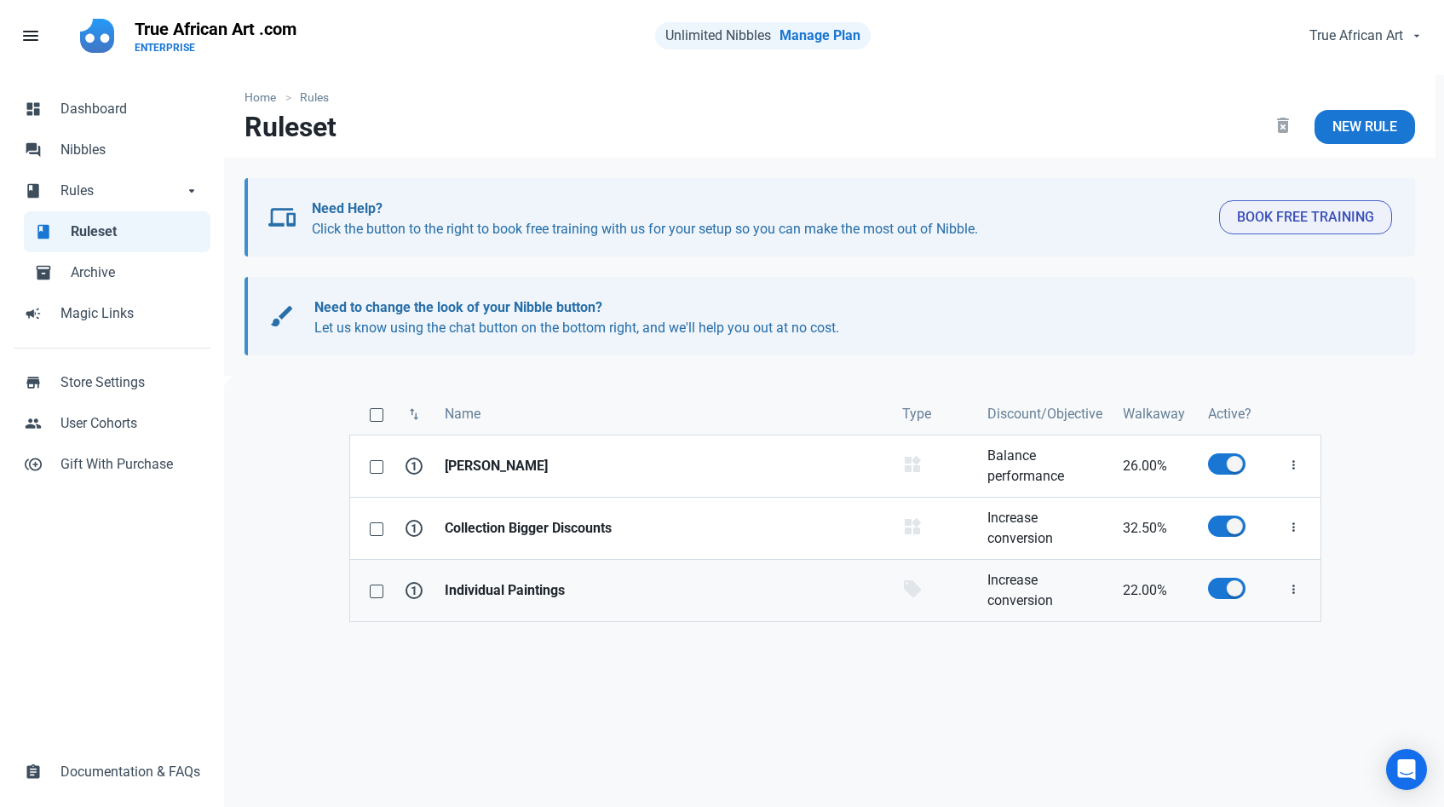
click at [557, 599] on strong "Individual Paintings" at bounding box center [663, 590] width 437 height 20
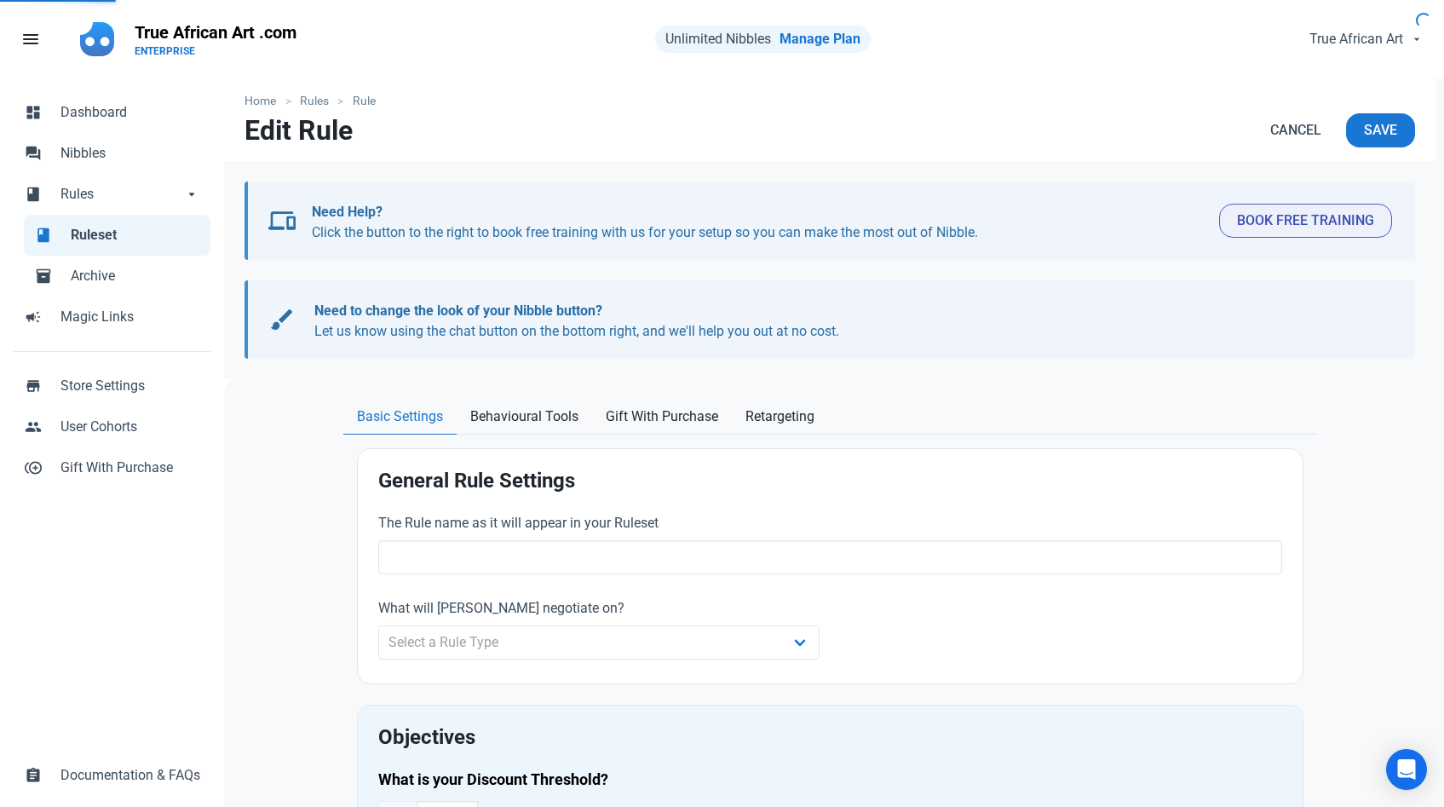
type input "Individual Paintings"
select select "product"
type input "22.00"
radio input "true"
radio input "false"
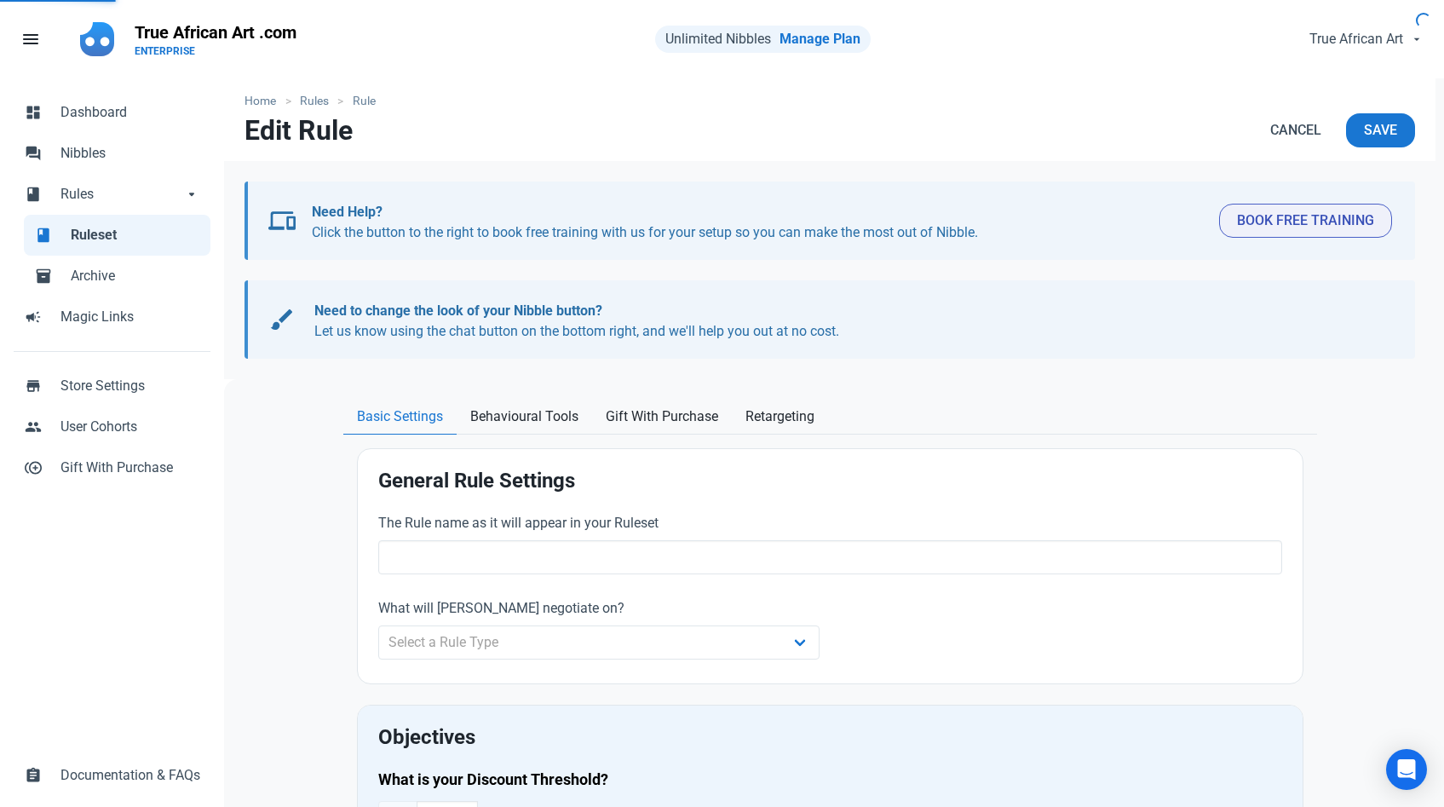
radio input "true"
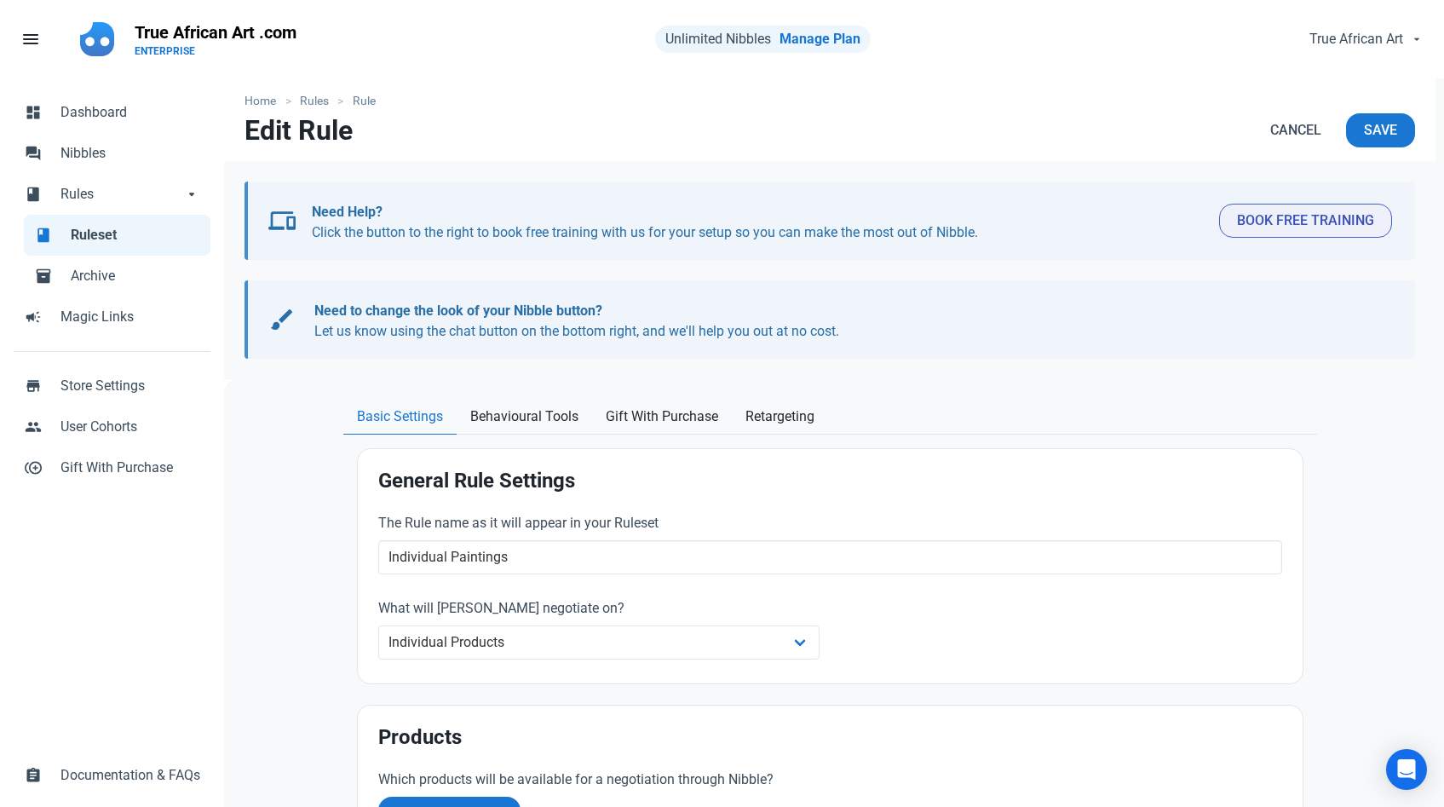
click at [557, 599] on label "What will [PERSON_NAME] negotiate on?" at bounding box center [599, 608] width 442 height 20
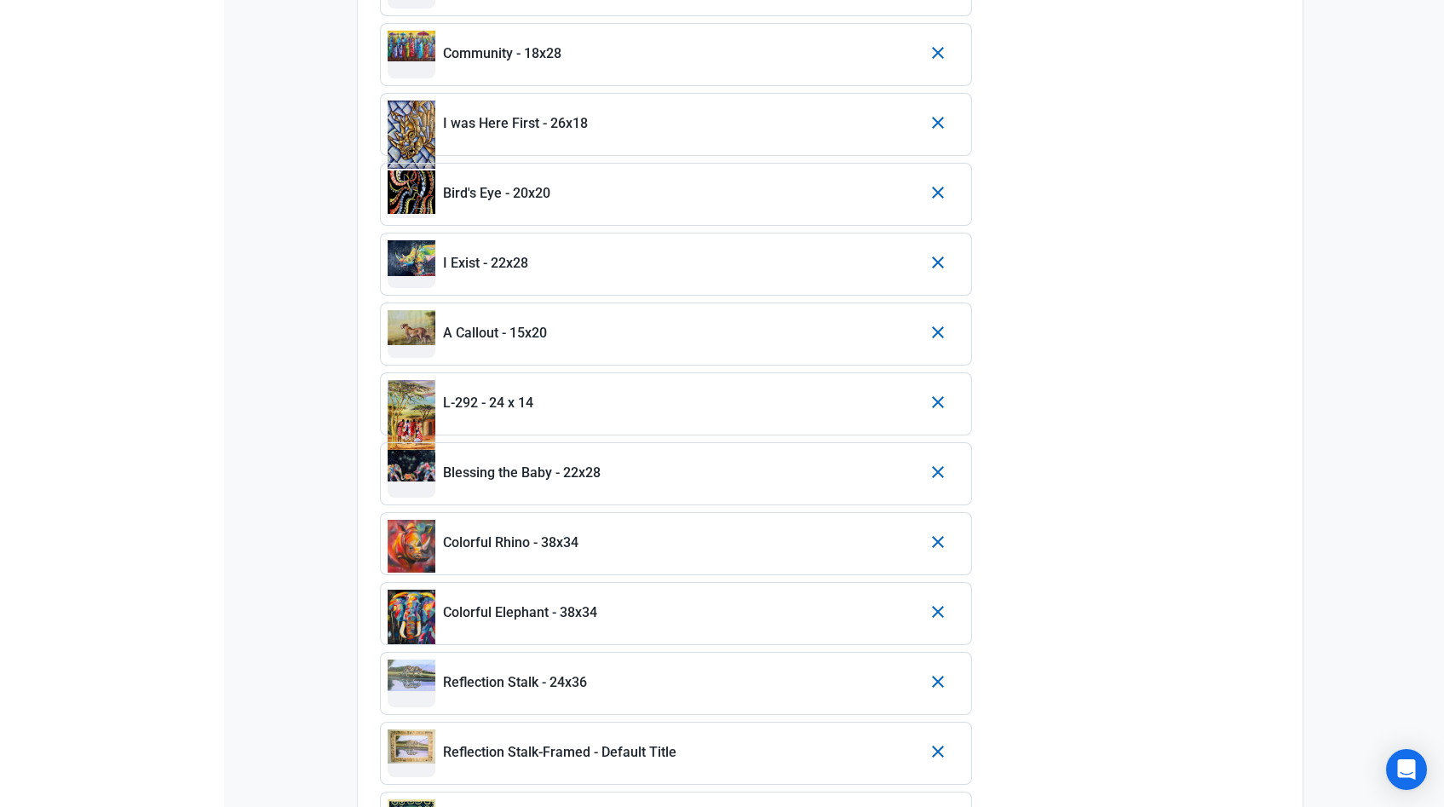
scroll to position [1409, 0]
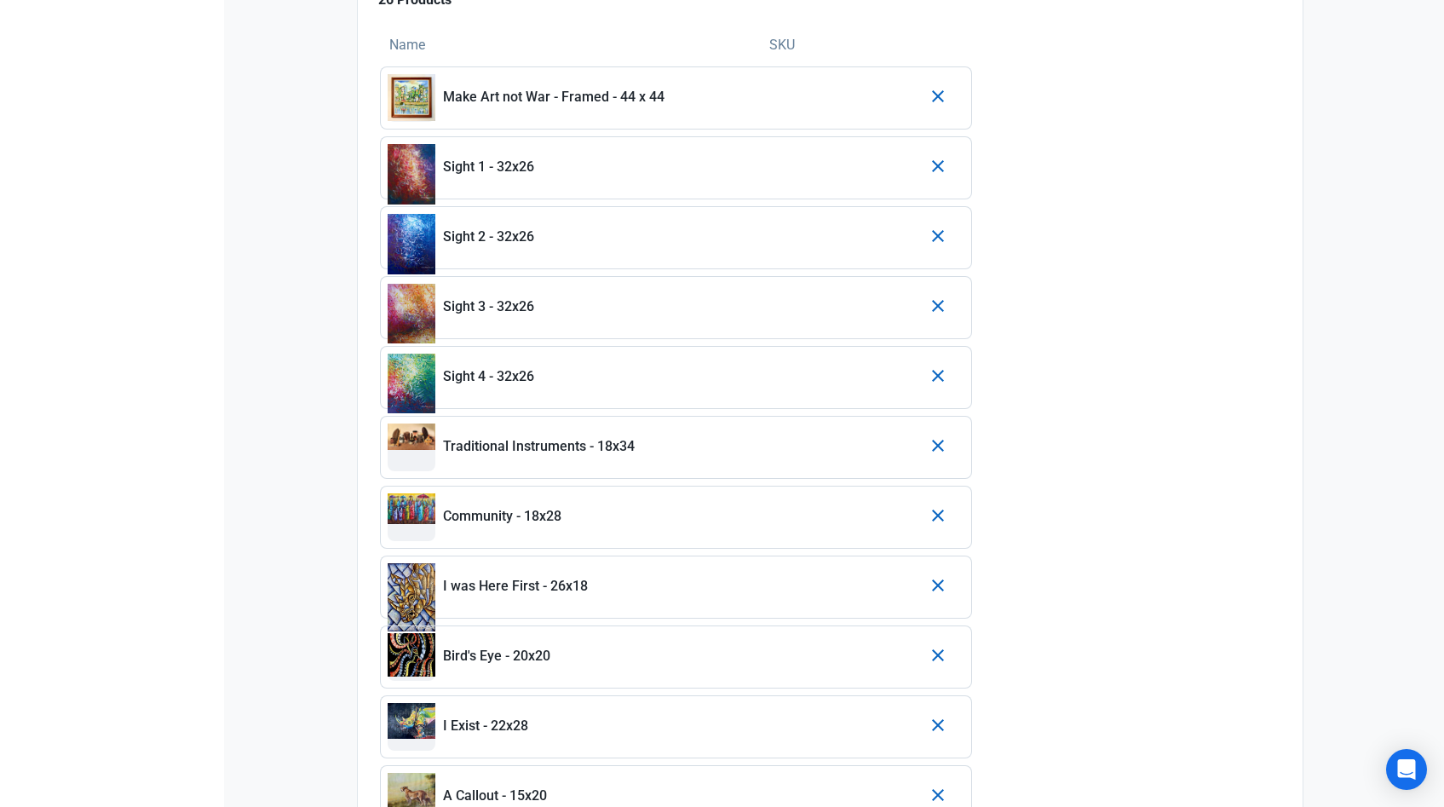
scroll to position [0, 0]
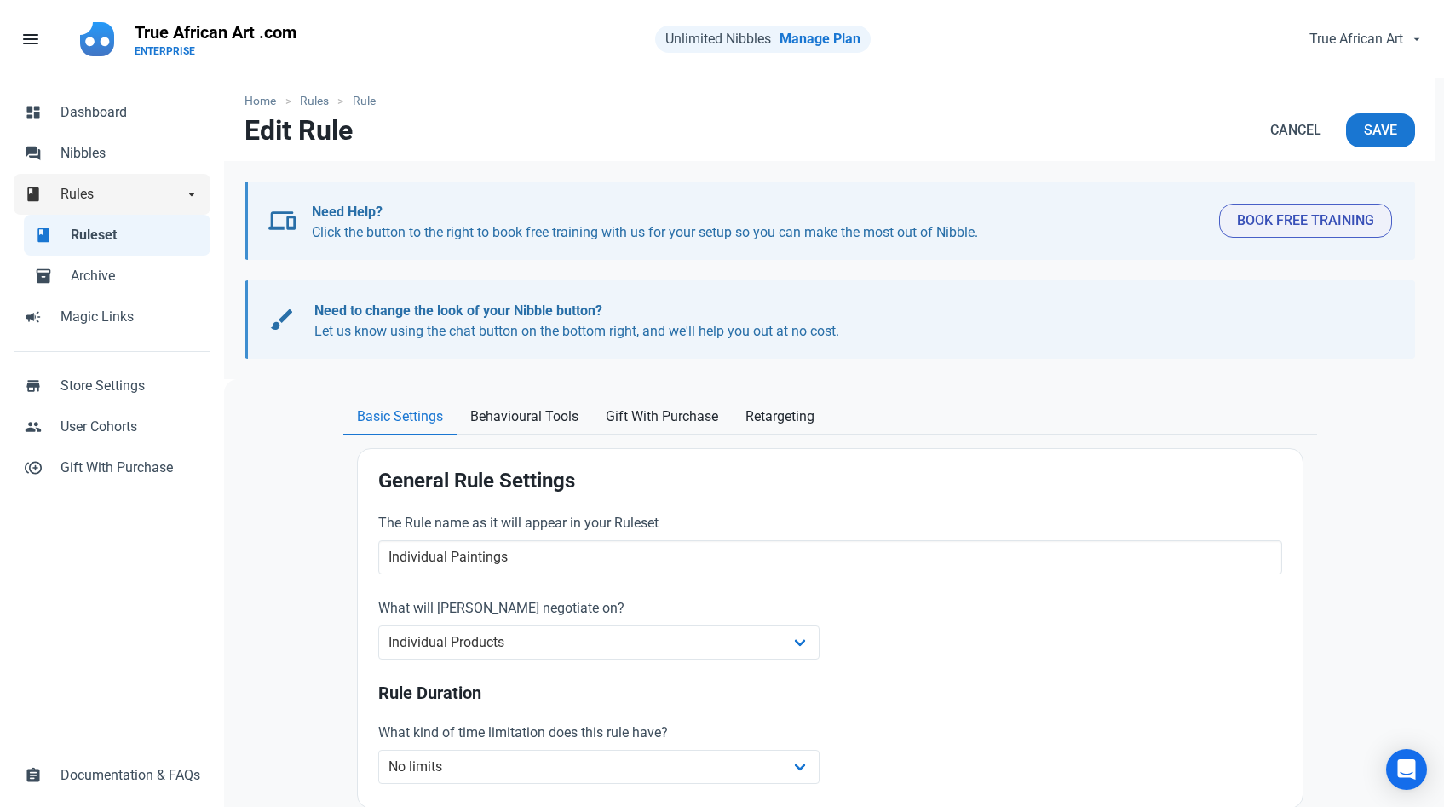
click at [110, 204] on link "book Rules arrow_drop_down" at bounding box center [112, 194] width 197 height 41
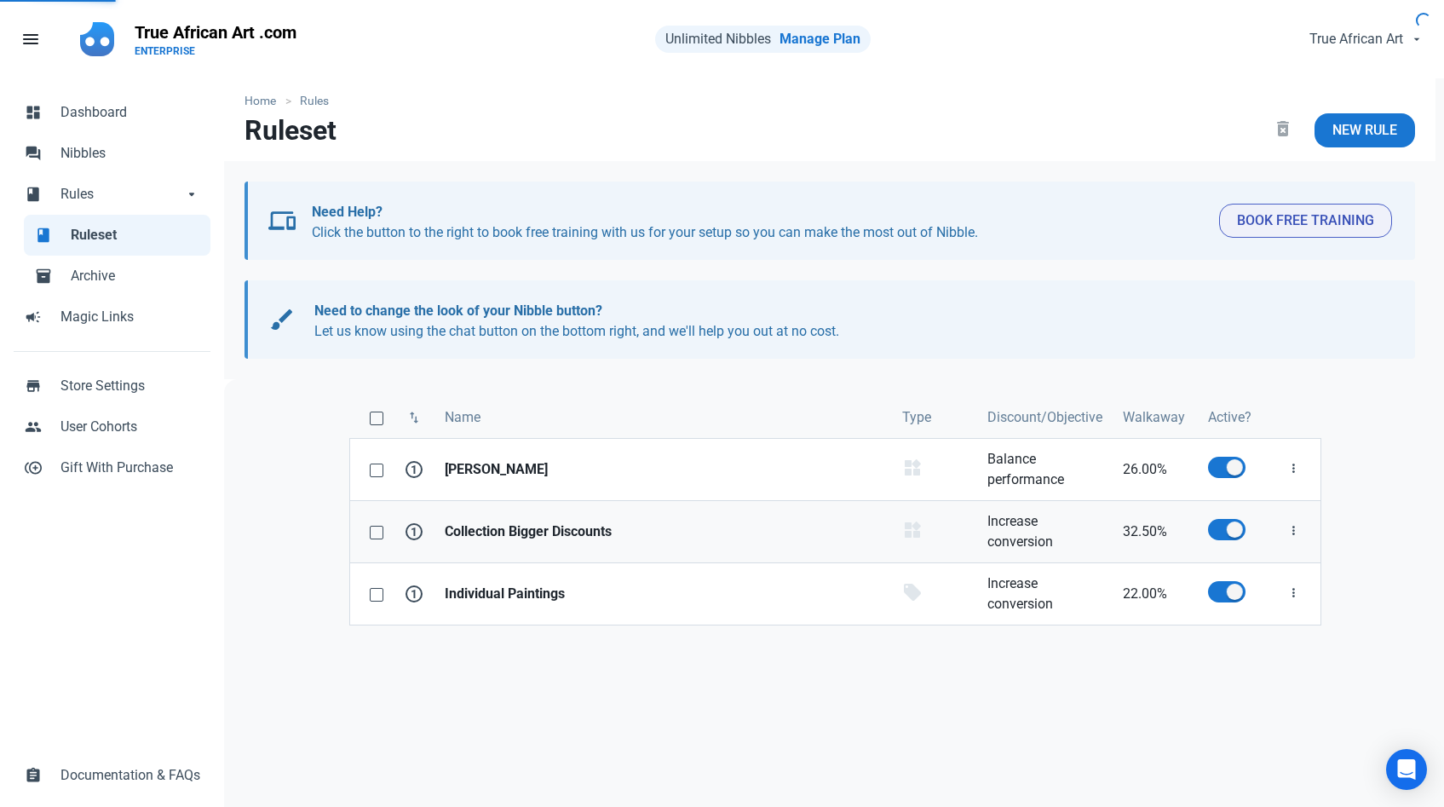
click at [463, 527] on strong "Collection Bigger Discounts" at bounding box center [663, 531] width 437 height 20
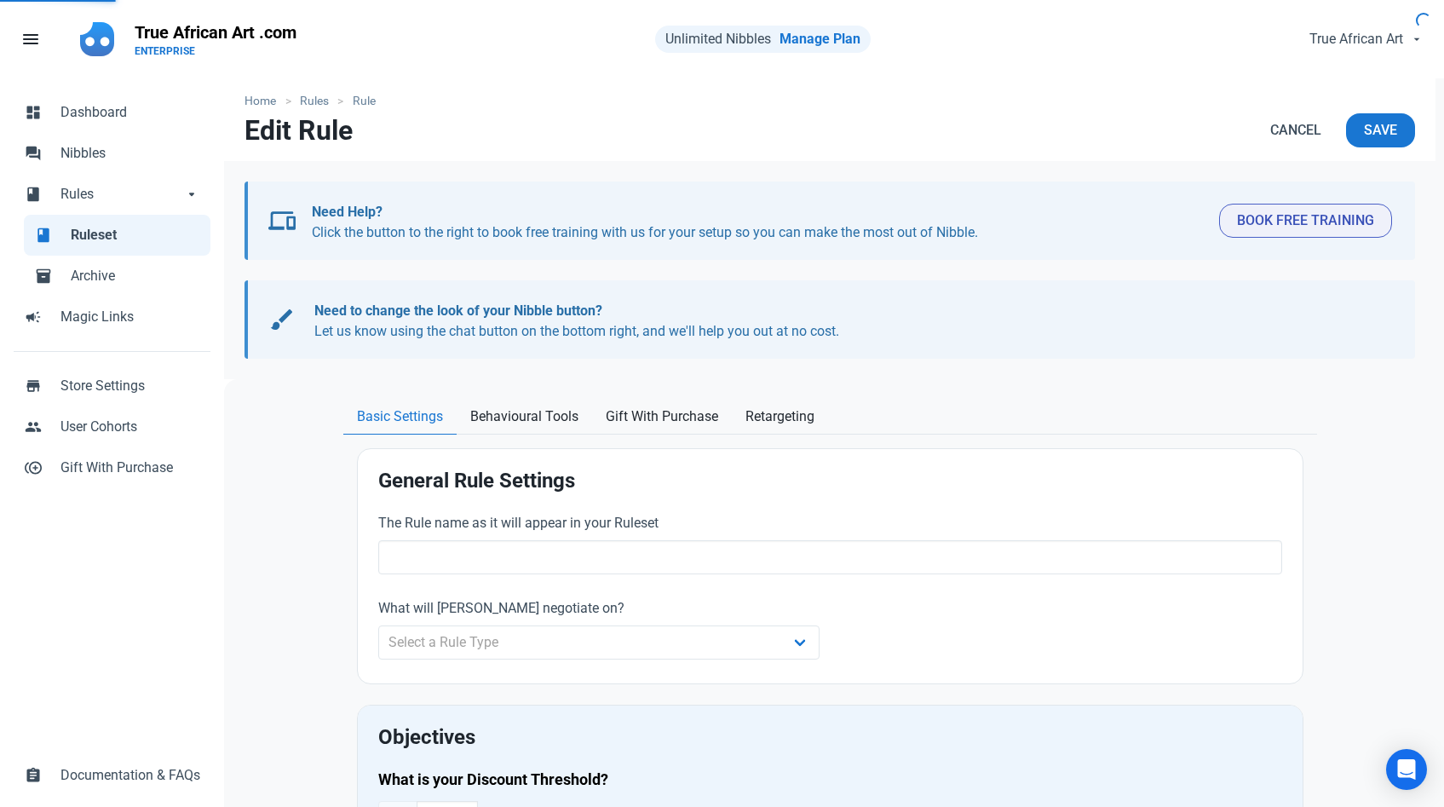
type input "Collection Bigger Discounts"
select select "product_category"
type input "32.50"
radio input "true"
radio input "false"
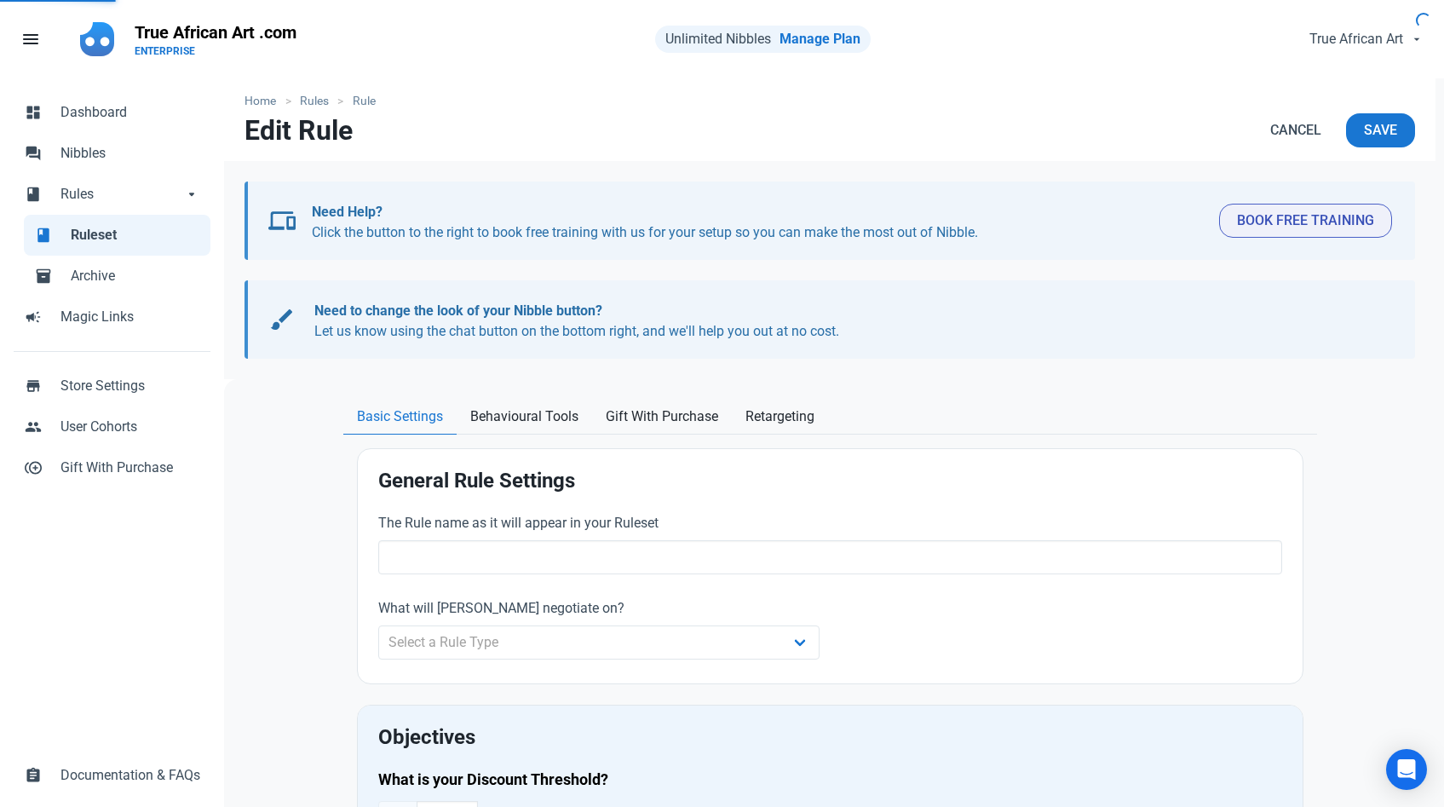
radio input "true"
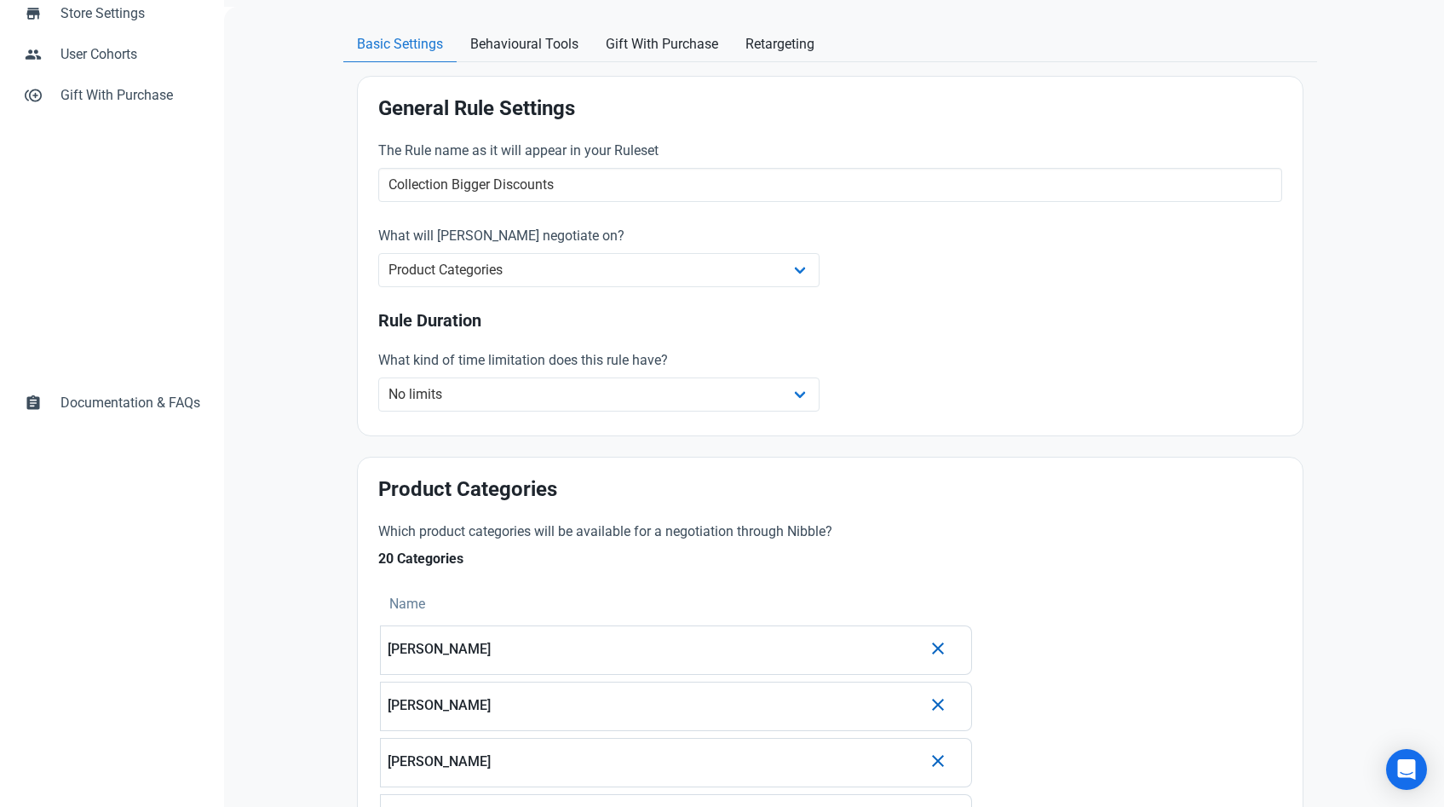
scroll to position [455, 0]
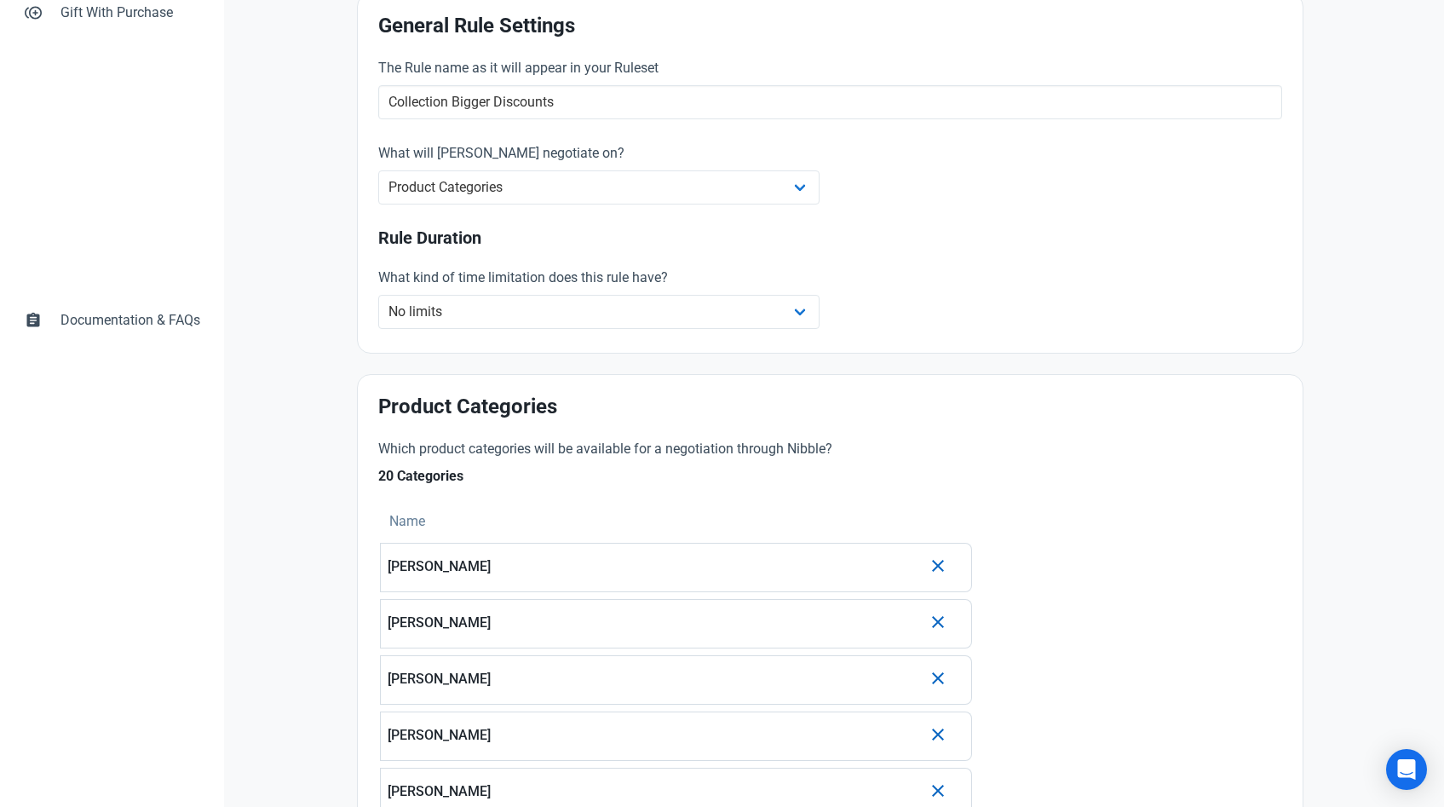
click at [940, 569] on icon "button" at bounding box center [938, 565] width 20 height 31
click at [816, 467] on h5 "18 Categories" at bounding box center [675, 483] width 595 height 34
click at [812, 510] on tr "Name" at bounding box center [671, 521] width 585 height 41
click at [810, 512] on tr "Name" at bounding box center [671, 521] width 585 height 41
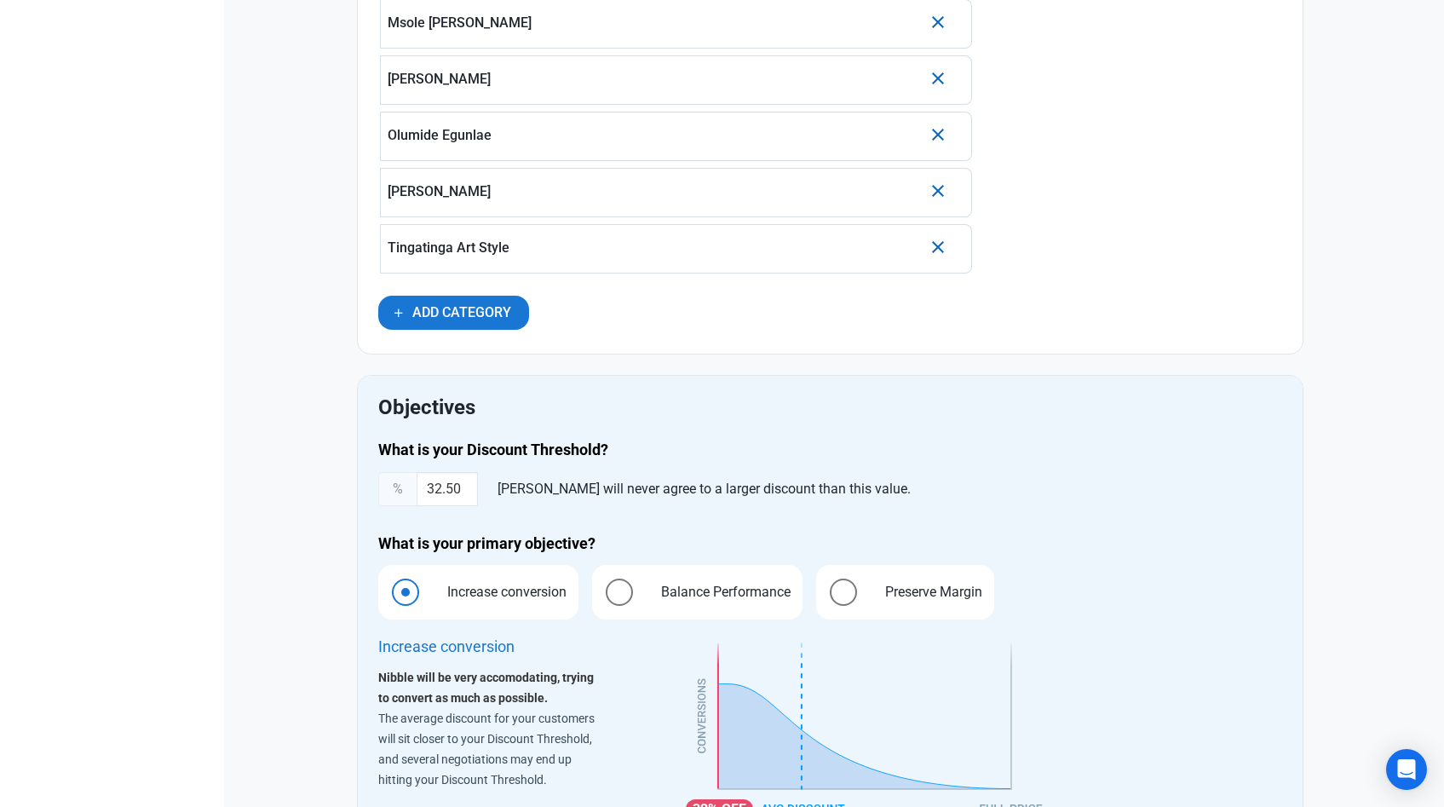
scroll to position [1728, 0]
click at [466, 327] on button "Add Category" at bounding box center [453, 314] width 151 height 34
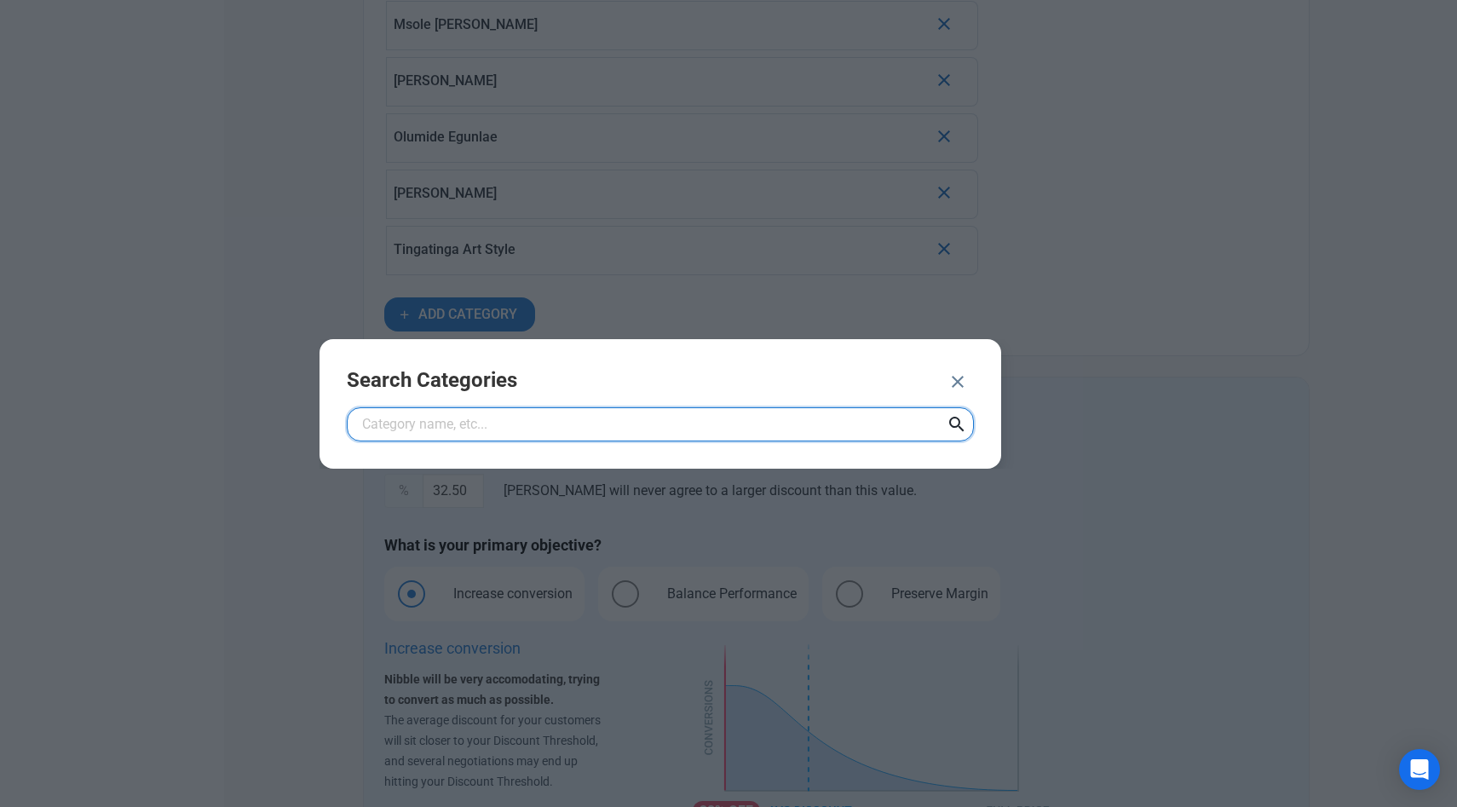
click at [414, 424] on input "text" at bounding box center [660, 424] width 627 height 34
click at [407, 425] on input "joh" at bounding box center [660, 424] width 627 height 34
type input "john ndungu"
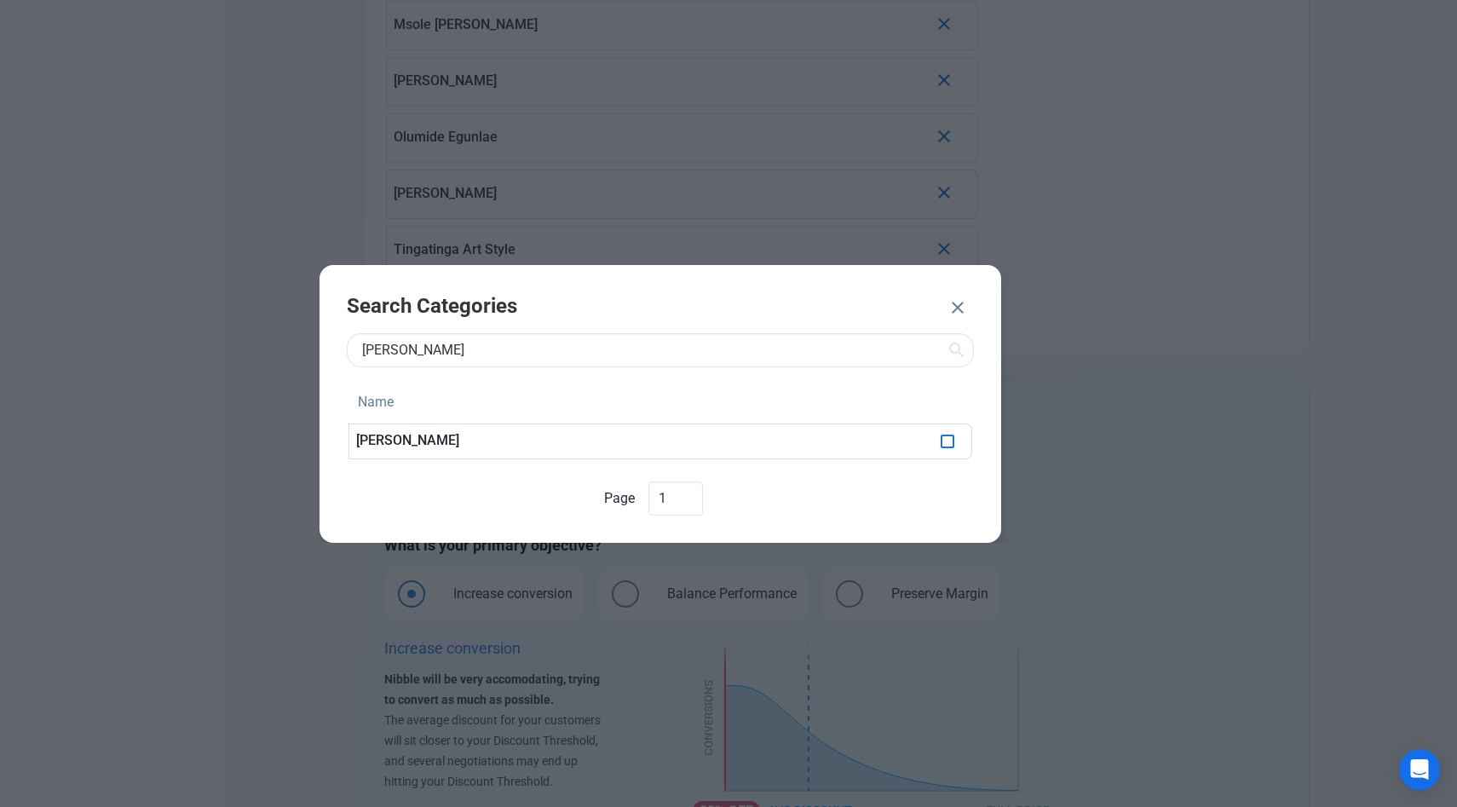
click at [950, 440] on span at bounding box center [947, 441] width 14 height 14
checkbox input "true"
click at [879, 309] on span "ADD 1 CATEGORY" at bounding box center [861, 309] width 110 height 20
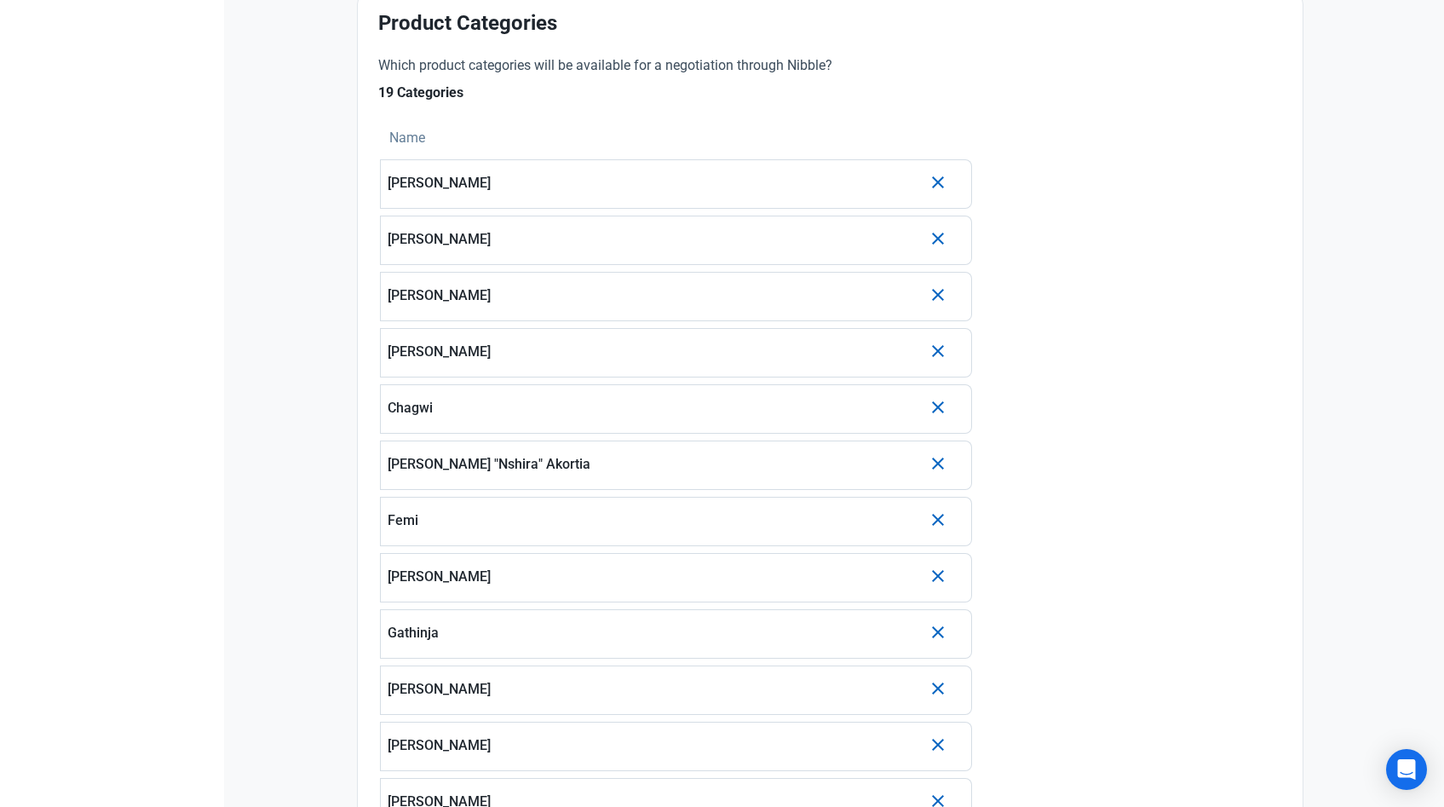
scroll to position [809, 0]
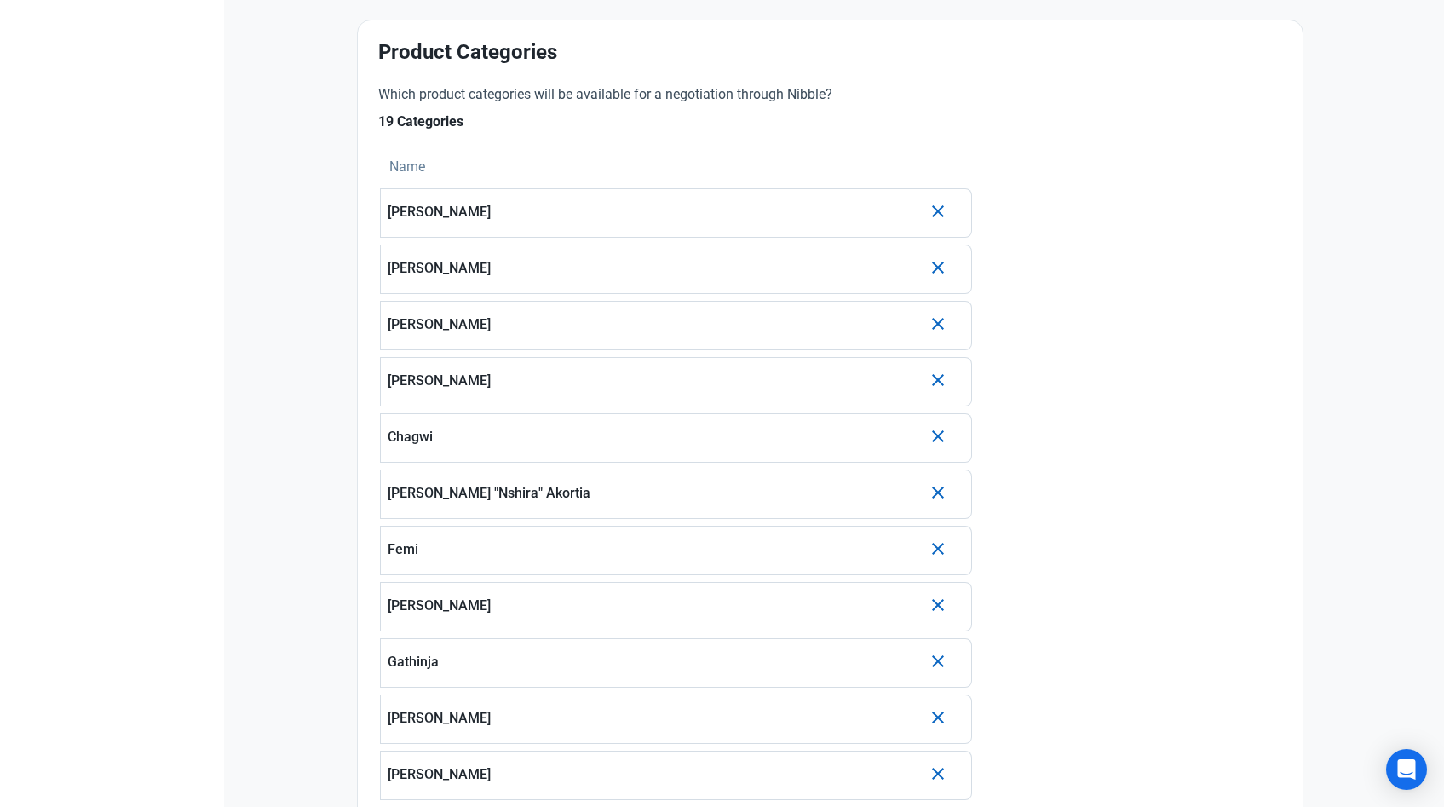
click at [577, 221] on div "[PERSON_NAME]" at bounding box center [655, 212] width 534 height 37
click at [1097, 253] on div "Which product categories will be available for a negotiation through Nibble? 19…" at bounding box center [830, 696] width 924 height 1245
click at [1096, 253] on div "Which product categories will be available for a negotiation through Nibble? 19…" at bounding box center [830, 696] width 924 height 1245
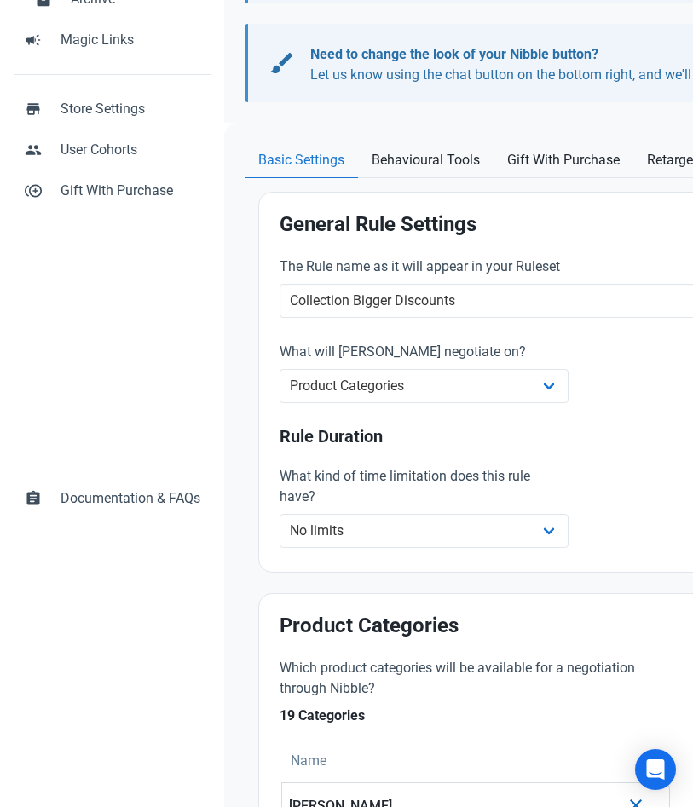
scroll to position [0, 0]
